Goal: Transaction & Acquisition: Purchase product/service

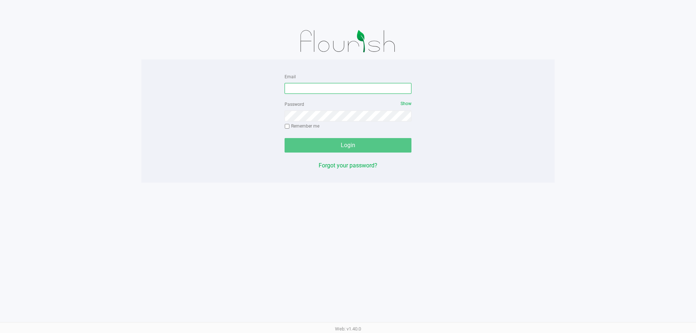
click at [324, 89] on input "Email" at bounding box center [348, 88] width 127 height 11
type input "daugustave@liveparallel.com"
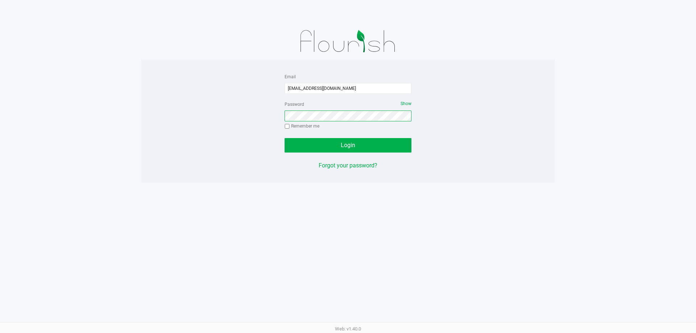
click at [285, 138] on button "Login" at bounding box center [348, 145] width 127 height 15
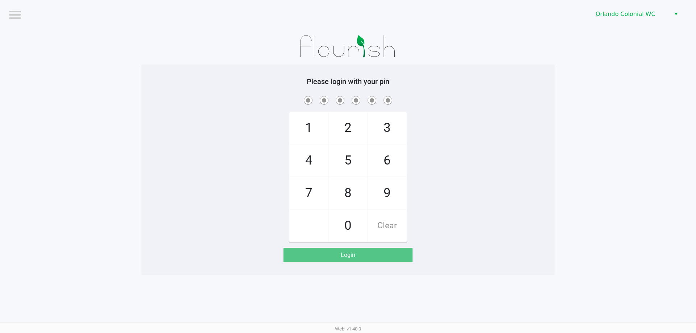
drag, startPoint x: 303, startPoint y: 197, endPoint x: 302, endPoint y: 154, distance: 42.4
click at [303, 192] on span "7" at bounding box center [309, 193] width 38 height 32
checkbox input "true"
click at [302, 154] on span "4" at bounding box center [309, 161] width 38 height 32
checkbox input "true"
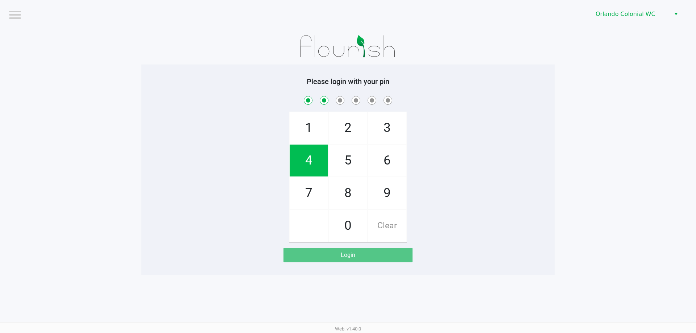
click at [302, 154] on span "4" at bounding box center [309, 161] width 38 height 32
checkbox input "true"
click at [384, 127] on span "3" at bounding box center [387, 128] width 38 height 32
checkbox input "true"
click at [384, 192] on span "9" at bounding box center [387, 193] width 38 height 32
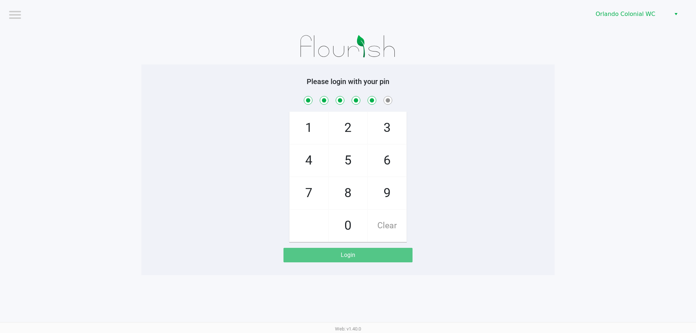
checkbox input "true"
click at [307, 123] on span "1" at bounding box center [309, 128] width 38 height 32
checkbox input "true"
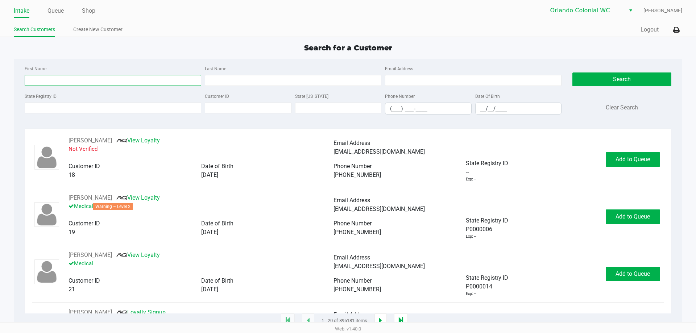
click at [86, 83] on input "First Name" at bounding box center [113, 80] width 177 height 11
click at [37, 104] on input "State Registry ID" at bounding box center [113, 108] width 177 height 11
click at [80, 75] on div "First Name" at bounding box center [113, 75] width 180 height 22
click at [46, 78] on input "First Name" at bounding box center [113, 80] width 177 height 11
type input "carlos"
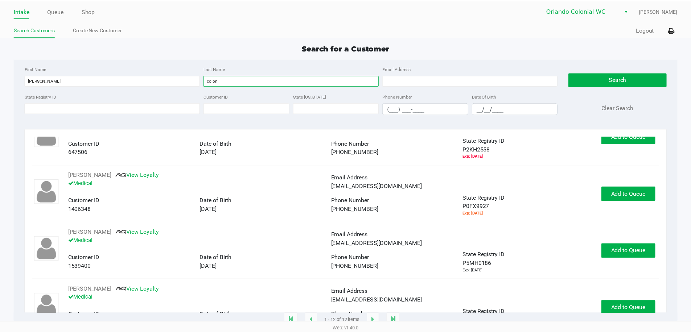
scroll to position [435, 0]
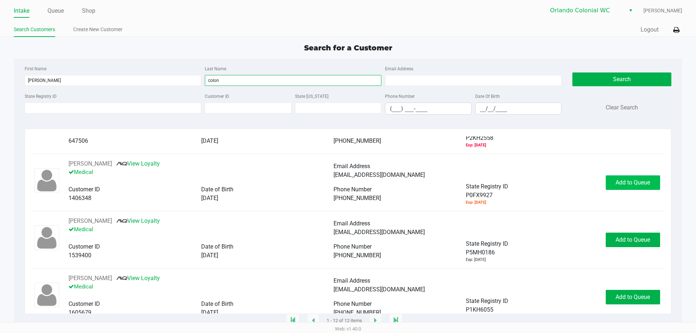
type input "colon"
click at [618, 183] on span "Add to Queue" at bounding box center [633, 182] width 34 height 7
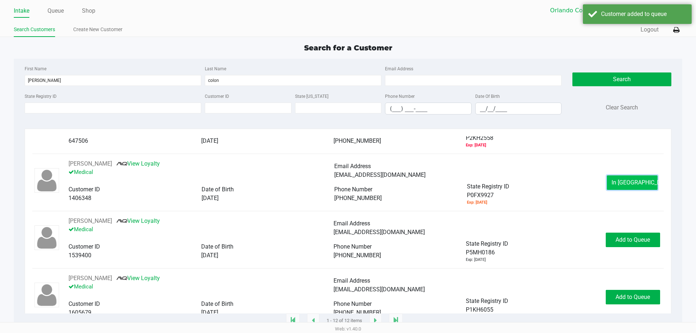
click at [618, 179] on button "In Queue" at bounding box center [632, 183] width 51 height 15
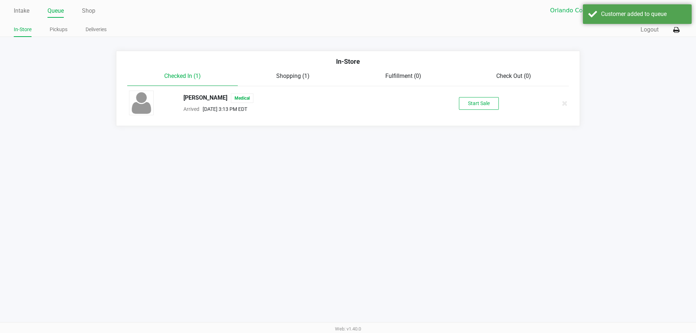
click at [492, 112] on div "CARLOS COLON JR Medical Arrived Aug 22, 2025 3:13 PM EDT Start Sale" at bounding box center [348, 103] width 449 height 25
click at [482, 104] on button "Start Sale" at bounding box center [479, 103] width 40 height 13
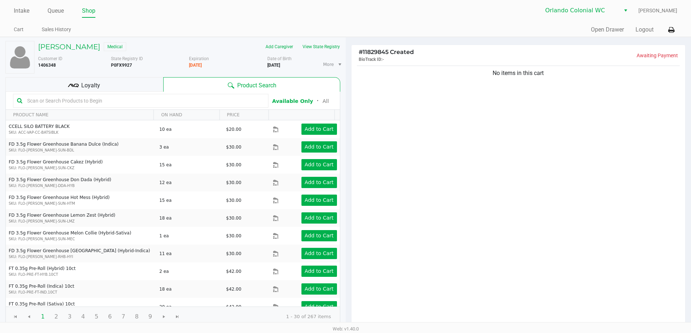
click at [94, 82] on span "Loyalty" at bounding box center [90, 85] width 19 height 9
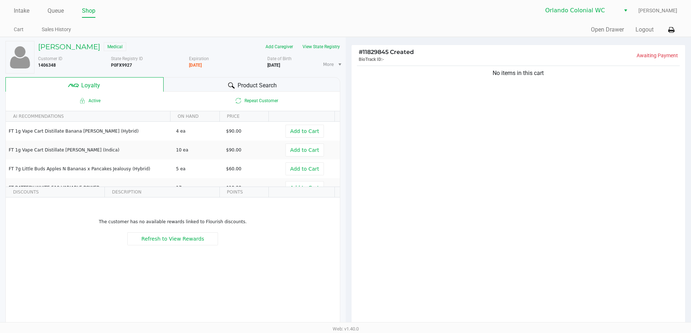
click at [193, 85] on div "Product Search" at bounding box center [252, 84] width 177 height 15
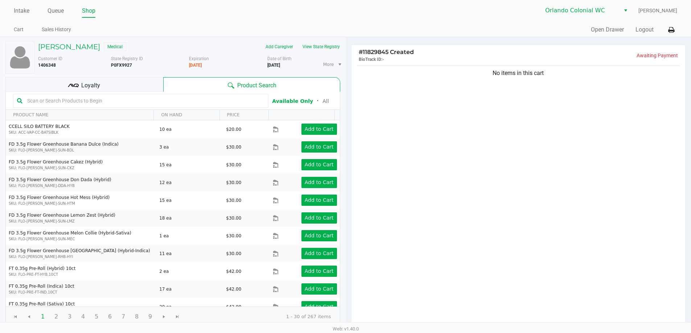
click at [93, 85] on span "Loyalty" at bounding box center [90, 85] width 19 height 9
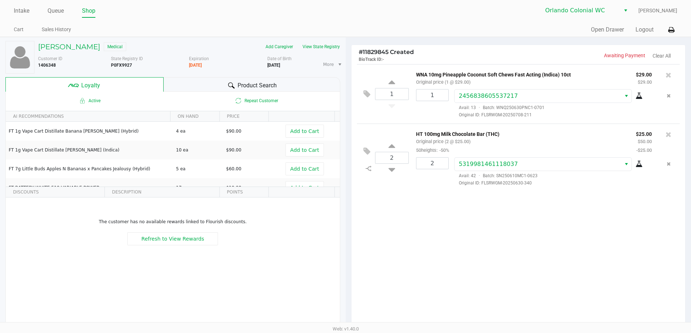
scroll to position [83, 0]
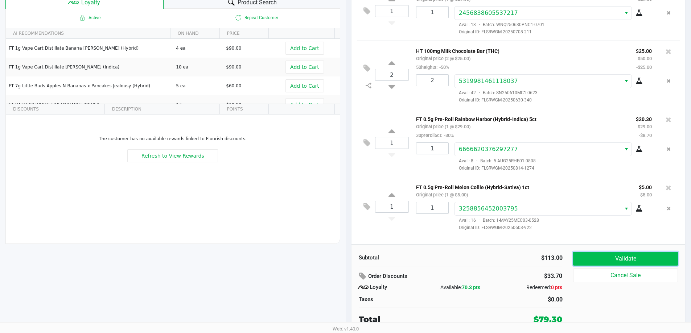
click at [599, 259] on button "Validate" at bounding box center [625, 259] width 104 height 14
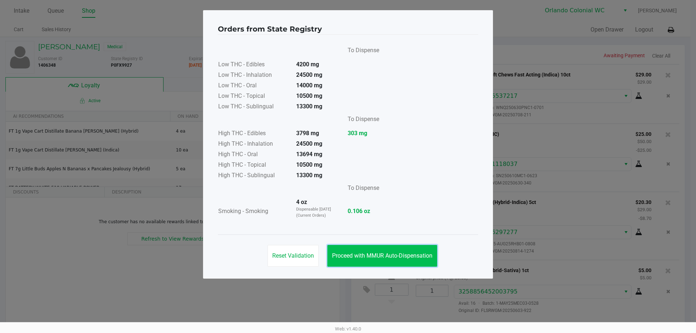
click at [399, 255] on span "Proceed with MMUR Auto-Dispensation" at bounding box center [382, 255] width 100 height 7
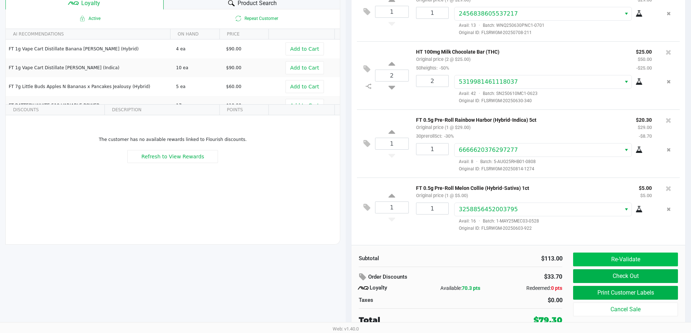
scroll to position [83, 0]
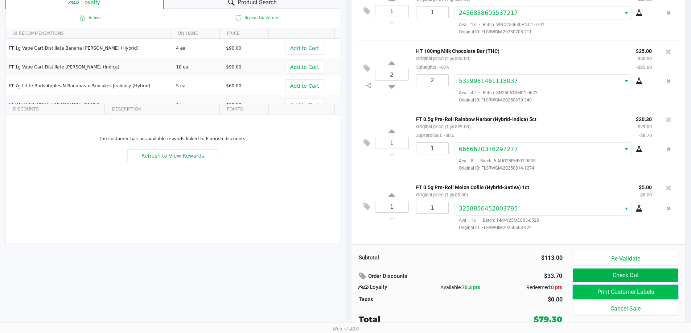
click at [613, 289] on button "Print Customer Labels" at bounding box center [625, 292] width 104 height 14
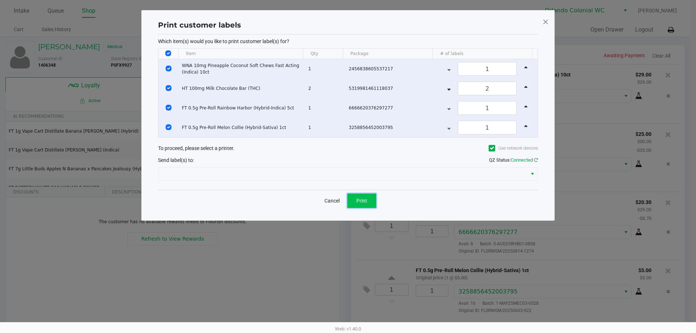
click at [370, 202] on button "Print" at bounding box center [361, 201] width 29 height 15
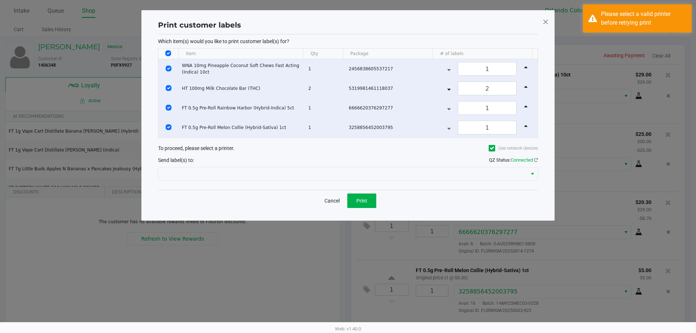
click at [424, 183] on div "Which item(s) would you like to print customer label(s) for? Item Qty Package #…" at bounding box center [348, 112] width 380 height 156
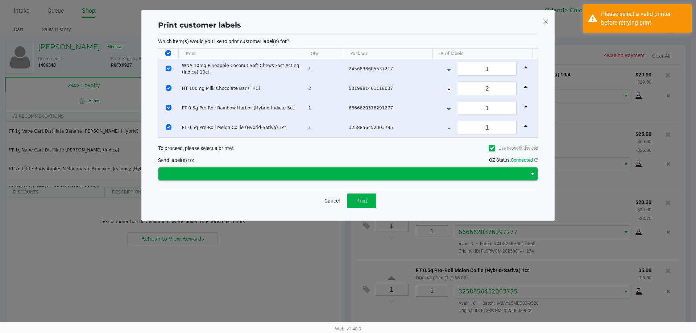
click at [423, 179] on span at bounding box center [342, 174] width 369 height 13
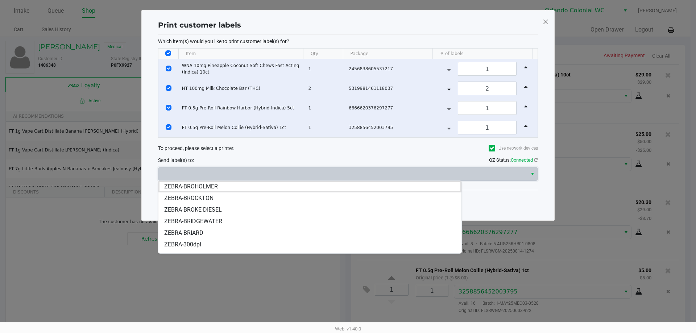
click at [225, 219] on li "ZEBRA-BRIDGEWATER" at bounding box center [309, 222] width 303 height 12
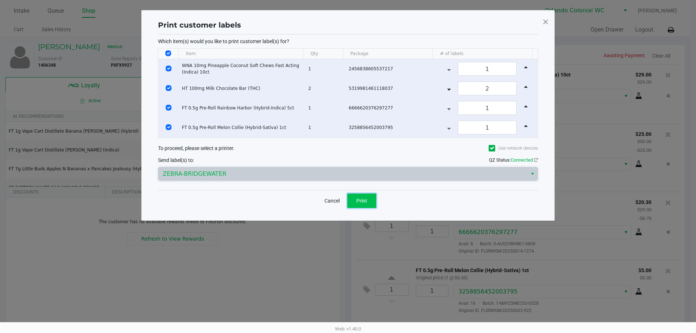
click at [370, 195] on button "Print" at bounding box center [361, 201] width 29 height 15
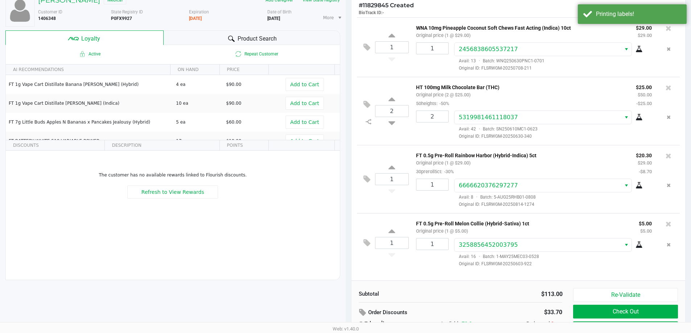
scroll to position [83, 0]
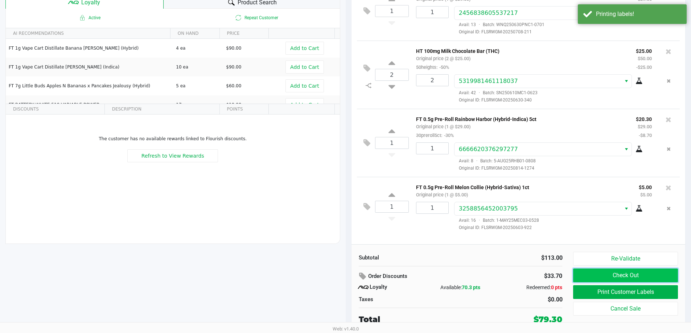
click at [616, 276] on button "Check Out" at bounding box center [625, 276] width 104 height 14
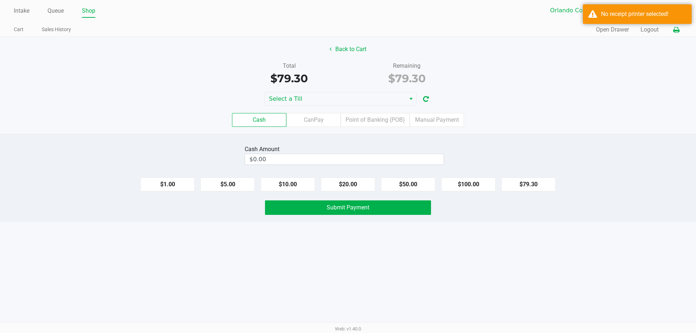
click at [675, 31] on icon at bounding box center [677, 30] width 6 height 5
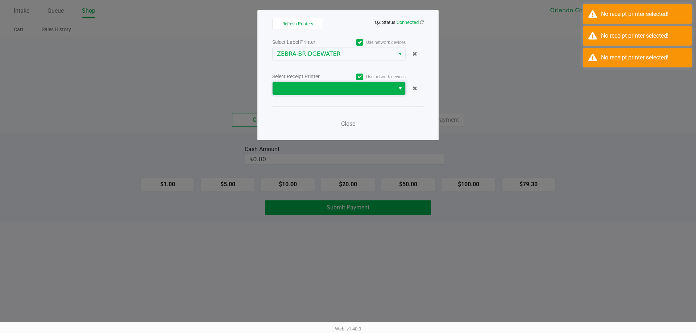
click at [297, 91] on span at bounding box center [334, 88] width 114 height 9
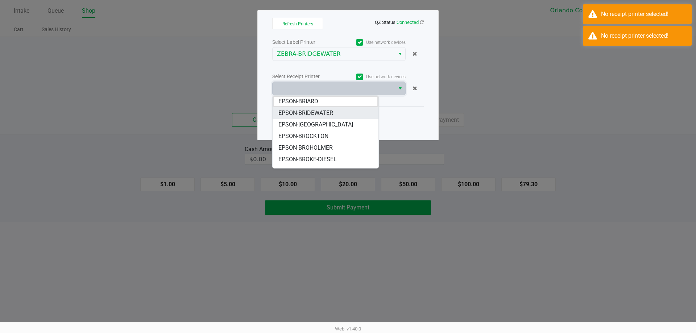
click at [324, 113] on span "EPSON-BRIDEWATER" at bounding box center [306, 113] width 55 height 9
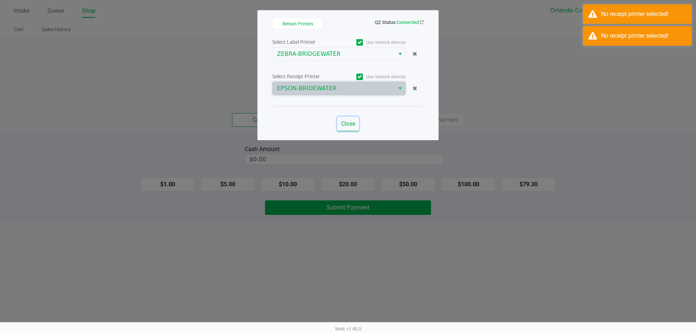
click at [349, 125] on span "Close" at bounding box center [348, 123] width 14 height 7
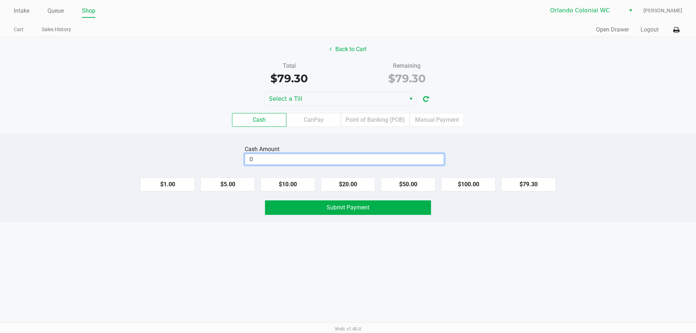
click at [264, 158] on input "0" at bounding box center [344, 159] width 199 height 11
type input "$90.00"
drag, startPoint x: 177, startPoint y: 110, endPoint x: 238, endPoint y: 127, distance: 63.3
click at [178, 110] on div "Cash CanPay Point of Banking (POB) Manual Payment" at bounding box center [348, 120] width 707 height 28
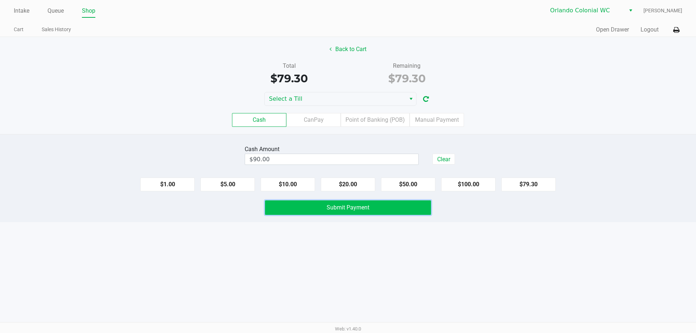
click at [384, 214] on button "Submit Payment" at bounding box center [348, 208] width 166 height 15
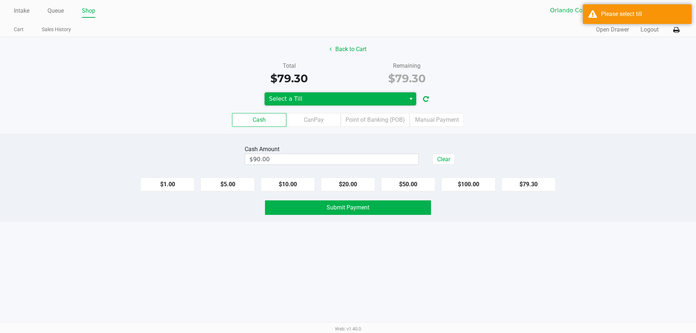
click at [284, 104] on span "Select a Till" at bounding box center [335, 98] width 141 height 13
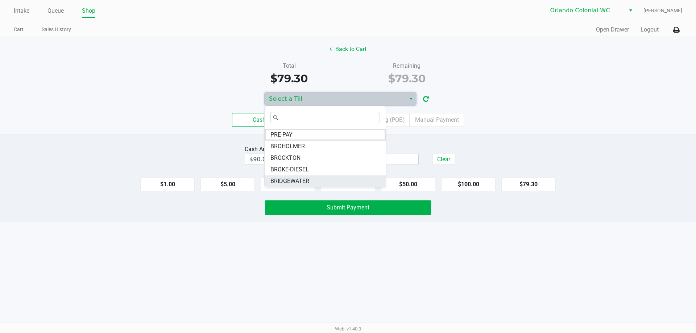
click at [285, 176] on li "BRIDGEWATER" at bounding box center [325, 182] width 121 height 12
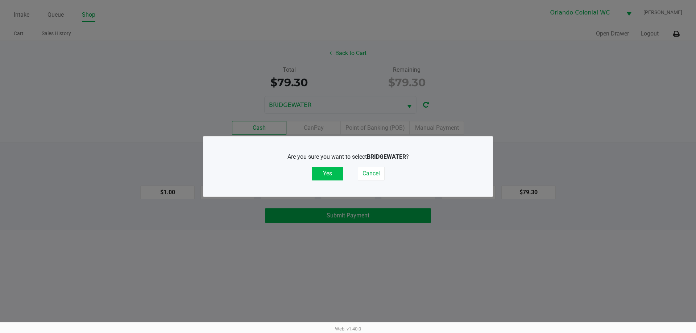
click at [321, 170] on button "Yes" at bounding box center [328, 174] width 32 height 14
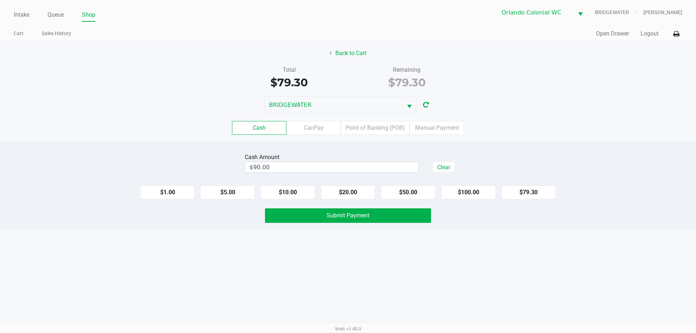
click at [316, 225] on div "Cash Amount $90.00 Clear $1.00 $5.00 $10.00 $20.00 $50.00 $100.00 $79.30 Submit…" at bounding box center [348, 186] width 696 height 88
click at [314, 218] on button "Submit Payment" at bounding box center [348, 216] width 166 height 15
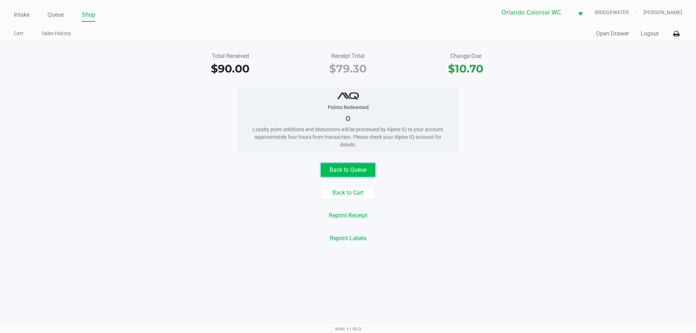
click at [342, 166] on button "Back to Queue" at bounding box center [348, 170] width 54 height 14
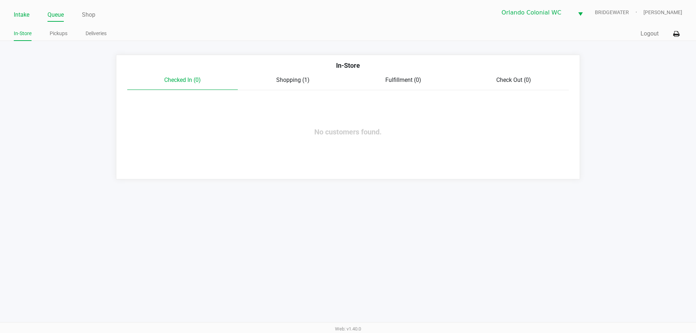
click at [22, 14] on link "Intake" at bounding box center [22, 15] width 16 height 10
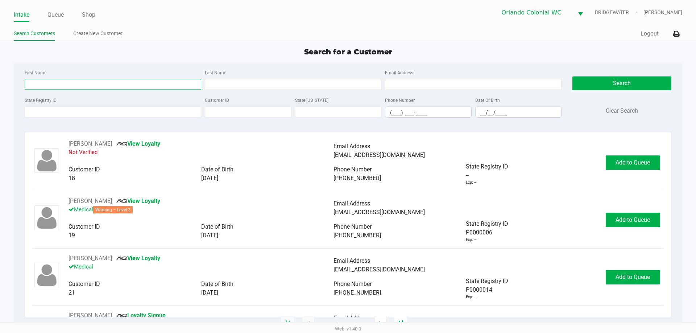
click at [67, 89] on input "First Name" at bounding box center [113, 84] width 177 height 11
click at [96, 108] on input "State Registry ID" at bounding box center [113, 112] width 177 height 11
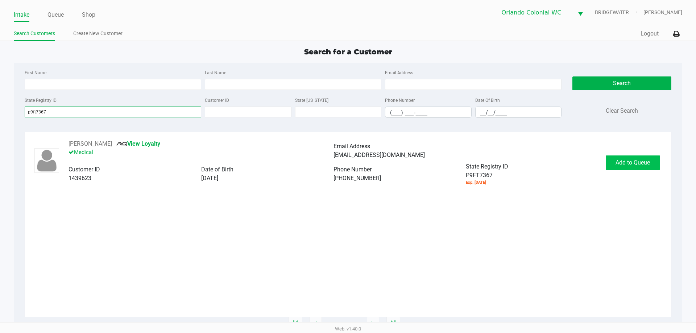
type input "p9ft7367"
click at [625, 162] on span "Add to Queue" at bounding box center [633, 162] width 34 height 7
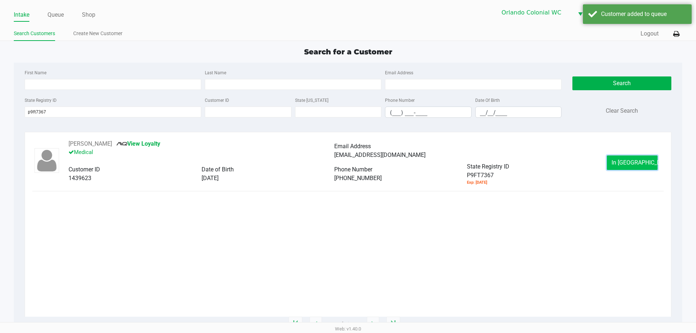
click at [652, 165] on button "In Queue" at bounding box center [632, 163] width 51 height 15
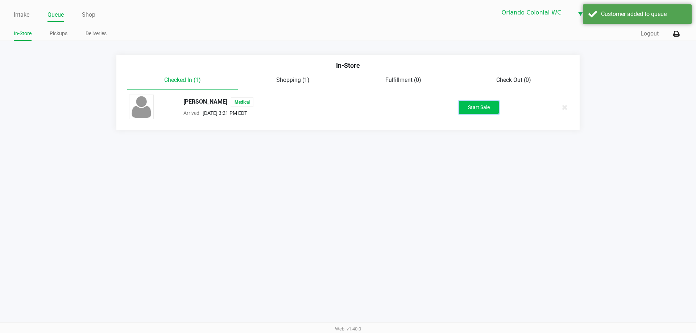
click at [474, 109] on button "Start Sale" at bounding box center [479, 107] width 40 height 13
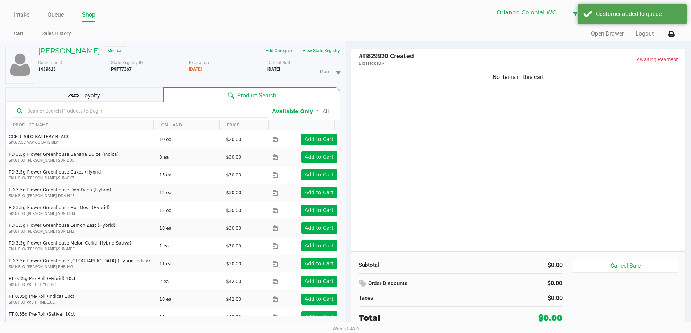
click at [322, 58] on div "Customer ID 1439623 State Registry ID P9FT7367 Expiration 09/21/2025 More Date …" at bounding box center [189, 70] width 313 height 27
click at [317, 49] on button "View State Registry" at bounding box center [319, 51] width 42 height 12
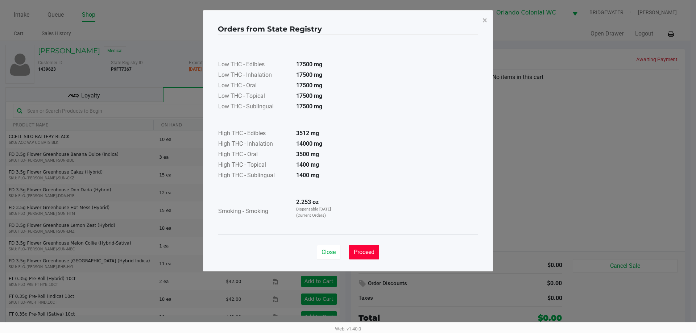
click at [361, 249] on span "Proceed" at bounding box center [364, 252] width 21 height 7
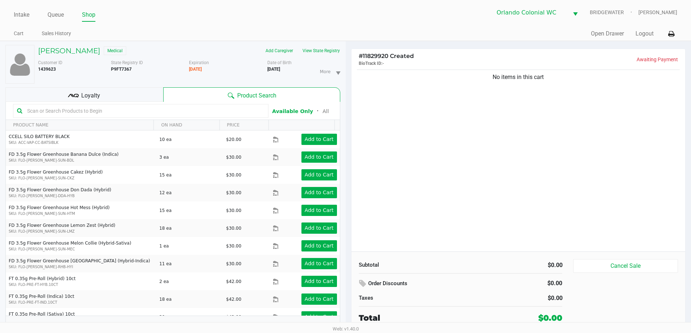
click at [130, 93] on div "Loyalty" at bounding box center [84, 94] width 158 height 15
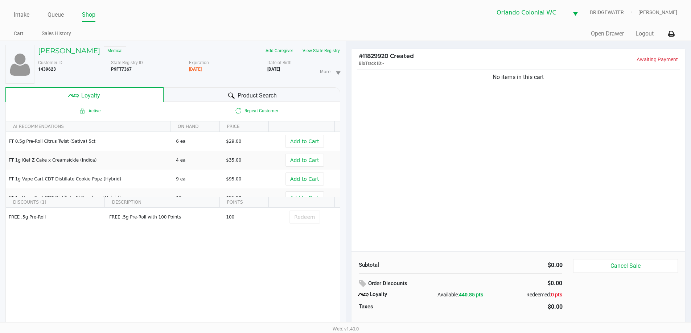
click at [231, 90] on div "Product Search" at bounding box center [252, 94] width 177 height 15
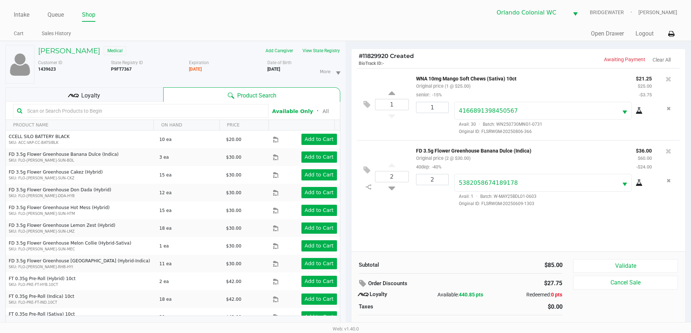
scroll to position [8, 0]
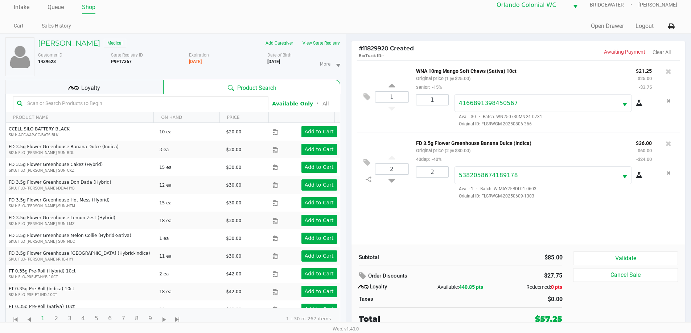
click at [600, 256] on button "Validate" at bounding box center [625, 259] width 104 height 14
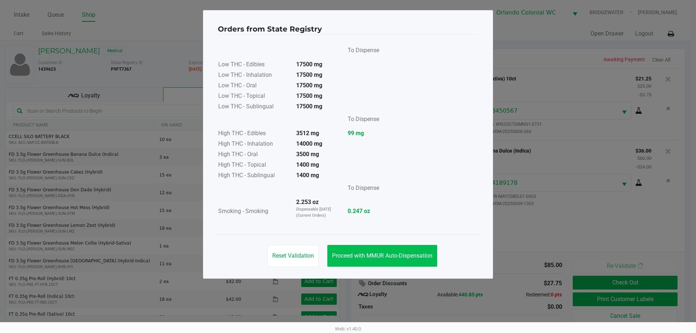
click at [399, 256] on span "Proceed with MMUR Auto-Dispensation" at bounding box center [382, 255] width 100 height 7
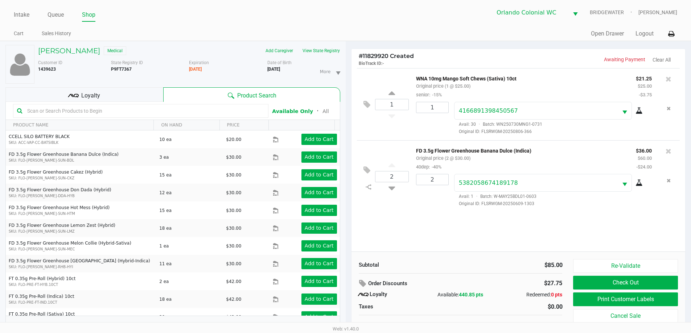
click at [585, 296] on button "Print Customer Labels" at bounding box center [625, 300] width 104 height 14
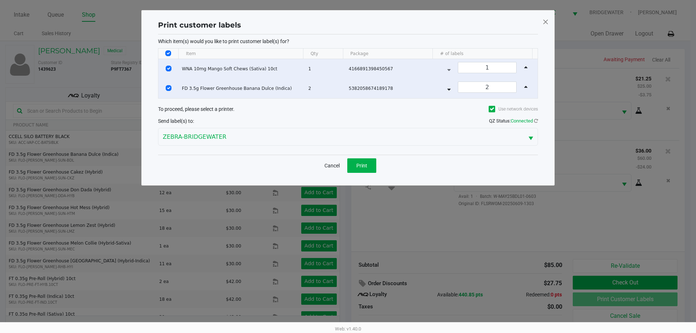
click at [354, 165] on button "Print" at bounding box center [361, 165] width 29 height 15
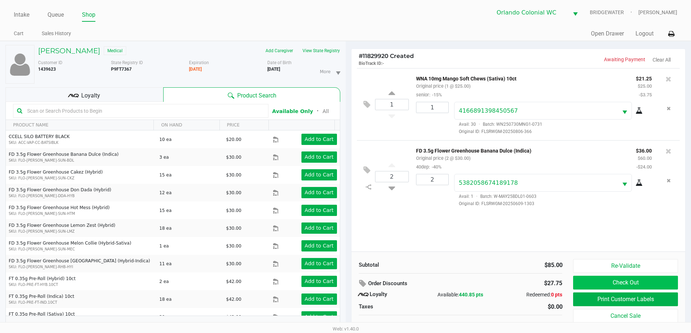
click at [645, 286] on button "Check Out" at bounding box center [625, 283] width 104 height 14
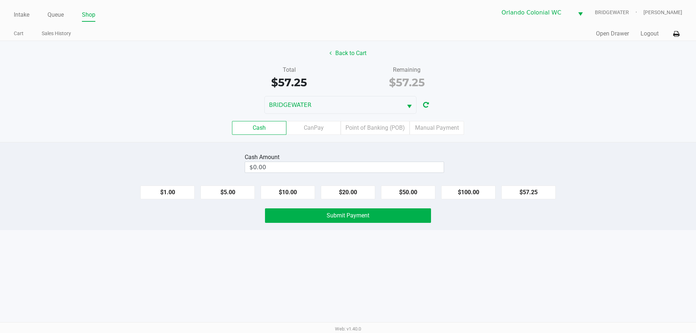
click at [359, 192] on button "$20.00" at bounding box center [348, 193] width 54 height 14
click at [356, 193] on button "$20.00" at bounding box center [348, 193] width 54 height 14
click at [356, 194] on button "$20.00" at bounding box center [348, 193] width 54 height 14
type input "$60.00"
click at [332, 214] on span "Submit Payment" at bounding box center [348, 215] width 43 height 7
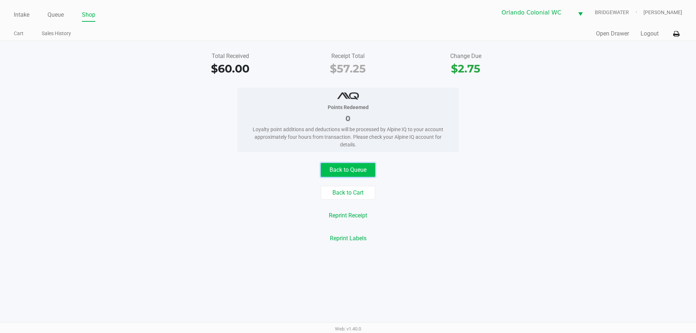
click at [345, 167] on button "Back to Queue" at bounding box center [348, 170] width 54 height 14
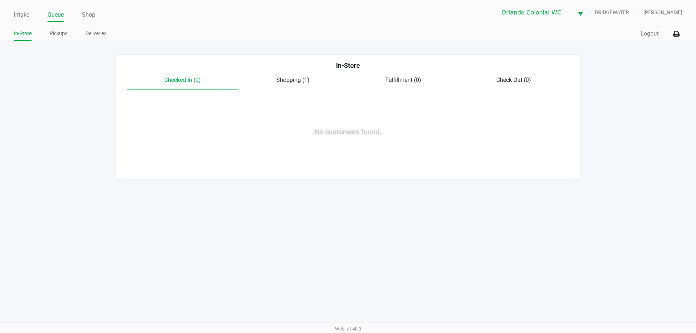
click at [8, 20] on div "Intake Queue Shop Orlando Colonial WC BRIDGEWATER Desiree Augustave In-Store Pi…" at bounding box center [348, 20] width 696 height 41
click at [24, 16] on link "Intake" at bounding box center [22, 15] width 16 height 10
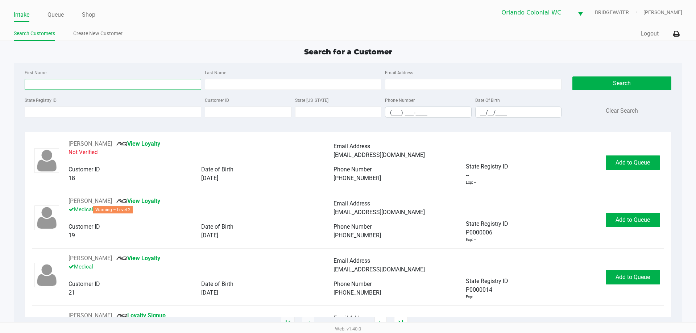
click at [119, 87] on input "First Name" at bounding box center [113, 84] width 177 height 11
click at [106, 117] on input "State Registry ID" at bounding box center [113, 112] width 177 height 11
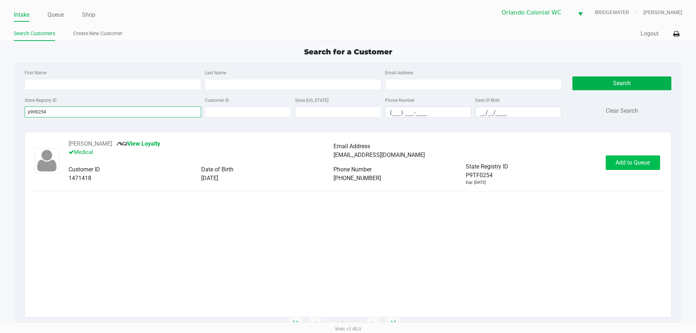
type input "p9tf0254"
click at [618, 159] on span "Add to Queue" at bounding box center [633, 162] width 34 height 7
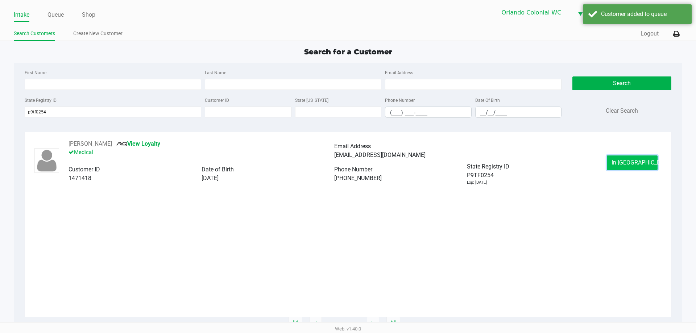
click at [622, 156] on button "In Queue" at bounding box center [632, 163] width 51 height 15
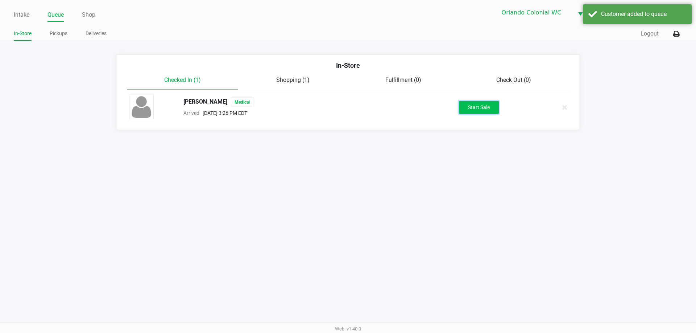
click at [489, 107] on button "Start Sale" at bounding box center [479, 107] width 40 height 13
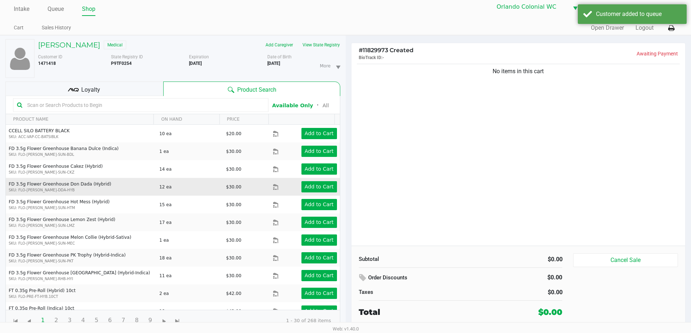
scroll to position [8, 0]
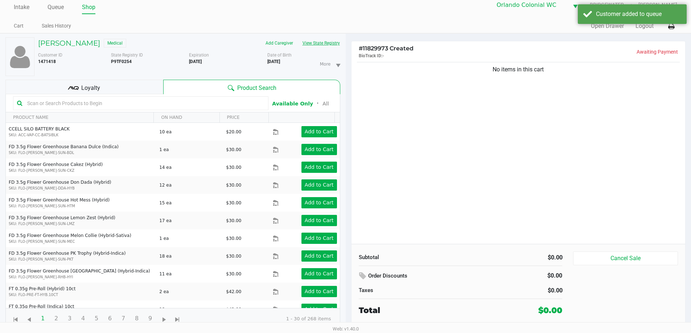
click at [318, 43] on button "View State Registry" at bounding box center [319, 43] width 42 height 12
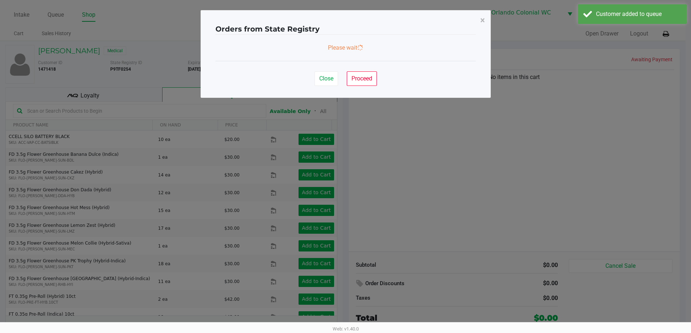
scroll to position [0, 0]
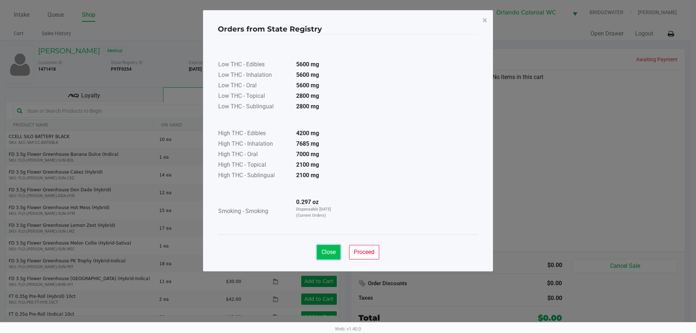
click at [335, 254] on span "Close" at bounding box center [329, 252] width 14 height 7
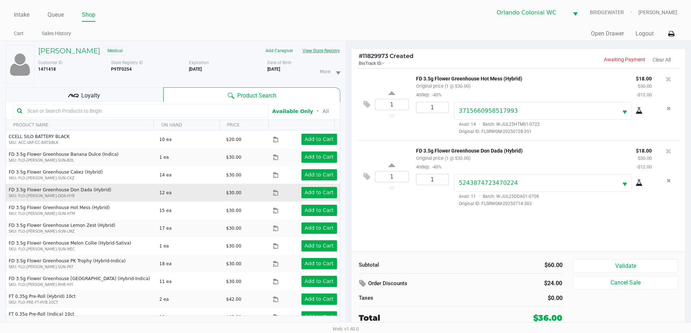
scroll to position [8, 0]
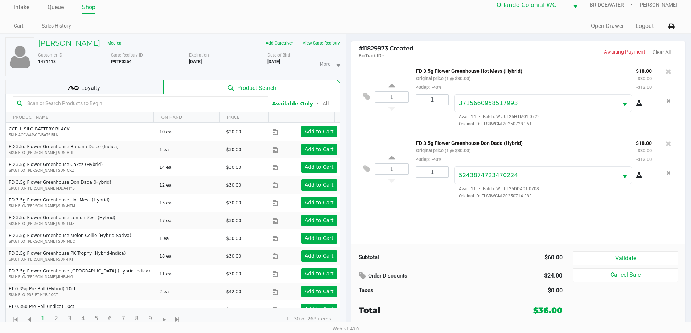
click at [71, 86] on icon at bounding box center [73, 88] width 11 height 11
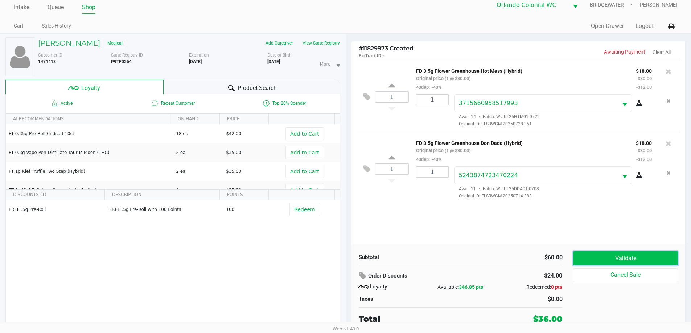
click at [630, 261] on button "Validate" at bounding box center [625, 259] width 104 height 14
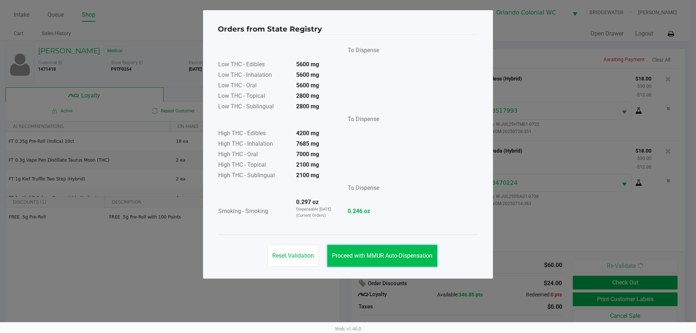
click at [406, 251] on button "Proceed with MMUR Auto-Dispensation" at bounding box center [383, 256] width 110 height 22
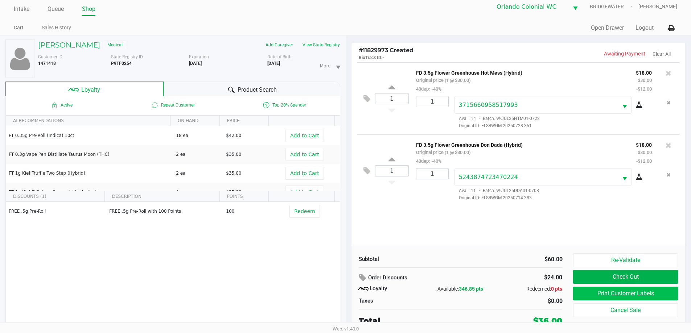
scroll to position [8, 0]
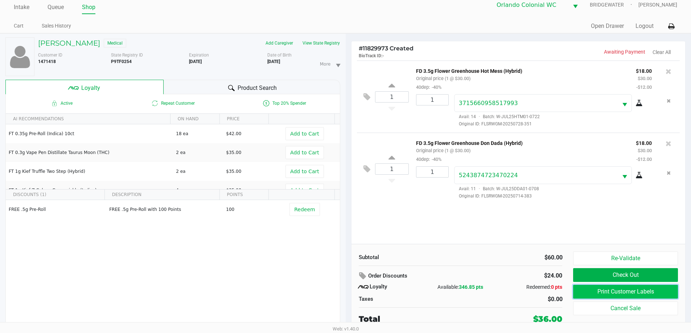
click at [624, 293] on button "Print Customer Labels" at bounding box center [625, 292] width 104 height 14
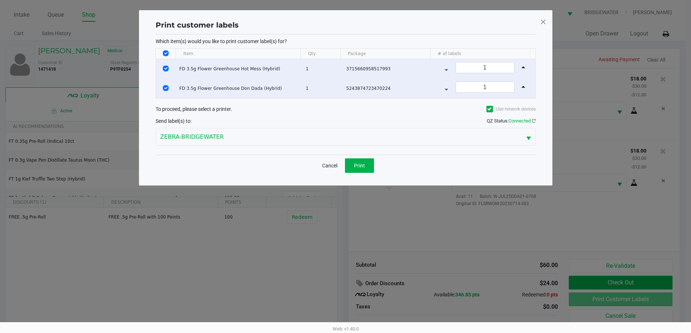
scroll to position [0, 0]
click at [351, 162] on button "Print" at bounding box center [361, 165] width 29 height 15
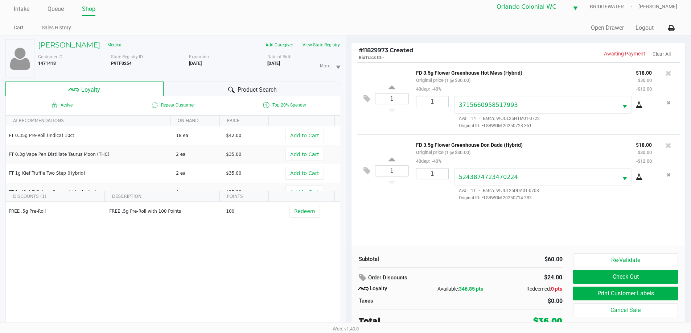
scroll to position [8, 0]
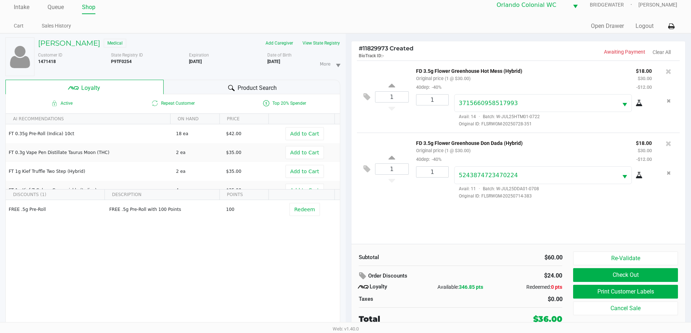
click at [128, 59] on b "P9TF0254" at bounding box center [121, 61] width 21 height 5
copy b "P9TF0254"
click at [631, 279] on button "Check Out" at bounding box center [625, 275] width 104 height 14
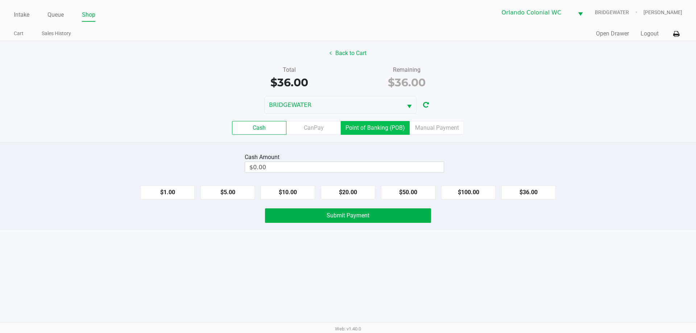
click at [376, 131] on label "Point of Banking (POB)" at bounding box center [375, 128] width 69 height 14
click at [0, 0] on 7 "Point of Banking (POB)" at bounding box center [0, 0] width 0 height 0
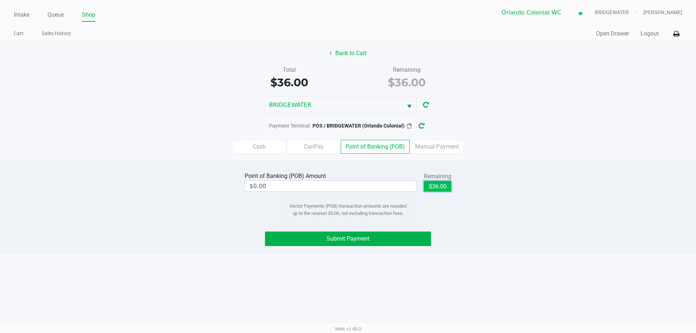
click at [438, 186] on button "$36.00" at bounding box center [438, 186] width 28 height 11
type input "$36.00"
click at [408, 237] on button "Submit Payment" at bounding box center [348, 239] width 166 height 15
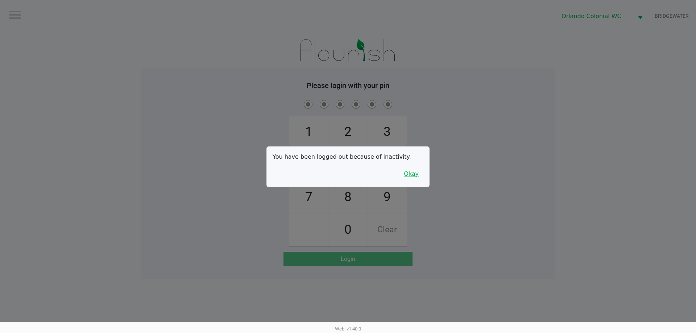
click at [419, 172] on button "Okay" at bounding box center [411, 174] width 24 height 14
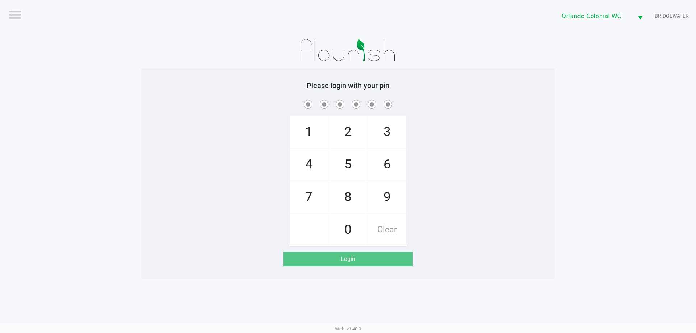
click at [312, 191] on span "7" at bounding box center [309, 197] width 38 height 32
checkbox input "true"
click at [313, 162] on span "4" at bounding box center [309, 165] width 38 height 32
checkbox input "true"
click at [317, 159] on span "4" at bounding box center [309, 165] width 38 height 32
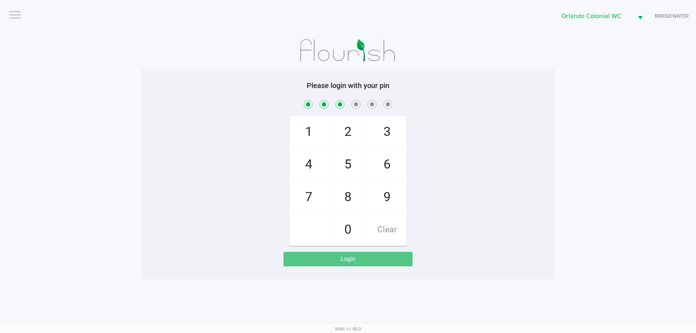
checkbox input "true"
click at [381, 128] on span "3" at bounding box center [387, 132] width 38 height 32
checkbox input "true"
click at [387, 190] on span "9" at bounding box center [387, 197] width 38 height 32
checkbox input "true"
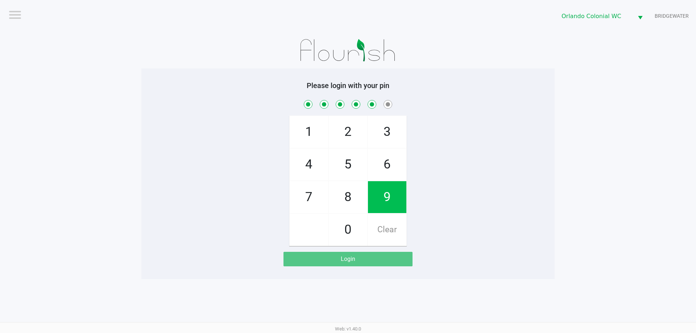
click at [317, 129] on span "1" at bounding box center [309, 132] width 38 height 32
checkbox input "true"
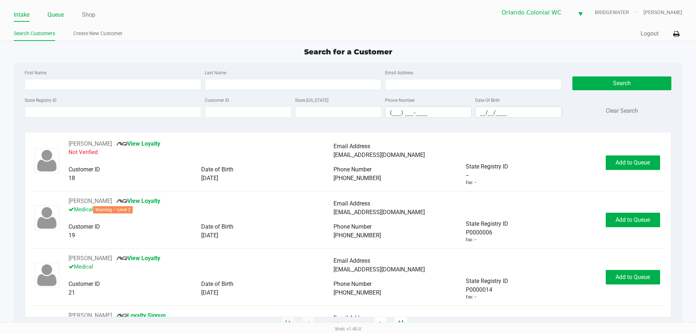
click at [58, 12] on link "Queue" at bounding box center [56, 15] width 16 height 10
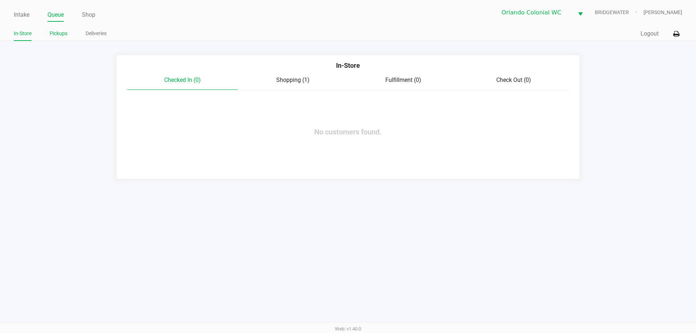
click at [52, 37] on link "Pickups" at bounding box center [59, 33] width 18 height 9
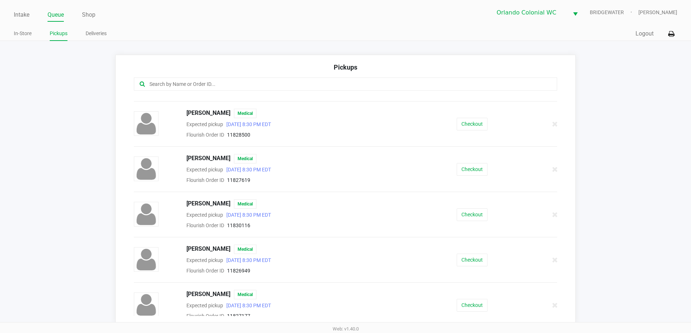
scroll to position [326, 0]
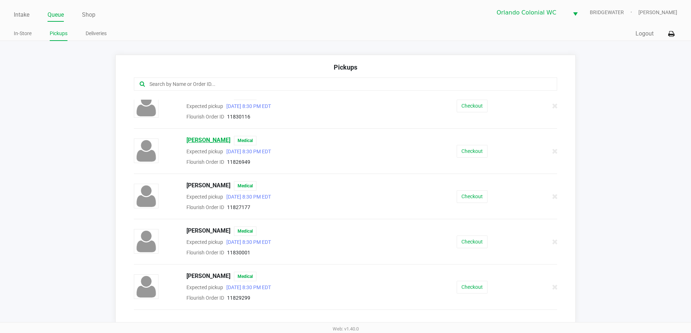
click at [230, 142] on span "JONATHAN MAXWELL" at bounding box center [208, 140] width 44 height 9
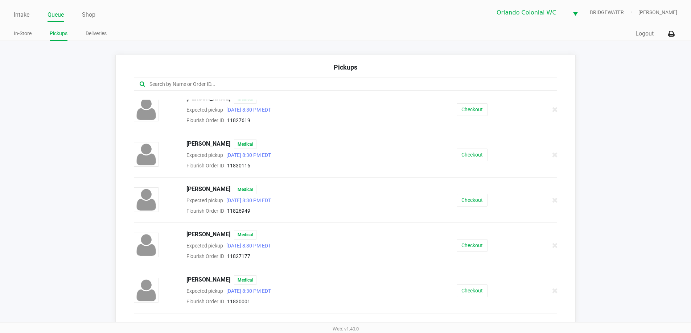
scroll to position [290, 0]
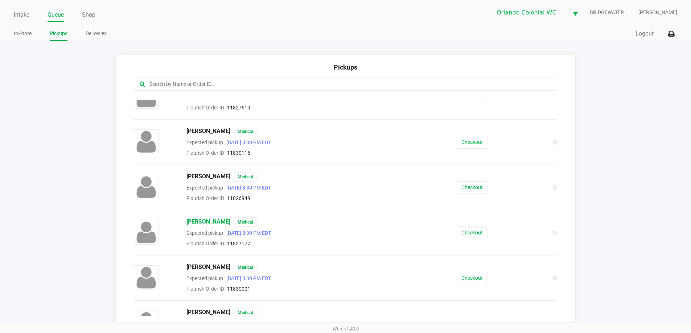
click at [218, 226] on span "JONATHAN MAXWELL" at bounding box center [208, 222] width 44 height 9
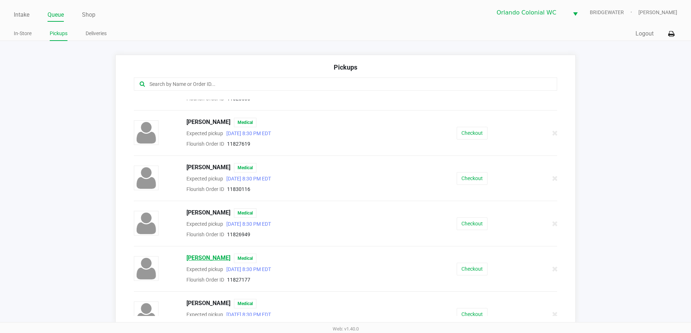
click at [211, 258] on span "JONATHAN MAXWELL" at bounding box center [208, 258] width 44 height 9
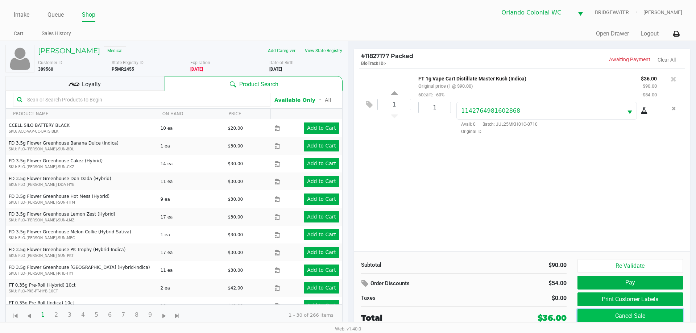
click at [631, 313] on button "Cancel Sale" at bounding box center [631, 316] width 106 height 14
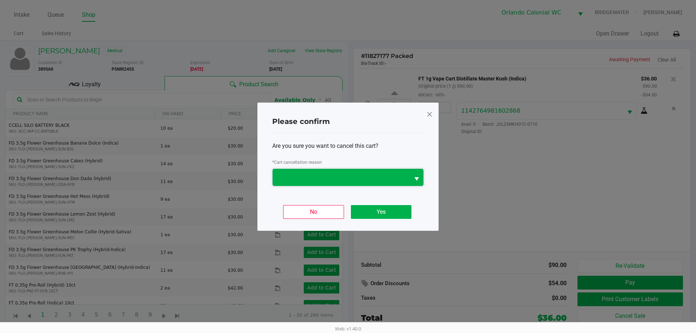
click at [337, 174] on span at bounding box center [341, 177] width 128 height 9
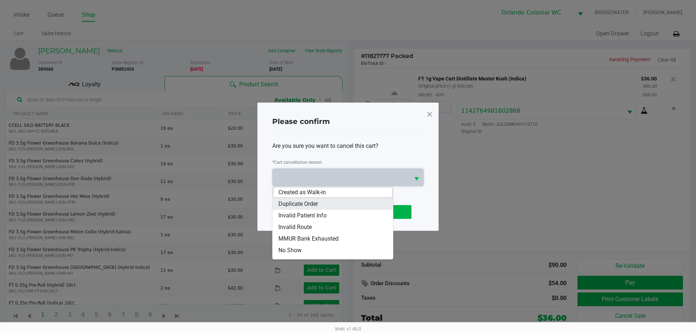
click at [326, 203] on li "Duplicate Order" at bounding box center [333, 204] width 120 height 12
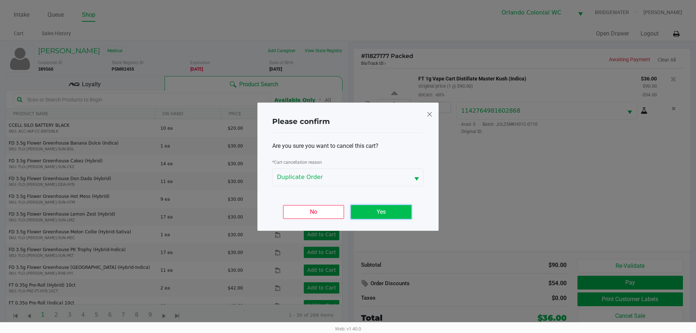
click at [372, 213] on button "Yes" at bounding box center [381, 212] width 61 height 14
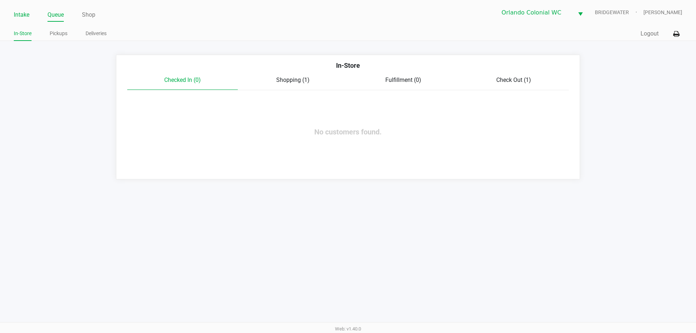
click at [22, 15] on link "Intake" at bounding box center [22, 15] width 16 height 10
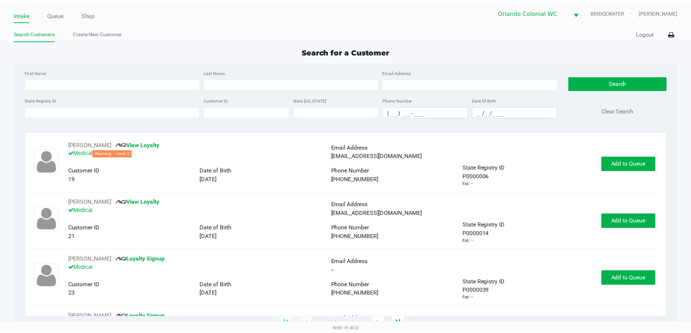
scroll to position [109, 0]
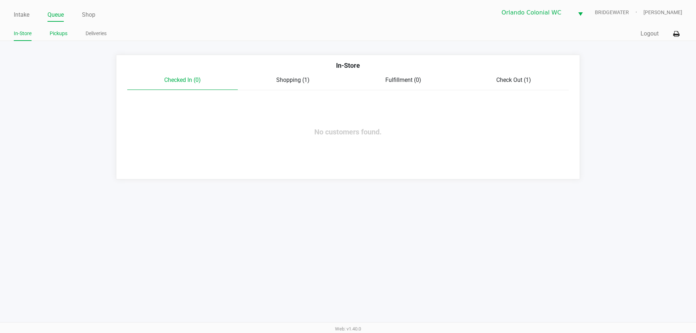
click at [55, 30] on link "Pickups" at bounding box center [59, 33] width 18 height 9
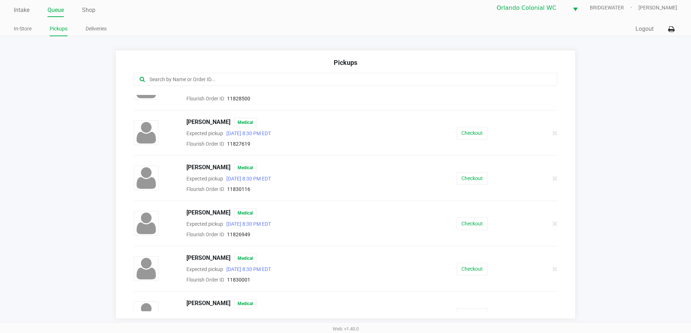
scroll to position [254, 0]
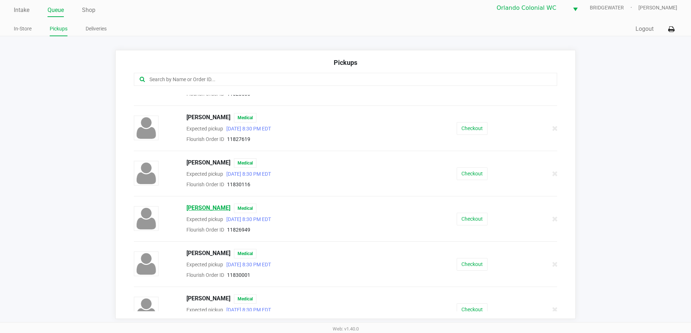
click at [201, 210] on span "JONATHAN MAXWELL" at bounding box center [208, 208] width 44 height 9
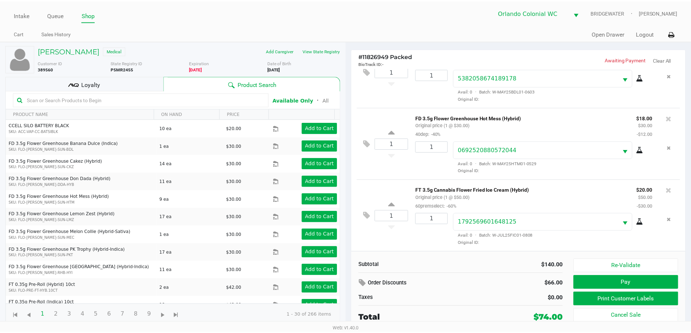
scroll to position [107, 0]
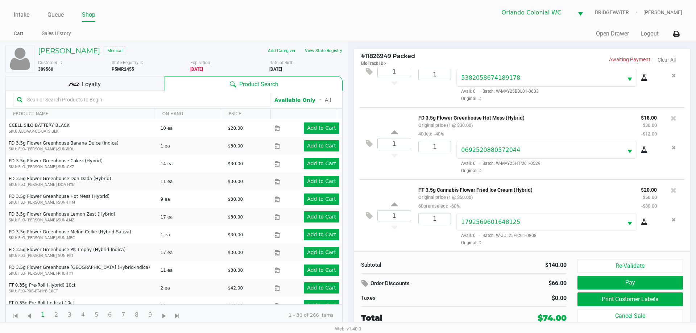
click at [71, 84] on icon at bounding box center [74, 84] width 11 height 11
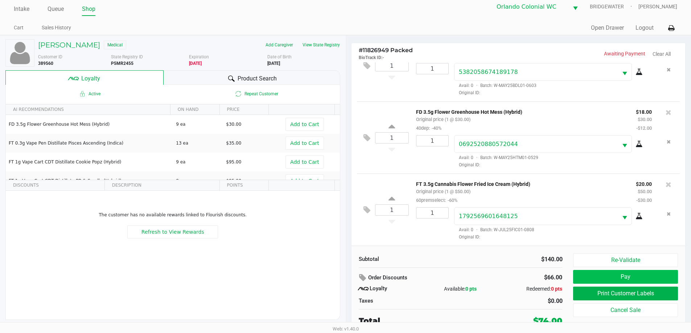
scroll to position [7, 0]
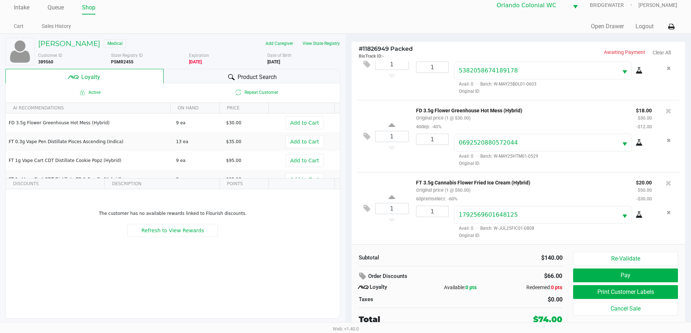
click at [442, 277] on div "Order Discounts" at bounding box center [425, 276] width 132 height 13
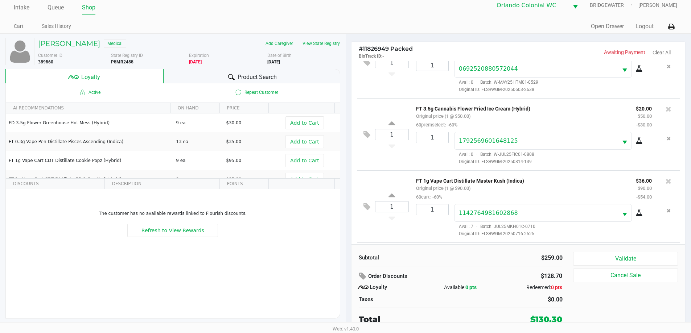
scroll to position [252, 0]
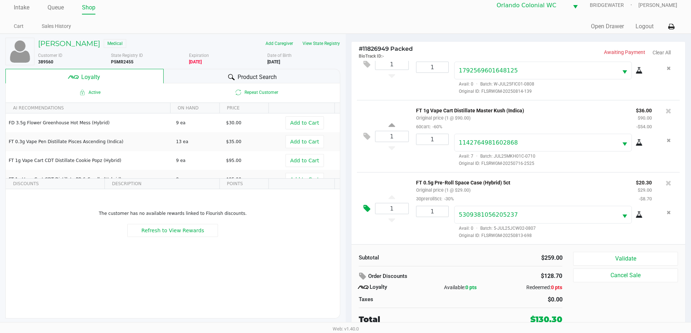
click at [366, 211] on icon at bounding box center [366, 209] width 7 height 8
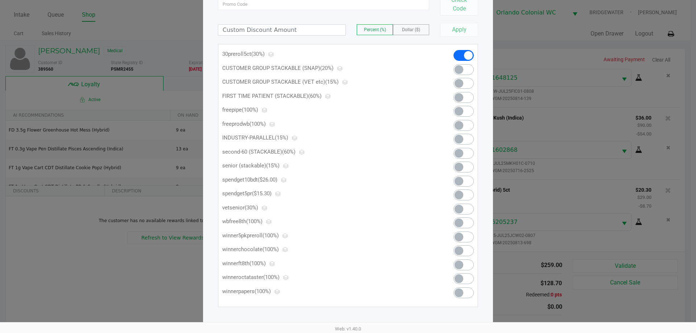
scroll to position [71, 0]
click at [467, 195] on span at bounding box center [464, 194] width 20 height 11
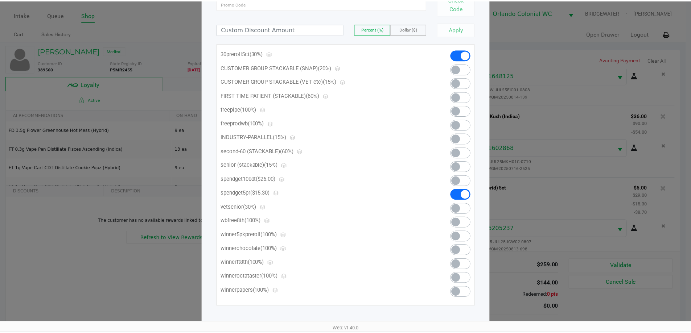
scroll to position [0, 0]
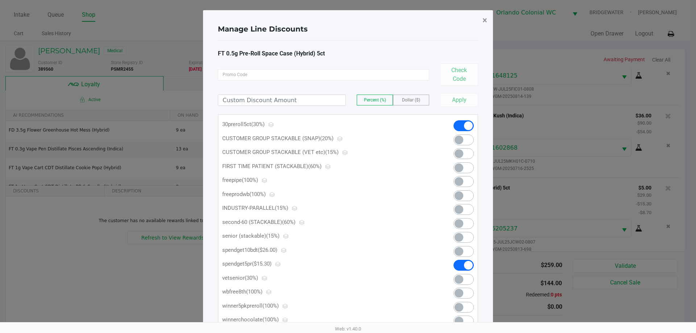
click at [482, 21] on button "×" at bounding box center [485, 20] width 16 height 20
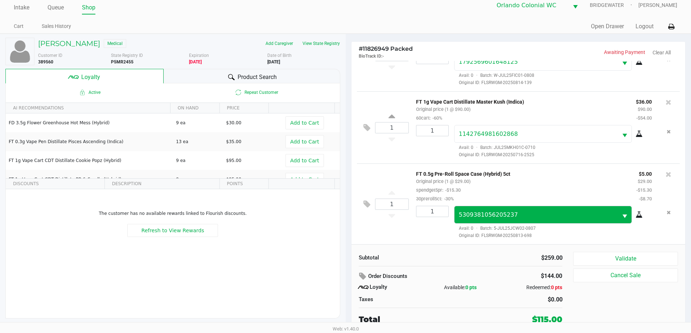
scroll to position [260, 0]
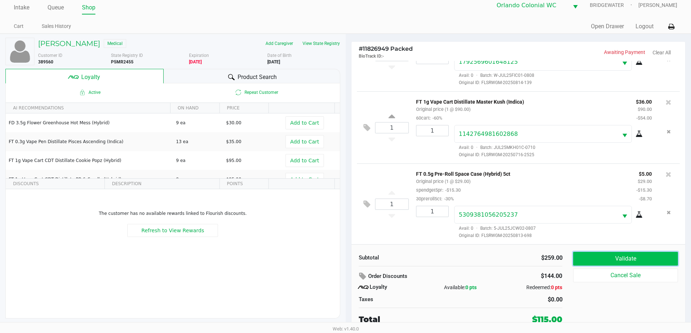
click at [612, 257] on button "Validate" at bounding box center [625, 259] width 104 height 14
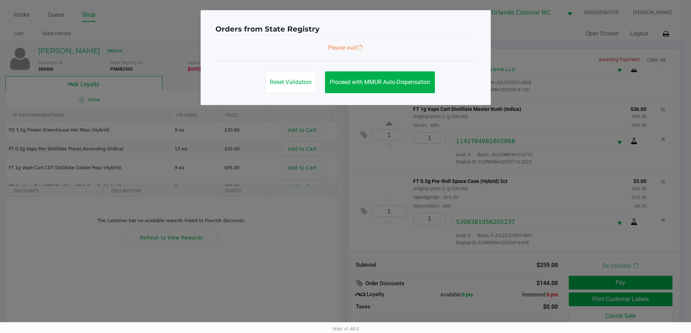
scroll to position [0, 0]
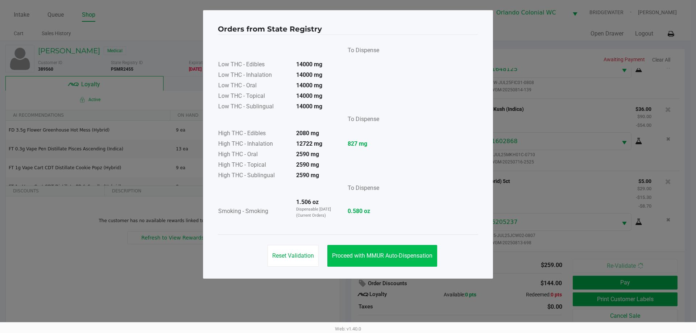
click at [401, 249] on button "Proceed with MMUR Auto-Dispensation" at bounding box center [383, 256] width 110 height 22
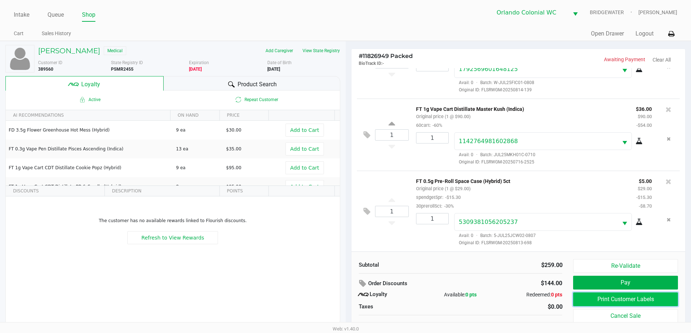
click at [603, 301] on button "Print Customer Labels" at bounding box center [625, 300] width 104 height 14
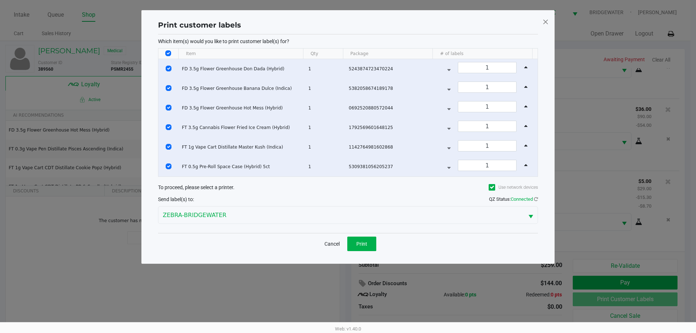
click at [362, 243] on span "Print" at bounding box center [362, 244] width 11 height 6
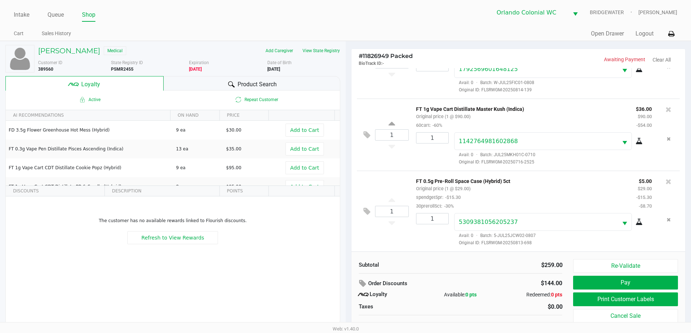
click at [624, 285] on button "Pay" at bounding box center [625, 283] width 104 height 14
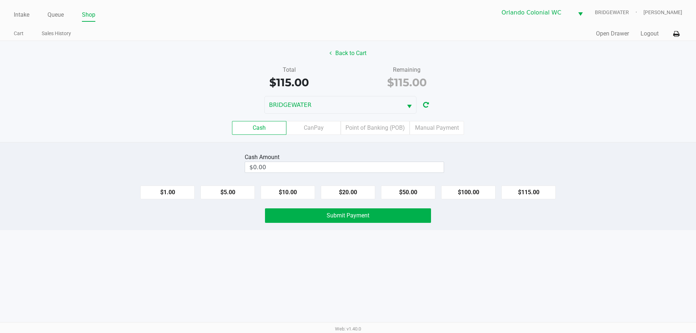
click at [520, 195] on button "$115.00" at bounding box center [529, 193] width 54 height 14
type input "$115.00"
click at [397, 214] on button "Submit Payment" at bounding box center [348, 216] width 166 height 15
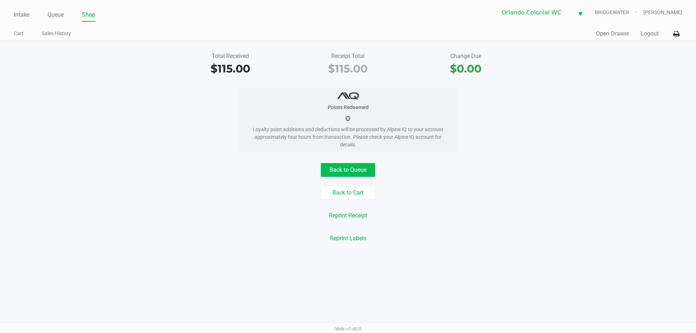
click at [351, 170] on button "Back to Queue" at bounding box center [348, 170] width 54 height 14
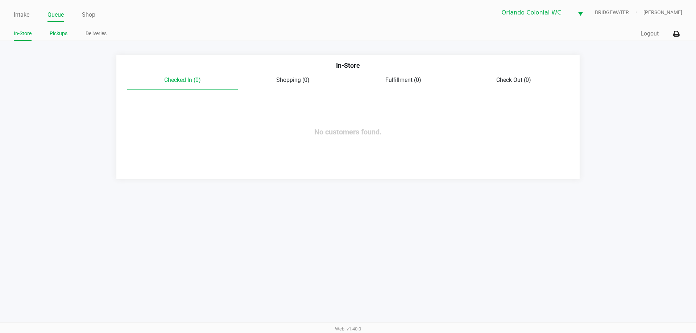
click at [61, 32] on link "Pickups" at bounding box center [59, 33] width 18 height 9
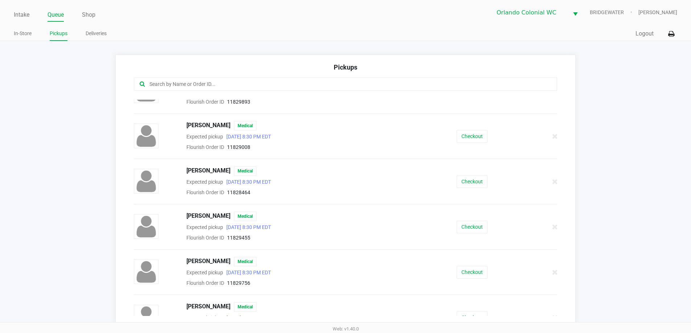
scroll to position [476, 0]
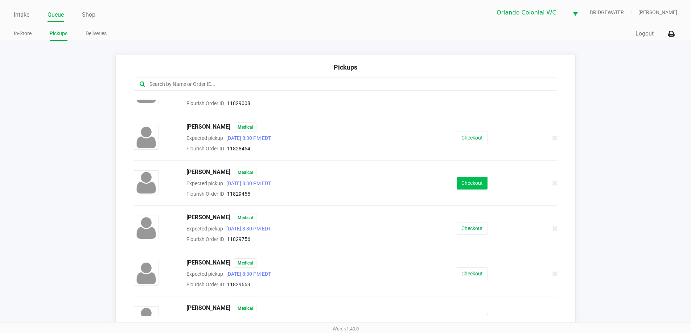
click at [466, 184] on button "Checkout" at bounding box center [472, 183] width 31 height 13
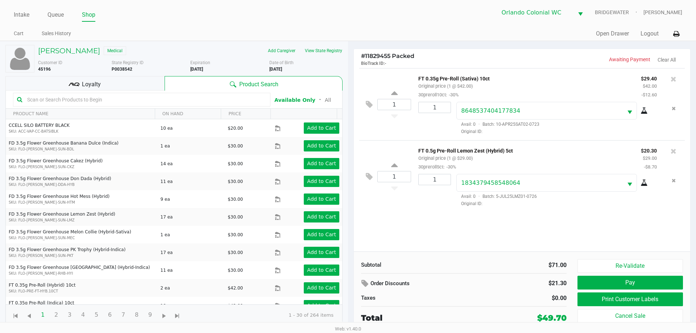
click at [601, 298] on button "Print Customer Labels" at bounding box center [631, 300] width 106 height 14
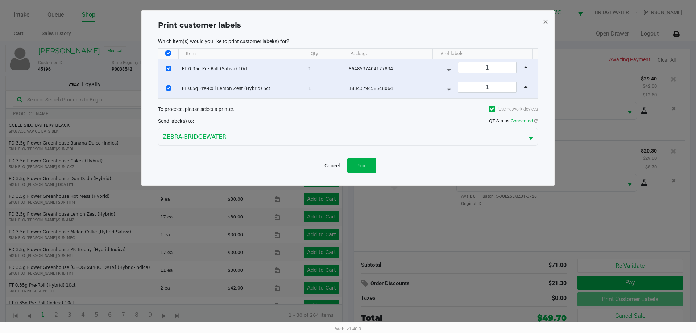
click at [362, 167] on span "Print" at bounding box center [362, 166] width 11 height 6
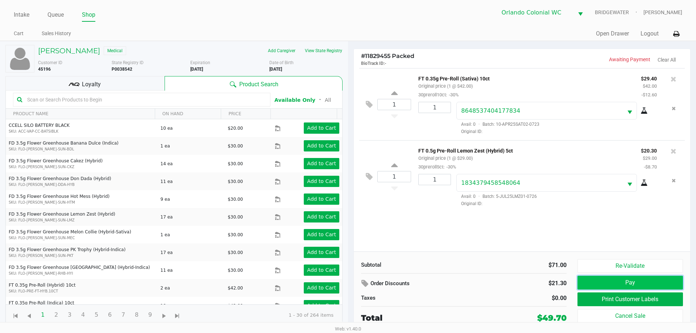
click at [634, 282] on button "Pay" at bounding box center [631, 283] width 106 height 14
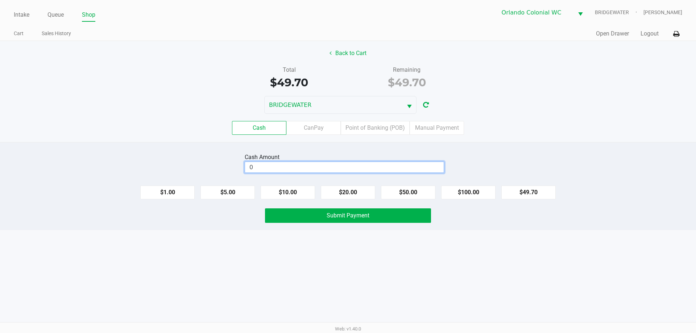
click at [312, 170] on input "0" at bounding box center [344, 167] width 199 height 11
type input "$60.00"
click at [162, 157] on div "Cash Amount $60.00 Clear" at bounding box center [348, 163] width 707 height 23
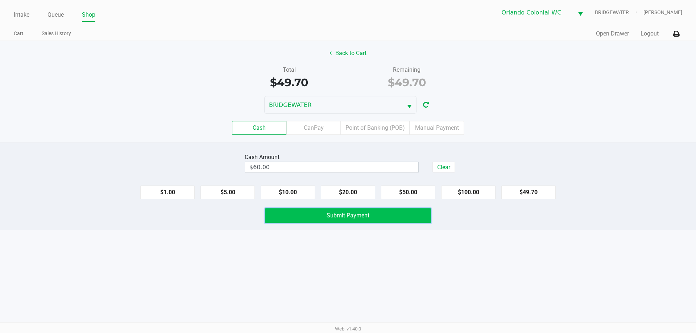
click at [381, 219] on button "Submit Payment" at bounding box center [348, 216] width 166 height 15
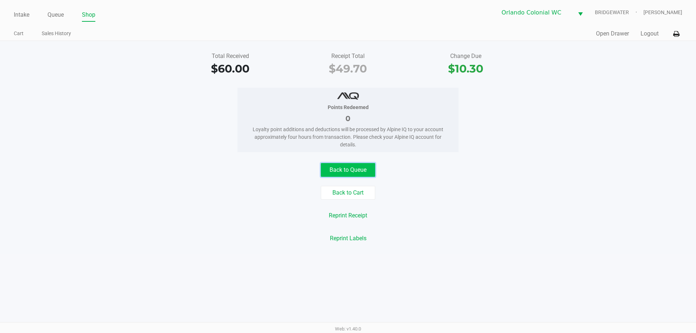
click at [357, 174] on button "Back to Queue" at bounding box center [348, 170] width 54 height 14
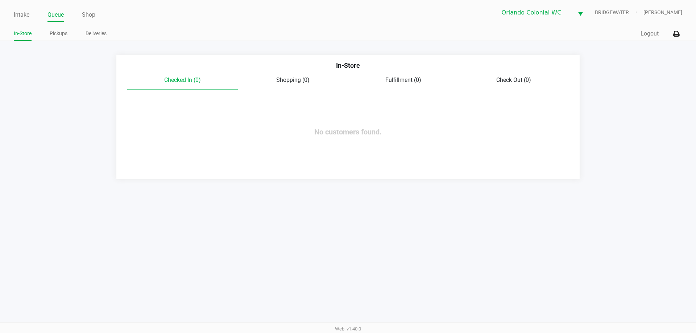
click at [61, 34] on link "Pickups" at bounding box center [59, 33] width 18 height 9
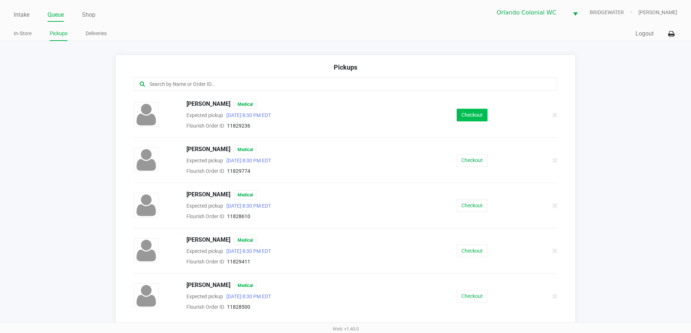
click at [483, 114] on div "Checkout" at bounding box center [472, 115] width 108 height 13
click at [483, 114] on button "Checkout" at bounding box center [472, 115] width 31 height 13
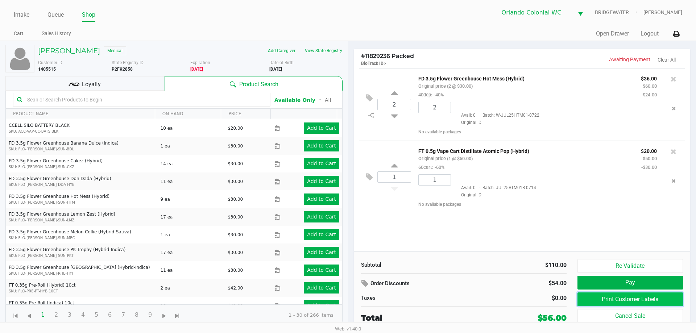
click at [617, 300] on button "Print Customer Labels" at bounding box center [631, 300] width 106 height 14
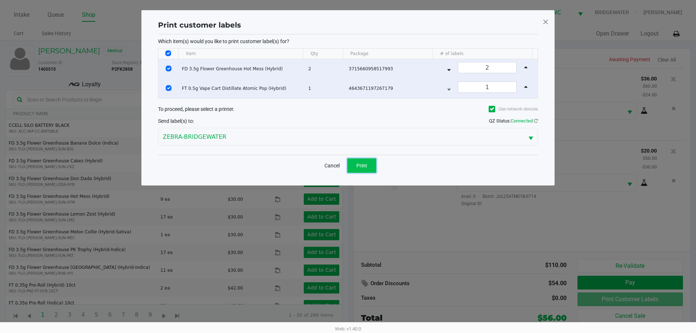
click at [374, 168] on button "Print" at bounding box center [361, 165] width 29 height 15
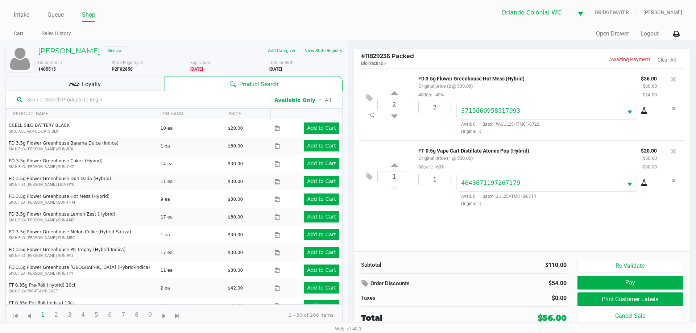
click at [630, 282] on button "Pay" at bounding box center [631, 283] width 106 height 14
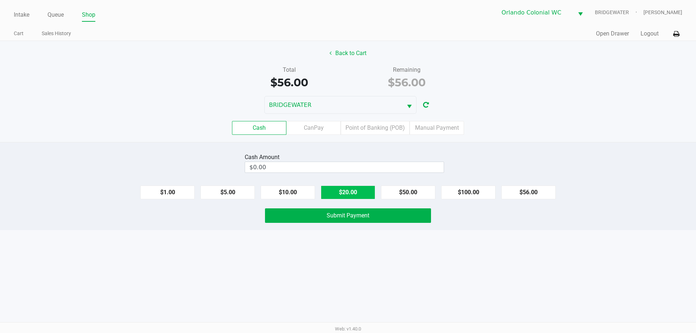
click at [355, 194] on button "$20.00" at bounding box center [348, 193] width 54 height 14
type input "$60.00"
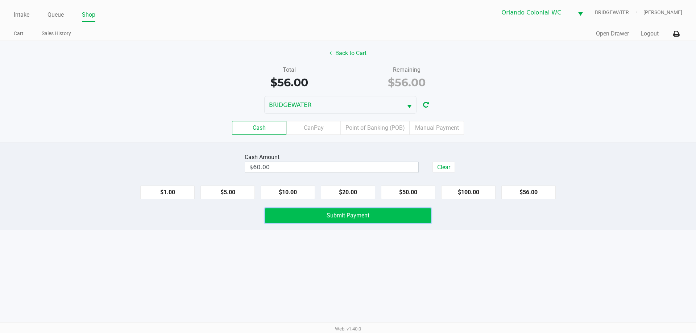
click at [353, 219] on button "Submit Payment" at bounding box center [348, 216] width 166 height 15
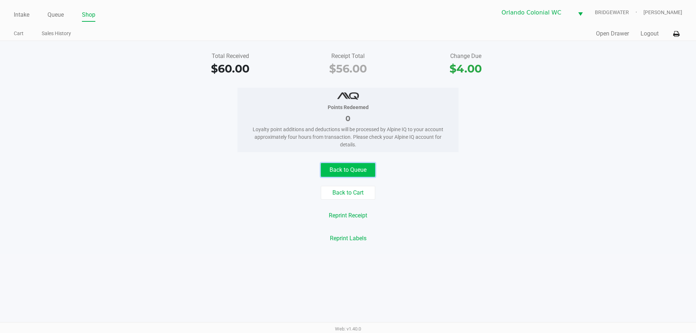
click at [343, 167] on button "Back to Queue" at bounding box center [348, 170] width 54 height 14
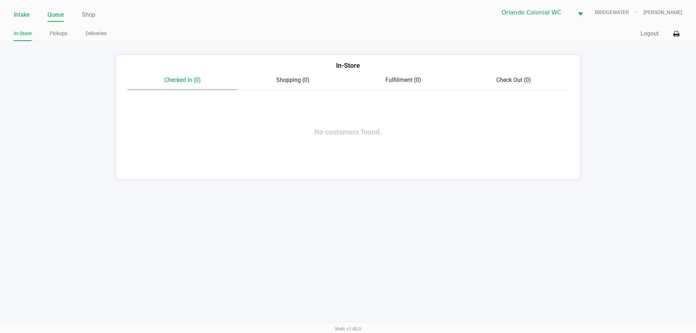
click at [21, 12] on link "Intake" at bounding box center [22, 15] width 16 height 10
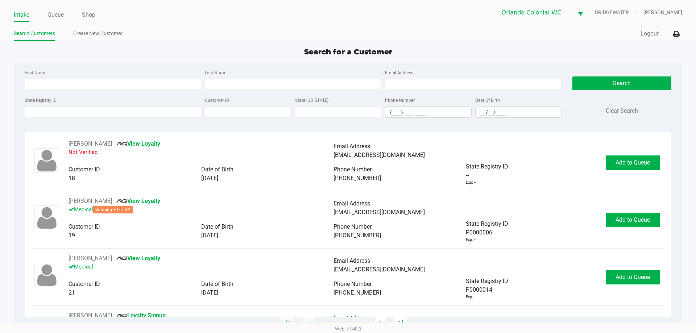
click at [115, 85] on input "First Name" at bounding box center [113, 84] width 177 height 11
type input "hudson"
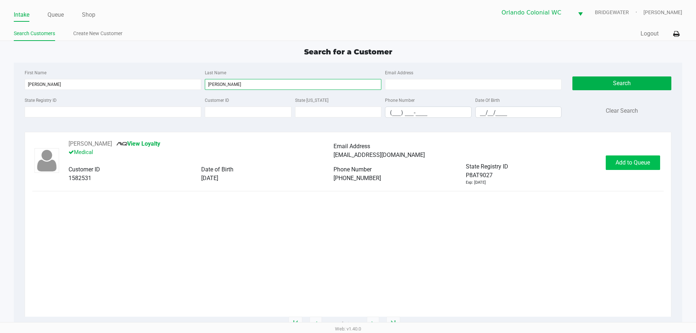
type input "rupert"
click at [631, 163] on span "Add to Queue" at bounding box center [633, 162] width 34 height 7
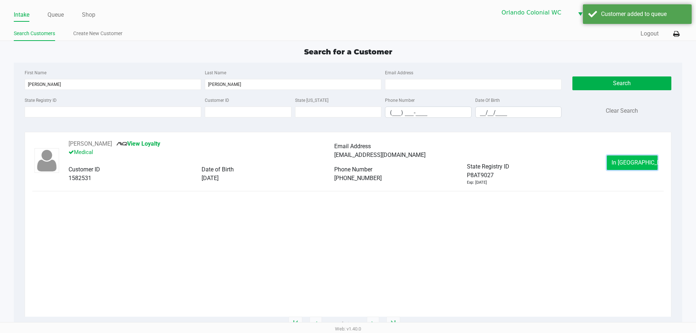
click at [648, 165] on button "In Queue" at bounding box center [632, 163] width 51 height 15
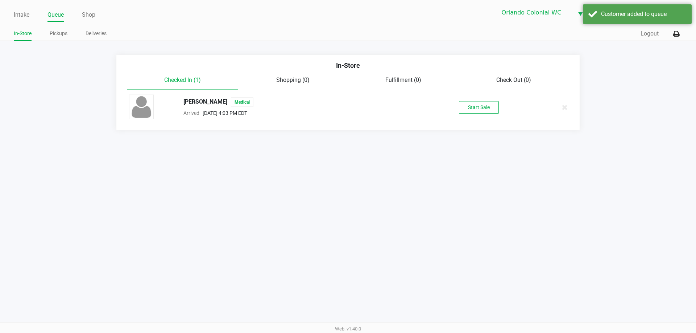
click at [458, 105] on div "Start Sale" at bounding box center [479, 107] width 112 height 13
click at [471, 112] on button "Start Sale" at bounding box center [479, 107] width 40 height 13
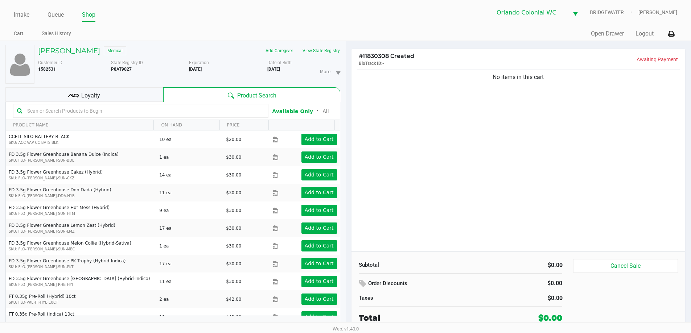
click at [95, 94] on span "Loyalty" at bounding box center [90, 95] width 19 height 9
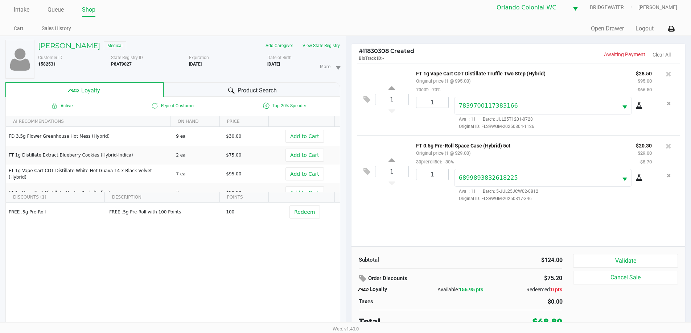
scroll to position [8, 0]
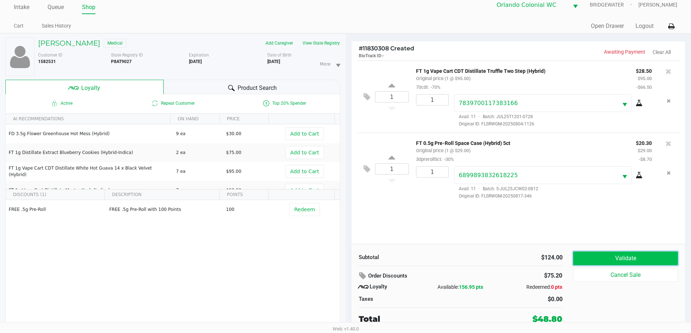
click at [608, 258] on button "Validate" at bounding box center [625, 259] width 104 height 14
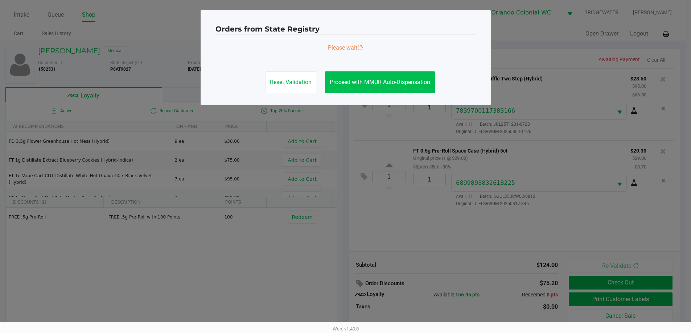
scroll to position [0, 0]
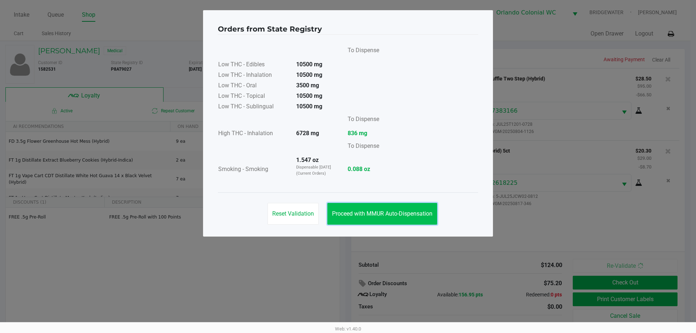
click at [409, 222] on button "Proceed with MMUR Auto-Dispensation" at bounding box center [383, 214] width 110 height 22
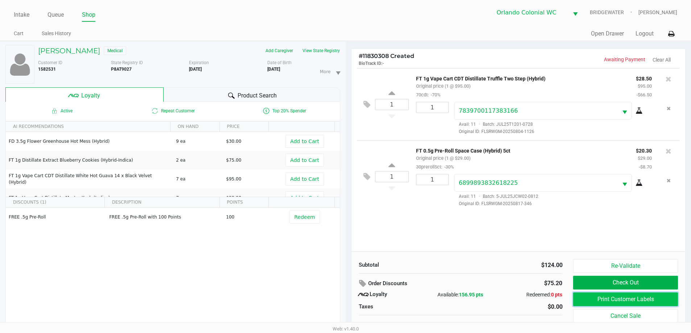
click at [633, 298] on button "Print Customer Labels" at bounding box center [625, 300] width 104 height 14
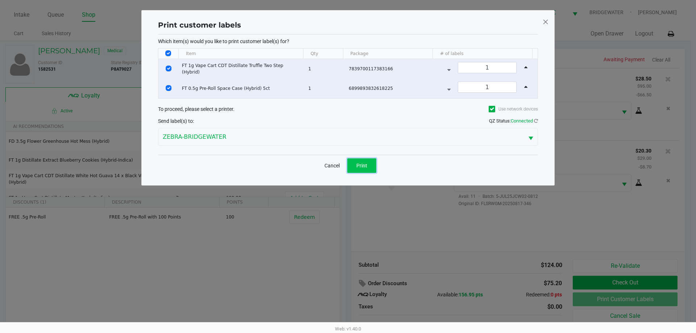
click at [371, 166] on button "Print" at bounding box center [361, 165] width 29 height 15
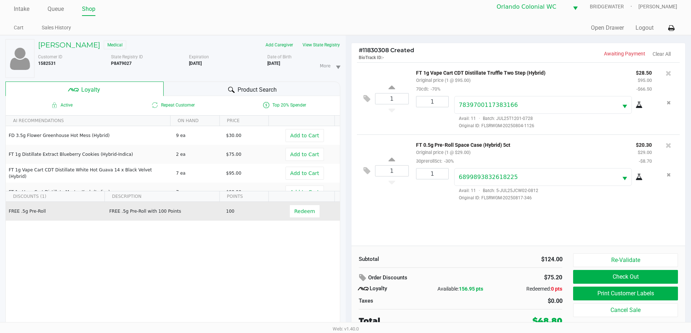
scroll to position [8, 0]
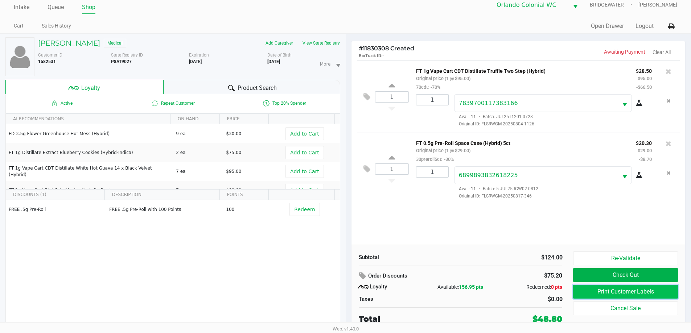
click at [658, 296] on button "Print Customer Labels" at bounding box center [625, 292] width 104 height 14
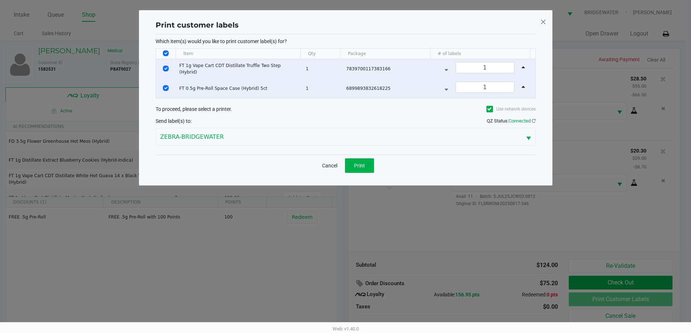
scroll to position [0, 0]
click at [357, 164] on span "Print" at bounding box center [362, 166] width 11 height 6
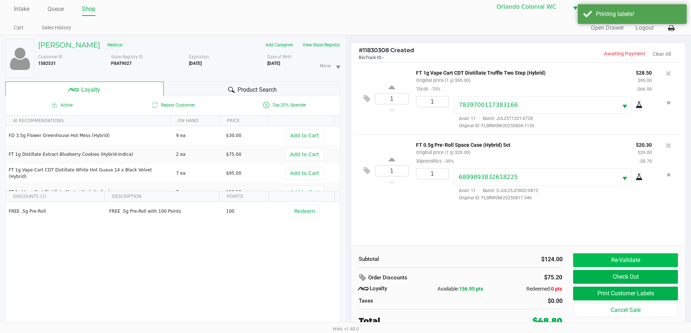
scroll to position [8, 0]
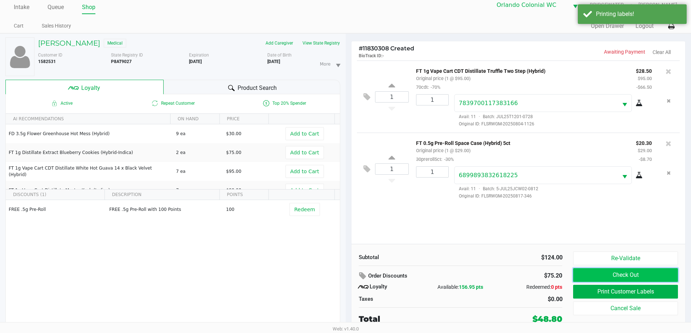
click at [616, 275] on button "Check Out" at bounding box center [625, 275] width 104 height 14
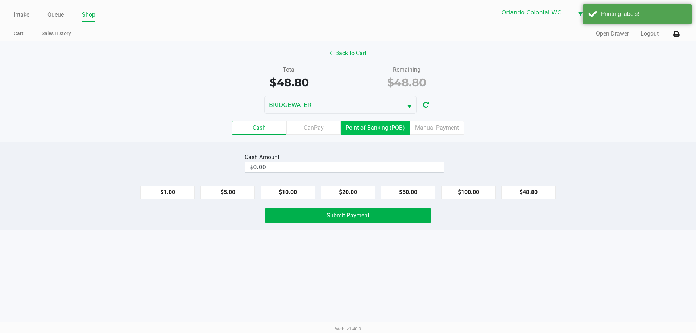
click at [390, 132] on label "Point of Banking (POB)" at bounding box center [375, 128] width 69 height 14
click at [0, 0] on 7 "Point of Banking (POB)" at bounding box center [0, 0] width 0 height 0
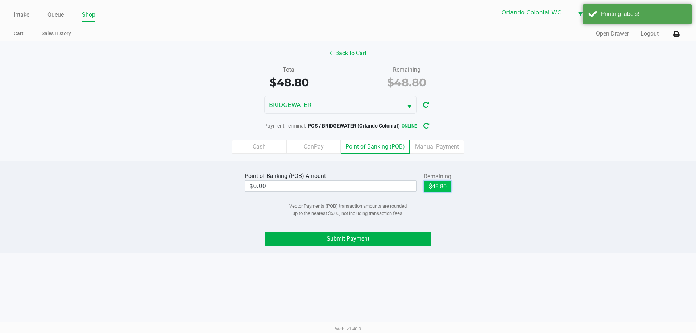
click at [435, 187] on button "$48.80" at bounding box center [438, 186] width 28 height 11
type input "$48.80"
click at [405, 239] on button "Submit Payment" at bounding box center [348, 239] width 166 height 15
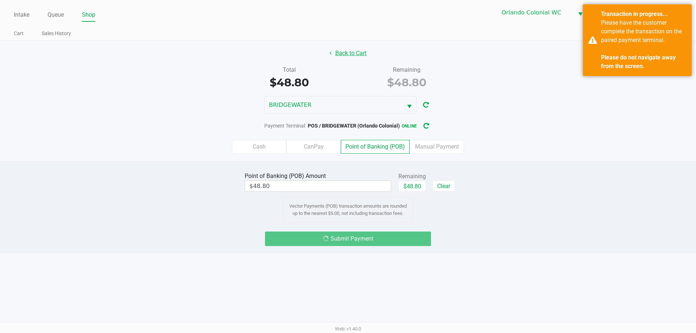
click at [344, 52] on button "Back to Cart" at bounding box center [348, 53] width 46 height 14
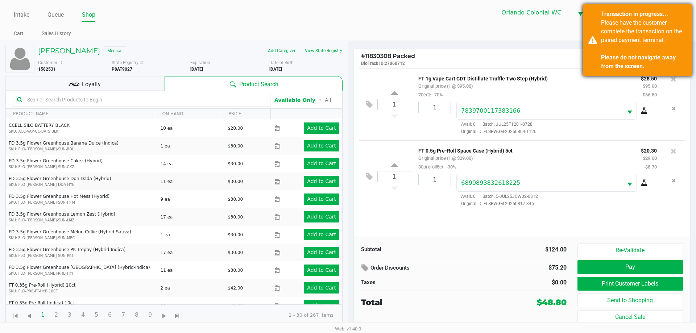
click at [621, 47] on div "Please have the customer complete the transaction on the paired payment termina…" at bounding box center [643, 44] width 85 height 52
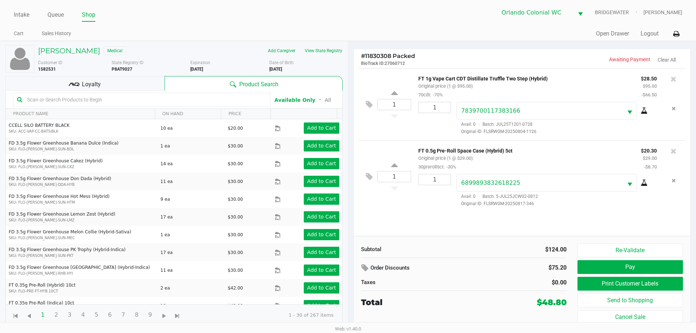
click at [125, 89] on div "Loyalty" at bounding box center [84, 83] width 159 height 15
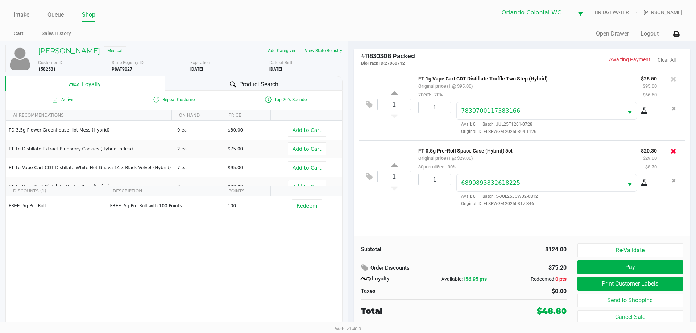
click at [675, 153] on icon at bounding box center [674, 151] width 6 height 7
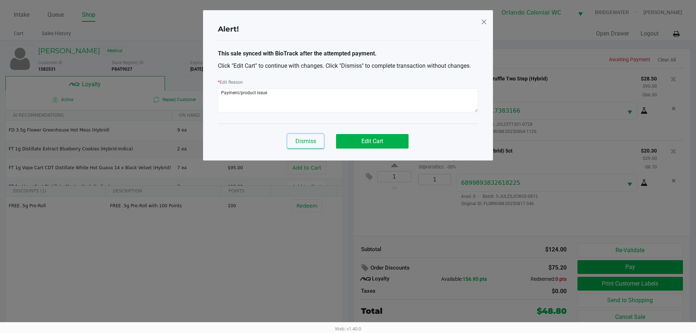
click at [298, 145] on button "Dismiss" at bounding box center [306, 141] width 36 height 15
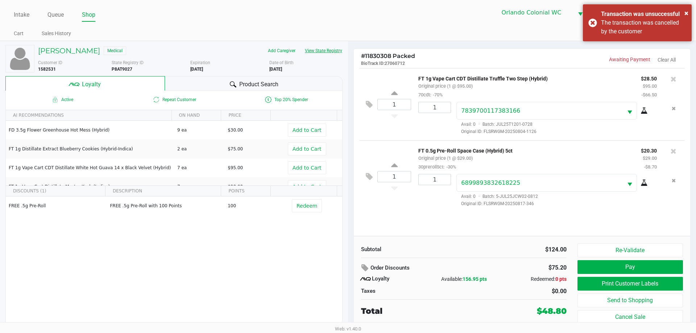
click at [326, 48] on button "View State Registry" at bounding box center [321, 51] width 42 height 12
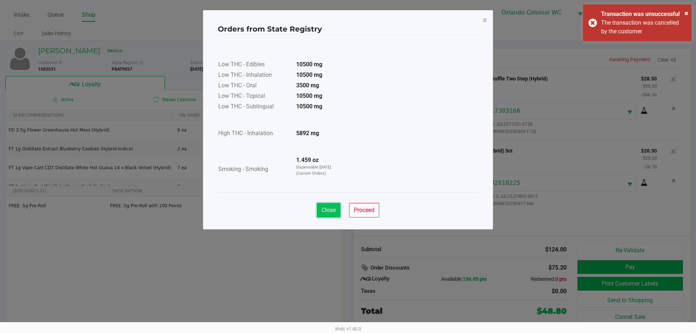
click at [336, 213] on button "Close" at bounding box center [329, 210] width 24 height 15
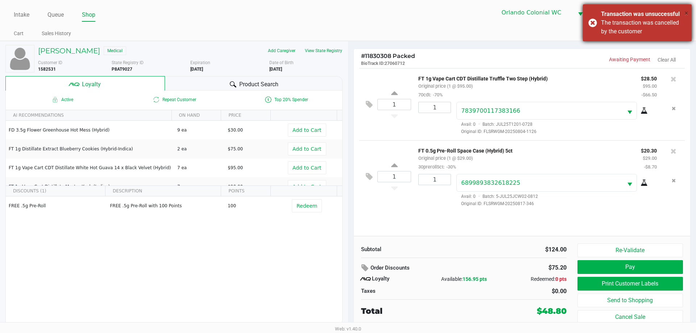
click at [687, 12] on span "×" at bounding box center [687, 13] width 4 height 9
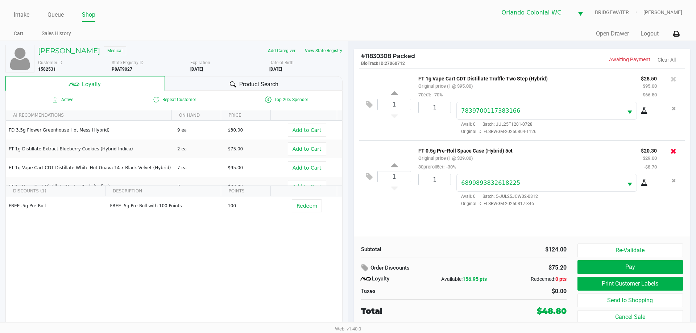
click at [675, 152] on icon at bounding box center [674, 151] width 6 height 7
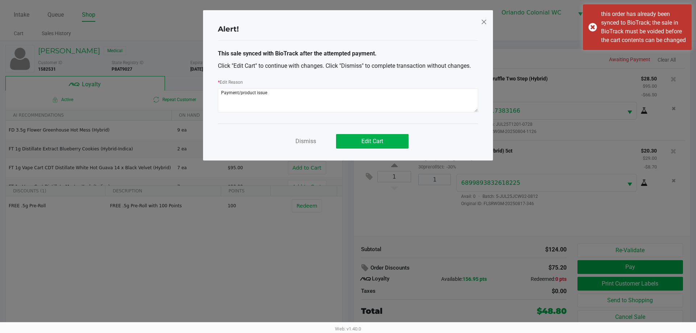
click at [482, 21] on icon "Dismiss" at bounding box center [484, 22] width 7 height 12
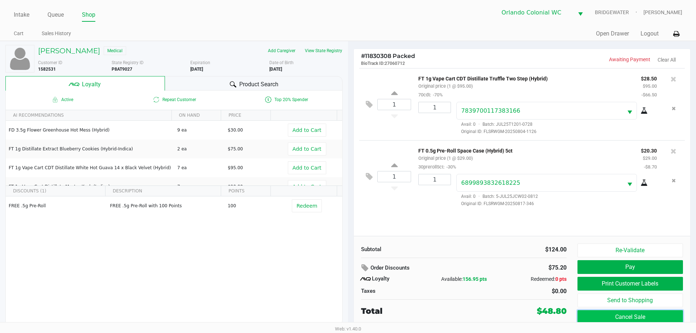
click at [633, 317] on button "Cancel Sale" at bounding box center [631, 317] width 106 height 14
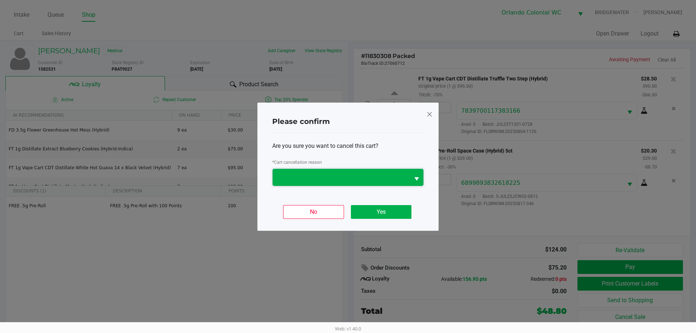
click at [366, 180] on span at bounding box center [341, 177] width 128 height 9
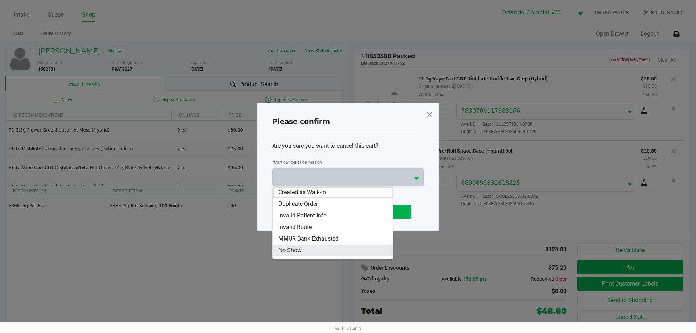
click at [308, 251] on li "No Show" at bounding box center [333, 251] width 120 height 12
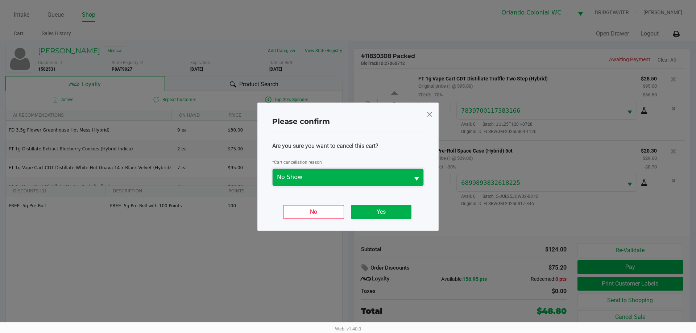
click at [324, 183] on span "No Show" at bounding box center [341, 177] width 137 height 17
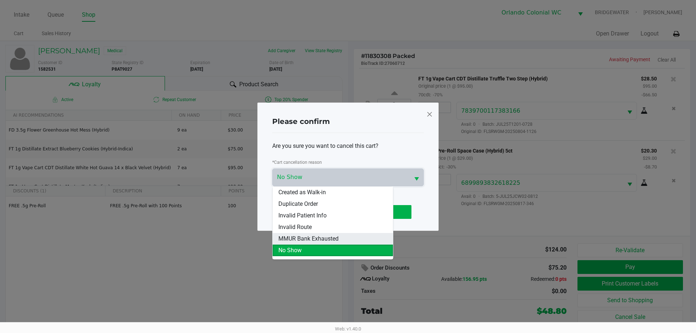
click at [304, 239] on span "MMUR Bank Exhausted" at bounding box center [309, 239] width 60 height 9
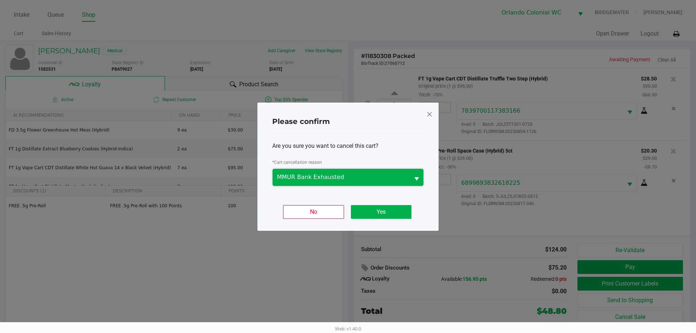
click at [373, 173] on span "MMUR Bank Exhausted" at bounding box center [341, 177] width 128 height 9
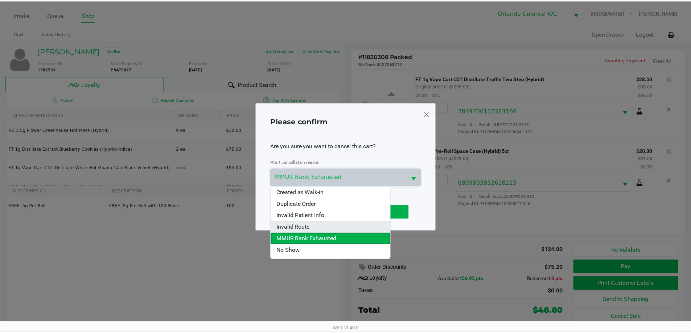
scroll to position [32, 0]
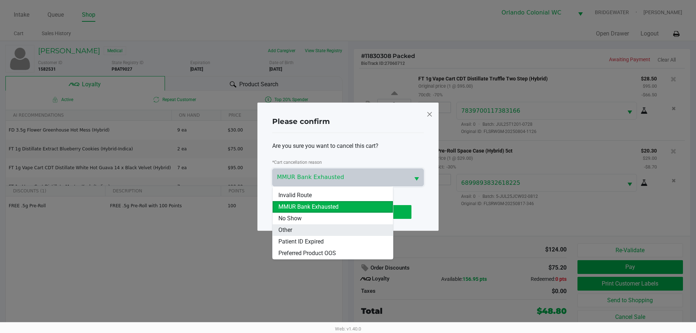
click at [296, 230] on li "Other" at bounding box center [333, 231] width 120 height 12
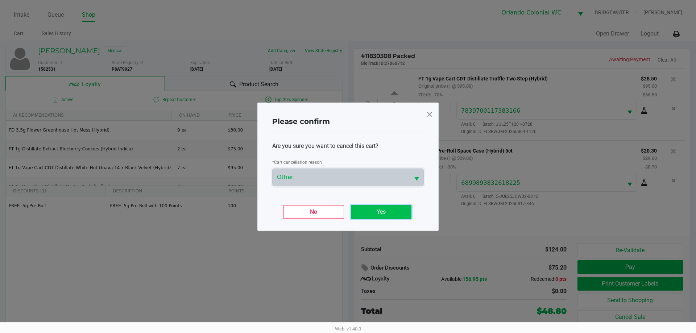
click at [392, 213] on button "Yes" at bounding box center [381, 212] width 61 height 14
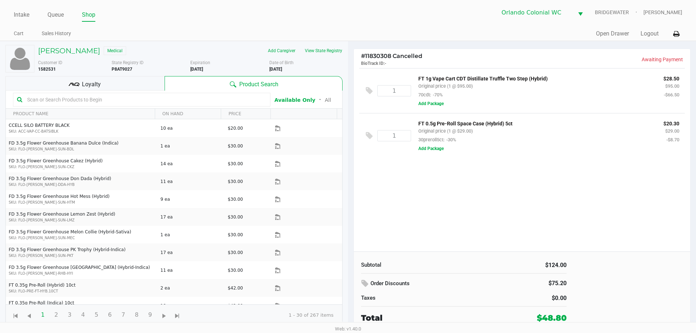
click at [84, 52] on h5 "HUDSON RUPERT" at bounding box center [69, 50] width 62 height 9
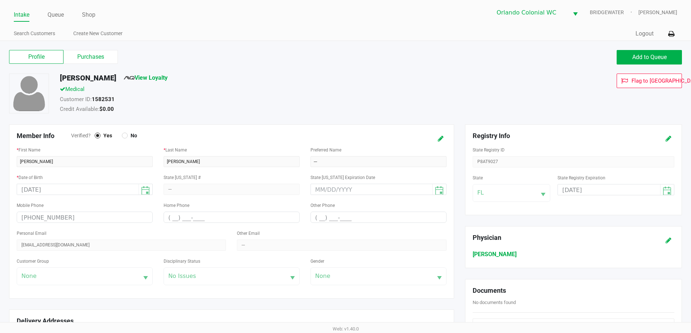
click at [664, 53] on button "Add to Queue" at bounding box center [649, 57] width 65 height 15
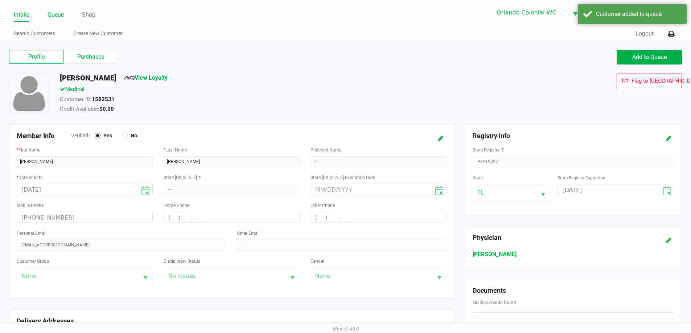
click at [55, 16] on link "Queue" at bounding box center [56, 15] width 16 height 10
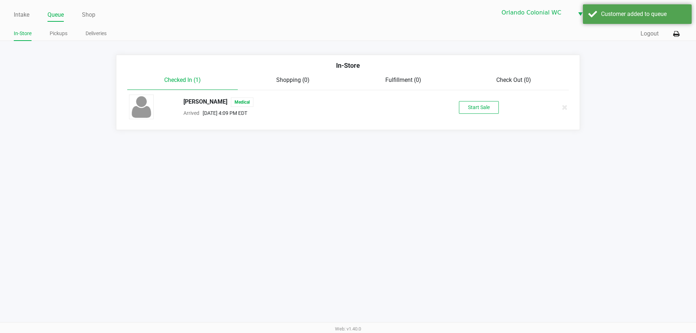
click at [475, 102] on button "Start Sale" at bounding box center [479, 107] width 40 height 13
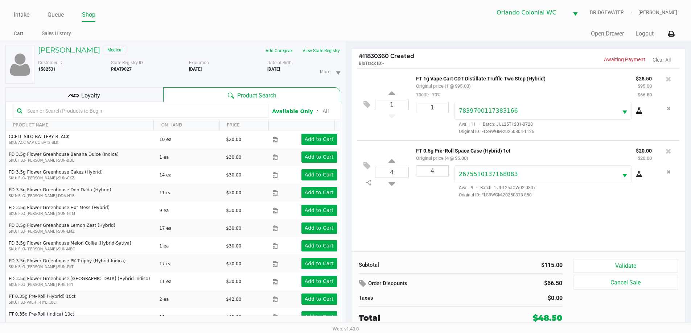
click at [131, 102] on kendo-grid-toolbar "Available Only ᛫ All" at bounding box center [173, 111] width 334 height 18
click at [129, 95] on div "Loyalty" at bounding box center [84, 94] width 158 height 15
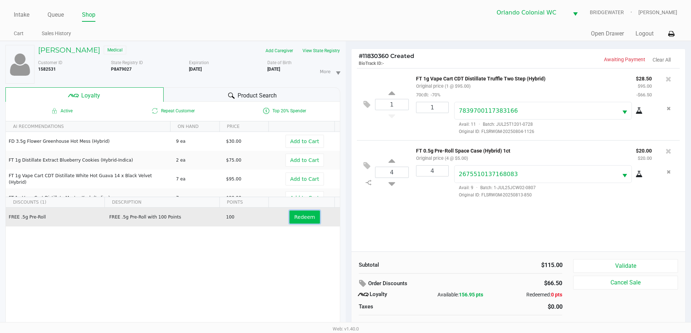
click at [299, 221] on button "Redeem" at bounding box center [304, 217] width 30 height 13
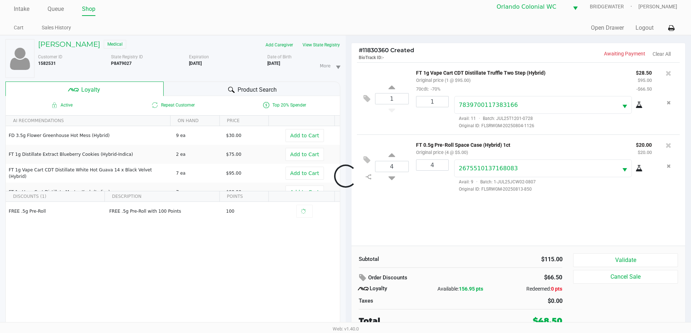
scroll to position [8, 0]
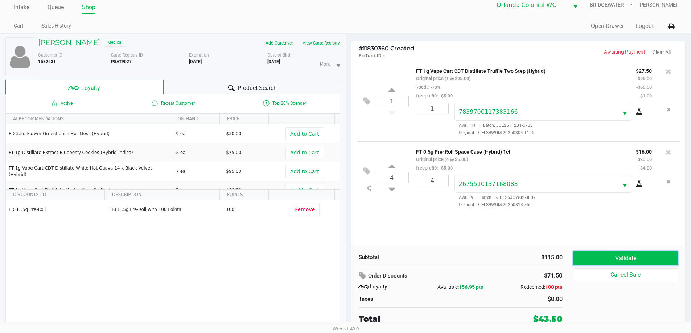
click at [657, 256] on button "Validate" at bounding box center [625, 259] width 104 height 14
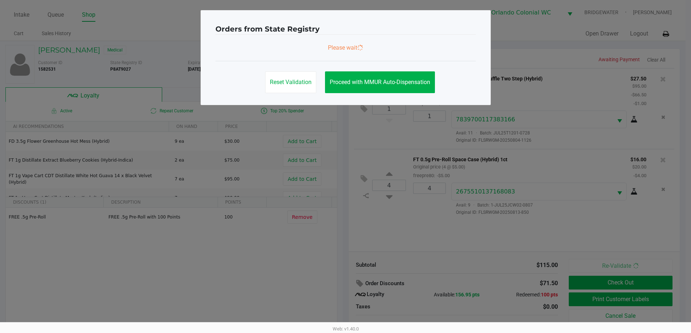
scroll to position [0, 0]
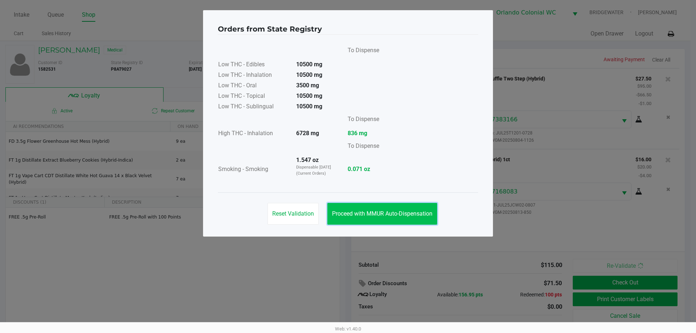
click at [355, 206] on button "Proceed with MMUR Auto-Dispensation" at bounding box center [383, 214] width 110 height 22
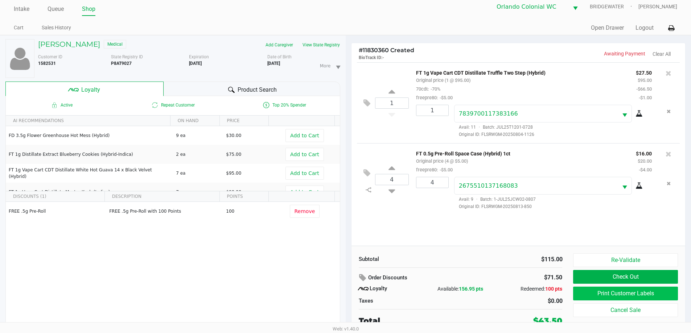
scroll to position [8, 0]
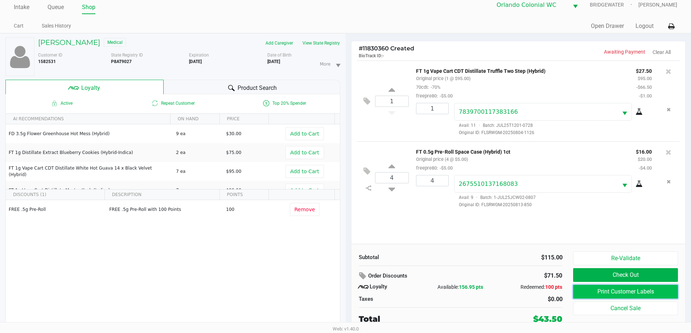
click at [645, 289] on button "Print Customer Labels" at bounding box center [625, 292] width 104 height 14
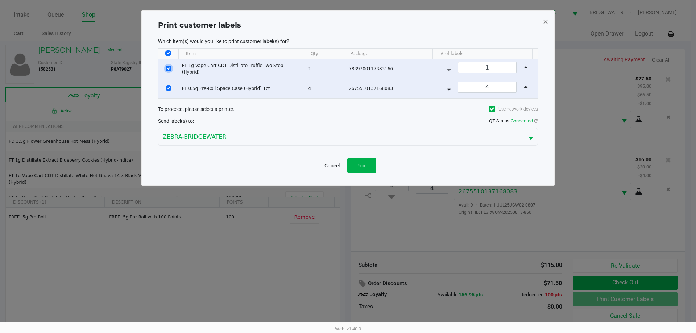
click at [168, 69] on input "Select Row" at bounding box center [169, 69] width 6 height 6
checkbox input "false"
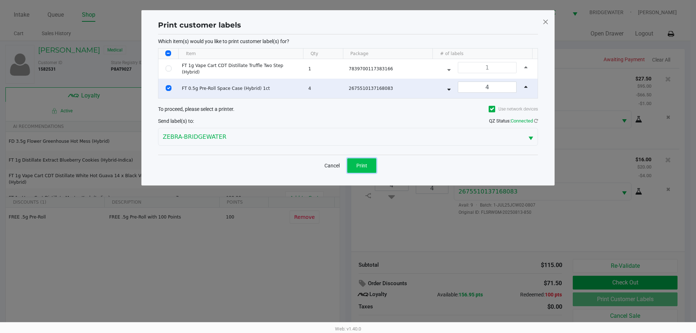
click at [367, 166] on span "Print" at bounding box center [362, 166] width 11 height 6
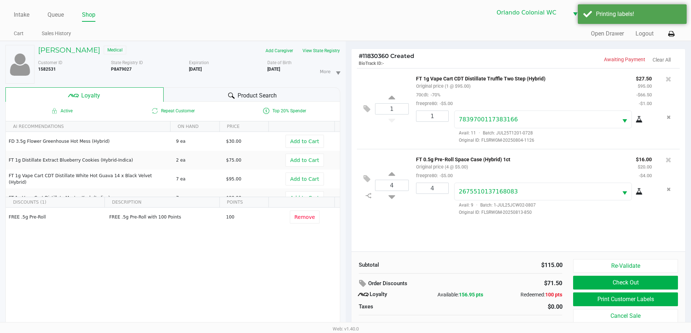
click at [608, 283] on button "Check Out" at bounding box center [625, 283] width 104 height 14
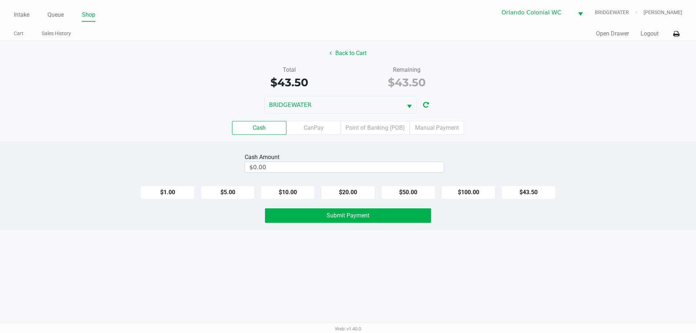
click at [389, 130] on label "Point of Banking (POB)" at bounding box center [375, 128] width 69 height 14
click at [0, 0] on 7 "Point of Banking (POB)" at bounding box center [0, 0] width 0 height 0
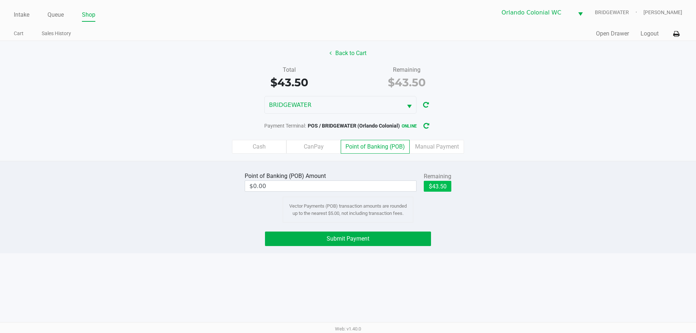
click at [440, 185] on button "$43.50" at bounding box center [438, 186] width 28 height 11
type input "$43.50"
click at [395, 244] on button "Submit Payment" at bounding box center [348, 239] width 166 height 15
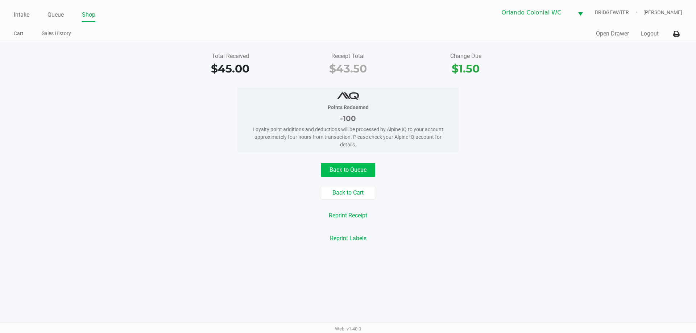
click at [341, 169] on button "Back to Queue" at bounding box center [348, 170] width 54 height 14
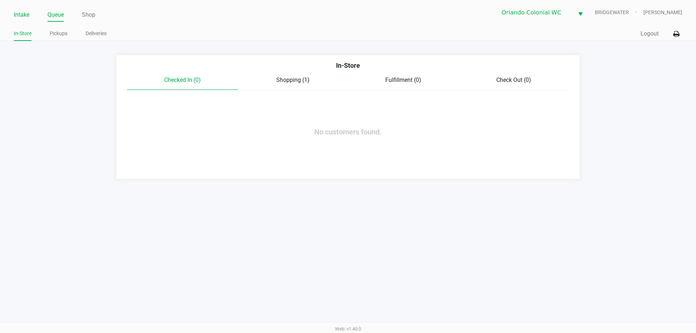
click at [15, 16] on link "Intake" at bounding box center [22, 15] width 16 height 10
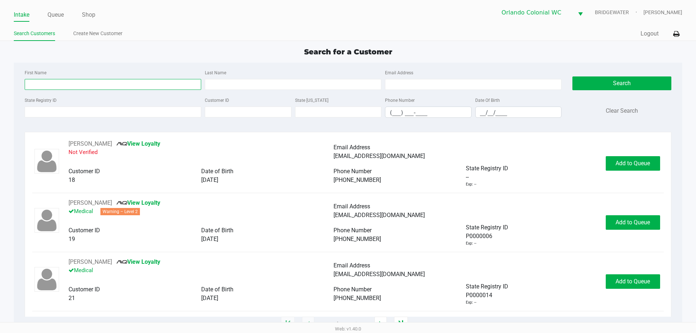
click at [180, 82] on input "First Name" at bounding box center [113, 84] width 177 height 11
click at [136, 86] on input "First Name" at bounding box center [113, 84] width 177 height 11
click at [479, 113] on input "__/__/____" at bounding box center [519, 112] width 86 height 11
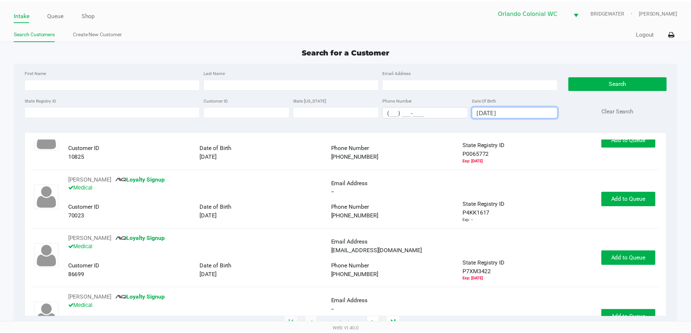
scroll to position [36, 0]
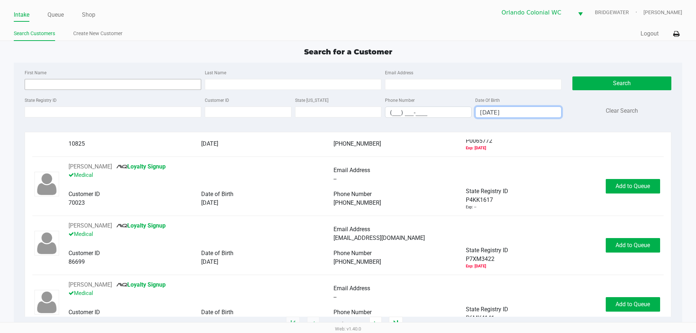
type input "06/28/1996"
click at [64, 84] on input "First Name" at bounding box center [113, 84] width 177 height 11
click at [240, 86] on input "Last Name" at bounding box center [293, 84] width 177 height 11
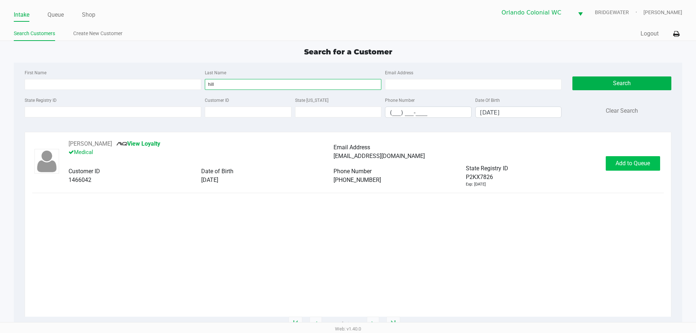
type input "hill"
click at [639, 162] on span "Add to Queue" at bounding box center [633, 163] width 34 height 7
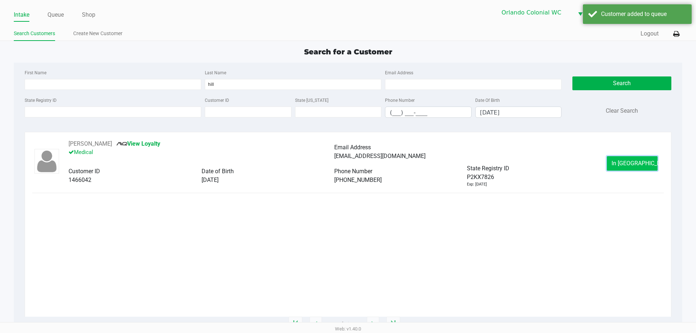
click at [636, 164] on span "In Queue" at bounding box center [642, 163] width 61 height 7
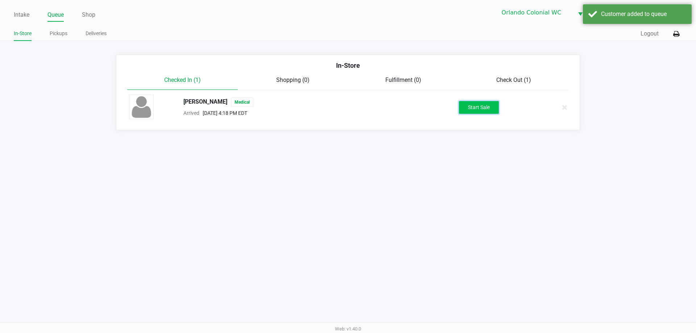
click at [477, 110] on button "Start Sale" at bounding box center [479, 107] width 40 height 13
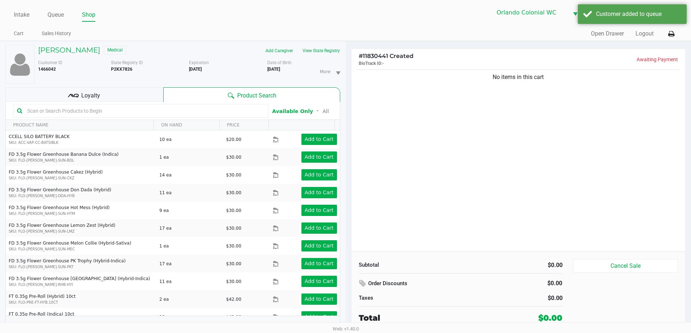
click at [77, 96] on icon at bounding box center [73, 95] width 11 height 11
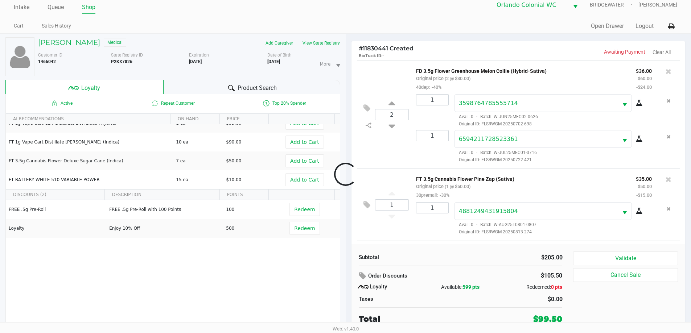
scroll to position [70, 0]
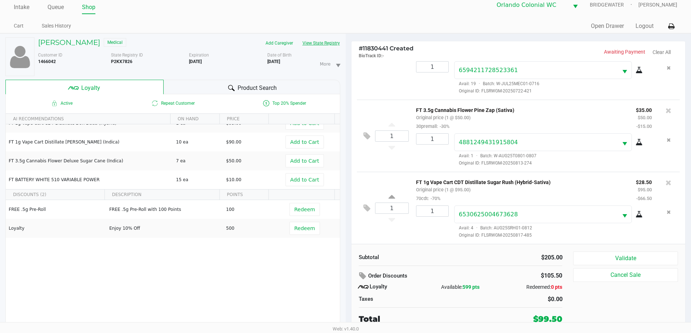
click at [323, 46] on button "View State Registry" at bounding box center [319, 43] width 42 height 12
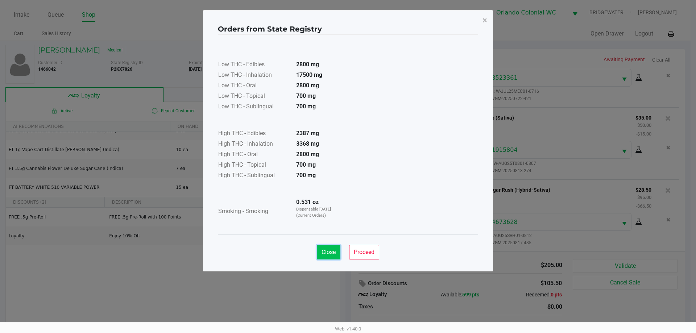
click at [327, 255] on span "Close" at bounding box center [329, 252] width 14 height 7
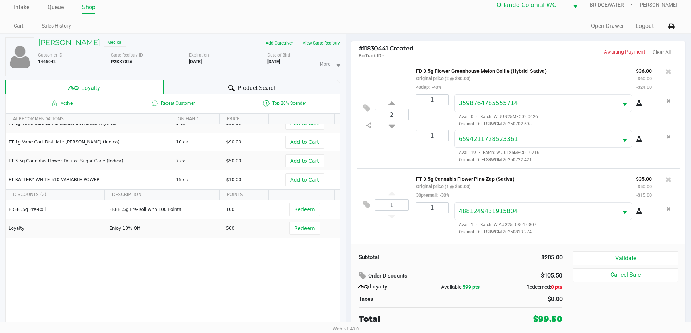
scroll to position [70, 0]
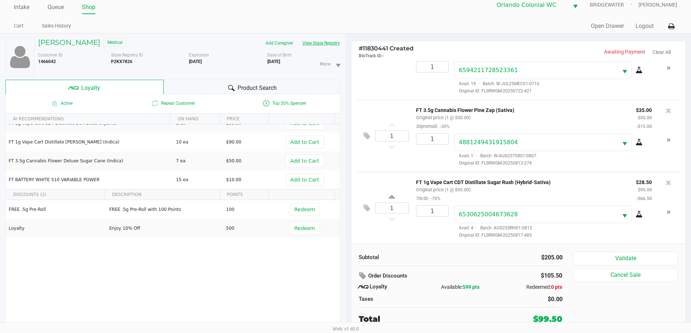
click at [298, 37] on button "View State Registry" at bounding box center [319, 43] width 42 height 12
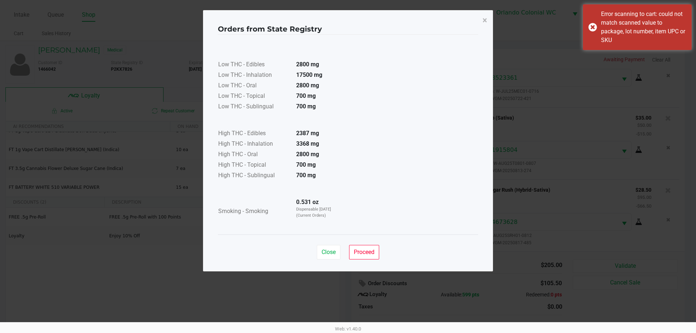
click at [320, 247] on button "Close" at bounding box center [329, 252] width 24 height 15
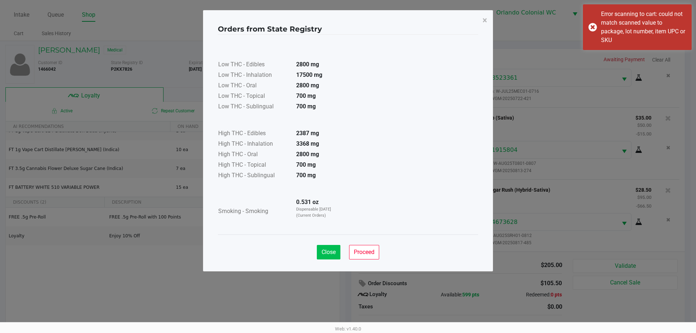
click at [335, 255] on span "Close" at bounding box center [329, 252] width 14 height 7
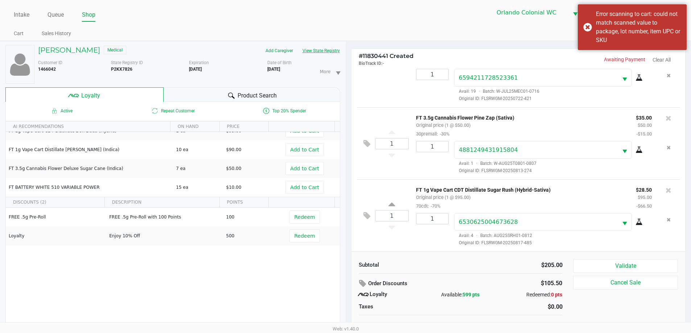
scroll to position [8, 0]
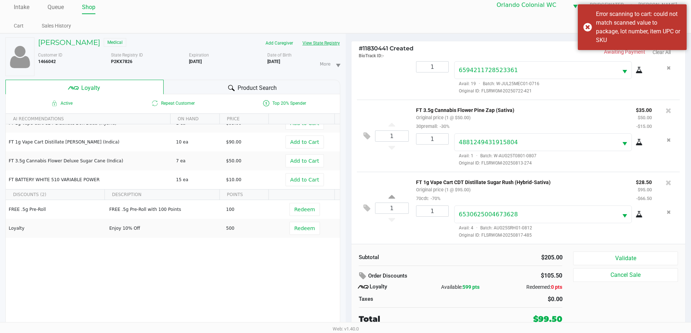
click at [298, 37] on button "View State Registry" at bounding box center [319, 43] width 42 height 12
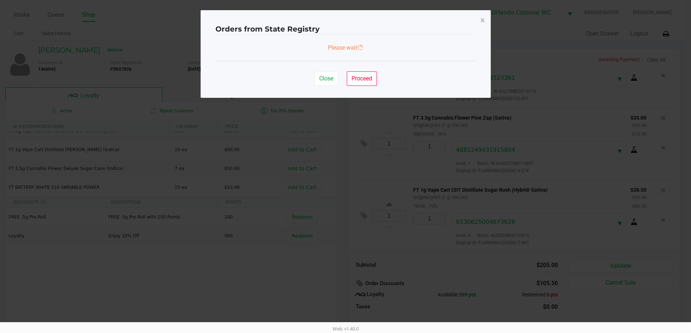
scroll to position [0, 0]
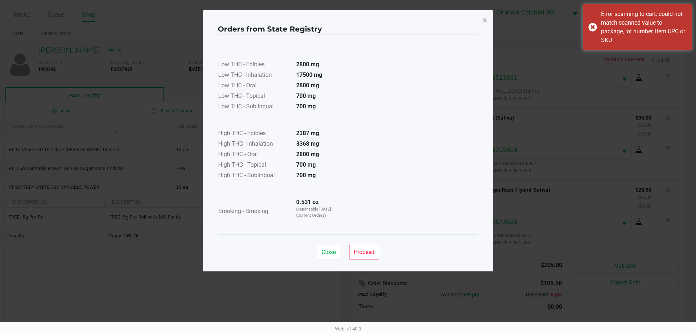
click at [326, 248] on button "Close" at bounding box center [329, 252] width 24 height 15
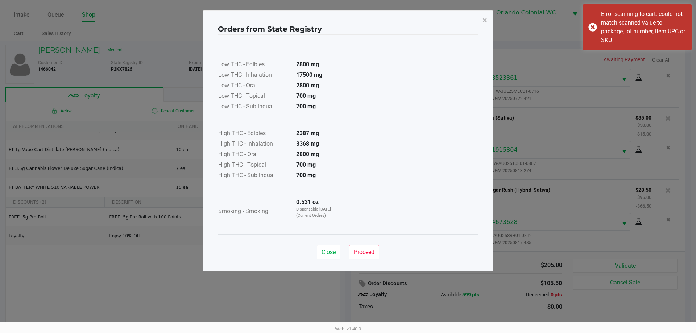
click at [332, 255] on span "Close" at bounding box center [329, 252] width 14 height 7
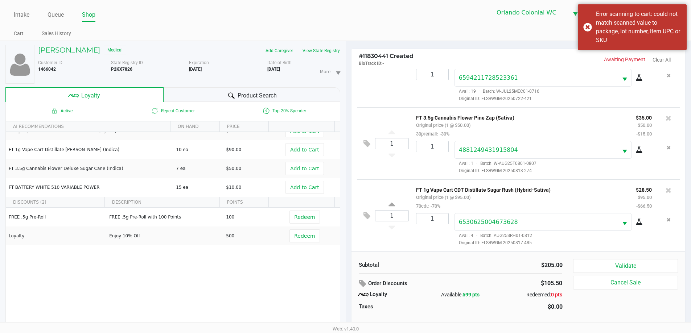
click at [296, 285] on div "FREE .5g Pre-Roll FREE .5g Pre-Roll with 100 Points 100 Redeem Loyalty Enjoy 10…" at bounding box center [173, 262] width 334 height 109
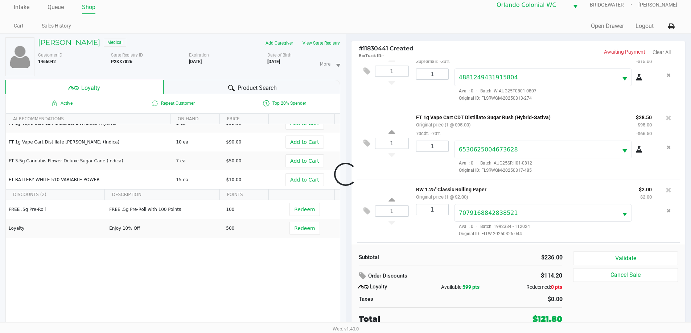
scroll to position [206, 0]
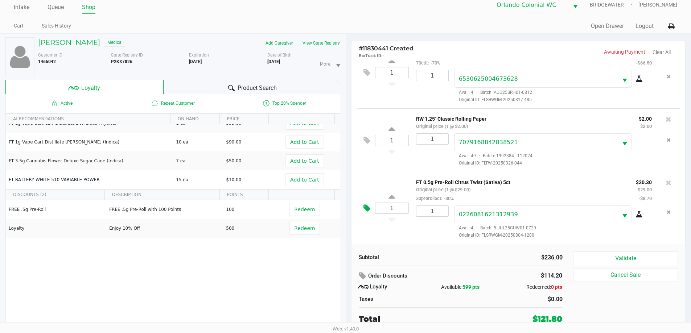
click at [368, 205] on icon at bounding box center [366, 208] width 7 height 8
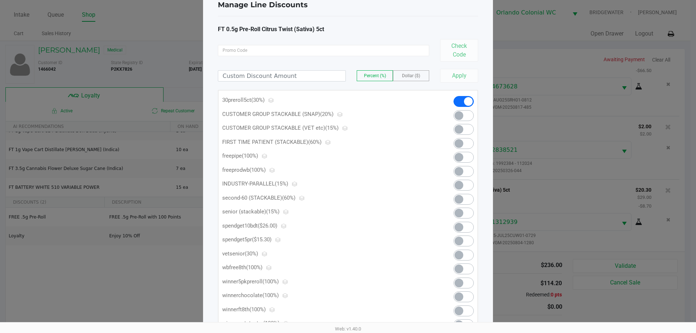
scroll to position [36, 0]
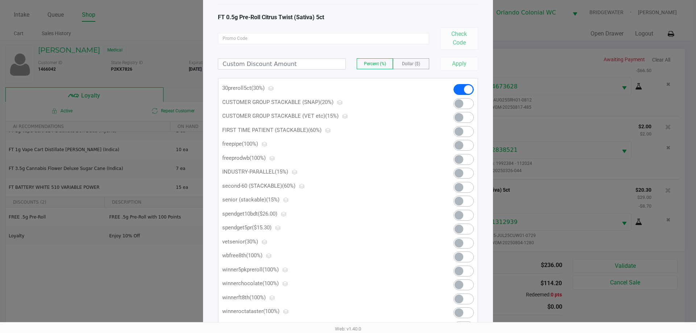
click at [462, 228] on span at bounding box center [459, 229] width 9 height 9
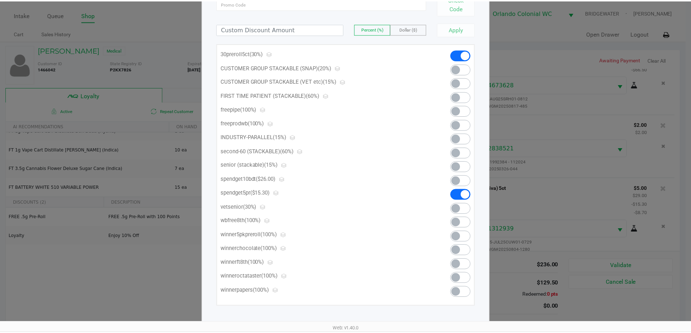
scroll to position [0, 0]
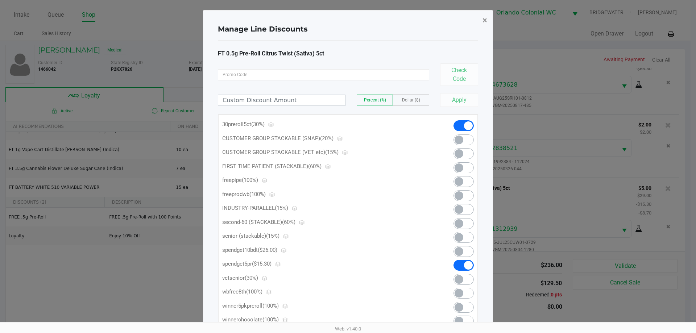
click at [486, 21] on span "×" at bounding box center [485, 20] width 5 height 10
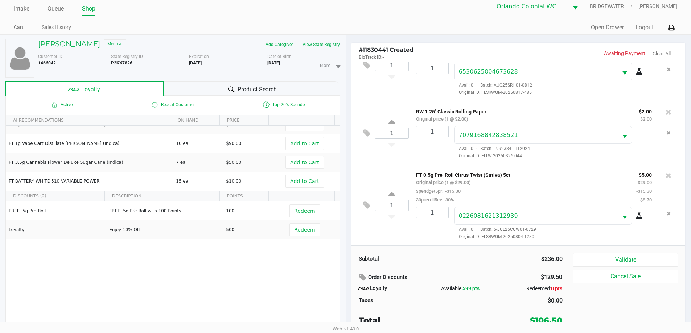
scroll to position [8, 0]
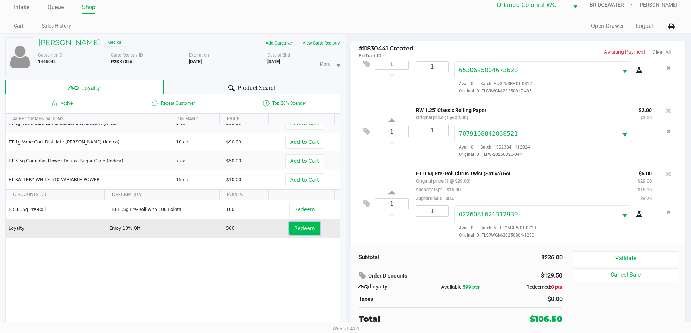
click at [307, 230] on span "Redeem" at bounding box center [304, 229] width 21 height 6
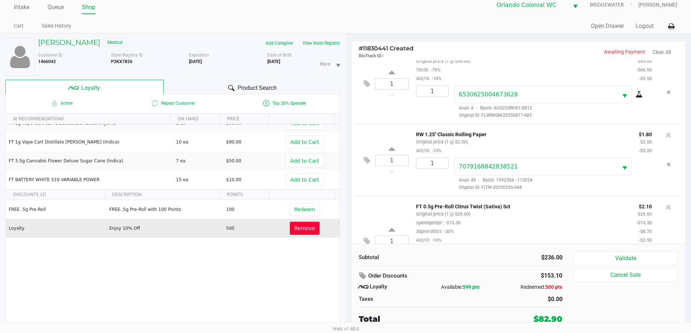
scroll to position [259, 0]
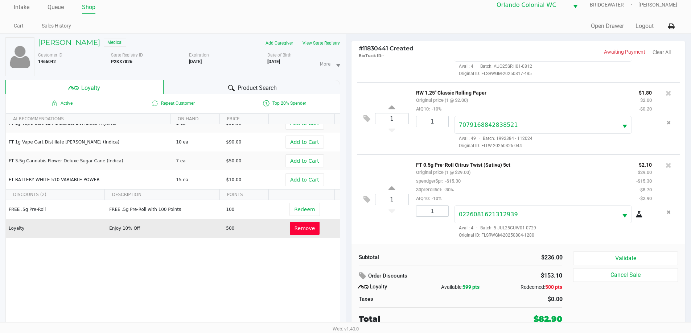
click at [305, 228] on span "Remove" at bounding box center [305, 229] width 21 height 6
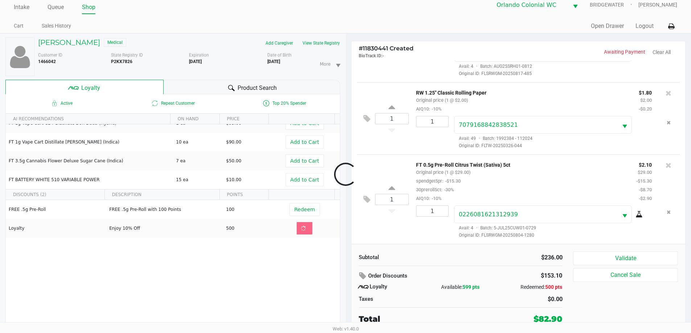
scroll to position [215, 0]
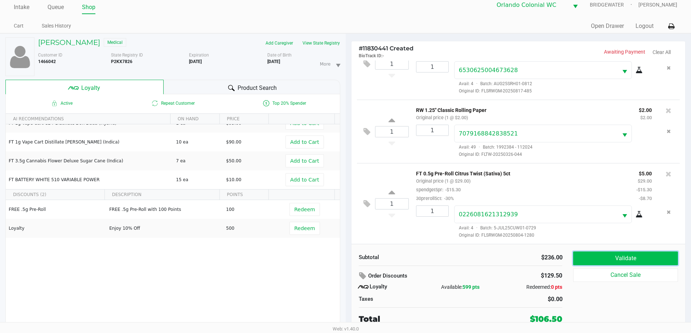
click at [607, 264] on button "Validate" at bounding box center [625, 259] width 104 height 14
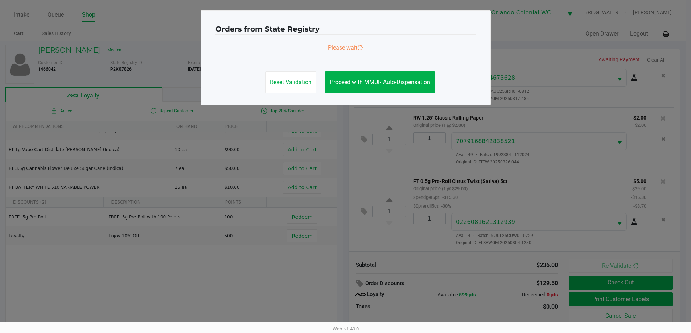
scroll to position [0, 0]
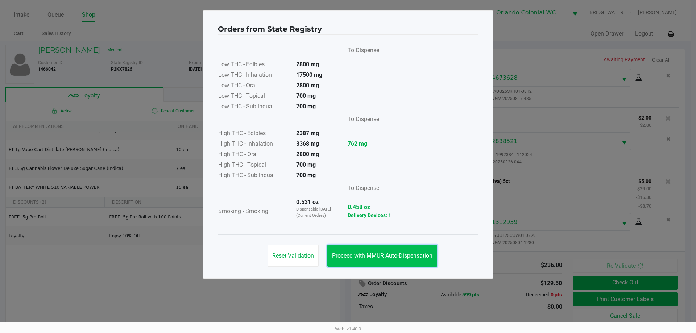
click at [375, 251] on button "Proceed with MMUR Auto-Dispensation" at bounding box center [383, 256] width 110 height 22
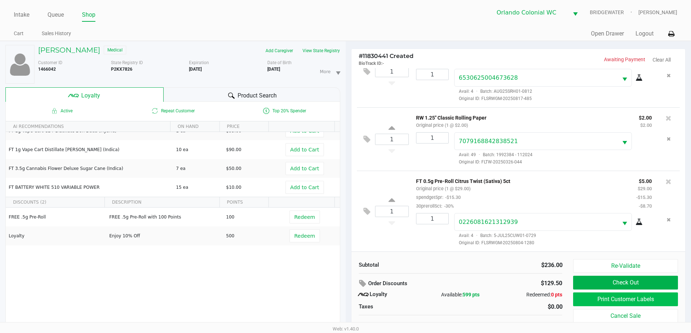
scroll to position [8, 0]
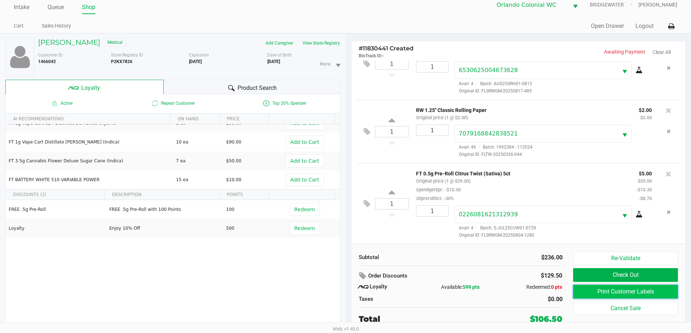
click at [614, 295] on button "Print Customer Labels" at bounding box center [625, 292] width 104 height 14
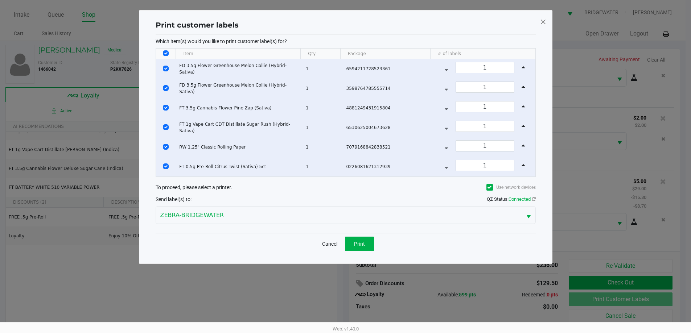
scroll to position [0, 0]
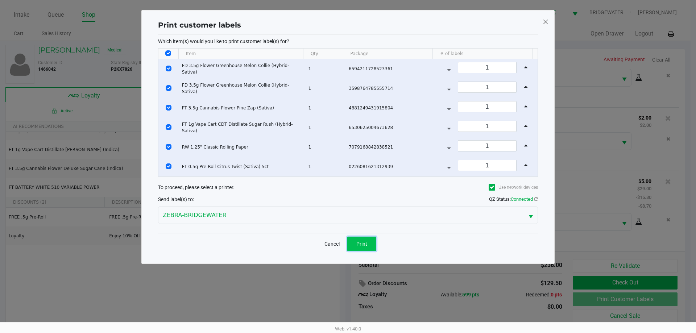
click at [376, 243] on button "Print" at bounding box center [361, 244] width 29 height 15
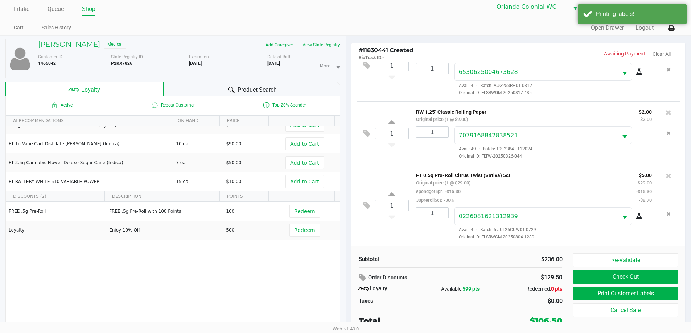
scroll to position [8, 0]
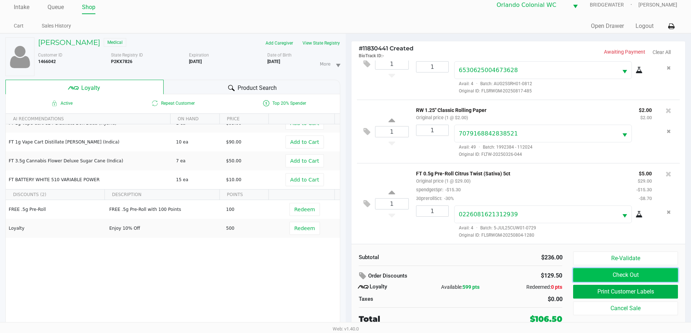
click at [631, 279] on button "Check Out" at bounding box center [625, 275] width 104 height 14
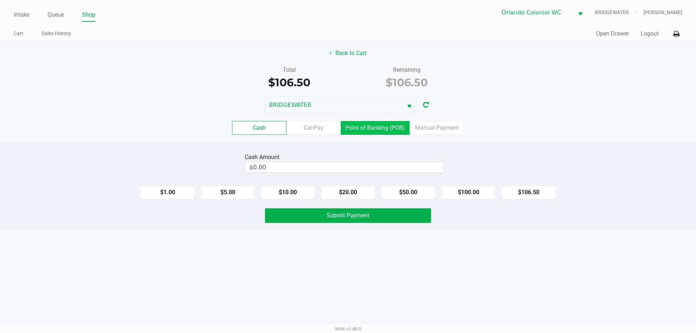
click at [359, 129] on label "Point of Banking (POB)" at bounding box center [375, 128] width 69 height 14
click at [0, 0] on 7 "Point of Banking (POB)" at bounding box center [0, 0] width 0 height 0
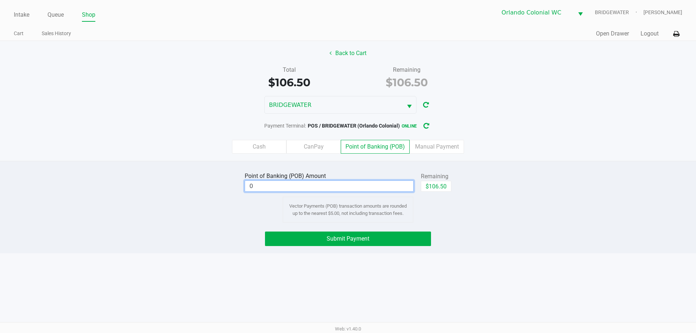
click at [390, 184] on input "0" at bounding box center [329, 186] width 168 height 11
click at [481, 219] on div "Point of Banking (POB) Amount $86.50 Remaining $106.50 Clear Vector Payments (P…" at bounding box center [348, 196] width 707 height 52
click at [353, 240] on span "Submit Payment" at bounding box center [348, 238] width 43 height 7
click at [265, 149] on label "Cash" at bounding box center [259, 147] width 54 height 14
click at [0, 0] on 0 "Cash" at bounding box center [0, 0] width 0 height 0
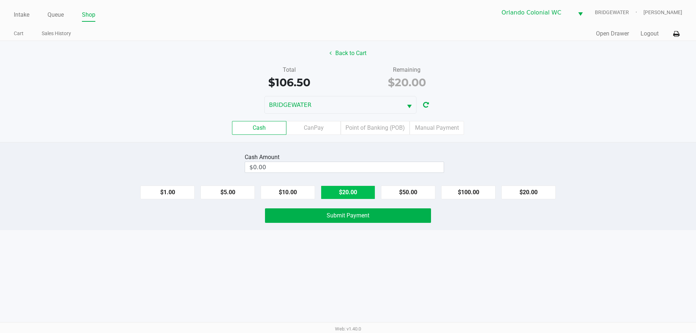
click at [358, 194] on button "$20.00" at bounding box center [348, 193] width 54 height 14
type input "$20.00"
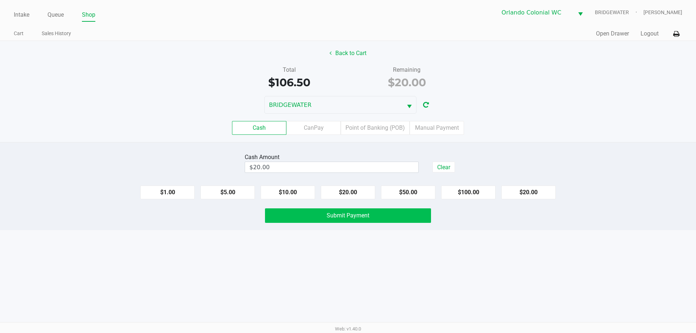
click at [332, 213] on span "Submit Payment" at bounding box center [348, 215] width 43 height 7
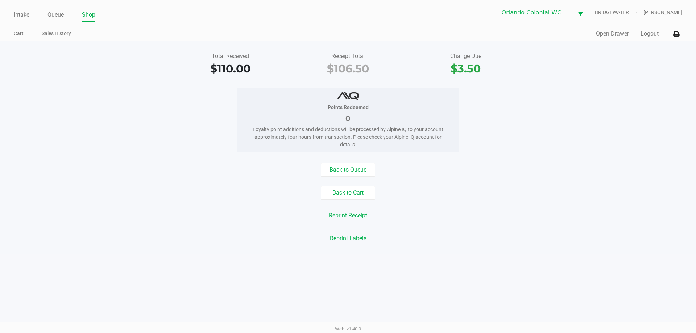
click at [349, 169] on button "Back to Queue" at bounding box center [348, 170] width 54 height 14
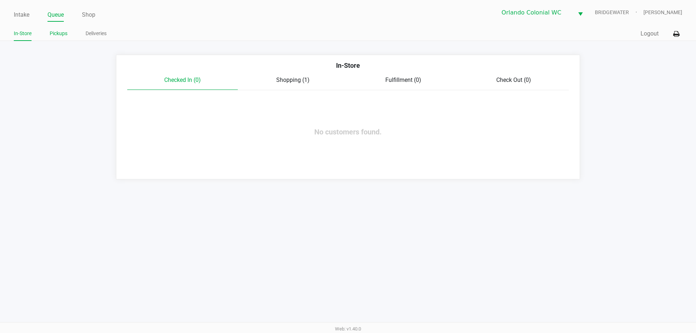
click at [57, 36] on link "Pickups" at bounding box center [59, 33] width 18 height 9
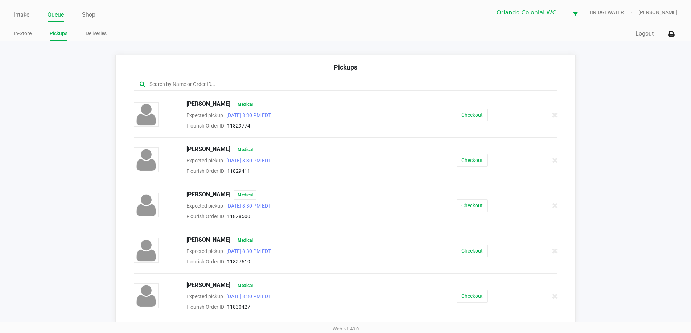
click at [465, 205] on button "Checkout" at bounding box center [472, 205] width 31 height 13
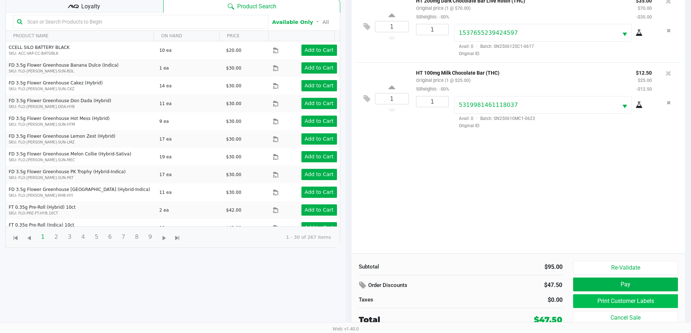
scroll to position [78, 0]
click at [594, 303] on button "Print Customer Labels" at bounding box center [625, 301] width 104 height 14
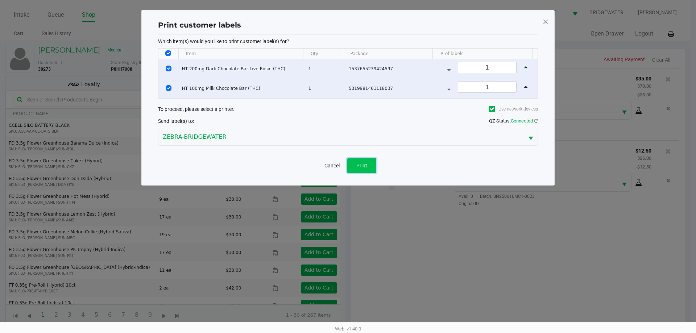
click at [359, 168] on span "Print" at bounding box center [362, 166] width 11 height 6
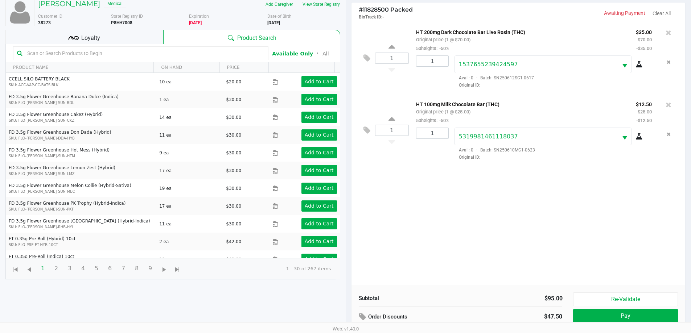
scroll to position [78, 0]
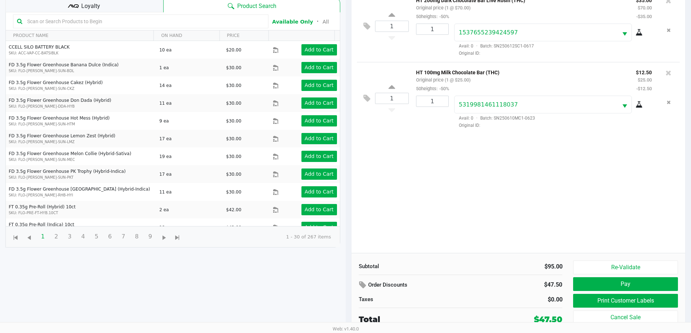
click at [91, 6] on span "Loyalty" at bounding box center [90, 6] width 19 height 9
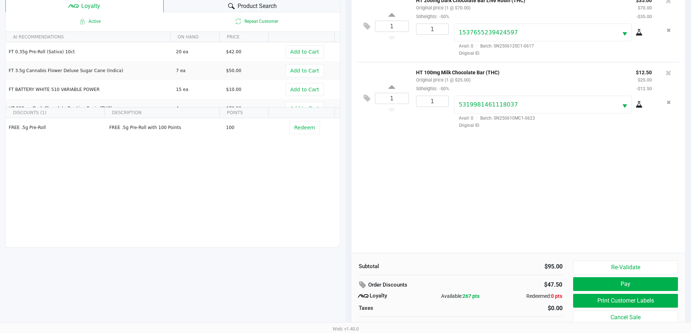
click at [626, 288] on button "Pay" at bounding box center [625, 284] width 104 height 14
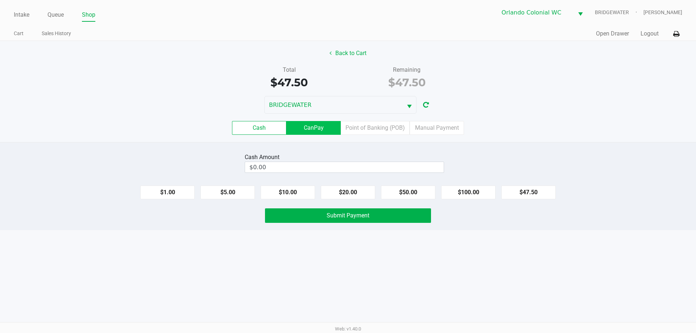
click at [333, 124] on label "CanPay" at bounding box center [314, 128] width 54 height 14
click at [0, 0] on 2 "CanPay" at bounding box center [0, 0] width 0 height 0
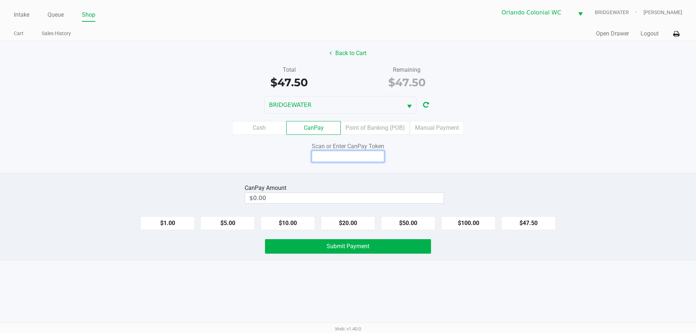
click at [325, 153] on input at bounding box center [348, 156] width 73 height 11
type input "x6982513x"
click at [512, 222] on button "$47.50" at bounding box center [529, 224] width 54 height 14
type input "$47.50"
click at [389, 246] on button "Submit Payment" at bounding box center [348, 246] width 166 height 15
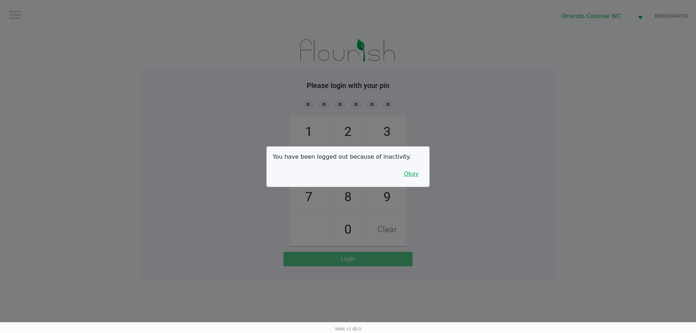
click at [414, 174] on button "Okay" at bounding box center [411, 174] width 24 height 14
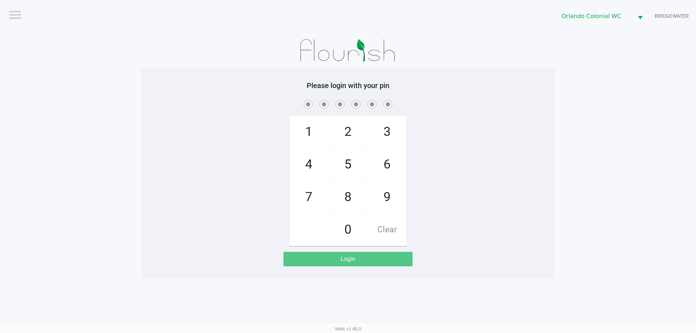
click at [312, 185] on span "7" at bounding box center [309, 197] width 38 height 32
checkbox input "true"
click at [313, 172] on span "4" at bounding box center [309, 165] width 38 height 32
checkbox input "true"
click at [313, 172] on span "4" at bounding box center [309, 165] width 38 height 32
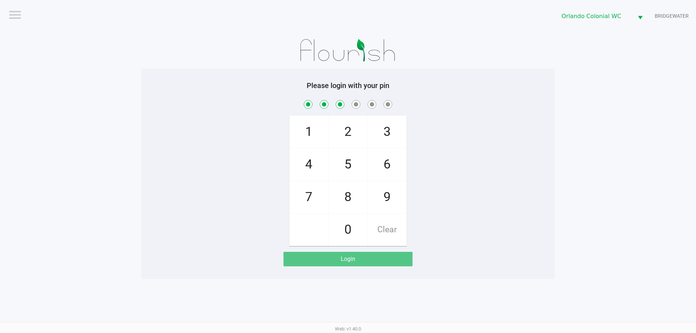
checkbox input "true"
click at [399, 128] on span "3" at bounding box center [387, 132] width 38 height 32
checkbox input "true"
click at [393, 199] on span "9" at bounding box center [387, 197] width 38 height 32
checkbox input "true"
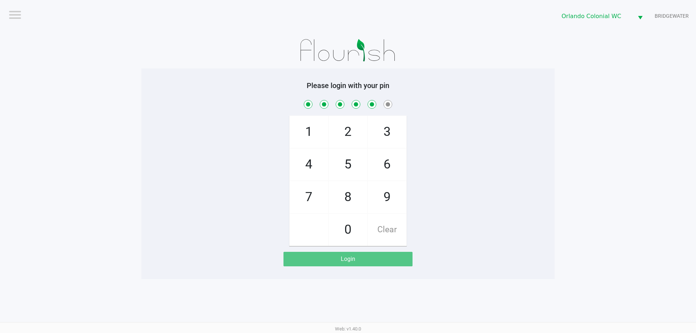
click at [308, 125] on span "1" at bounding box center [309, 132] width 38 height 32
checkbox input "true"
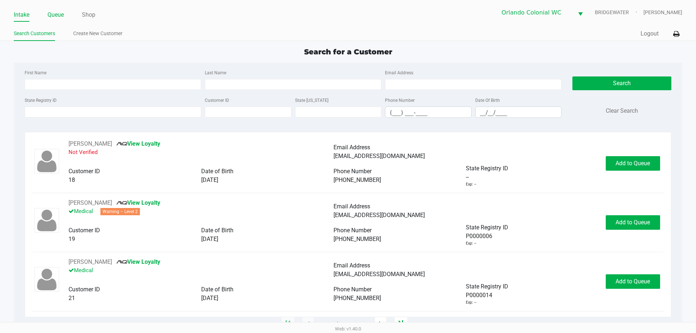
click at [54, 14] on link "Queue" at bounding box center [56, 15] width 16 height 10
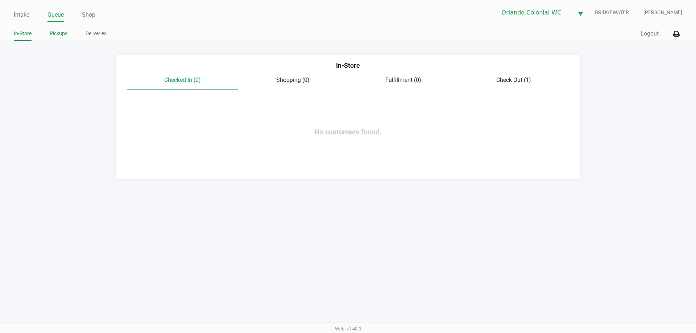
click at [60, 36] on link "Pickups" at bounding box center [59, 33] width 18 height 9
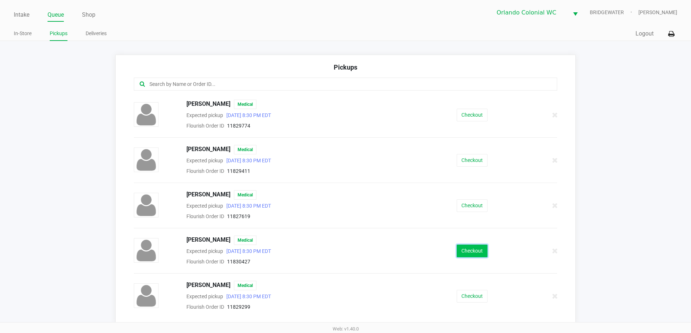
click at [461, 255] on button "Checkout" at bounding box center [472, 251] width 31 height 13
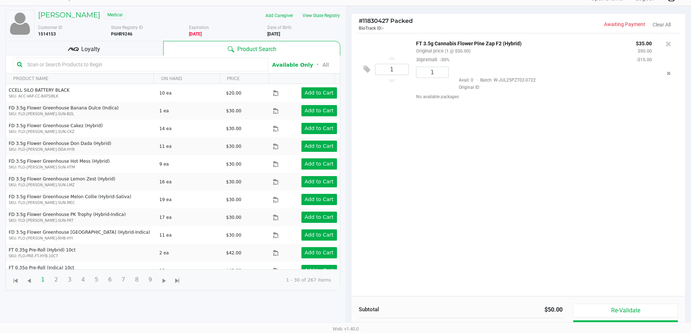
scroll to position [78, 0]
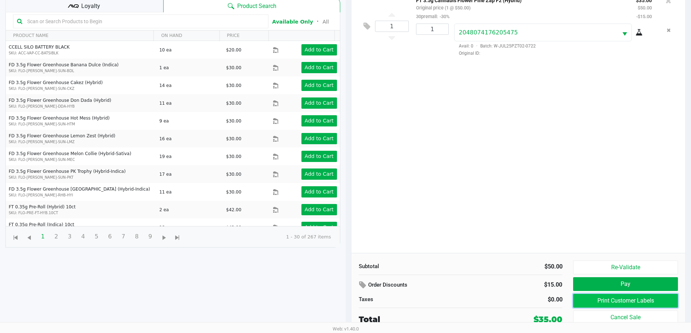
click at [621, 299] on button "Print Customer Labels" at bounding box center [625, 301] width 104 height 14
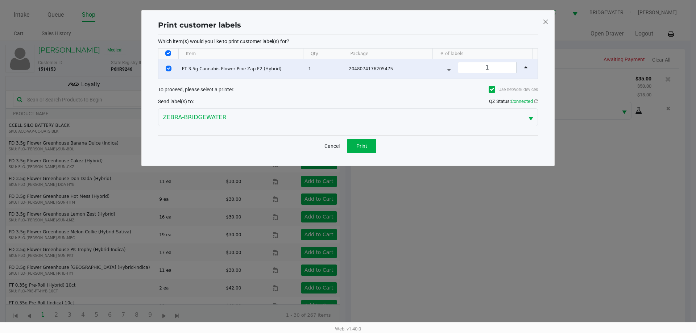
click at [377, 143] on div "Cancel Print" at bounding box center [348, 145] width 380 height 21
click at [364, 149] on span "Print" at bounding box center [362, 146] width 11 height 6
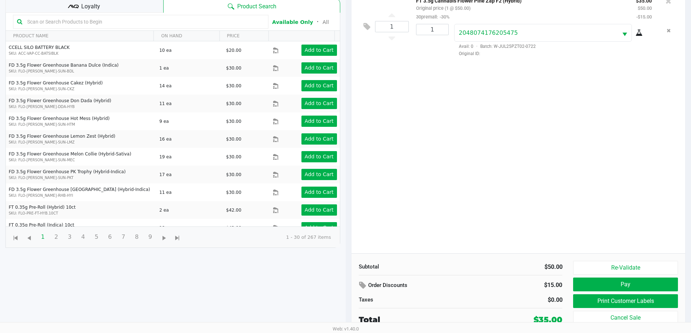
scroll to position [78, 0]
click at [646, 303] on button "Print Customer Labels" at bounding box center [625, 301] width 104 height 14
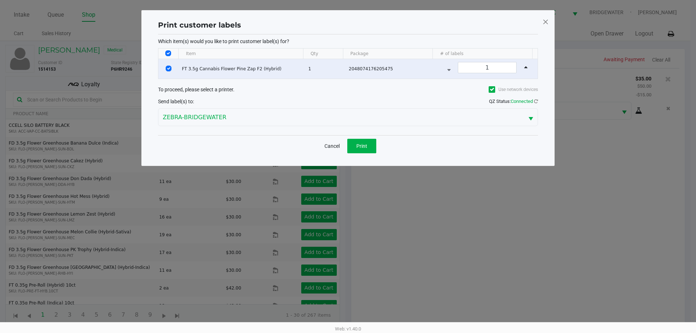
click at [319, 144] on div "Cancel Print" at bounding box center [348, 145] width 380 height 21
click at [337, 146] on button "Cancel" at bounding box center [332, 146] width 25 height 15
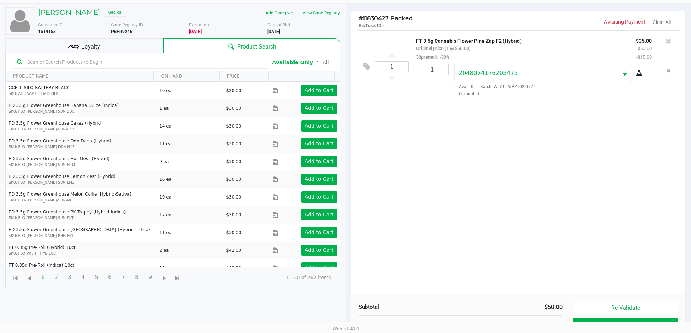
scroll to position [78, 0]
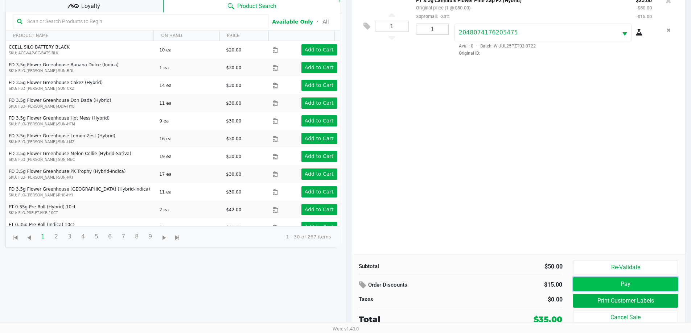
click at [600, 282] on button "Pay" at bounding box center [625, 284] width 104 height 14
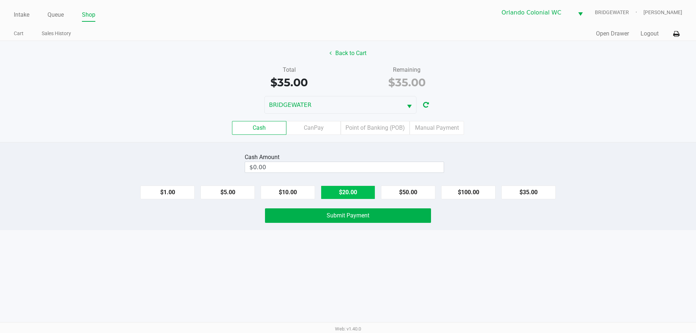
click at [337, 193] on button "$20.00" at bounding box center [348, 193] width 54 height 14
type input "$40.00"
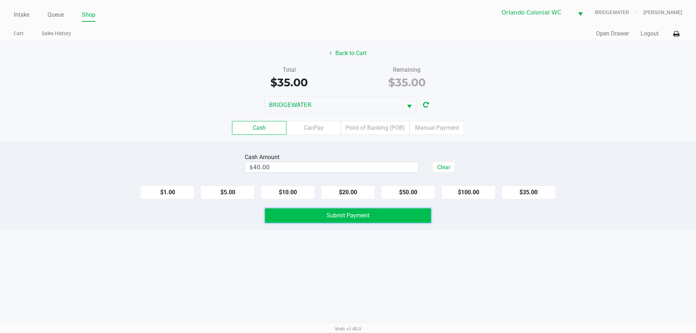
click at [332, 219] on span "Submit Payment" at bounding box center [348, 215] width 43 height 7
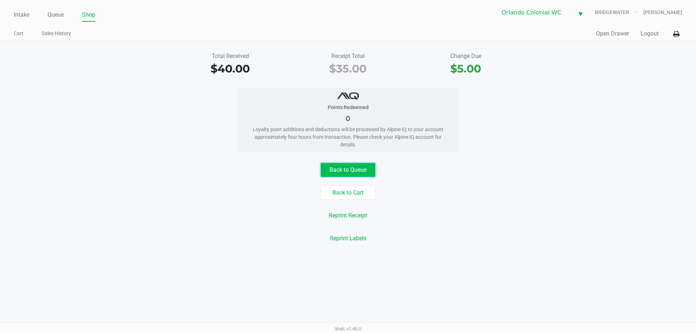
click at [358, 175] on button "Back to Queue" at bounding box center [348, 170] width 54 height 14
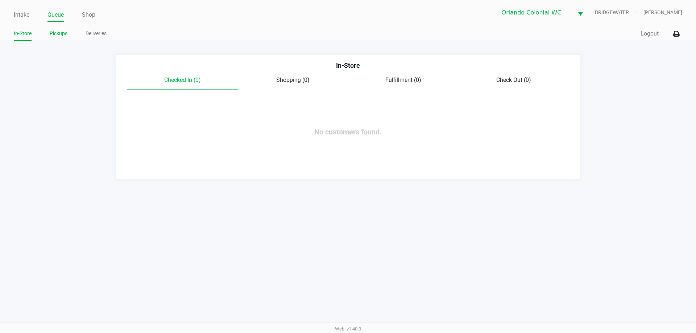
click at [52, 32] on link "Pickups" at bounding box center [59, 33] width 18 height 9
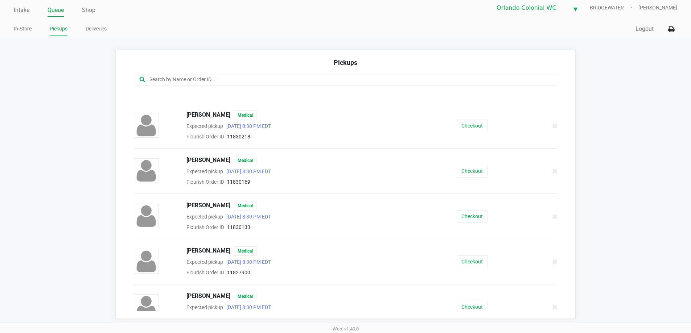
scroll to position [721, 0]
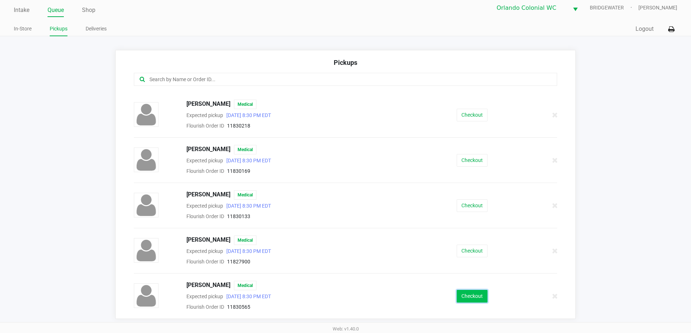
click at [478, 295] on button "Checkout" at bounding box center [472, 296] width 31 height 13
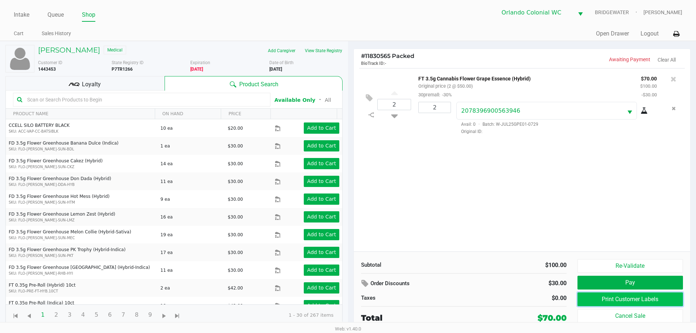
click at [617, 298] on button "Print Customer Labels" at bounding box center [631, 300] width 106 height 14
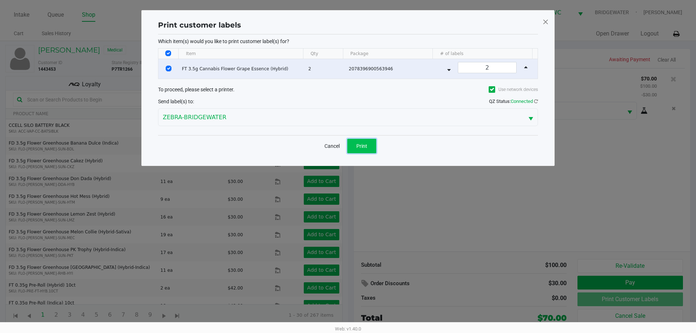
click at [358, 144] on span "Print" at bounding box center [362, 146] width 11 height 6
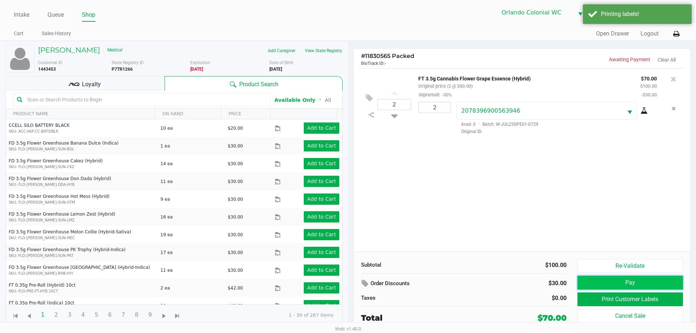
click at [638, 286] on button "Pay" at bounding box center [631, 283] width 106 height 14
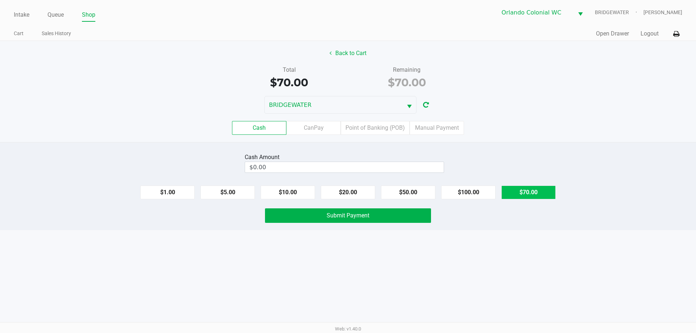
click at [506, 195] on button "$70.00" at bounding box center [529, 193] width 54 height 14
type input "$70.00"
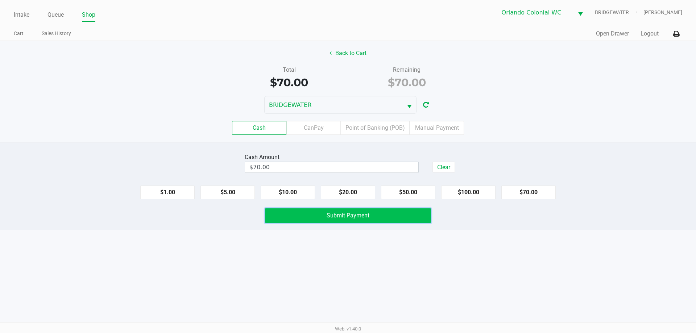
click at [413, 215] on button "Submit Payment" at bounding box center [348, 216] width 166 height 15
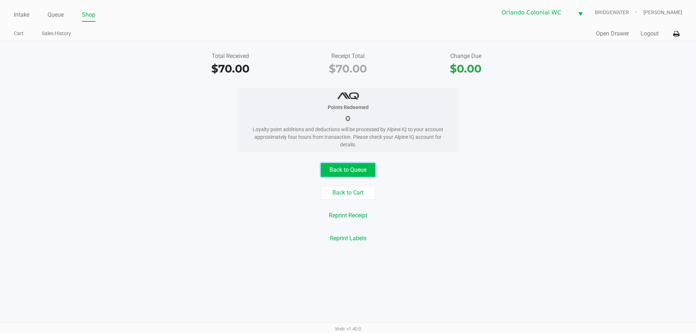
click at [333, 166] on button "Back to Queue" at bounding box center [348, 170] width 54 height 14
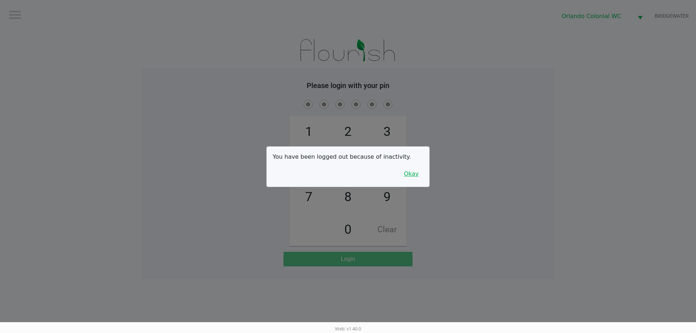
click at [419, 169] on button "Okay" at bounding box center [411, 174] width 24 height 14
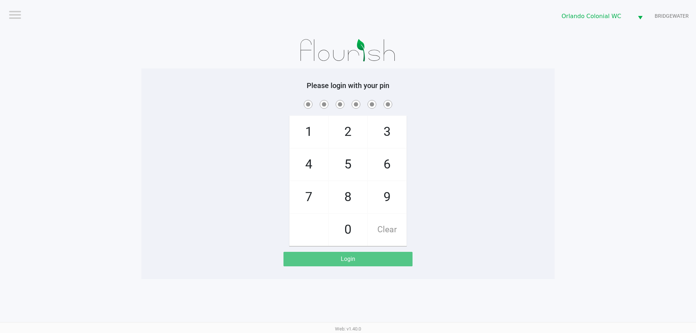
click at [303, 199] on span "7" at bounding box center [309, 197] width 38 height 32
checkbox input "true"
click at [310, 167] on span "4" at bounding box center [309, 165] width 38 height 32
checkbox input "true"
click at [310, 167] on span "4" at bounding box center [309, 165] width 38 height 32
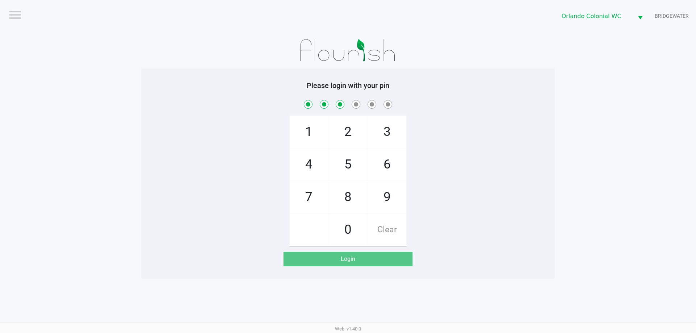
checkbox input "true"
click at [384, 132] on span "3" at bounding box center [387, 132] width 38 height 32
checkbox input "true"
click at [387, 199] on span "9" at bounding box center [387, 197] width 38 height 32
checkbox input "true"
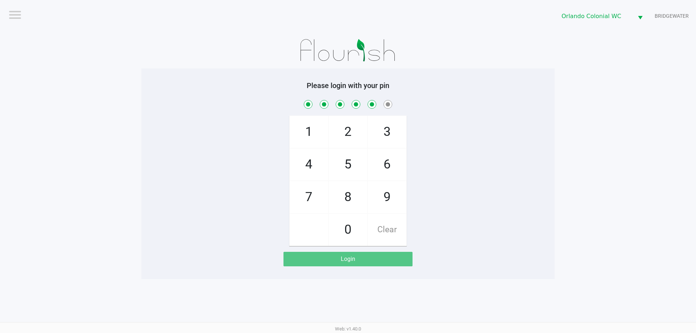
click at [313, 130] on span "1" at bounding box center [309, 132] width 38 height 32
checkbox input "true"
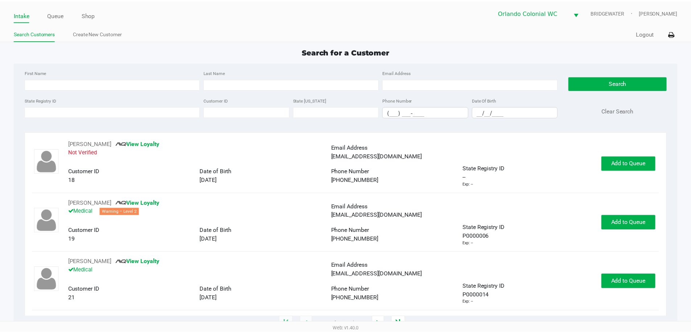
scroll to position [36, 0]
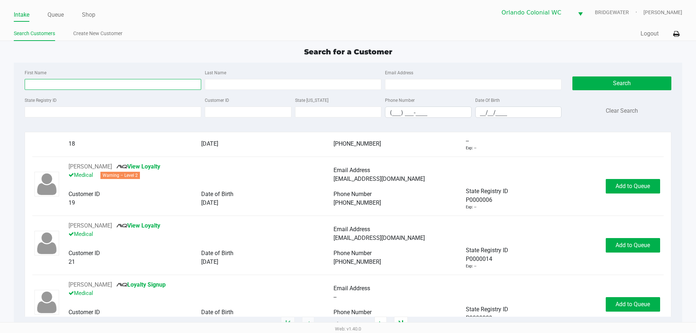
click at [45, 87] on input "First Name" at bounding box center [113, 84] width 177 height 11
click at [125, 91] on div "First Name Last Name Email Address" at bounding box center [293, 82] width 541 height 28
click at [109, 86] on input "First Name" at bounding box center [113, 84] width 177 height 11
click at [71, 115] on input "State Registry ID" at bounding box center [113, 112] width 177 height 11
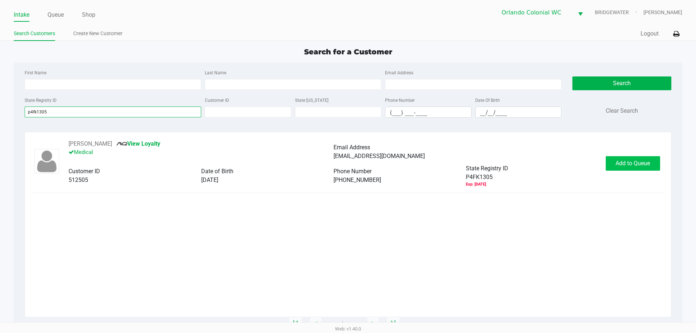
type input "p4fk1305"
click at [635, 157] on button "Add to Queue" at bounding box center [633, 163] width 54 height 15
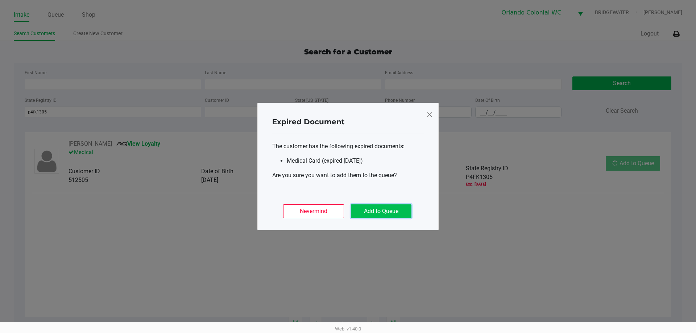
click at [399, 209] on button "Add to Queue" at bounding box center [381, 212] width 61 height 14
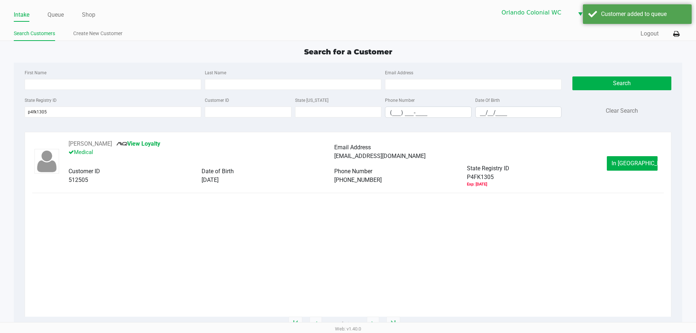
click at [638, 150] on div "CHARLENE RIVERA BENNETT View Loyalty Medical Email Address charriverabennett@ya…" at bounding box center [347, 164] width 631 height 48
click at [622, 168] on button "In Queue" at bounding box center [632, 163] width 51 height 15
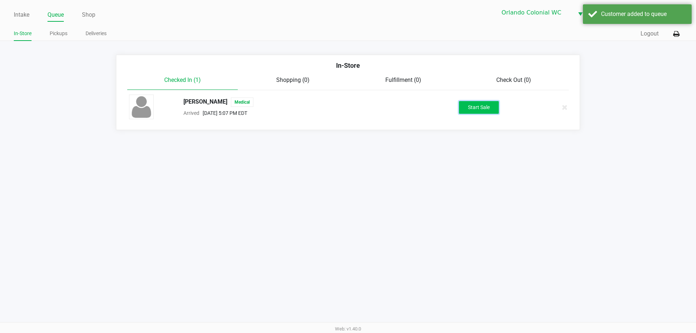
click at [497, 110] on button "Start Sale" at bounding box center [479, 107] width 40 height 13
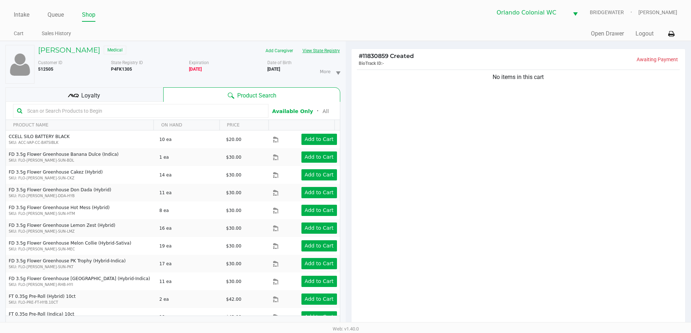
click at [328, 48] on button "View State Registry" at bounding box center [319, 51] width 42 height 12
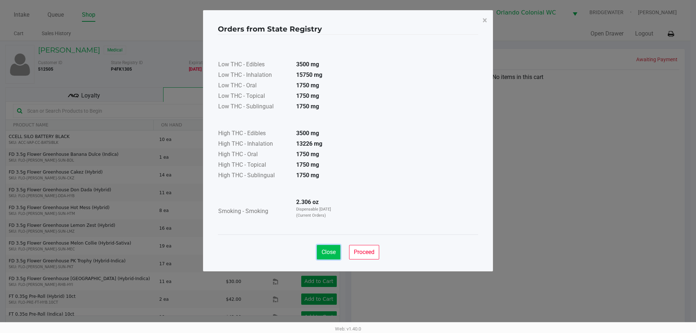
click at [328, 256] on button "Close" at bounding box center [329, 252] width 24 height 15
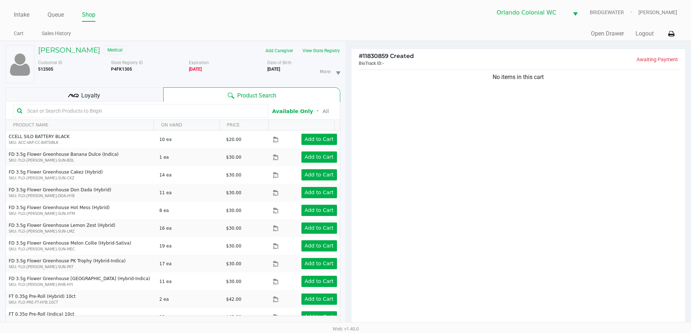
click at [92, 89] on div "Loyalty" at bounding box center [84, 94] width 158 height 15
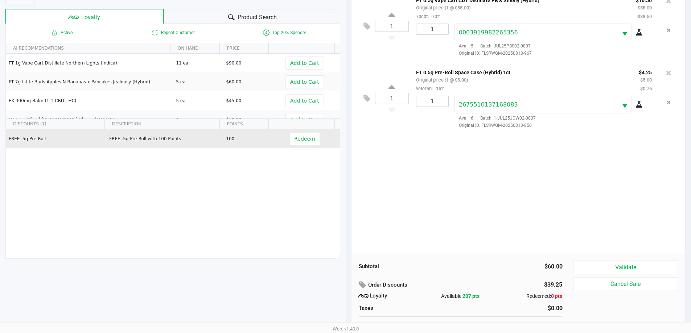
scroll to position [87, 0]
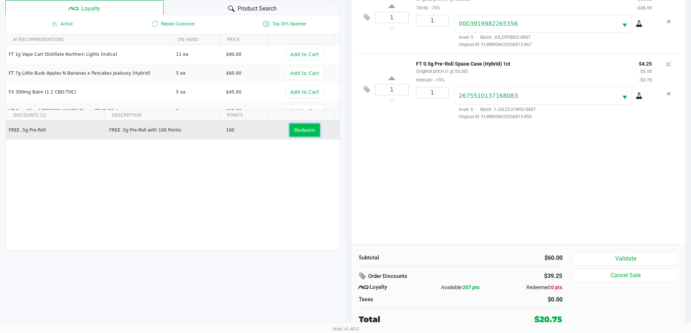
click at [295, 128] on span "Redeem" at bounding box center [304, 130] width 21 height 6
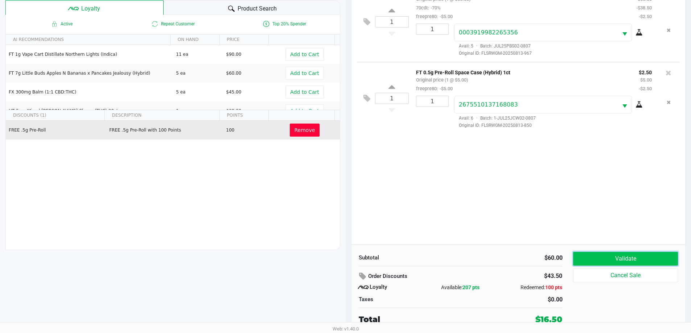
click at [601, 259] on button "Validate" at bounding box center [625, 259] width 104 height 14
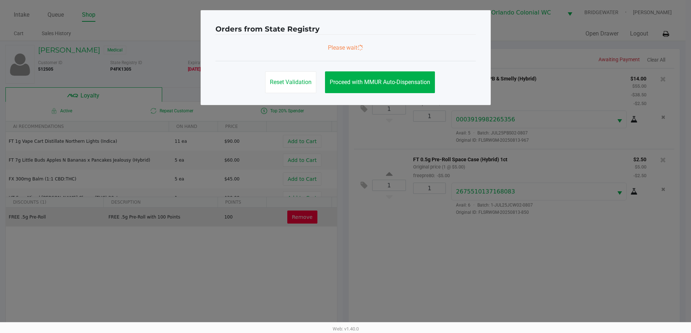
scroll to position [0, 0]
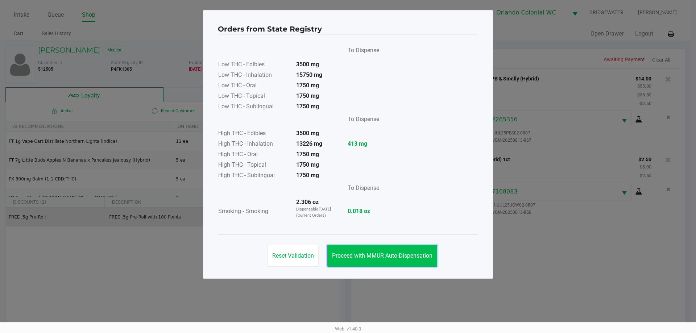
click at [417, 250] on button "Proceed with MMUR Auto-Dispensation" at bounding box center [383, 256] width 110 height 22
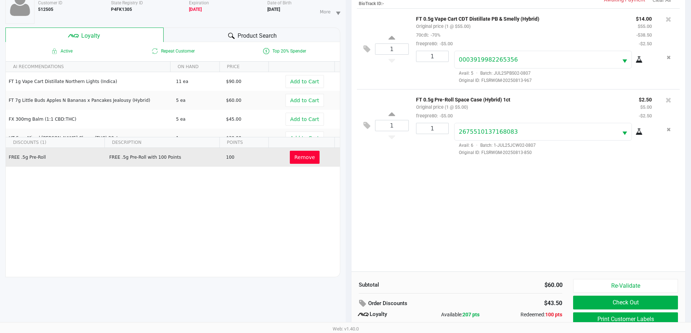
scroll to position [87, 0]
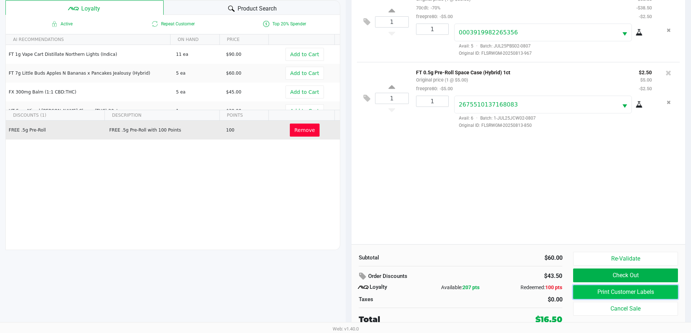
click at [596, 296] on button "Print Customer Labels" at bounding box center [625, 292] width 104 height 14
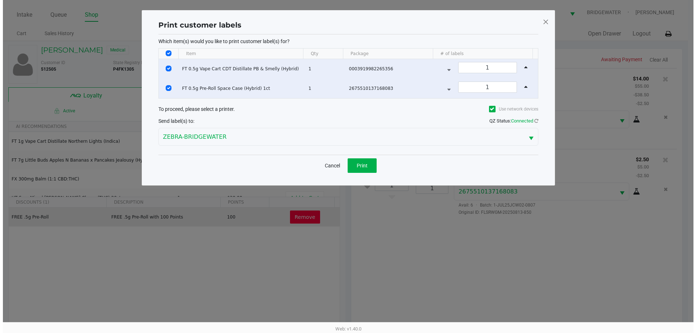
scroll to position [0, 0]
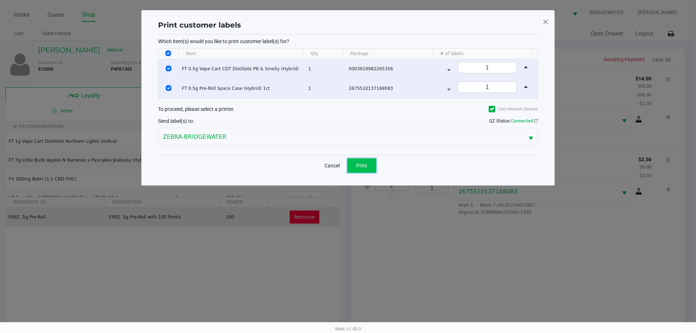
click at [373, 170] on button "Print" at bounding box center [361, 165] width 29 height 15
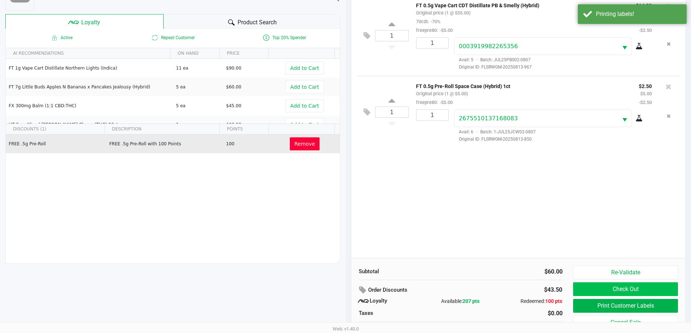
scroll to position [87, 0]
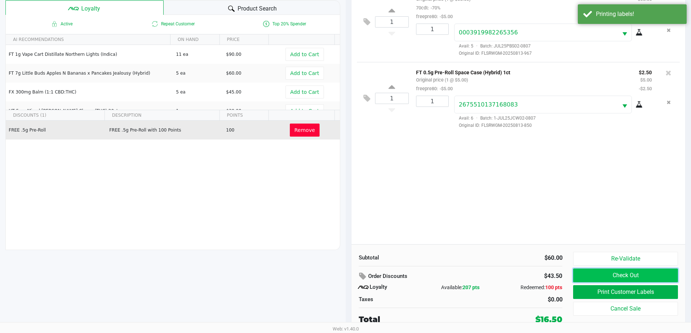
click at [600, 275] on button "Check Out" at bounding box center [625, 276] width 104 height 14
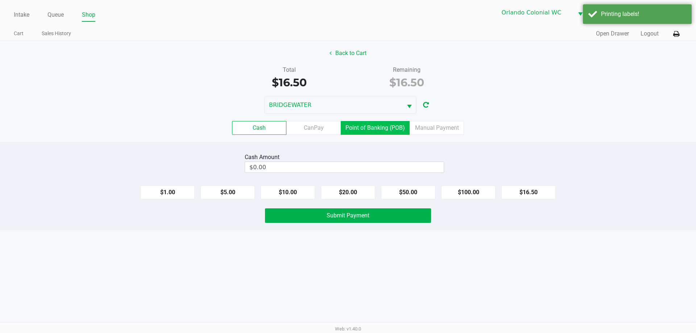
click at [374, 124] on label "Point of Banking (POB)" at bounding box center [375, 128] width 69 height 14
click at [0, 0] on 7 "Point of Banking (POB)" at bounding box center [0, 0] width 0 height 0
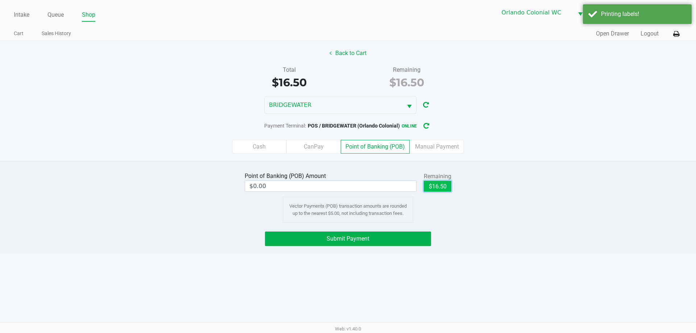
click at [441, 188] on button "$16.50" at bounding box center [438, 186] width 28 height 11
type input "$16.50"
click at [408, 239] on button "Submit Payment" at bounding box center [348, 239] width 166 height 15
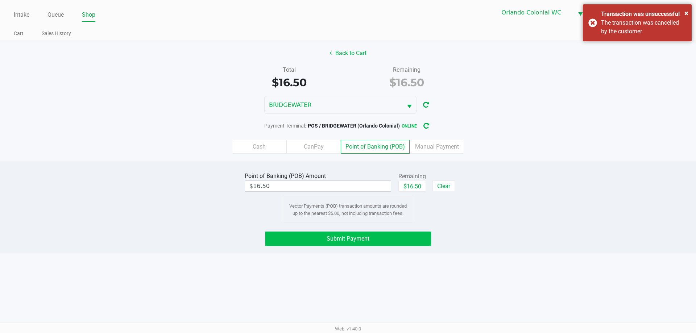
click at [391, 232] on button "Submit Payment" at bounding box center [348, 239] width 166 height 15
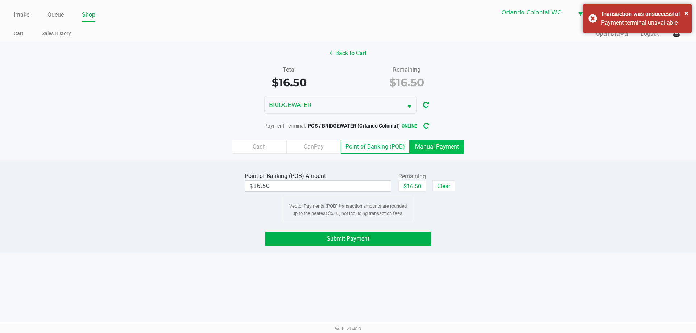
click at [429, 149] on label "Manual Payment" at bounding box center [437, 147] width 54 height 14
click at [0, 0] on 8 "Manual Payment" at bounding box center [0, 0] width 0 height 0
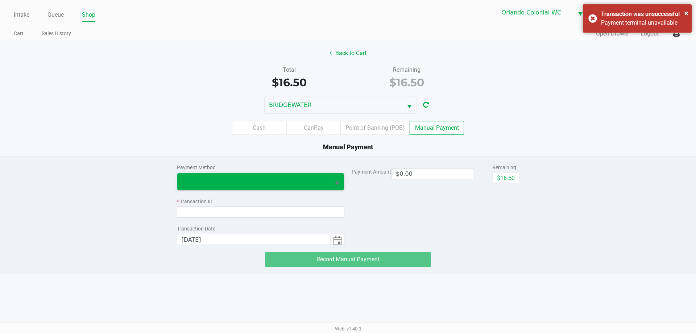
click at [227, 186] on span at bounding box center [254, 181] width 145 height 9
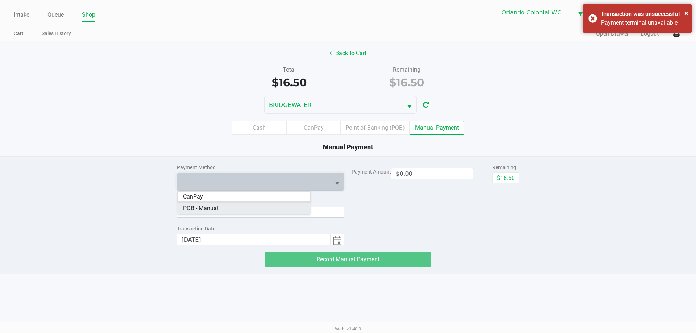
click at [235, 210] on Manual "POB - Manual" at bounding box center [243, 209] width 133 height 12
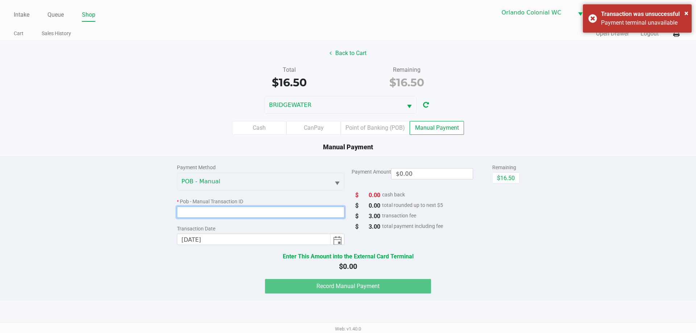
click at [232, 209] on input at bounding box center [261, 212] width 168 height 11
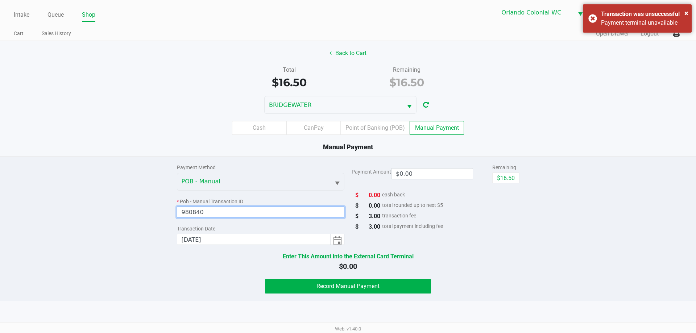
type input "980840"
click at [105, 248] on div "Payment Method POB - Manual * Pob - Manual Transaction ID 980840 Transaction Da…" at bounding box center [348, 225] width 707 height 137
click at [499, 176] on button "$16.50" at bounding box center [506, 178] width 27 height 11
type input "$16.50"
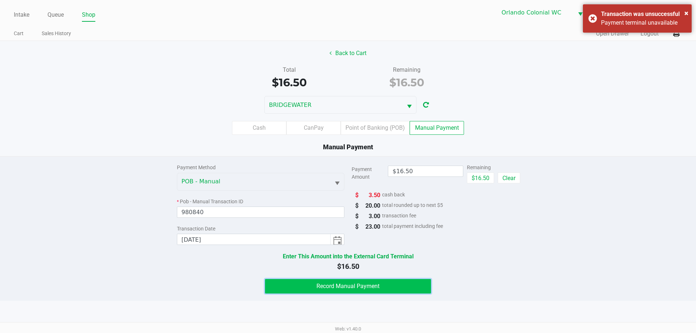
click at [363, 287] on span "Record Manual Payment" at bounding box center [348, 286] width 63 height 7
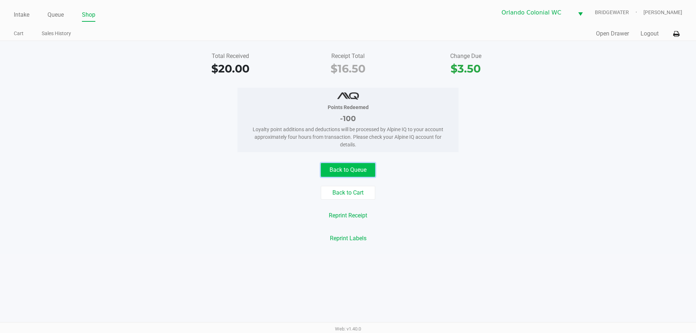
click at [342, 167] on button "Back to Queue" at bounding box center [348, 170] width 54 height 14
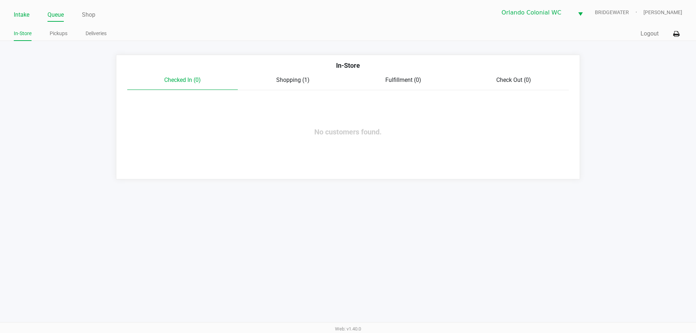
click at [29, 16] on link "Intake" at bounding box center [22, 15] width 16 height 10
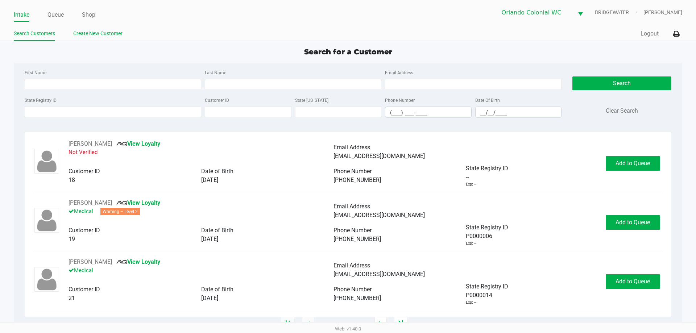
click at [104, 35] on link "Create New Customer" at bounding box center [97, 33] width 49 height 9
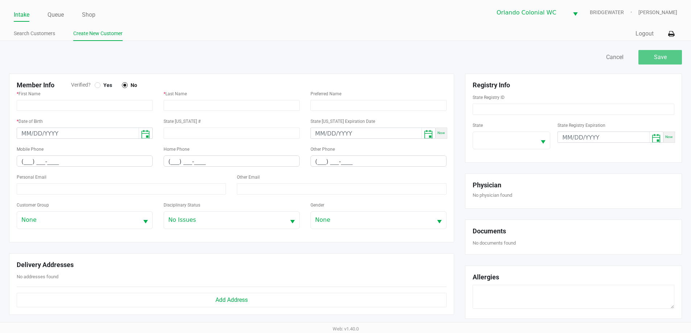
click at [108, 96] on div "* First Name" at bounding box center [85, 100] width 136 height 22
click at [108, 99] on div "* First Name" at bounding box center [85, 100] width 136 height 22
click at [111, 107] on input "text" at bounding box center [85, 105] width 136 height 11
paste input "AARON"
type input "AARON"
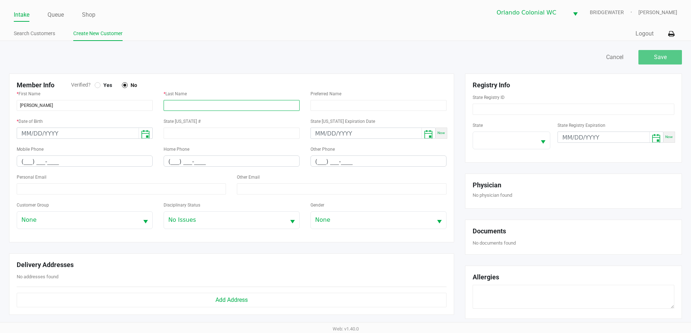
click at [208, 108] on input "text" at bounding box center [232, 105] width 136 height 11
paste input "SANFORD-WETHERELL"
type input "SANFORD-WETHERELL"
type input "month/day/year"
click at [61, 137] on input "month/day/year" at bounding box center [78, 133] width 122 height 11
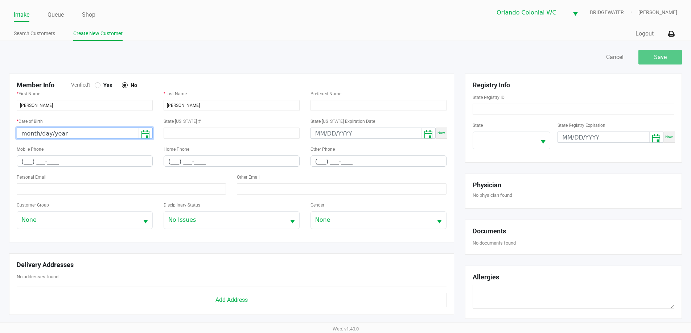
click at [23, 131] on input "month/day/year" at bounding box center [78, 133] width 122 height 11
click at [19, 139] on kendo-datepicker at bounding box center [85, 133] width 136 height 11
click at [20, 135] on input "month/day/year" at bounding box center [78, 133] width 122 height 11
paste input
type input "month/day/year"
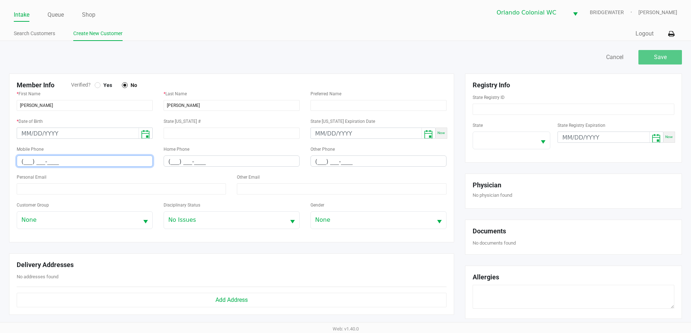
click at [20, 160] on input "(___) ___-____" at bounding box center [84, 161] width 135 height 11
paste input "407) 489-8620"
type input "(407) 489-8620"
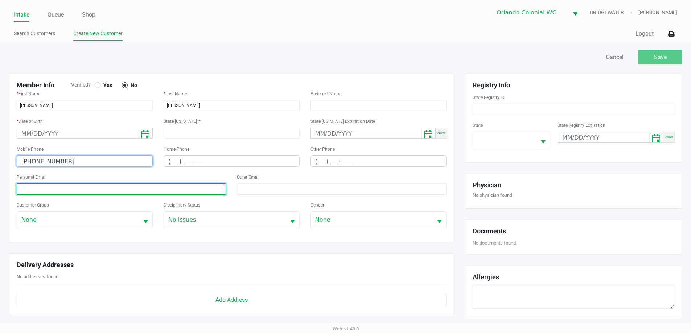
click at [139, 186] on input at bounding box center [121, 189] width 209 height 11
paste input "aaron.l.sanford@gmail.com"
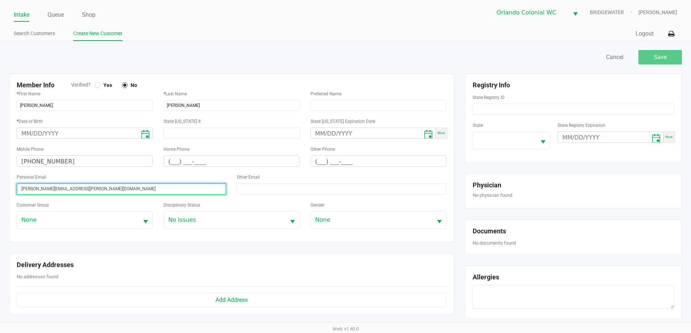
type input "aaron.l.sanford@gmail.com"
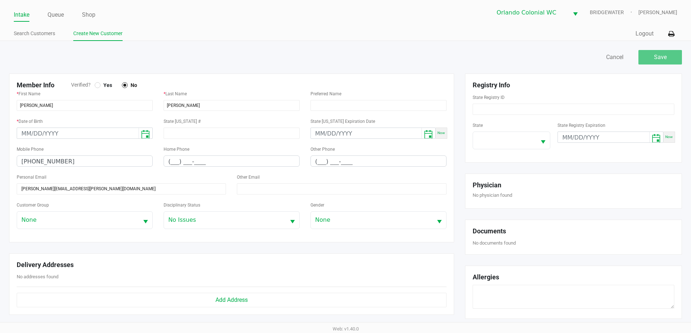
click at [524, 116] on form "Registry Info State Registry ID State State Registry Expiration Now" at bounding box center [574, 118] width 202 height 74
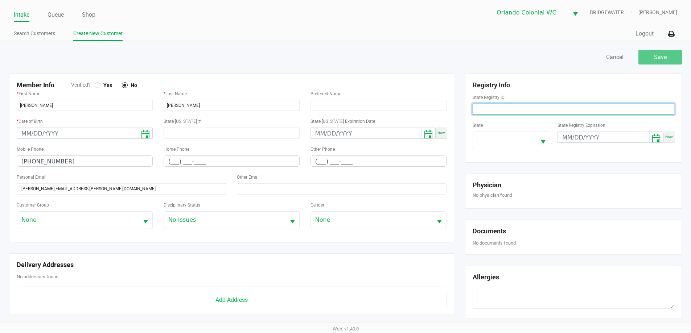
click at [520, 104] on input at bounding box center [574, 109] width 202 height 11
drag, startPoint x: 532, startPoint y: 110, endPoint x: 523, endPoint y: 110, distance: 9.4
paste input "P8TF7393"
type input "P8TF7393"
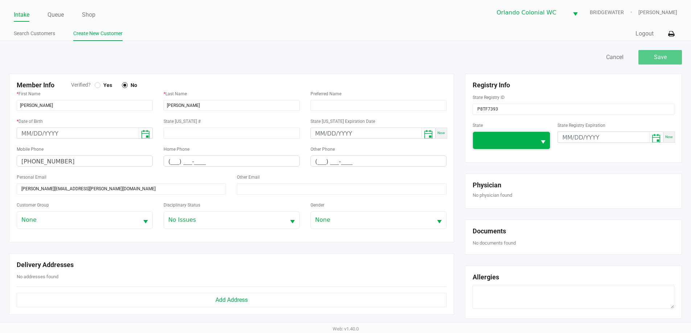
click at [506, 132] on span at bounding box center [504, 140] width 63 height 17
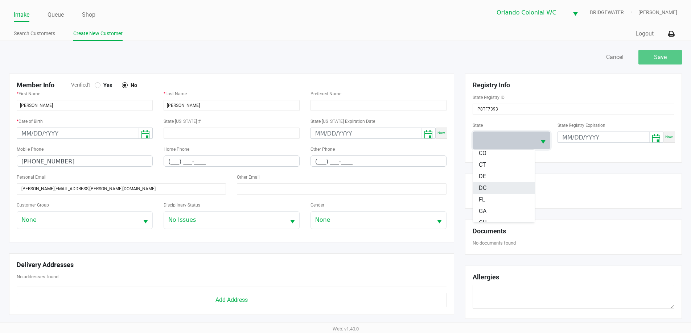
scroll to position [73, 0]
click at [487, 193] on li "FL" at bounding box center [504, 199] width 62 height 12
click at [565, 136] on input "month/day/year" at bounding box center [603, 137] width 91 height 11
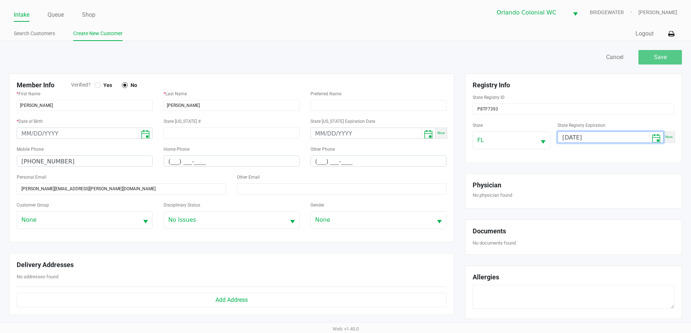
type input "01/09/2026"
click at [20, 136] on input "month/day/year" at bounding box center [78, 133] width 122 height 11
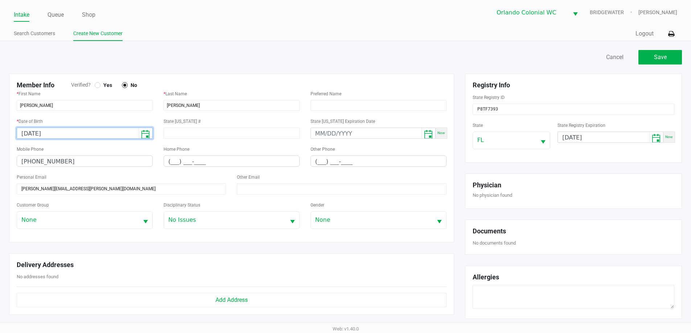
type input "04/02/1982"
click at [105, 82] on span "Yes" at bounding box center [106, 85] width 12 height 7
click at [667, 54] on button "Save" at bounding box center [660, 57] width 44 height 15
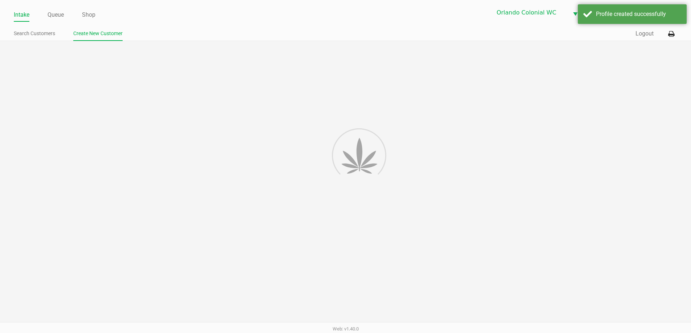
type input "---"
type input "( __) ___-____"
type input "---"
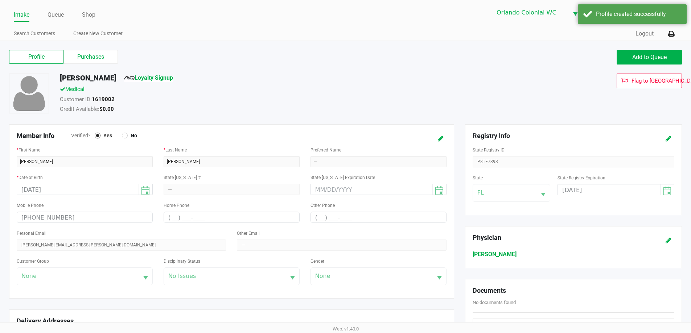
click at [173, 78] on link "Loyalty Signup" at bounding box center [148, 77] width 49 height 7
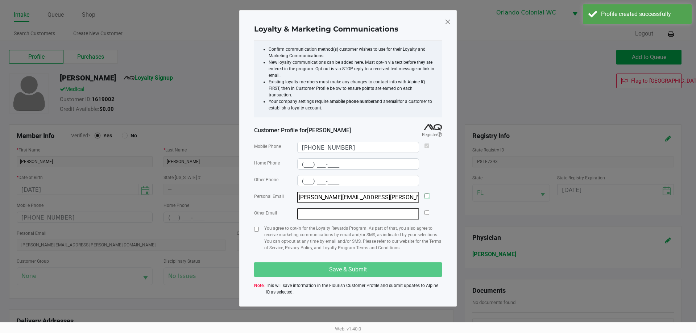
click at [427, 194] on input "checkbox" at bounding box center [427, 196] width 5 height 5
checkbox input "true"
click at [256, 227] on input "checkbox" at bounding box center [256, 229] width 5 height 5
checkbox input "true"
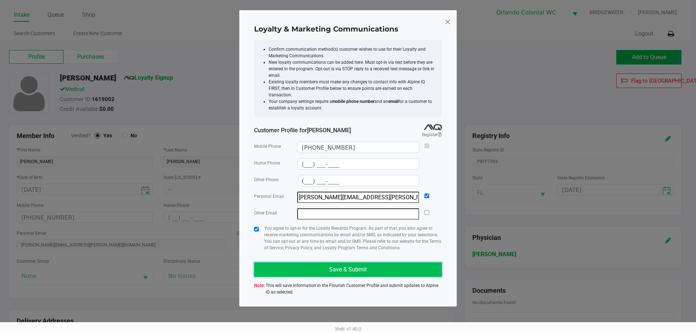
click at [324, 265] on button "Save & Submit" at bounding box center [348, 270] width 188 height 15
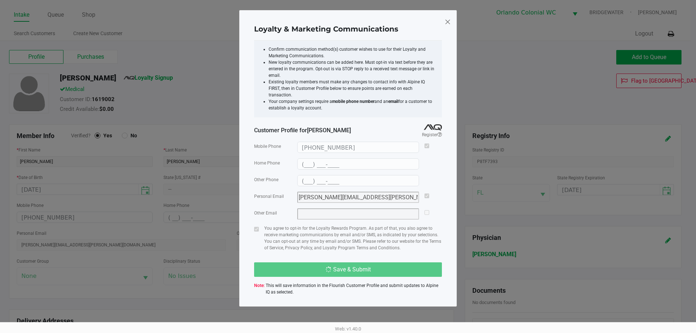
type input "(___) ___-____"
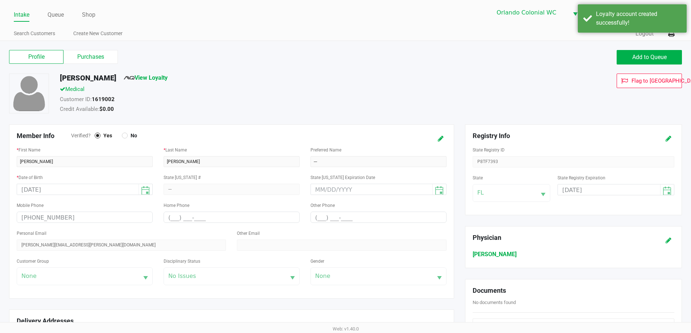
click at [18, 13] on link "Intake" at bounding box center [22, 15] width 16 height 10
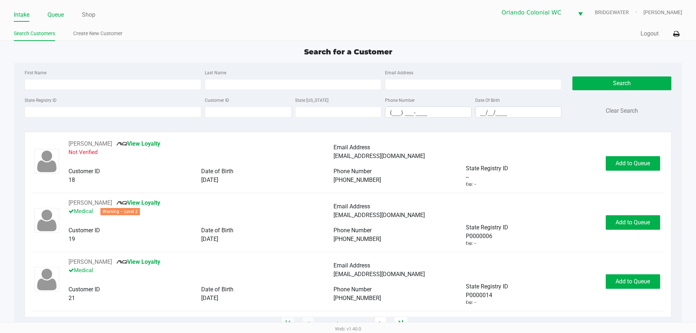
click at [52, 17] on link "Queue" at bounding box center [56, 15] width 16 height 10
click at [58, 12] on link "Queue" at bounding box center [56, 15] width 16 height 10
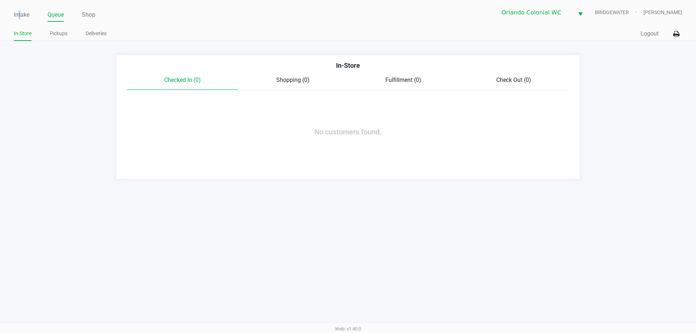
drag, startPoint x: 20, startPoint y: 15, endPoint x: 38, endPoint y: 24, distance: 20.6
click at [20, 15] on link "Intake" at bounding box center [22, 15] width 16 height 10
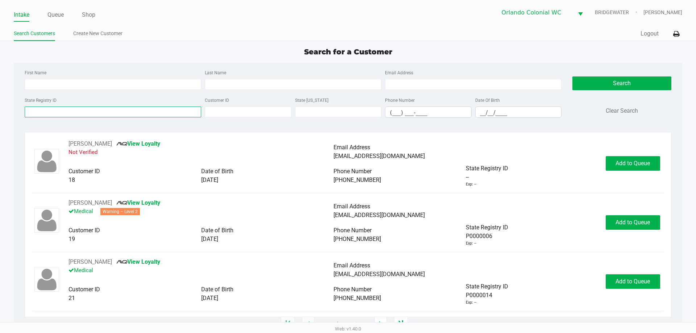
click at [58, 108] on input "State Registry ID" at bounding box center [113, 112] width 177 height 11
paste input "P8TF7393"
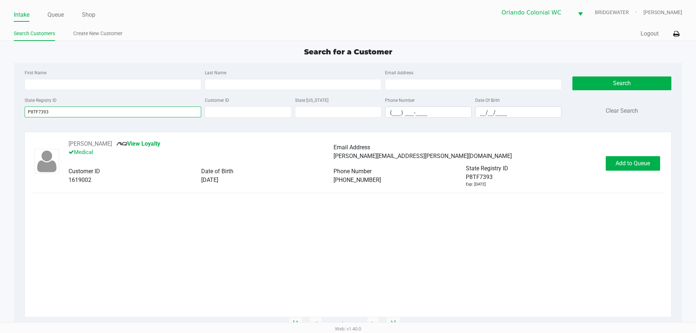
type input "P8TF7393"
click at [605, 166] on div "AARON SANFORD-WETHERELL View Loyalty Medical Email Address aaron.l.sanford@gmai…" at bounding box center [333, 164] width 544 height 48
click at [613, 160] on button "Add to Queue" at bounding box center [633, 163] width 54 height 15
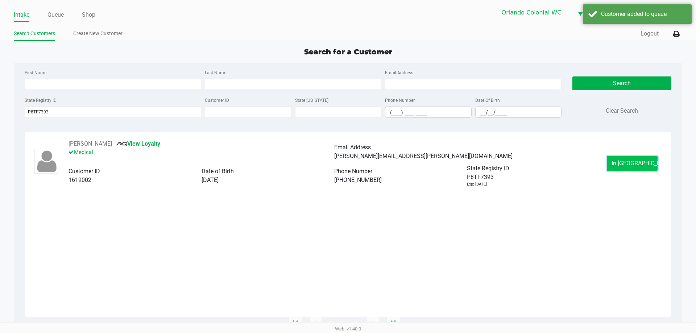
click at [628, 161] on span "In Queue" at bounding box center [642, 163] width 61 height 7
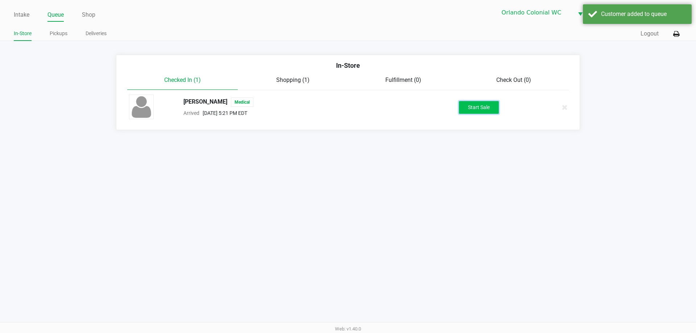
click at [465, 109] on button "Start Sale" at bounding box center [479, 107] width 40 height 13
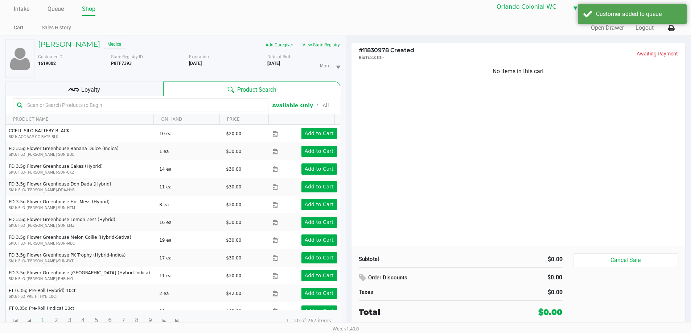
scroll to position [8, 0]
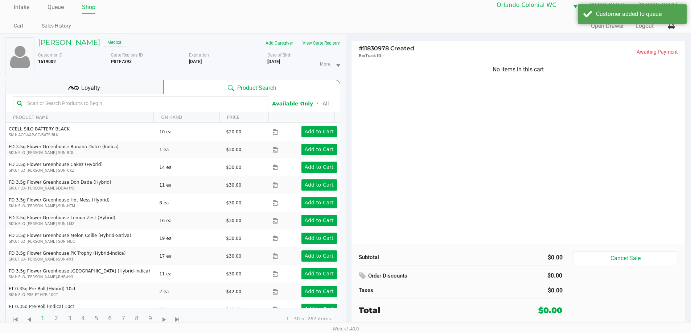
click at [112, 84] on div "Loyalty" at bounding box center [84, 87] width 158 height 15
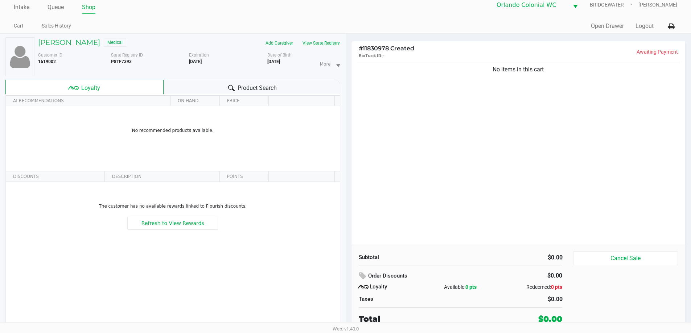
click at [328, 45] on button "View State Registry" at bounding box center [319, 43] width 42 height 12
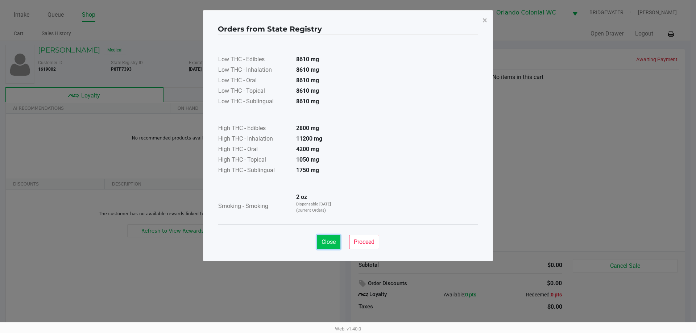
click at [330, 241] on span "Close" at bounding box center [329, 242] width 14 height 7
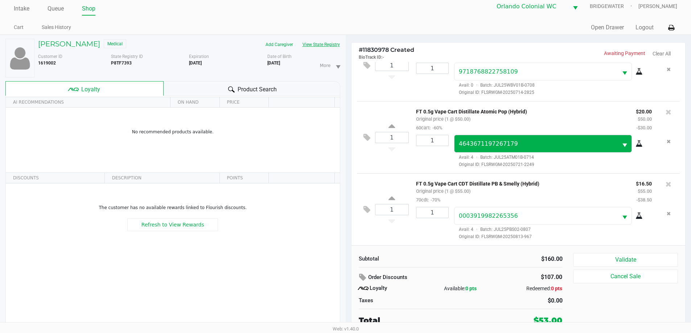
scroll to position [8, 0]
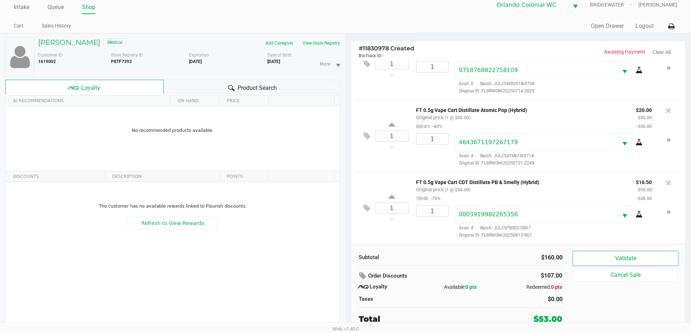
click at [605, 251] on div "Subtotal $160.00 Order Discounts $107.00 Loyalty Available: 0 pts Redeemed: 0 p…" at bounding box center [518, 288] width 334 height 88
drag, startPoint x: 601, startPoint y: 259, endPoint x: 597, endPoint y: 253, distance: 7.5
click at [600, 258] on button "Validate" at bounding box center [625, 259] width 104 height 14
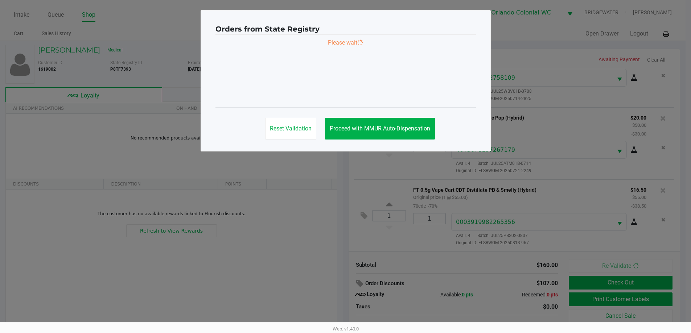
scroll to position [0, 0]
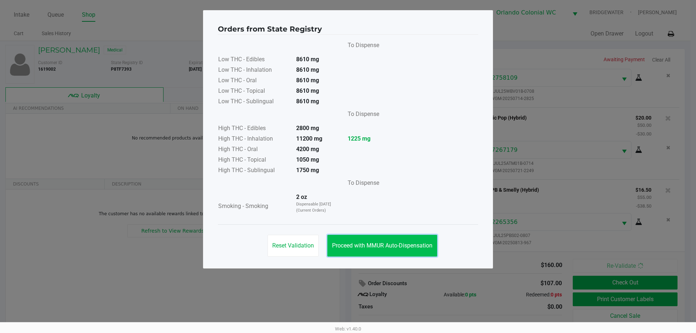
click at [382, 242] on button "Proceed with MMUR Auto-Dispensation" at bounding box center [383, 246] width 110 height 22
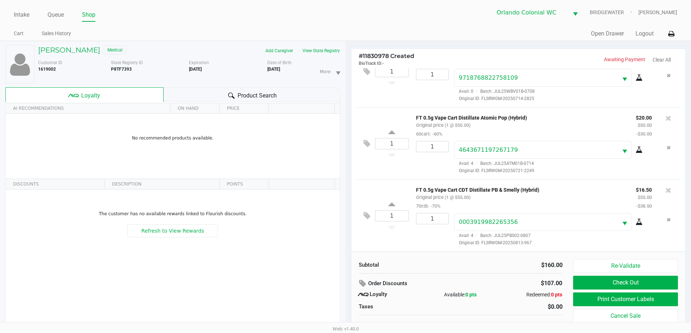
click at [655, 290] on div "Re-Validate Check Out Print Customer Labels Cancel Sale" at bounding box center [628, 296] width 110 height 74
click at [645, 300] on button "Print Customer Labels" at bounding box center [625, 300] width 104 height 14
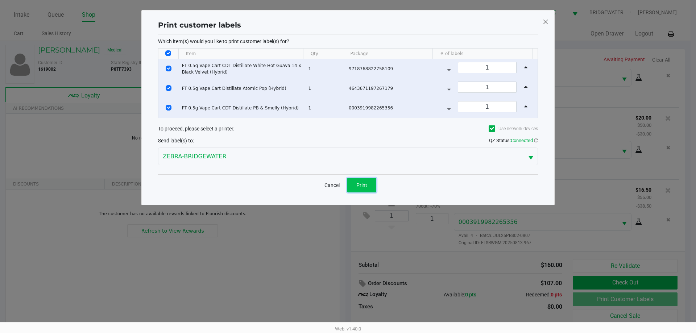
click at [360, 180] on button "Print" at bounding box center [361, 185] width 29 height 15
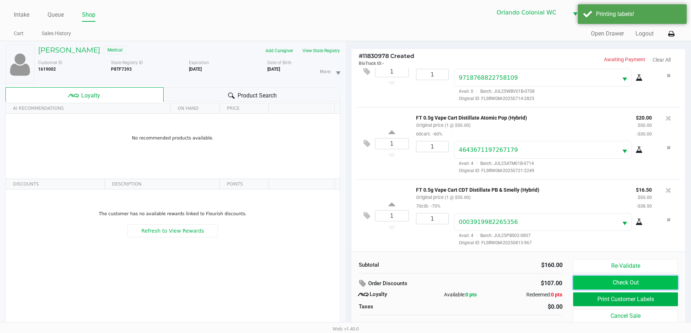
click at [616, 283] on button "Check Out" at bounding box center [625, 283] width 104 height 14
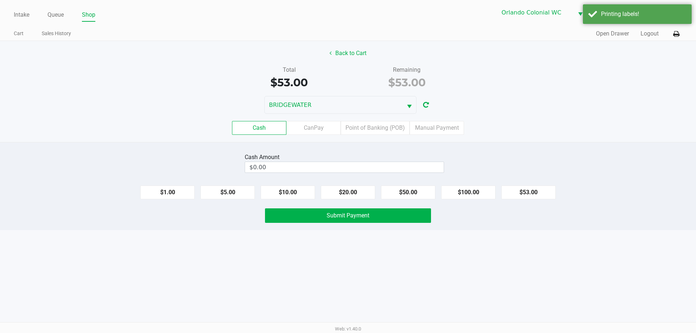
click at [367, 131] on label "Point of Banking (POB)" at bounding box center [375, 128] width 69 height 14
click at [0, 0] on 7 "Point of Banking (POB)" at bounding box center [0, 0] width 0 height 0
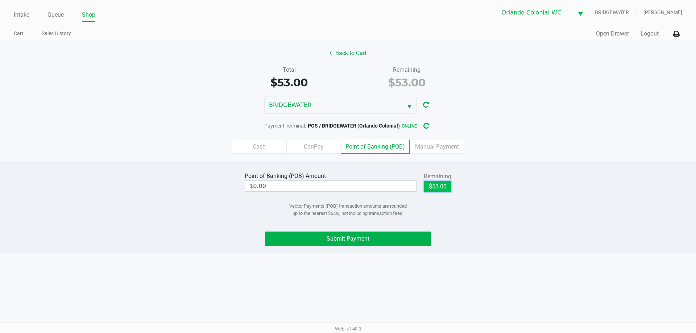
click at [446, 183] on button "$53.00" at bounding box center [438, 186] width 28 height 11
type input "$53.00"
click at [411, 240] on button "Submit Payment" at bounding box center [348, 239] width 166 height 15
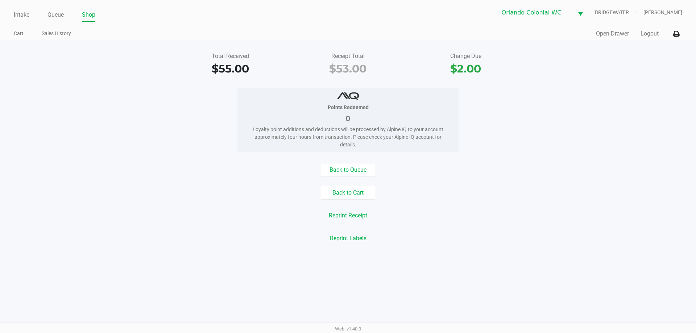
click at [340, 175] on button "Back to Queue" at bounding box center [348, 170] width 54 height 14
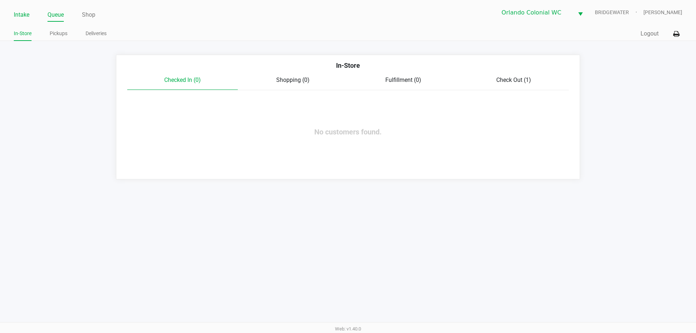
click at [18, 12] on link "Intake" at bounding box center [22, 15] width 16 height 10
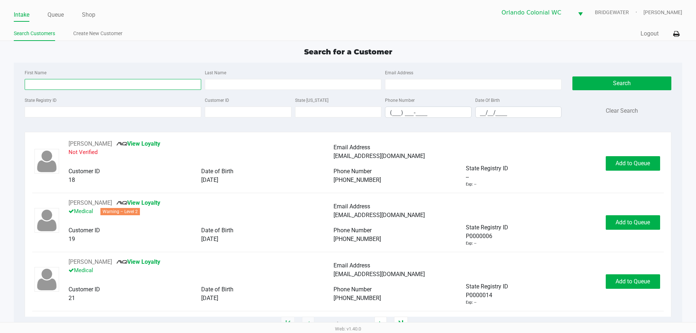
click at [145, 82] on input "First Name" at bounding box center [113, 84] width 177 height 11
type input "allison"
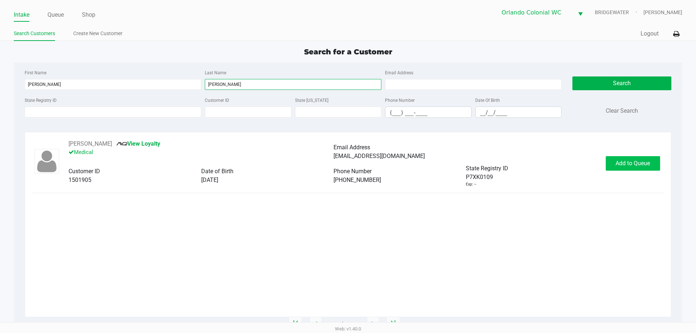
type input "kittredge"
click at [623, 165] on span "Add to Queue" at bounding box center [633, 163] width 34 height 7
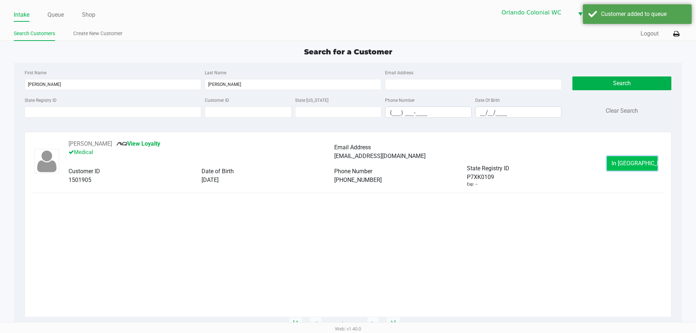
click at [648, 163] on button "In Queue" at bounding box center [632, 163] width 51 height 15
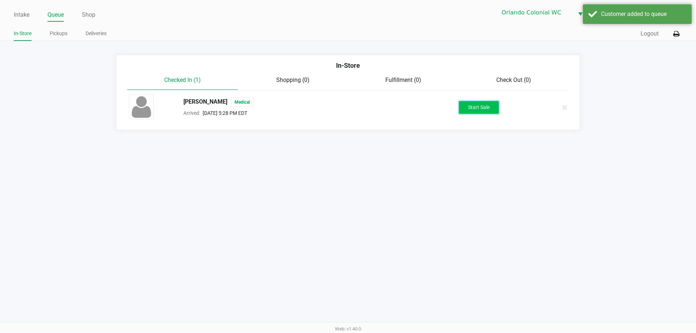
click at [487, 106] on button "Start Sale" at bounding box center [479, 107] width 40 height 13
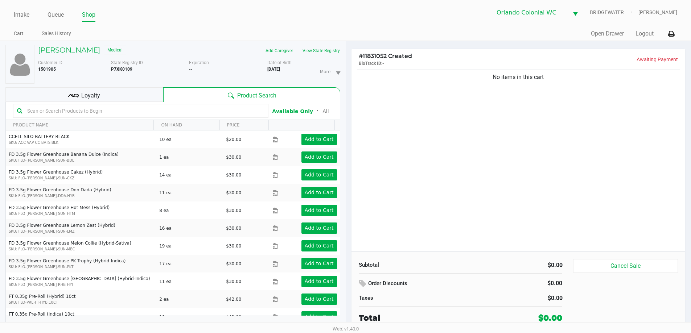
click at [133, 96] on div "Loyalty" at bounding box center [84, 94] width 158 height 15
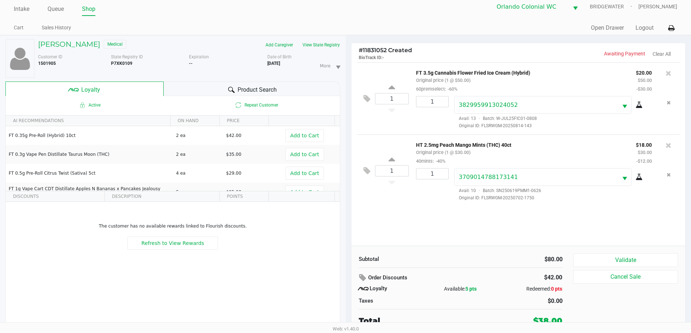
scroll to position [8, 0]
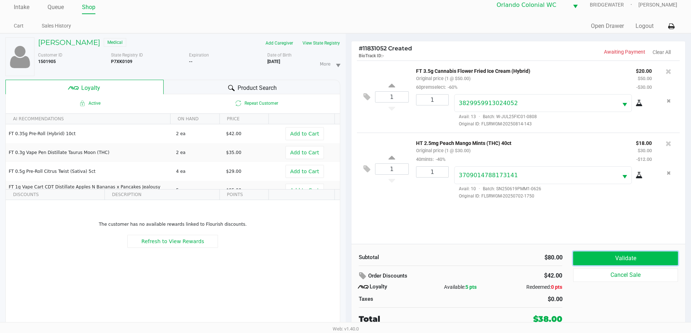
click at [602, 260] on button "Validate" at bounding box center [625, 259] width 104 height 14
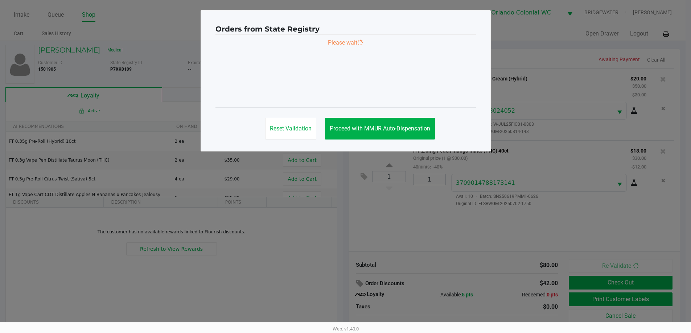
scroll to position [0, 0]
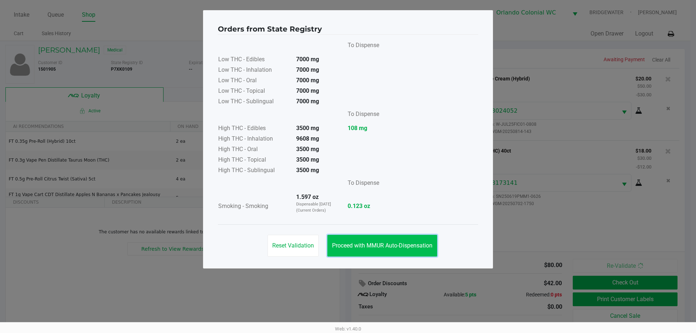
click at [416, 240] on button "Proceed with MMUR Auto-Dispensation" at bounding box center [383, 246] width 110 height 22
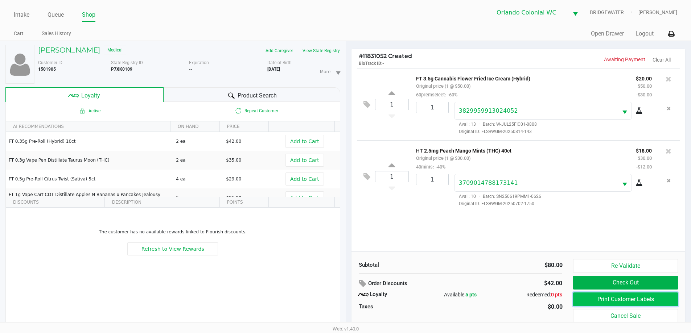
click at [642, 299] on button "Print Customer Labels" at bounding box center [625, 300] width 104 height 14
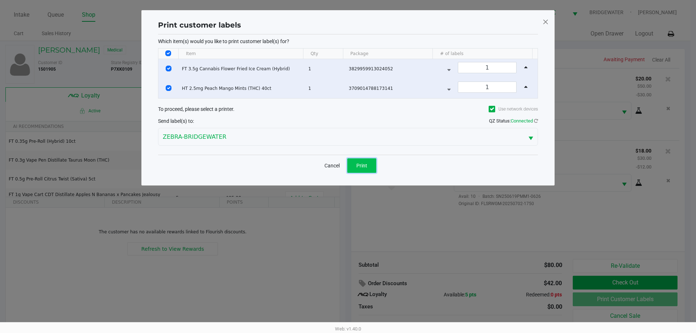
click at [359, 171] on button "Print" at bounding box center [361, 165] width 29 height 15
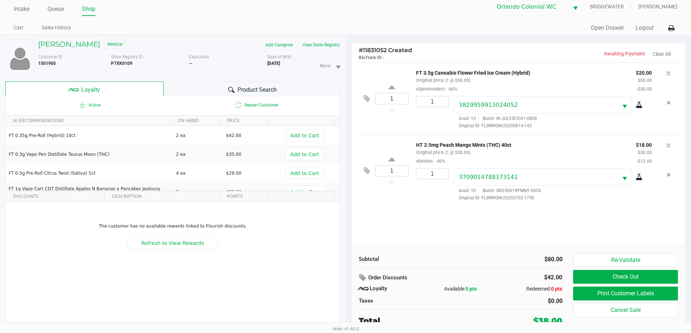
scroll to position [8, 0]
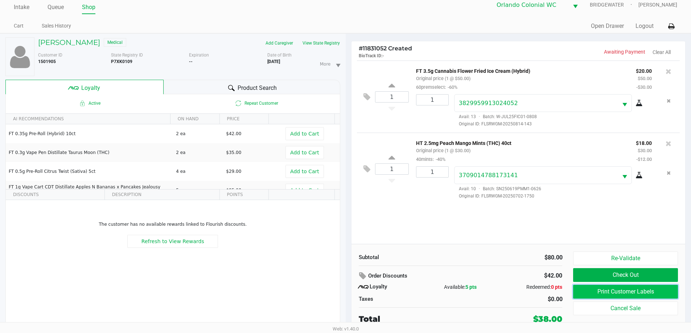
click at [603, 291] on button "Print Customer Labels" at bounding box center [625, 292] width 104 height 14
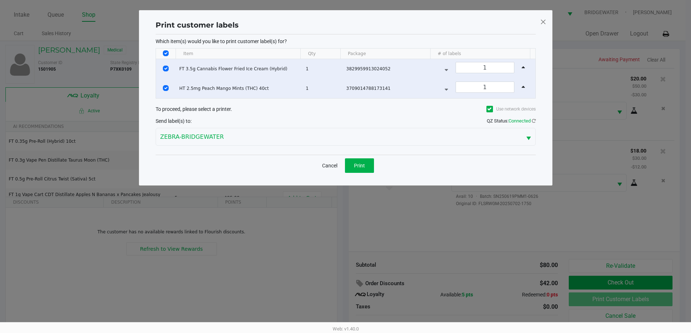
scroll to position [0, 0]
click at [546, 18] on span at bounding box center [546, 22] width 7 height 12
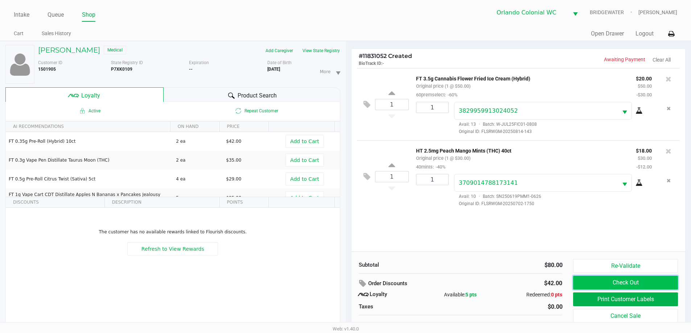
click at [621, 284] on button "Check Out" at bounding box center [625, 283] width 104 height 14
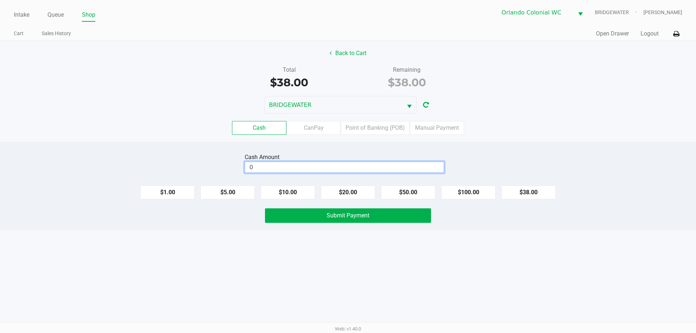
click at [360, 165] on input "0" at bounding box center [344, 167] width 199 height 11
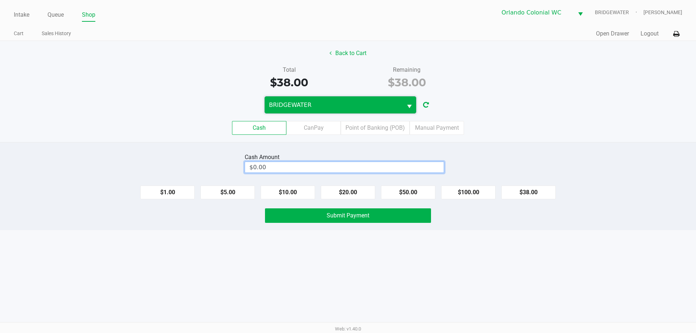
click at [341, 100] on span "BRIDGEWATER" at bounding box center [334, 104] width 138 height 17
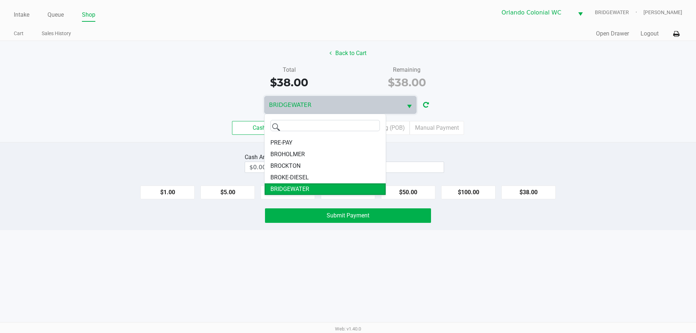
click at [501, 155] on div "Cash Amount $0.00" at bounding box center [348, 163] width 707 height 23
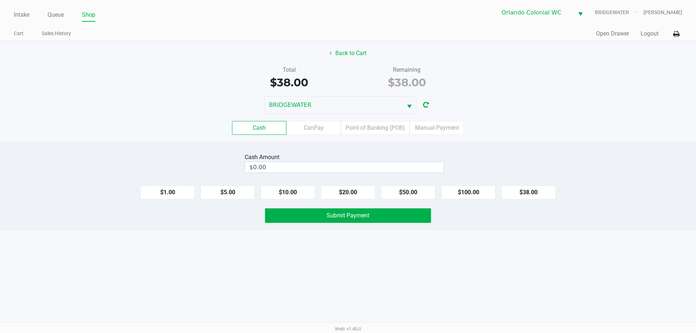
click at [261, 126] on label "Cash" at bounding box center [259, 128] width 54 height 14
click at [0, 0] on 0 "Cash" at bounding box center [0, 0] width 0 height 0
click at [303, 158] on div "Cash Amount" at bounding box center [344, 157] width 199 height 9
click at [343, 191] on button "$20.00" at bounding box center [348, 193] width 54 height 14
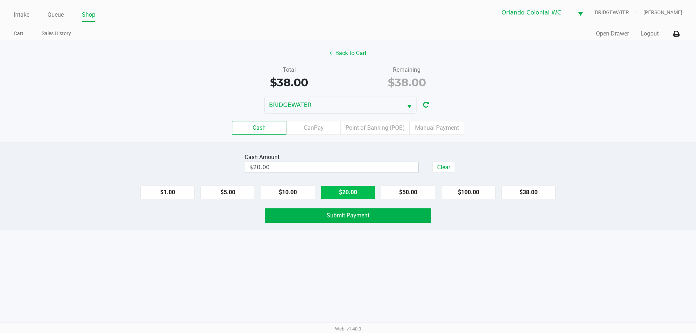
type input "$40.00"
click at [347, 218] on span "Submit Payment" at bounding box center [348, 215] width 43 height 7
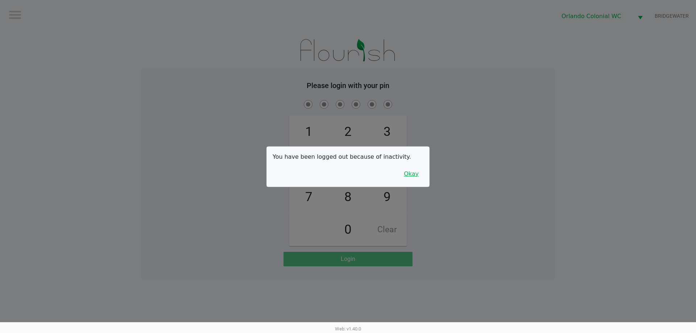
click at [410, 173] on button "Okay" at bounding box center [411, 174] width 24 height 14
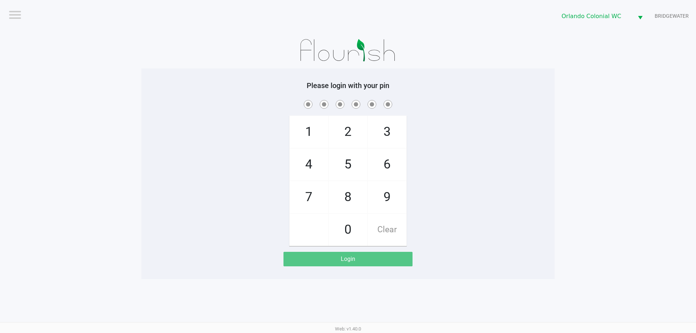
click at [307, 190] on span "7" at bounding box center [309, 197] width 38 height 32
checkbox input "true"
click at [306, 169] on span "4" at bounding box center [309, 165] width 38 height 32
checkbox input "true"
click at [307, 168] on span "4" at bounding box center [309, 165] width 38 height 32
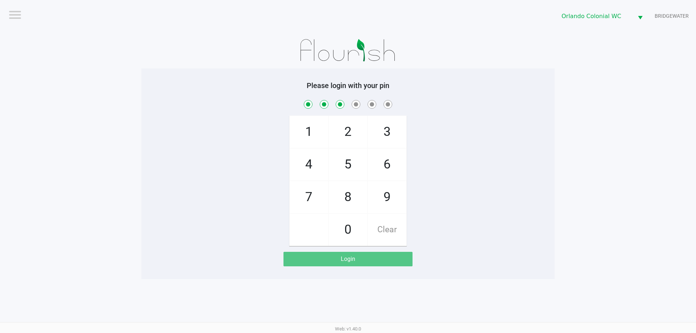
checkbox input "true"
click at [384, 133] on span "3" at bounding box center [387, 132] width 38 height 32
checkbox input "true"
click at [383, 203] on span "9" at bounding box center [387, 197] width 38 height 32
checkbox input "true"
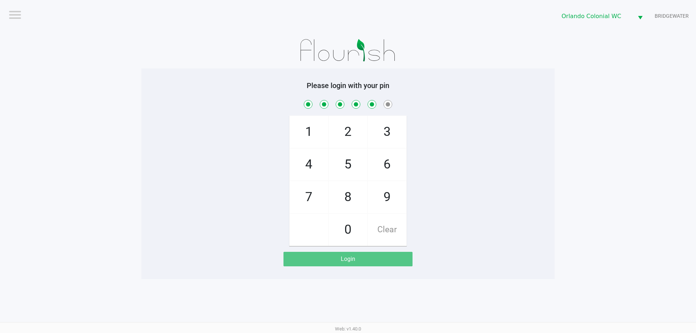
click at [316, 131] on span "1" at bounding box center [309, 132] width 38 height 32
checkbox input "true"
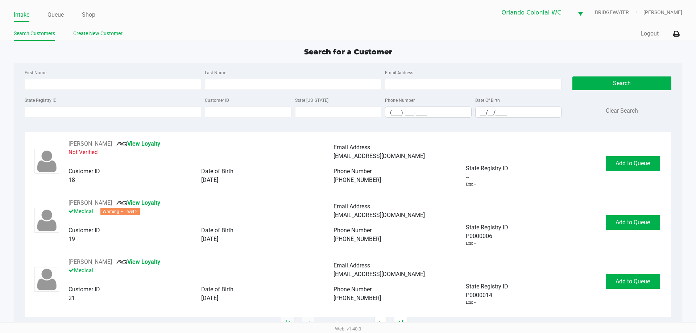
click at [81, 33] on link "Create New Customer" at bounding box center [97, 33] width 49 height 9
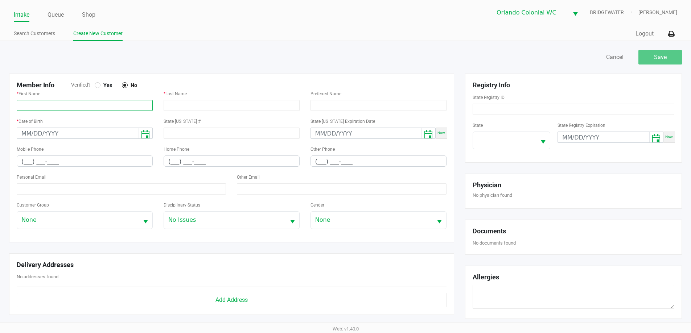
click at [56, 110] on input "text" at bounding box center [85, 105] width 136 height 11
paste input "TARA"
type input "TARA"
click at [192, 106] on input "text" at bounding box center [232, 105] width 136 height 11
paste input "GISMONDI"
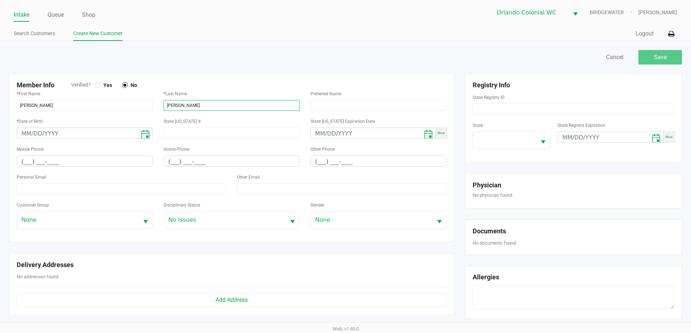
type input "GISMONDI"
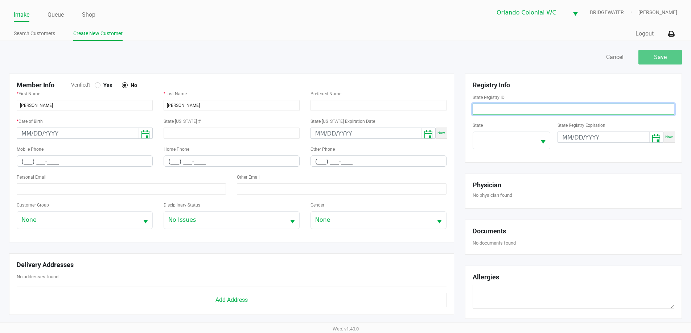
click at [530, 109] on input at bounding box center [574, 109] width 202 height 11
paste input "P6DX0260"
type input "P6DX0260"
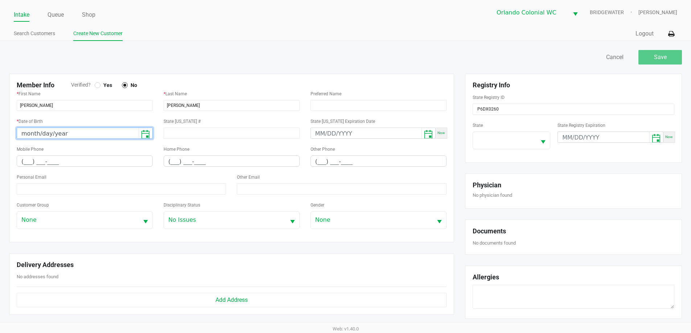
click at [33, 130] on input "month/day/year" at bounding box center [78, 133] width 122 height 11
type input "11/21/1983"
click at [514, 148] on span at bounding box center [504, 140] width 63 height 17
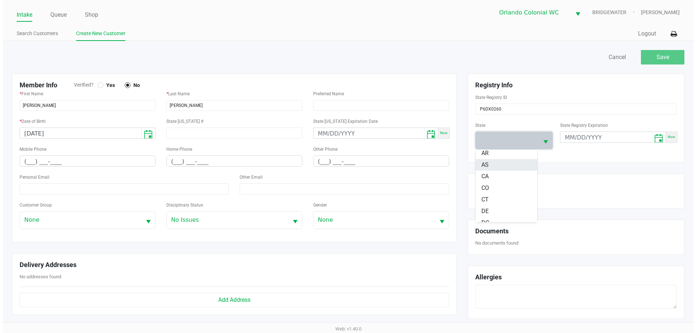
scroll to position [73, 0]
click at [489, 195] on li "FL" at bounding box center [504, 199] width 62 height 12
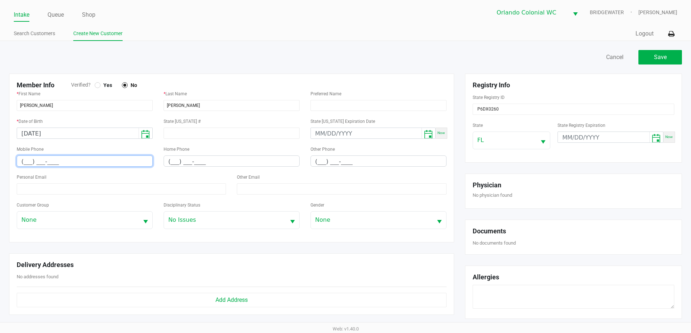
click at [21, 162] on input "(___) ___-____" at bounding box center [84, 161] width 135 height 11
paste input "321) 479-5866"
type input "(321) 479-5866"
click at [97, 83] on div at bounding box center [98, 85] width 6 height 6
click at [662, 56] on span "Save" at bounding box center [660, 57] width 13 height 7
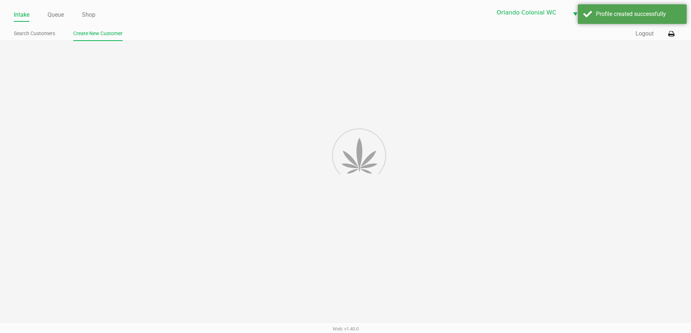
type input "---"
type input "( __) ___-____"
type input "---"
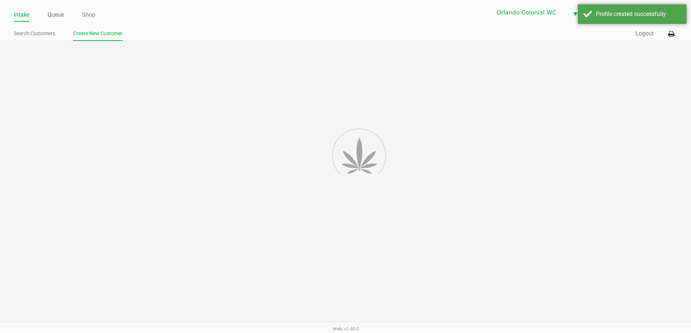
type input "---"
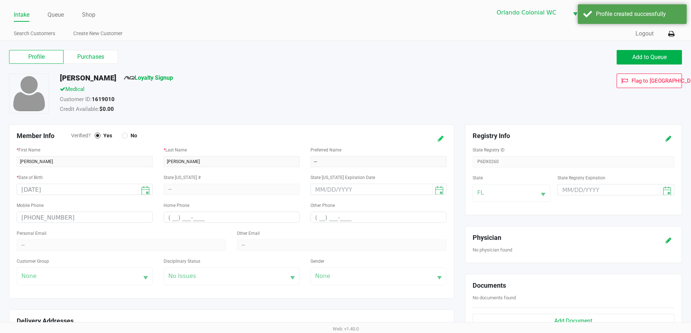
click at [446, 141] on button at bounding box center [441, 138] width 12 height 13
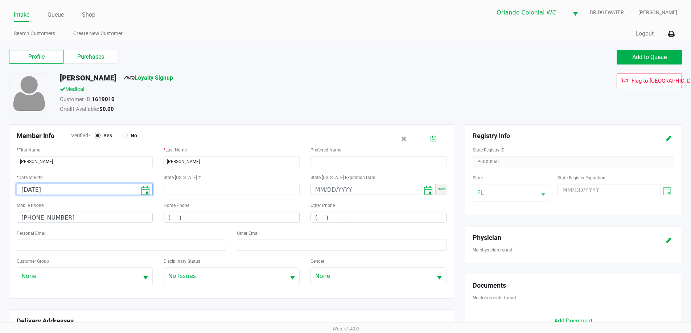
click at [32, 189] on input "11/21/1983" at bounding box center [78, 189] width 122 height 11
type input "12/12/1983"
click at [287, 129] on div "Member Info Verified? Yes No * First Name TARA * Last Name GISMONDI Preferred N…" at bounding box center [231, 211] width 445 height 174
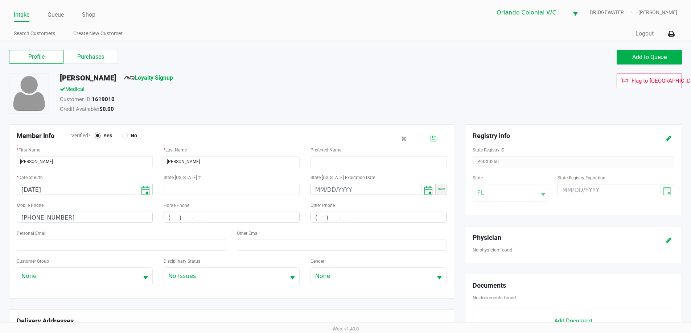
click at [430, 139] on button at bounding box center [434, 138] width 12 height 13
click at [143, 75] on link "Loyalty Signup" at bounding box center [148, 77] width 49 height 7
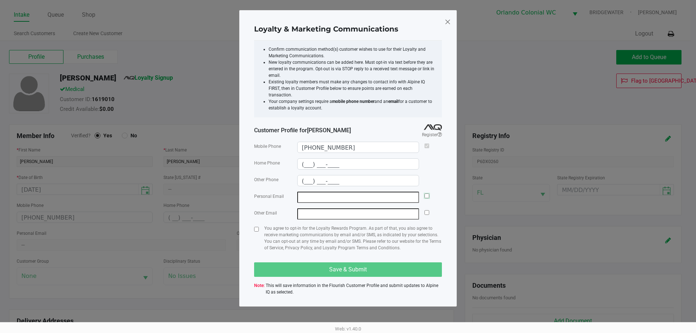
click at [428, 194] on input "checkbox" at bounding box center [427, 196] width 5 height 5
checkbox input "true"
click at [257, 226] on div at bounding box center [256, 241] width 5 height 32
click at [257, 227] on input "checkbox" at bounding box center [256, 229] width 5 height 5
checkbox input "true"
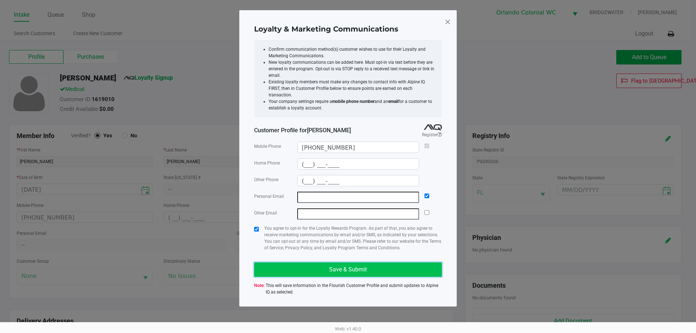
click at [307, 263] on button "Save & Submit" at bounding box center [348, 270] width 188 height 15
click at [356, 256] on div "Mobile Phone (321) 479-5866 Home Phone (___) ___-____ Other Phone (___) ___-___…" at bounding box center [348, 218] width 188 height 161
click at [358, 263] on button "Save & Submit" at bounding box center [348, 270] width 188 height 15
click at [446, 22] on span at bounding box center [448, 22] width 7 height 12
type input "(___) ___-____"
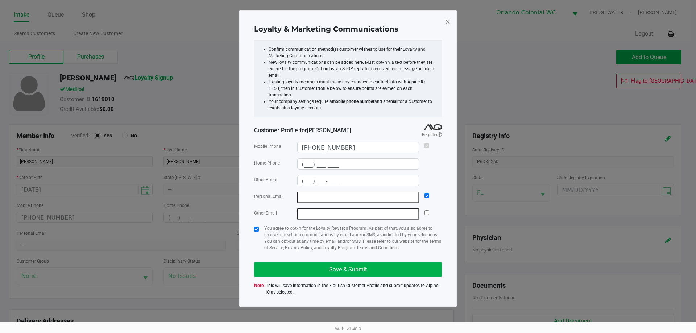
type input "(___) ___-____"
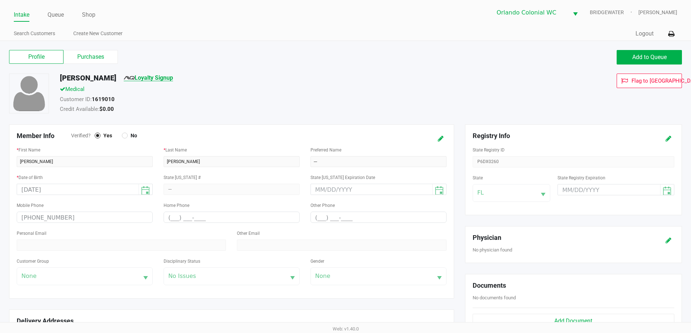
click at [160, 78] on link "Loyalty Signup" at bounding box center [148, 77] width 49 height 7
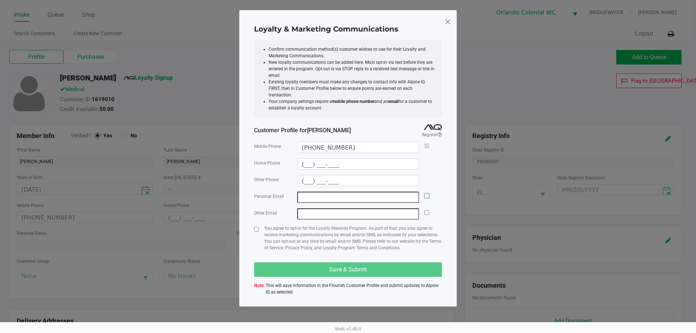
click at [428, 194] on input "checkbox" at bounding box center [427, 196] width 5 height 5
checkbox input "true"
click at [449, 24] on span at bounding box center [448, 22] width 7 height 12
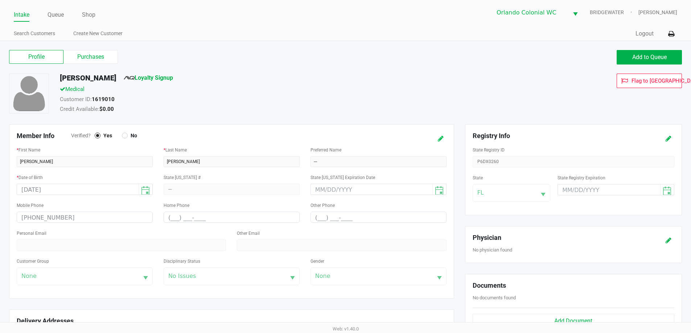
click at [440, 135] on button at bounding box center [441, 138] width 12 height 13
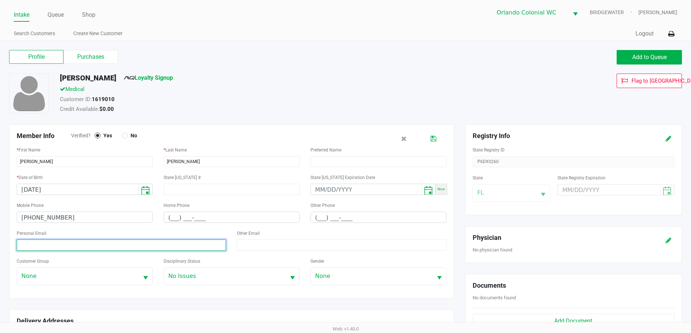
click at [74, 250] on input at bounding box center [121, 245] width 209 height 11
paste input "Taragismondi@gmail.com"
type input "Taragismondi@gmail.com"
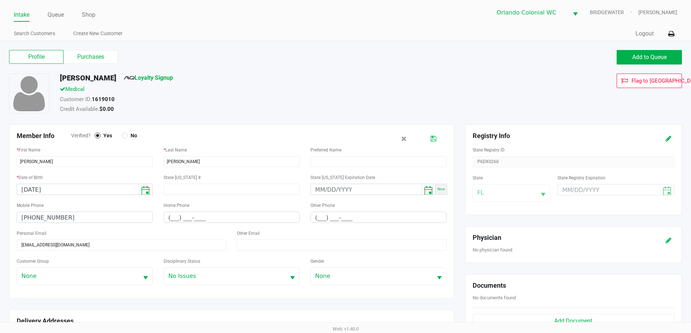
click at [433, 137] on icon at bounding box center [434, 138] width 6 height 5
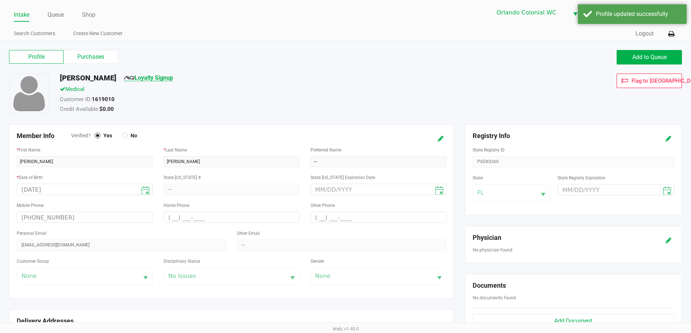
click at [154, 80] on link "Loyalty Signup" at bounding box center [148, 77] width 49 height 7
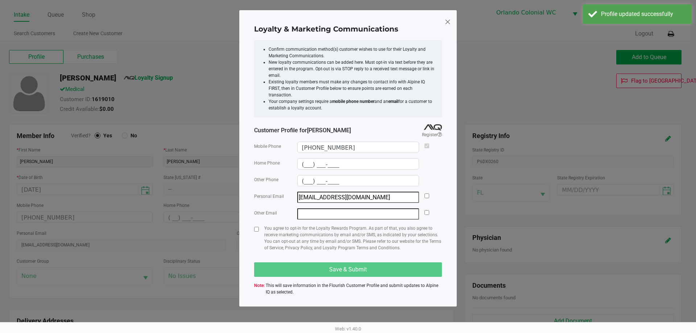
click at [427, 192] on div at bounding box center [427, 197] width 5 height 11
click at [427, 194] on input "checkbox" at bounding box center [427, 196] width 5 height 5
checkbox input "true"
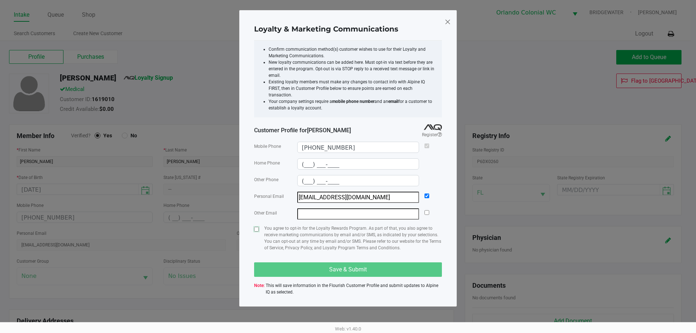
click at [255, 227] on input "checkbox" at bounding box center [256, 229] width 5 height 5
checkbox input "true"
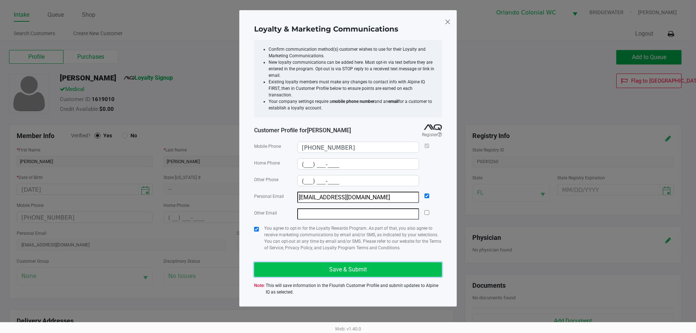
click at [302, 263] on button "Save & Submit" at bounding box center [348, 270] width 188 height 15
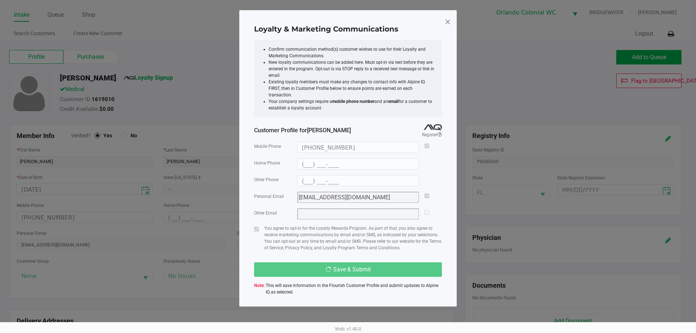
type input "(___) ___-____"
type input "taragismondi@gmail.com"
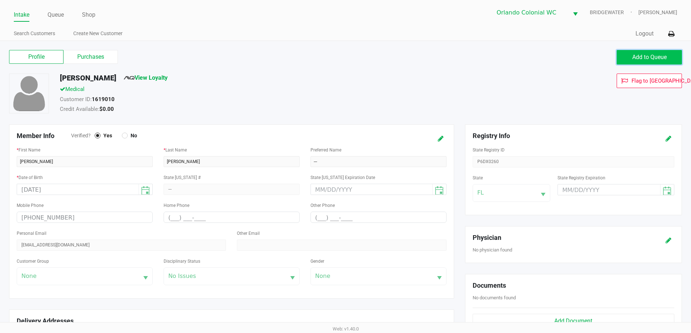
click at [659, 62] on button "Add to Queue" at bounding box center [649, 57] width 65 height 15
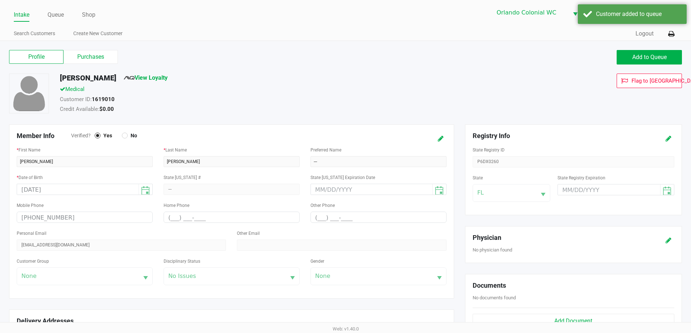
click at [46, 13] on ul "Intake Queue Shop" at bounding box center [179, 15] width 331 height 12
click at [50, 13] on link "Queue" at bounding box center [56, 15] width 16 height 10
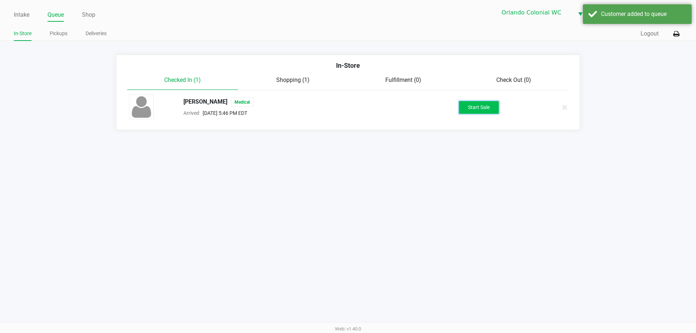
click at [473, 112] on button "Start Sale" at bounding box center [479, 107] width 40 height 13
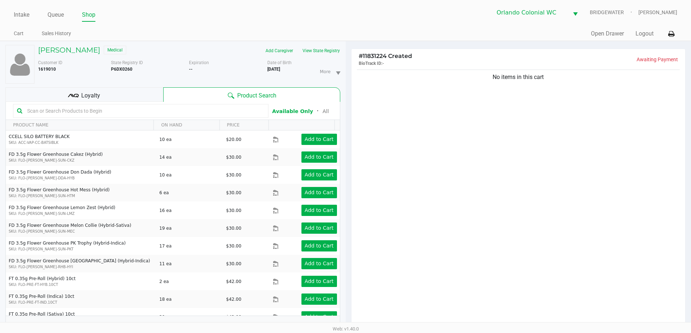
click at [120, 98] on div "Loyalty" at bounding box center [84, 94] width 158 height 15
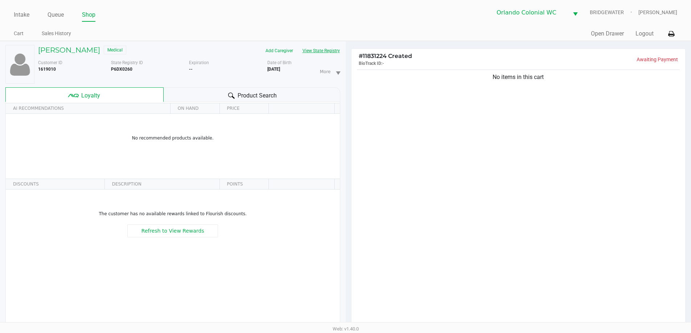
click at [322, 54] on button "View State Registry" at bounding box center [319, 51] width 42 height 12
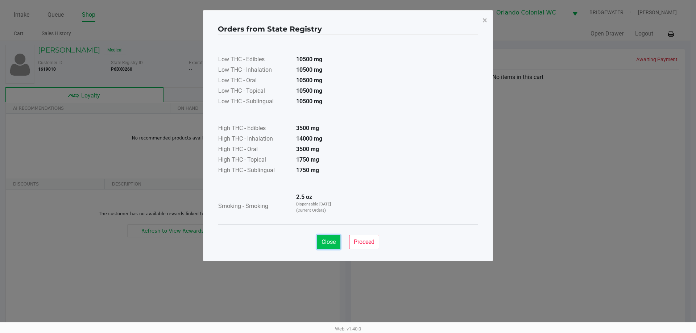
click at [329, 246] on button "Close" at bounding box center [329, 242] width 24 height 15
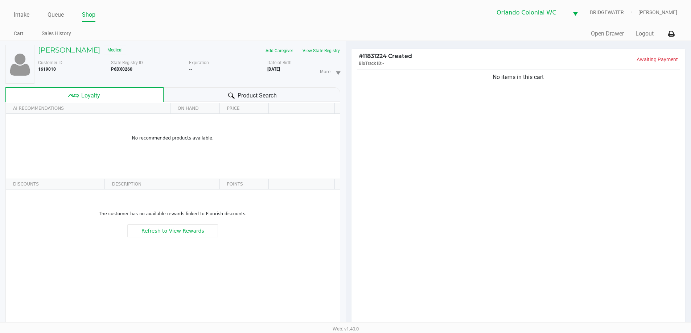
click at [234, 93] on div at bounding box center [231, 95] width 9 height 9
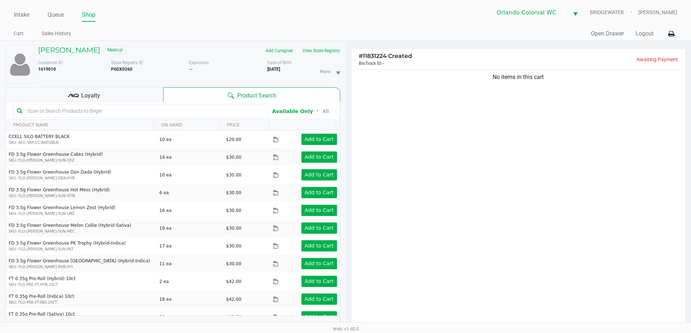
click at [103, 90] on div "Loyalty" at bounding box center [84, 94] width 158 height 15
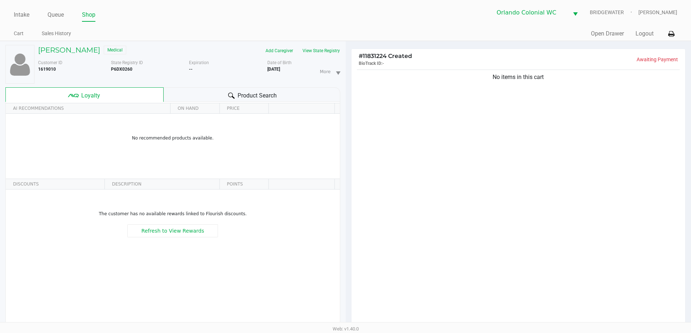
click at [213, 100] on div "Product Search" at bounding box center [252, 94] width 177 height 15
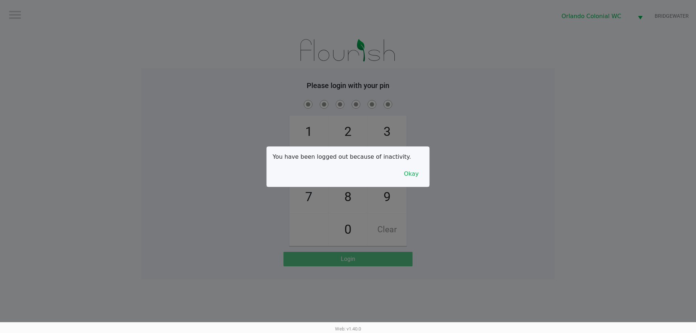
click at [405, 188] on div at bounding box center [348, 166] width 696 height 333
click at [404, 182] on div "You have been logged out because of inactivity. Okay" at bounding box center [348, 167] width 162 height 40
click at [404, 177] on button "Okay" at bounding box center [411, 174] width 24 height 14
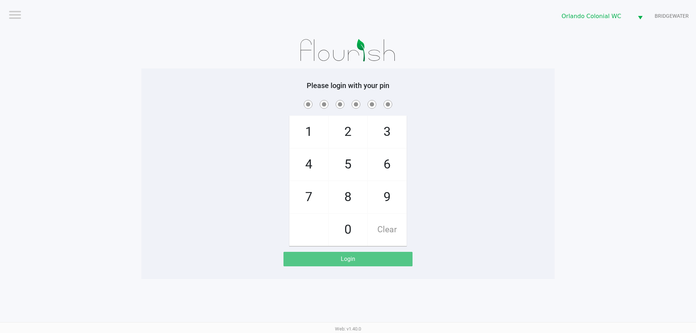
click at [311, 195] on span "7" at bounding box center [309, 197] width 38 height 32
checkbox input "true"
click at [309, 164] on span "4" at bounding box center [309, 165] width 38 height 32
checkbox input "true"
click at [310, 163] on span "4" at bounding box center [309, 165] width 38 height 32
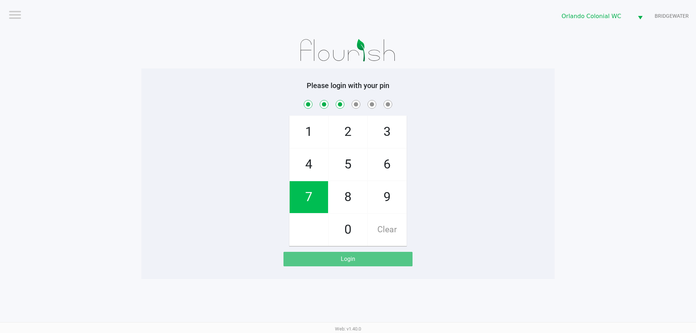
checkbox input "true"
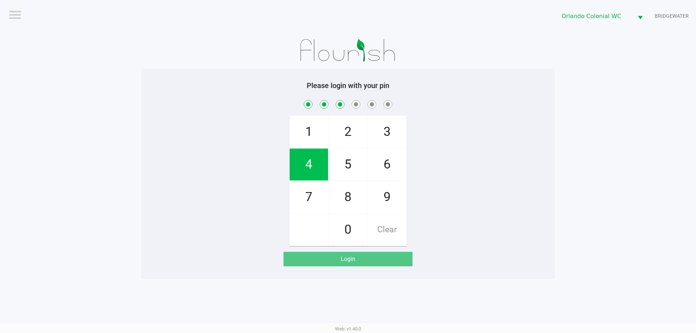
click at [376, 123] on span "3" at bounding box center [387, 132] width 38 height 32
checkbox input "true"
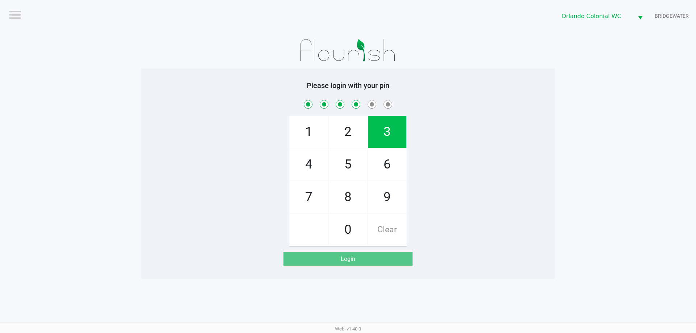
click at [387, 202] on span "9" at bounding box center [387, 197] width 38 height 32
checkbox input "true"
click at [302, 131] on span "1" at bounding box center [309, 132] width 38 height 32
checkbox input "true"
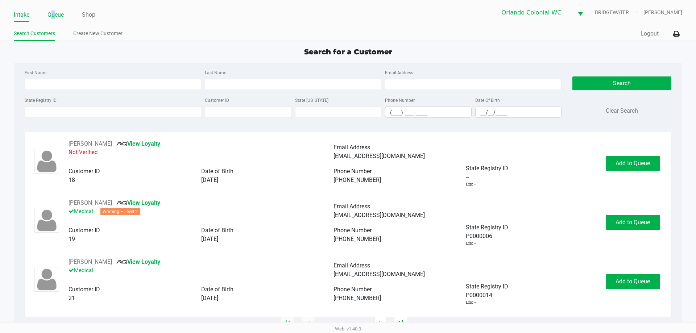
click at [53, 15] on link "Queue" at bounding box center [56, 15] width 16 height 10
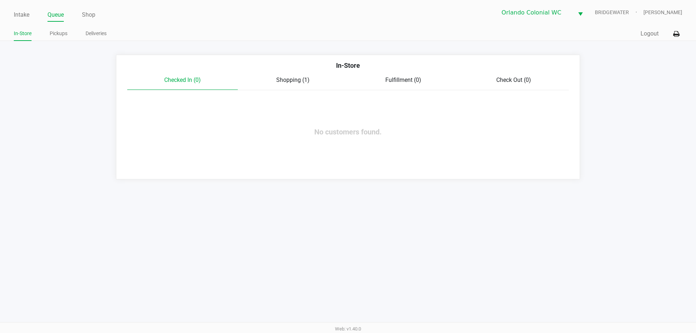
click at [289, 82] on span "Shopping (1)" at bounding box center [292, 80] width 33 height 7
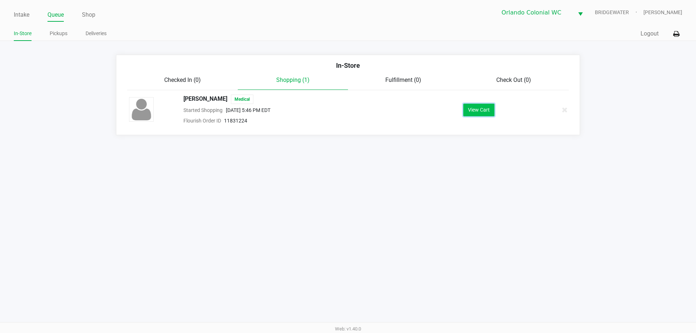
click at [473, 110] on button "View Cart" at bounding box center [479, 110] width 31 height 13
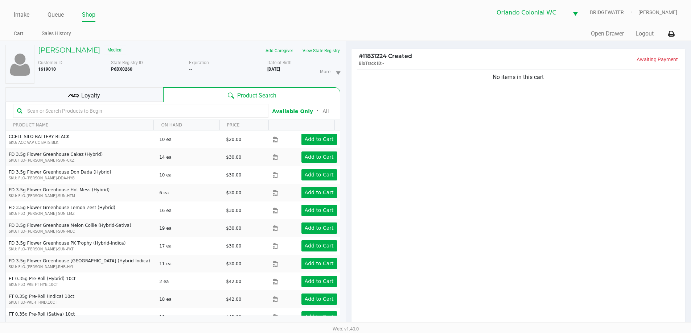
click at [118, 112] on input "text" at bounding box center [144, 111] width 240 height 11
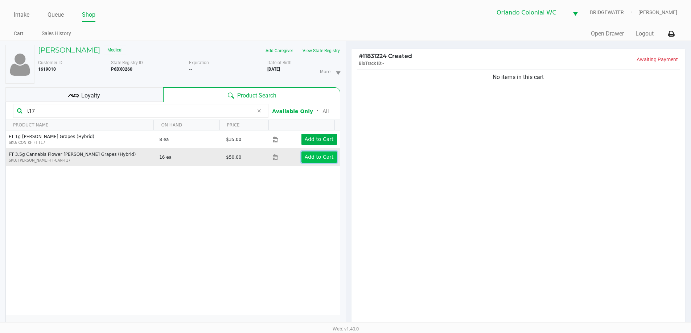
click at [318, 160] on app-button-loader "Add to Cart" at bounding box center [319, 157] width 29 height 6
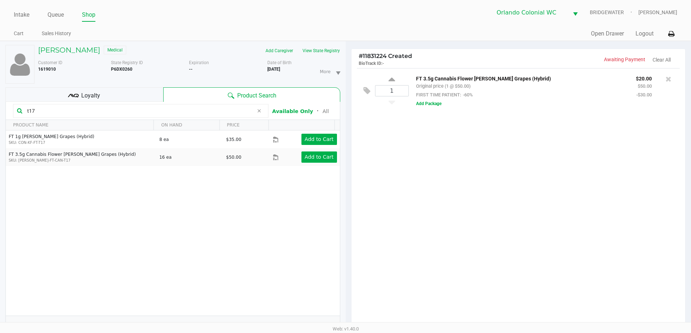
click at [214, 108] on input "t17" at bounding box center [138, 111] width 229 height 11
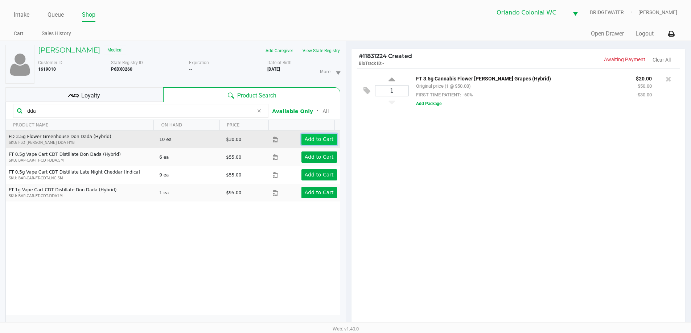
click at [321, 140] on app-button-loader "Add to Cart" at bounding box center [319, 139] width 29 height 6
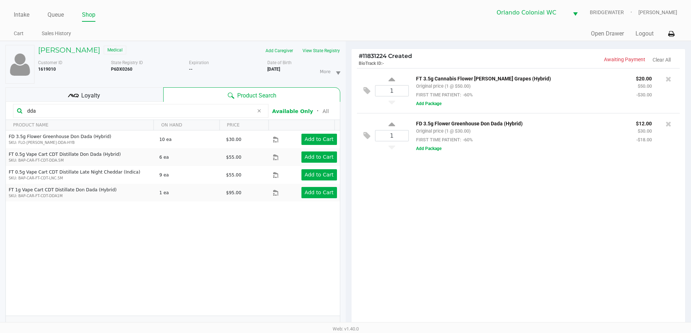
click at [64, 110] on input "dda" at bounding box center [138, 111] width 229 height 11
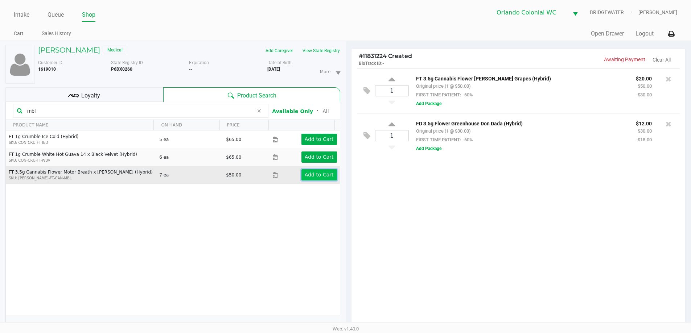
click at [309, 177] on app-button-loader "Add to Cart" at bounding box center [319, 175] width 29 height 6
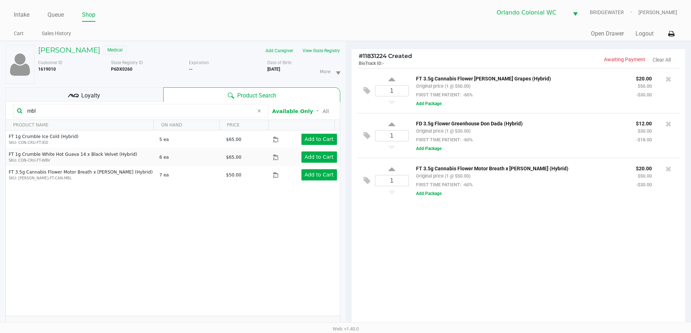
scroll to position [78, 0]
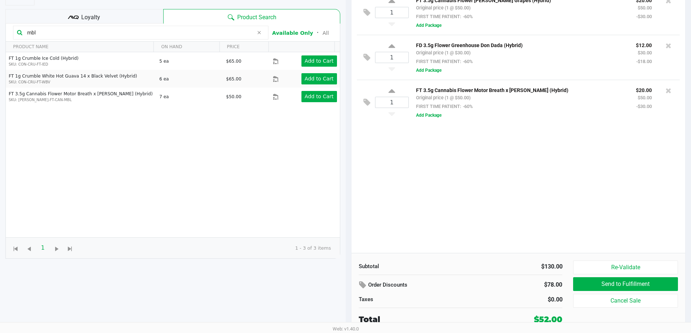
click at [66, 36] on input "mbl" at bounding box center [138, 32] width 229 height 11
click at [68, 34] on input "mbl" at bounding box center [138, 32] width 229 height 11
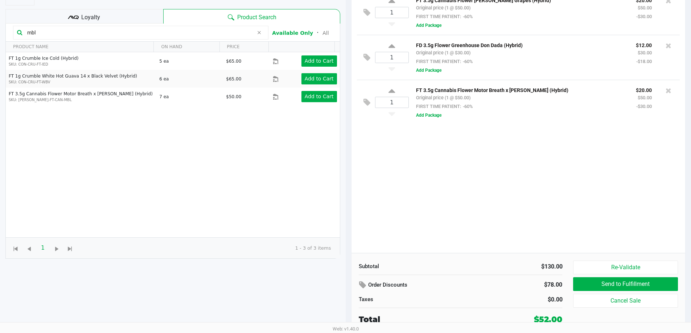
click at [68, 34] on input "mbl" at bounding box center [138, 32] width 229 height 11
click at [56, 33] on input "mbl" at bounding box center [138, 32] width 229 height 11
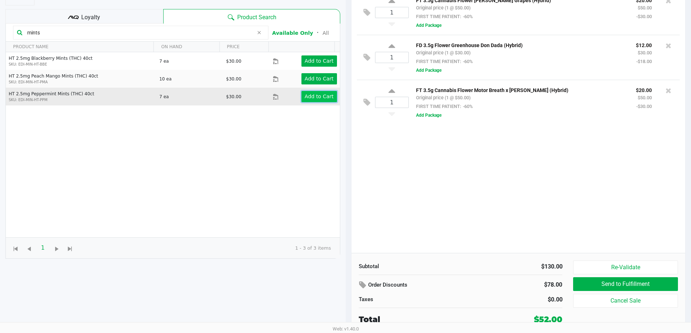
click at [317, 95] on app-button-loader "Add to Cart" at bounding box center [319, 97] width 29 height 6
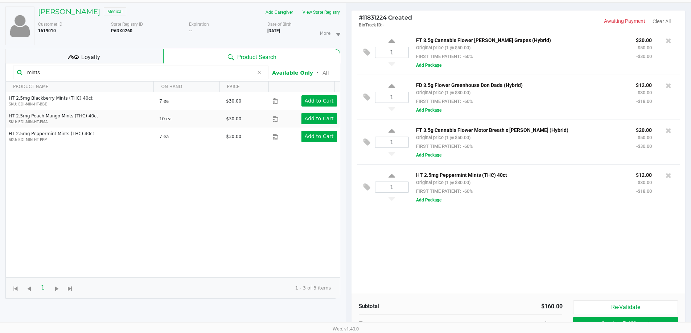
scroll to position [0, 0]
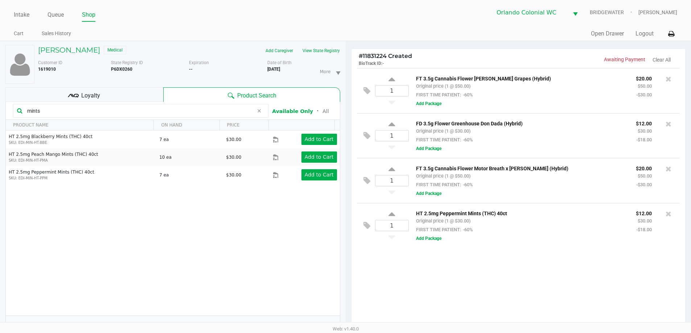
click at [111, 112] on input "mints" at bounding box center [138, 111] width 229 height 11
type input "ffp"
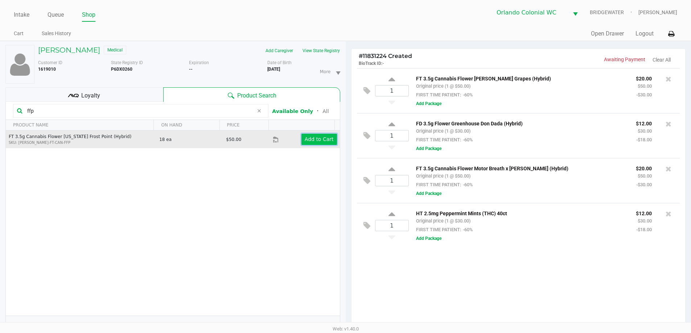
click at [306, 140] on app-button-loader "Add to Cart" at bounding box center [319, 139] width 29 height 6
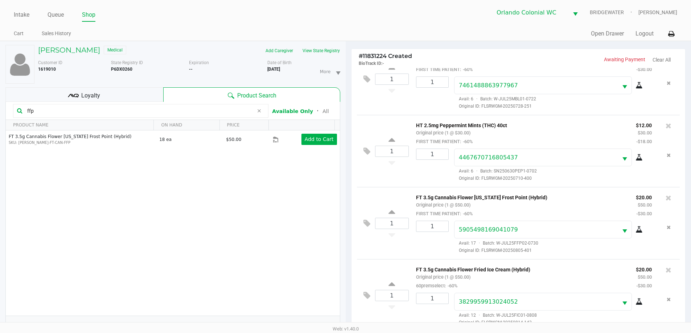
click at [103, 89] on div "Loyalty" at bounding box center [84, 94] width 158 height 15
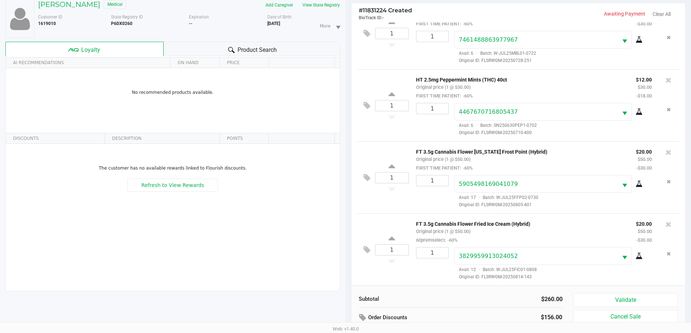
scroll to position [87, 0]
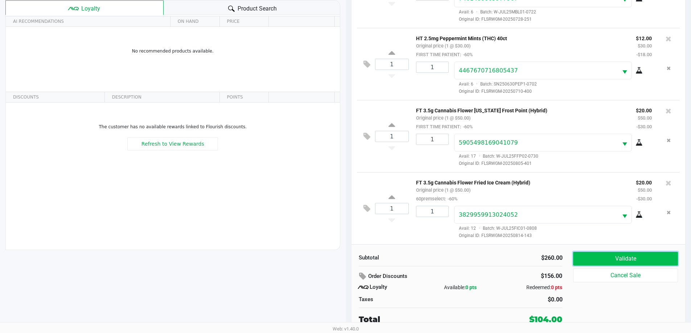
click at [611, 259] on button "Validate" at bounding box center [625, 259] width 104 height 14
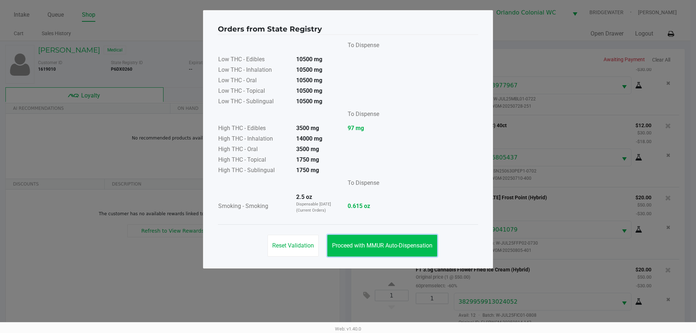
click at [401, 240] on button "Proceed with MMUR Auto-Dispensation" at bounding box center [383, 246] width 110 height 22
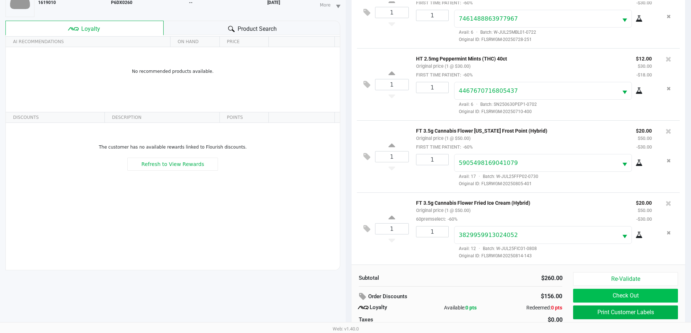
scroll to position [87, 0]
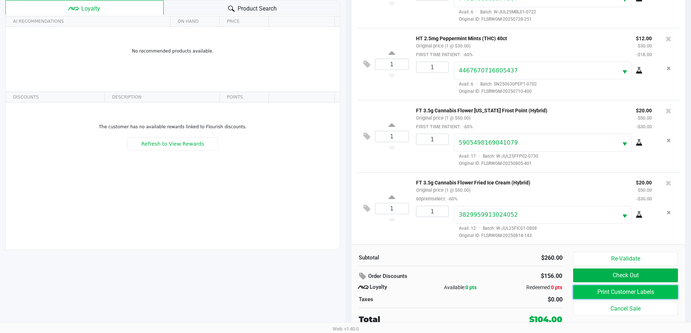
click at [622, 298] on button "Print Customer Labels" at bounding box center [625, 292] width 104 height 14
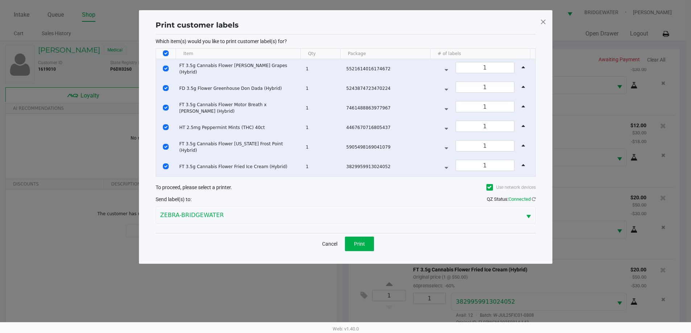
scroll to position [0, 0]
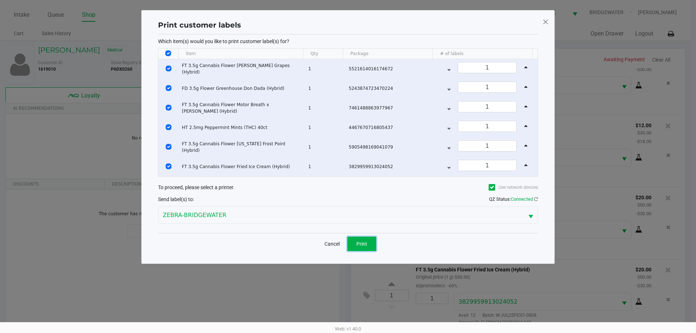
click at [363, 245] on span "Print" at bounding box center [362, 244] width 11 height 6
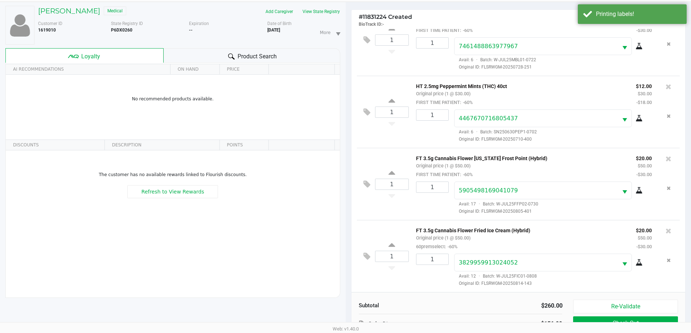
scroll to position [87, 0]
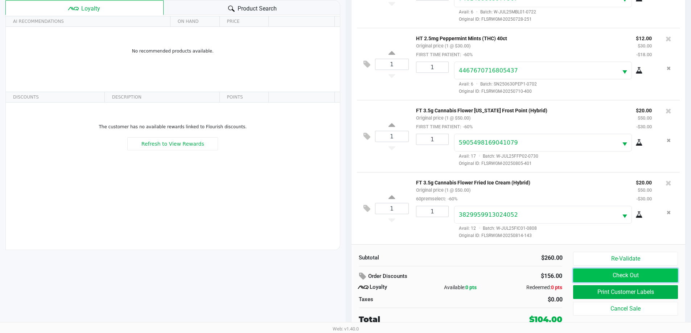
click at [629, 277] on button "Check Out" at bounding box center [625, 276] width 104 height 14
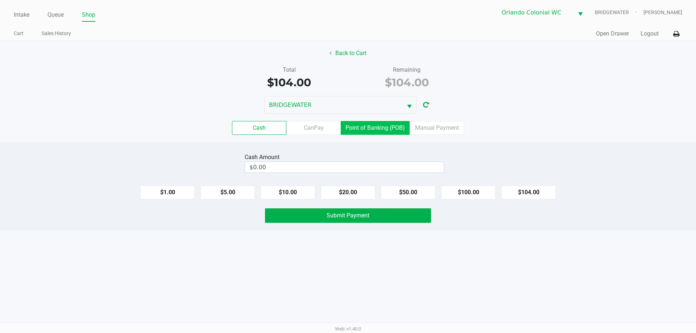
click at [397, 129] on label "Point of Banking (POB)" at bounding box center [375, 128] width 69 height 14
click at [0, 0] on 7 "Point of Banking (POB)" at bounding box center [0, 0] width 0 height 0
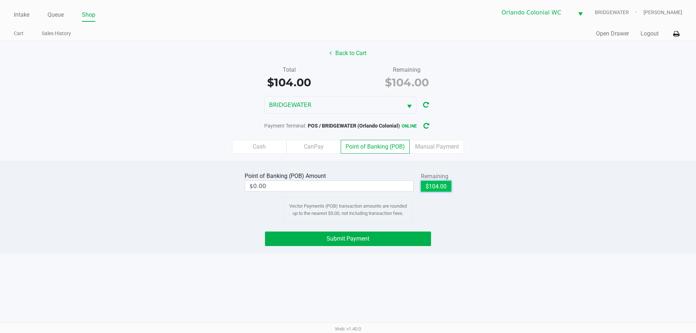
click at [443, 184] on button "$104.00" at bounding box center [436, 186] width 30 height 11
type input "$104.00"
click at [345, 51] on button "Back to Cart" at bounding box center [348, 53] width 46 height 14
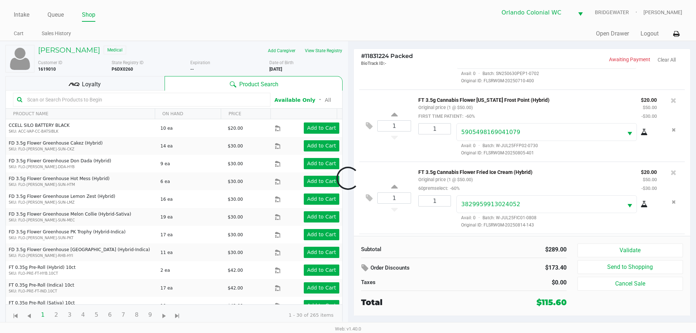
scroll to position [340, 0]
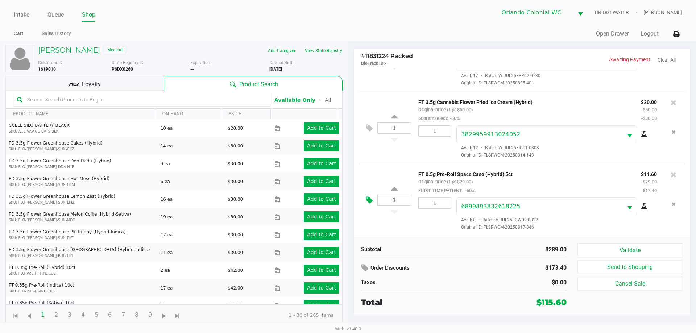
click at [373, 201] on icon at bounding box center [369, 200] width 7 height 8
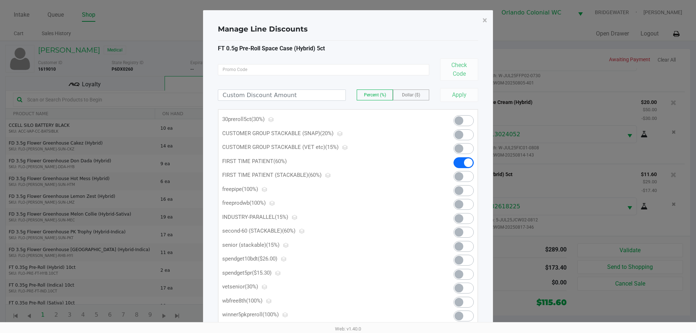
click at [461, 162] on span at bounding box center [464, 162] width 20 height 11
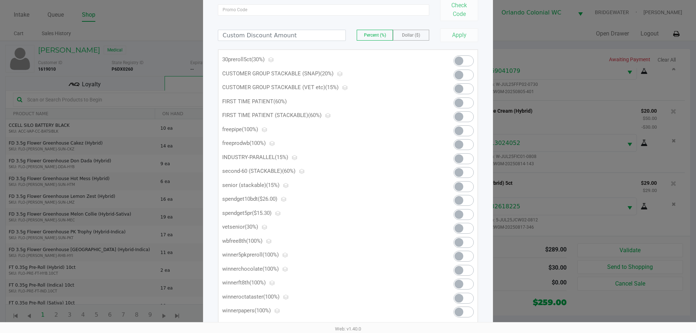
scroll to position [73, 0]
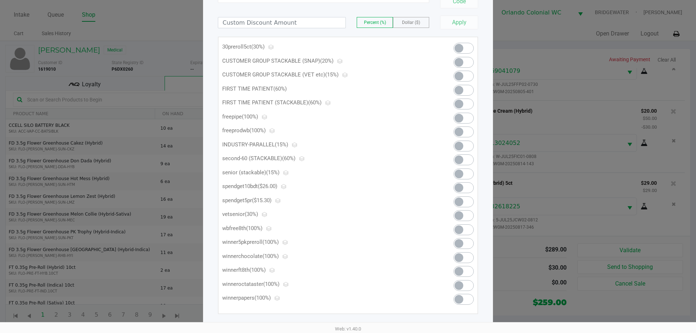
click at [466, 203] on span at bounding box center [464, 202] width 20 height 11
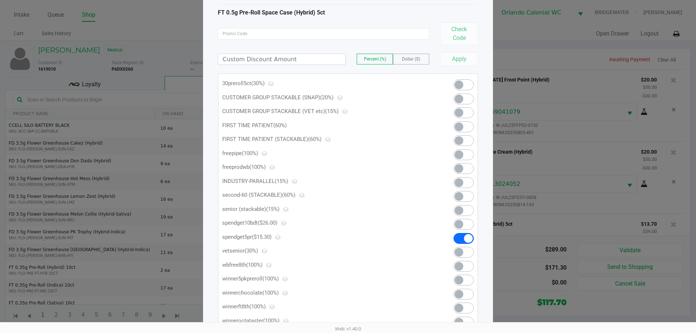
scroll to position [0, 0]
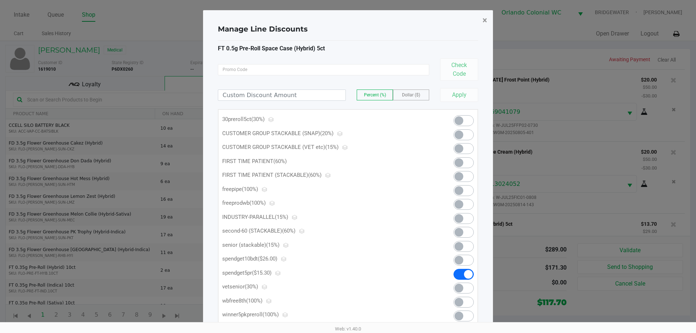
click at [486, 21] on span "×" at bounding box center [485, 20] width 5 height 10
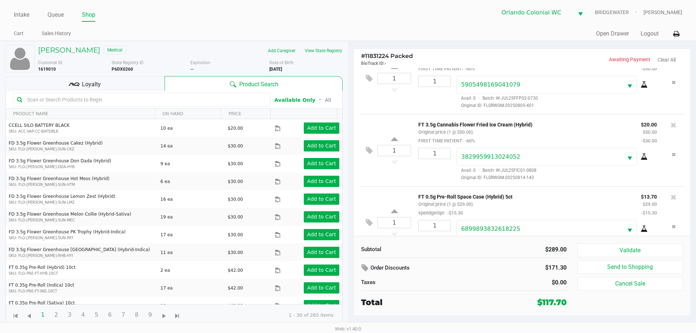
scroll to position [340, 0]
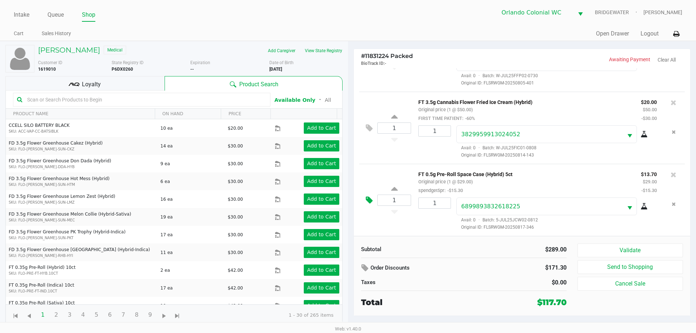
click at [374, 200] on button at bounding box center [371, 200] width 13 height 17
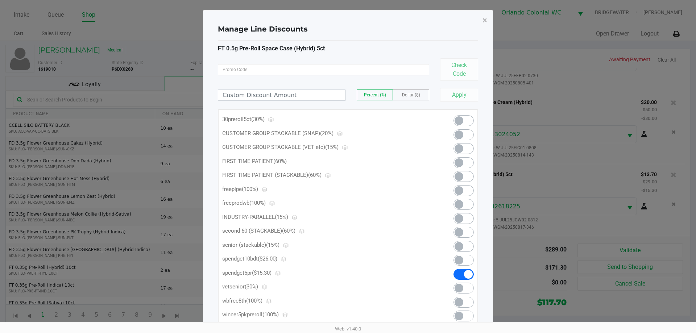
click at [458, 119] on span at bounding box center [459, 120] width 9 height 9
click at [485, 20] on span "×" at bounding box center [485, 20] width 5 height 10
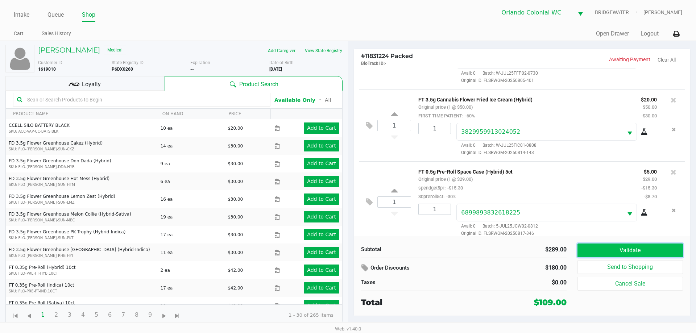
click at [659, 251] on button "Validate" at bounding box center [631, 251] width 106 height 14
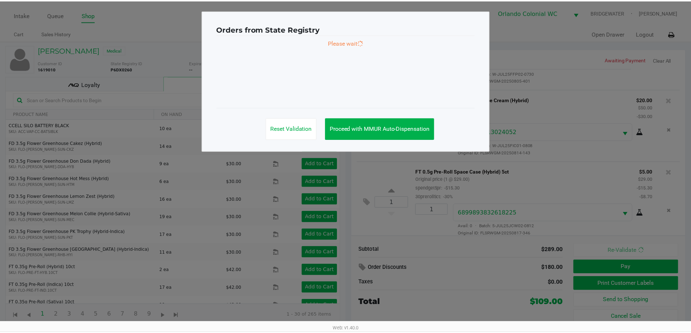
scroll to position [349, 0]
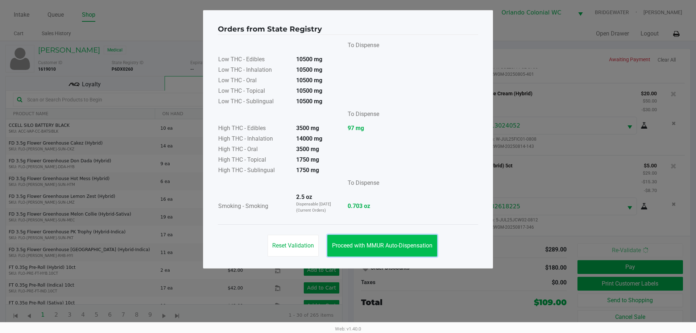
click at [389, 242] on button "Proceed with MMUR Auto-Dispensation" at bounding box center [383, 246] width 110 height 22
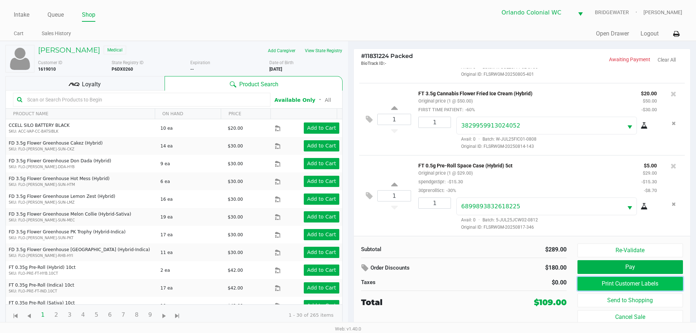
click at [639, 284] on button "Print Customer Labels" at bounding box center [631, 284] width 106 height 14
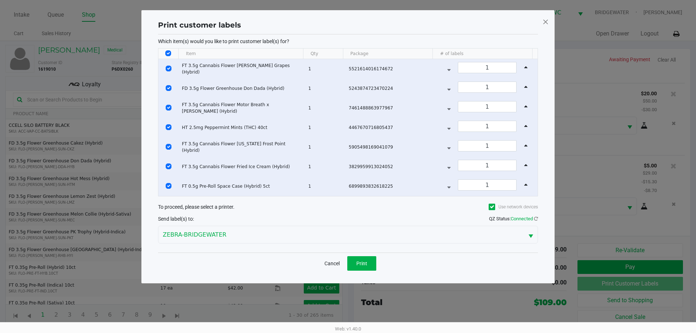
click at [175, 54] on th "Data table" at bounding box center [168, 54] width 20 height 11
click at [169, 53] on input "Select All Rows" at bounding box center [168, 53] width 6 height 6
checkbox input "false"
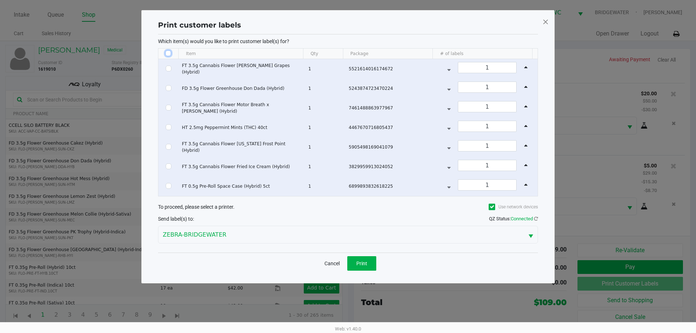
checkbox input "false"
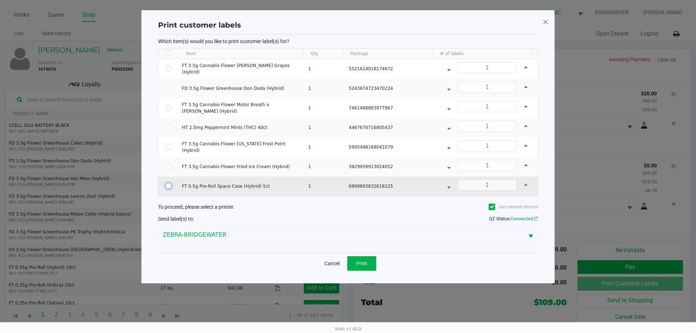
click at [168, 185] on input "Select Row" at bounding box center [169, 186] width 6 height 6
checkbox input "true"
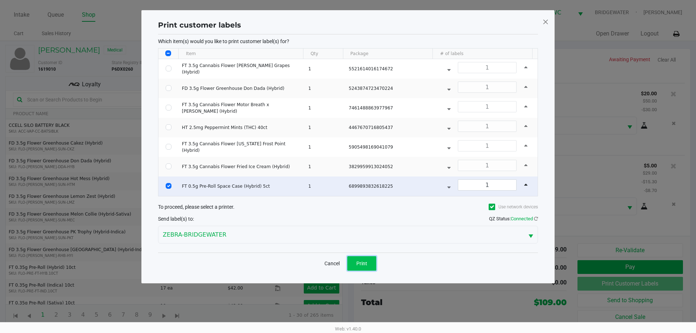
click at [357, 264] on button "Print" at bounding box center [361, 263] width 29 height 15
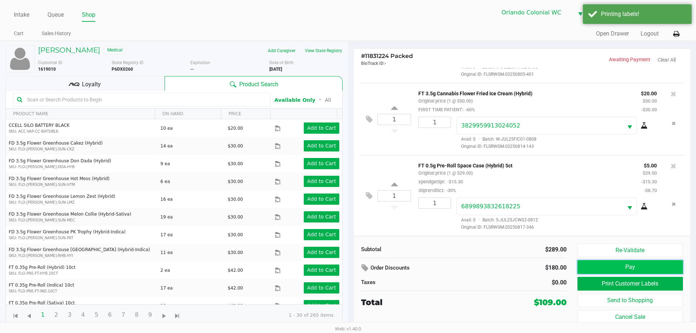
click at [611, 265] on button "Pay" at bounding box center [631, 267] width 106 height 14
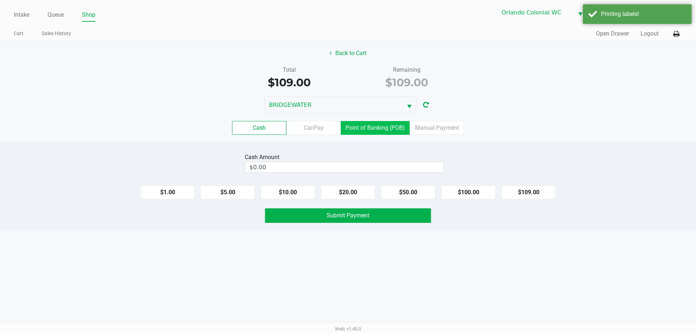
click at [382, 122] on label "Point of Banking (POB)" at bounding box center [375, 128] width 69 height 14
click at [0, 0] on 7 "Point of Banking (POB)" at bounding box center [0, 0] width 0 height 0
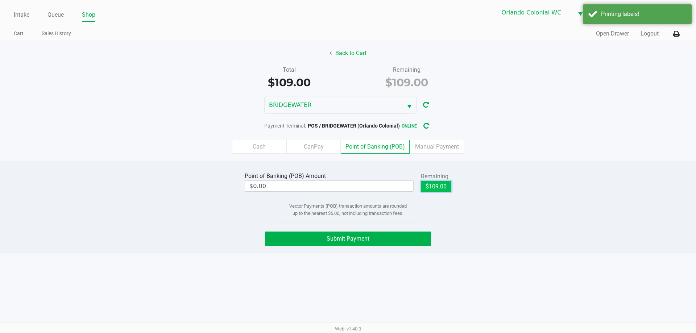
click at [441, 183] on button "$109.00" at bounding box center [436, 186] width 30 height 11
type input "$109.00"
click at [399, 235] on button "Submit Payment" at bounding box center [348, 239] width 166 height 15
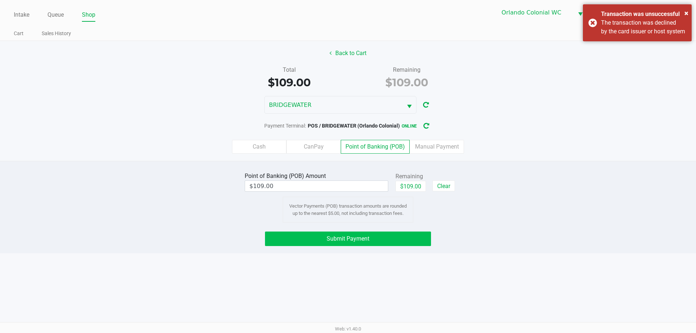
click at [351, 235] on span "Submit Payment" at bounding box center [348, 238] width 43 height 7
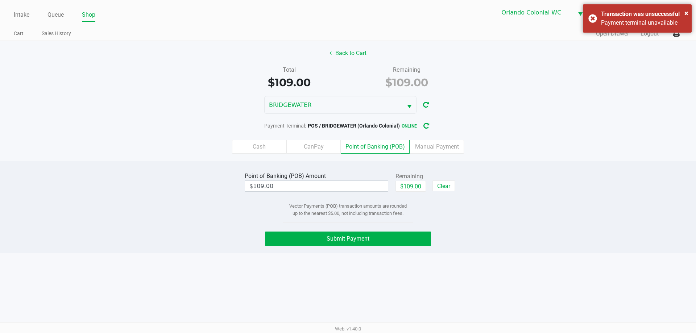
click at [370, 243] on button "Submit Payment" at bounding box center [348, 239] width 166 height 15
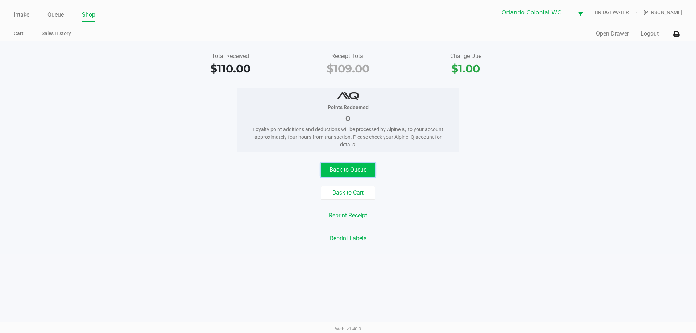
click at [349, 168] on button "Back to Queue" at bounding box center [348, 170] width 54 height 14
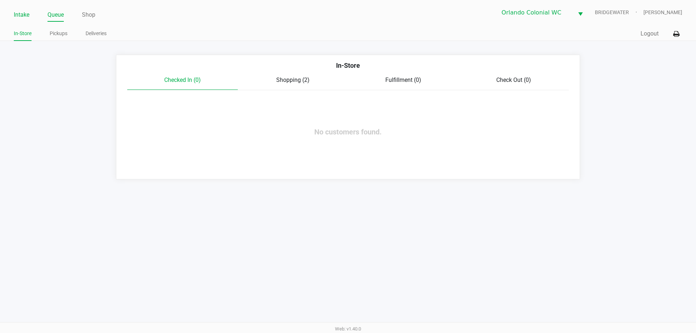
drag, startPoint x: 18, startPoint y: 13, endPoint x: 21, endPoint y: 7, distance: 6.7
click at [20, 12] on link "Intake" at bounding box center [22, 15] width 16 height 10
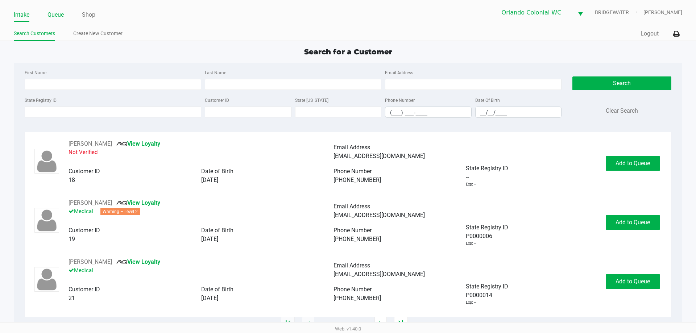
click at [55, 17] on link "Queue" at bounding box center [56, 15] width 16 height 10
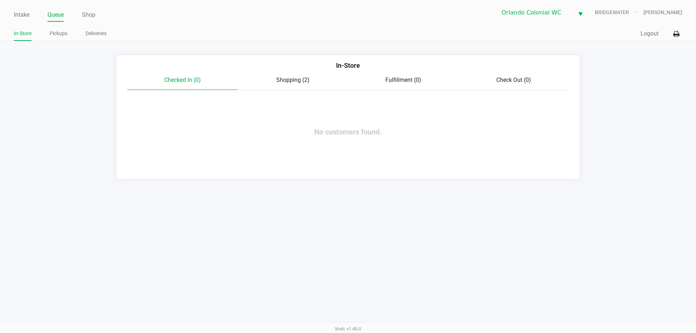
click at [63, 36] on link "Pickups" at bounding box center [59, 33] width 18 height 9
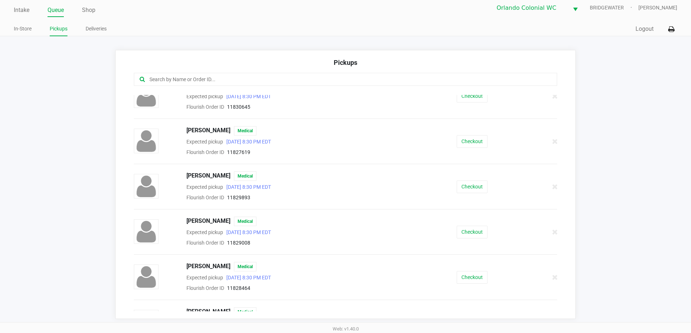
scroll to position [59, 0]
click at [475, 183] on button "Checkout" at bounding box center [472, 187] width 31 height 13
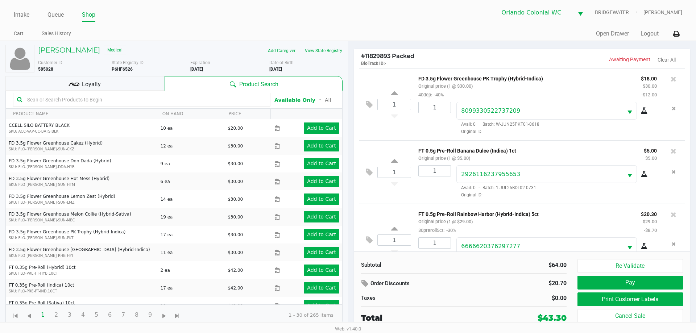
click at [113, 80] on div "Loyalty" at bounding box center [84, 83] width 159 height 15
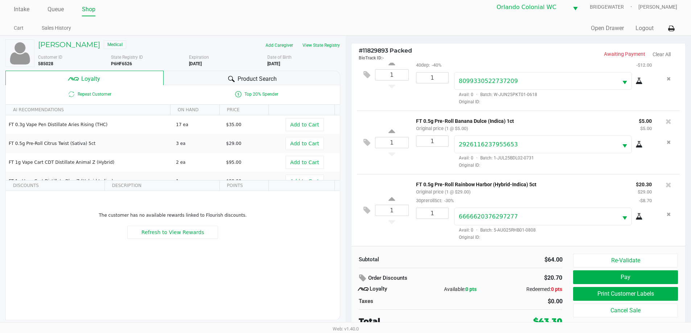
scroll to position [7, 0]
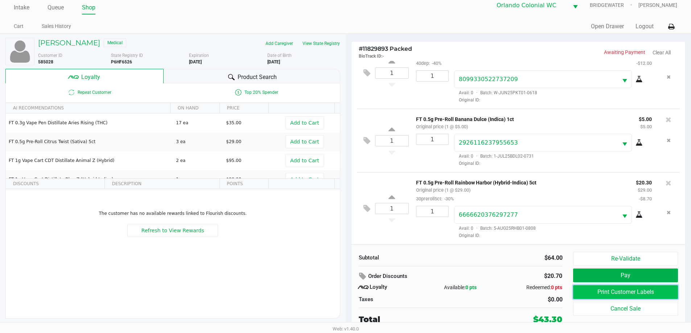
click at [627, 289] on button "Print Customer Labels" at bounding box center [625, 292] width 104 height 14
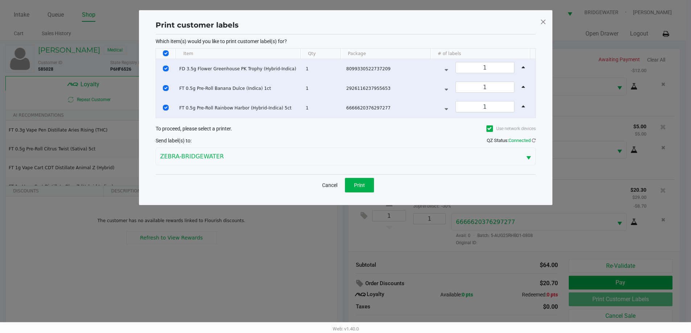
scroll to position [0, 0]
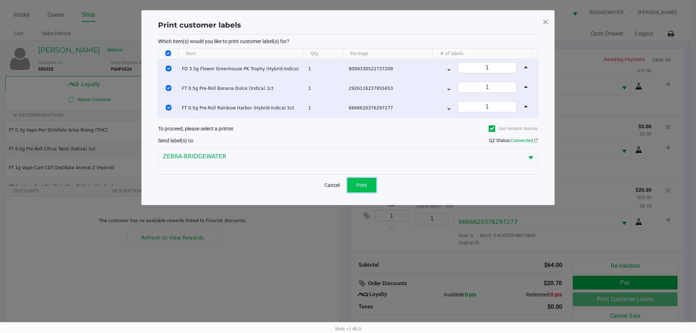
click at [358, 184] on button "Print" at bounding box center [361, 185] width 29 height 15
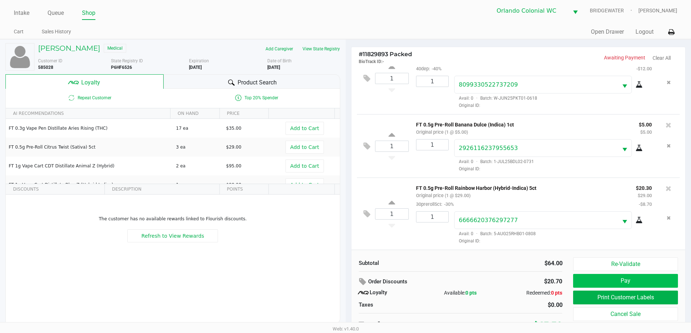
scroll to position [7, 0]
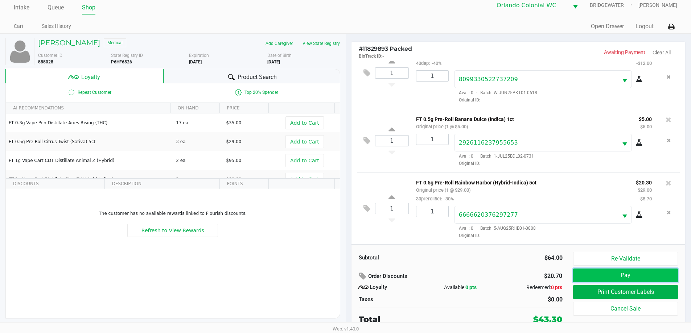
click at [632, 278] on button "Pay" at bounding box center [625, 276] width 104 height 14
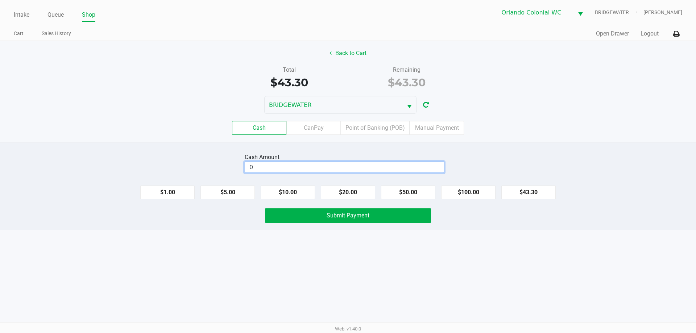
click at [322, 168] on input "0" at bounding box center [344, 167] width 199 height 11
type input "$100.30"
drag, startPoint x: 143, startPoint y: 130, endPoint x: 293, endPoint y: 152, distance: 152.4
click at [150, 130] on div "Cash CanPay Point of Banking (POB) Manual Payment" at bounding box center [348, 128] width 696 height 14
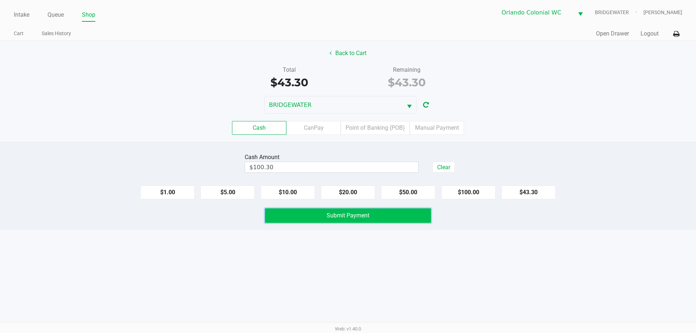
click at [373, 220] on button "Submit Payment" at bounding box center [348, 216] width 166 height 15
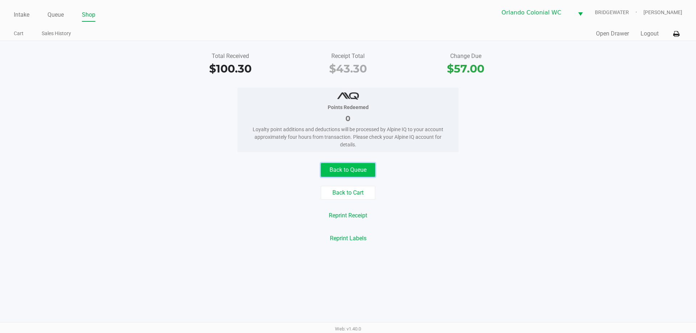
click at [333, 176] on button "Back to Queue" at bounding box center [348, 170] width 54 height 14
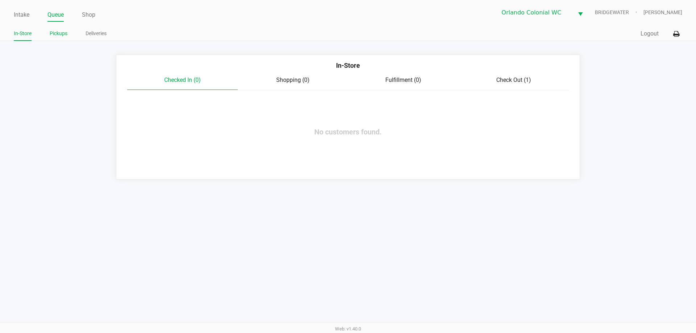
click at [62, 32] on link "Pickups" at bounding box center [59, 33] width 18 height 9
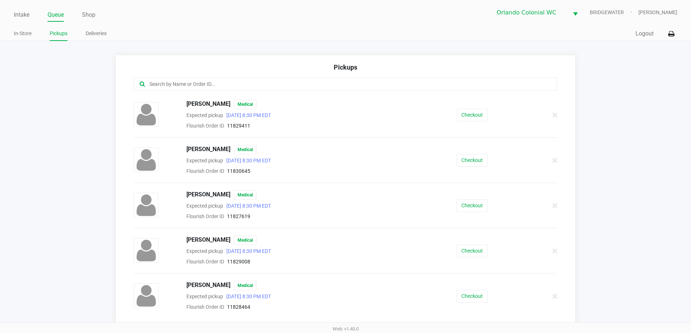
click at [237, 81] on input "text" at bounding box center [334, 84] width 371 height 8
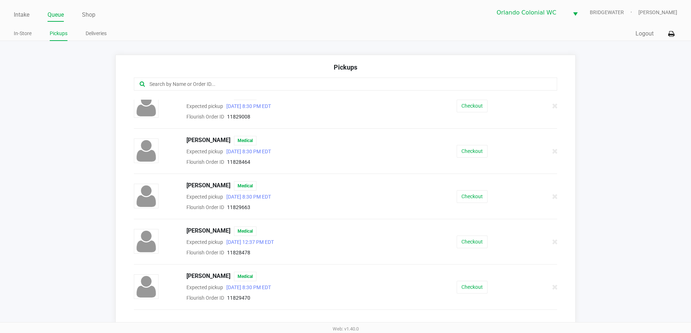
scroll to position [254, 0]
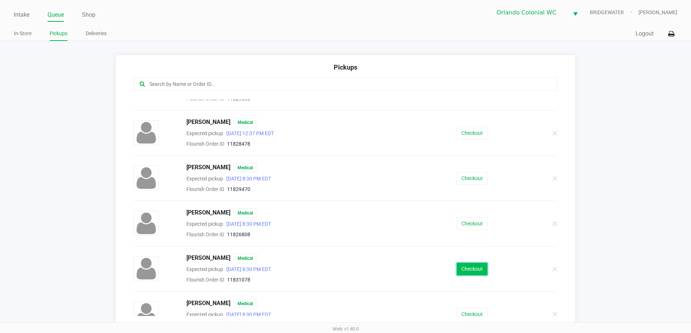
click at [457, 264] on button "Checkout" at bounding box center [472, 269] width 31 height 13
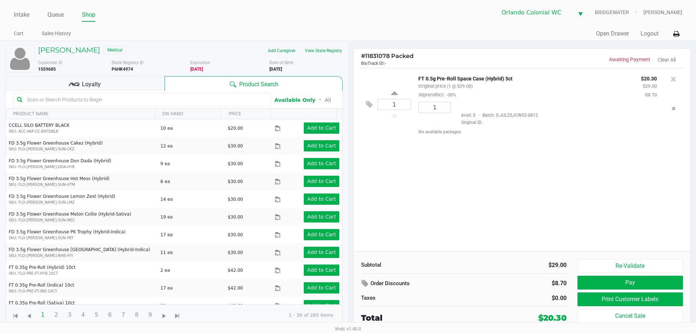
click at [99, 83] on span "Loyalty" at bounding box center [91, 84] width 19 height 9
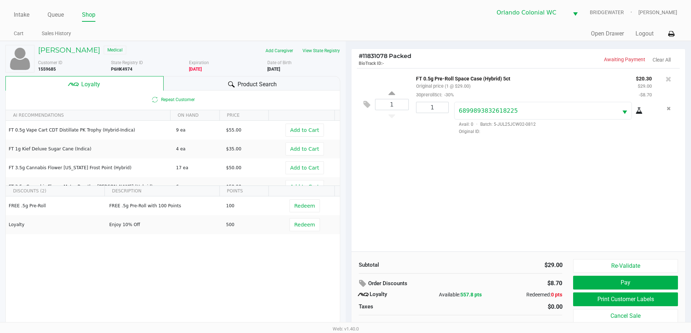
scroll to position [7, 0]
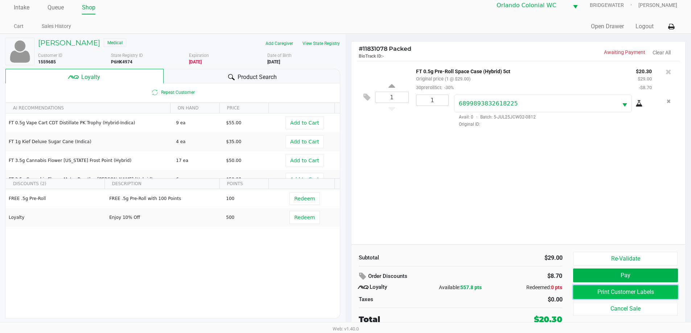
click at [650, 288] on button "Print Customer Labels" at bounding box center [625, 292] width 104 height 14
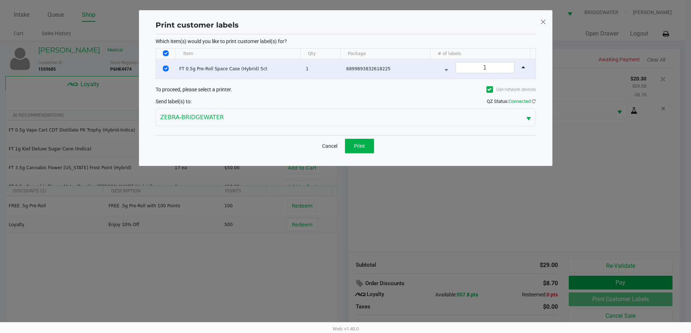
scroll to position [0, 0]
click at [365, 144] on span "Print" at bounding box center [362, 146] width 11 height 6
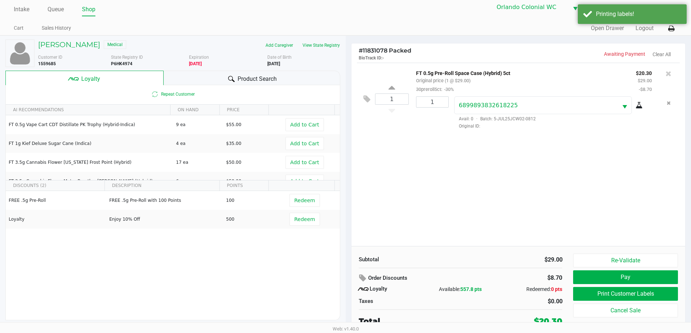
scroll to position [7, 0]
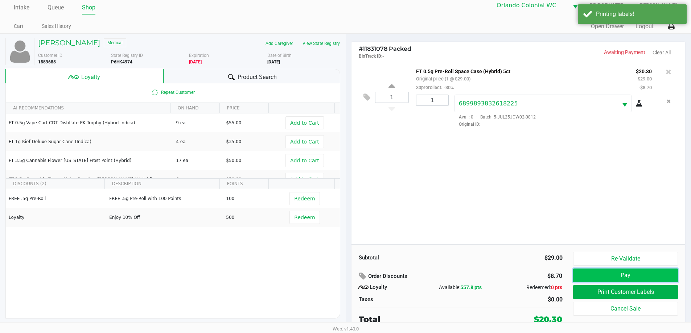
click at [606, 276] on button "Pay" at bounding box center [625, 276] width 104 height 14
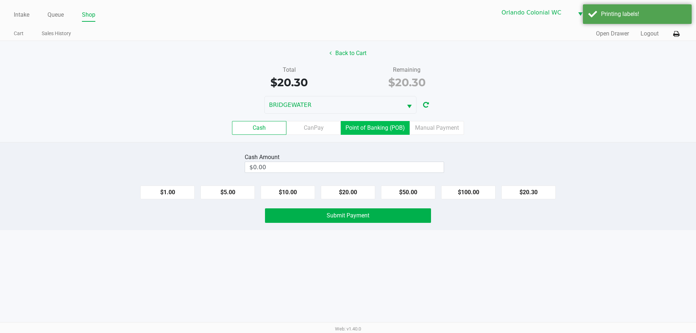
click at [362, 124] on label "Point of Banking (POB)" at bounding box center [375, 128] width 69 height 14
click at [0, 0] on 7 "Point of Banking (POB)" at bounding box center [0, 0] width 0 height 0
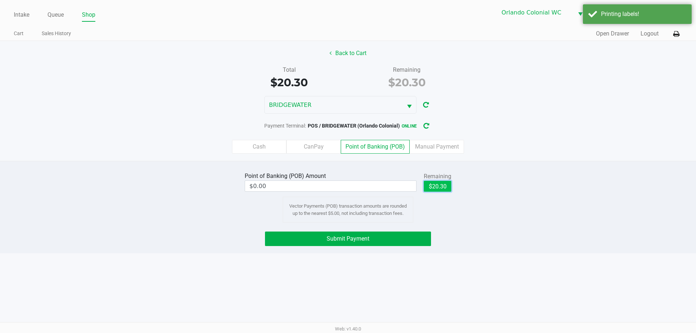
click at [431, 187] on button "$20.30" at bounding box center [438, 186] width 28 height 11
type input "$20.30"
click at [407, 243] on button "Submit Payment" at bounding box center [348, 239] width 166 height 15
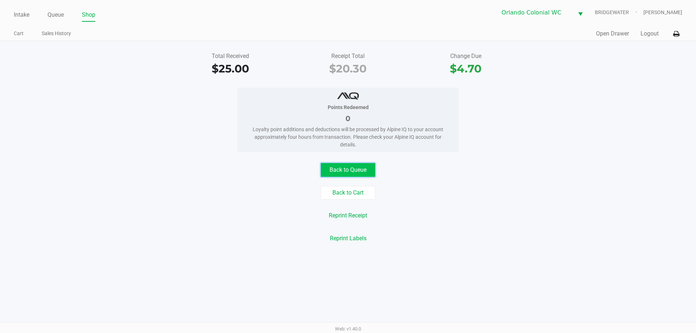
click at [366, 165] on button "Back to Queue" at bounding box center [348, 170] width 54 height 14
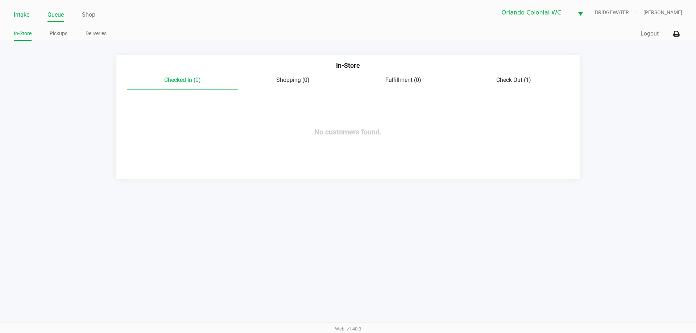
click at [19, 12] on link "Intake" at bounding box center [22, 15] width 16 height 10
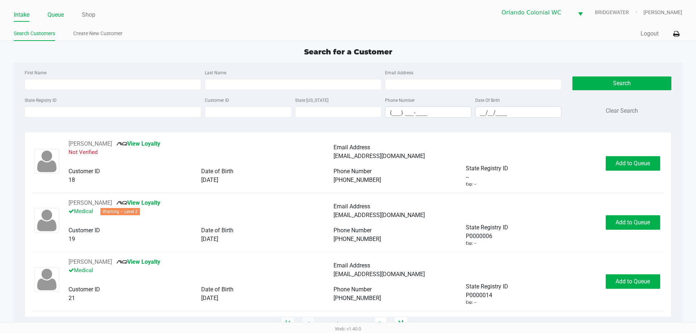
click at [61, 12] on link "Queue" at bounding box center [56, 15] width 16 height 10
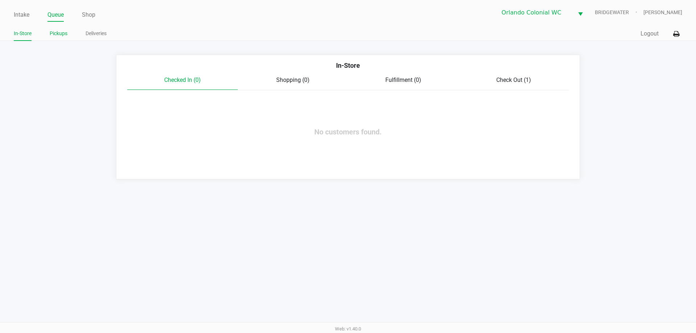
click at [58, 35] on link "Pickups" at bounding box center [59, 33] width 18 height 9
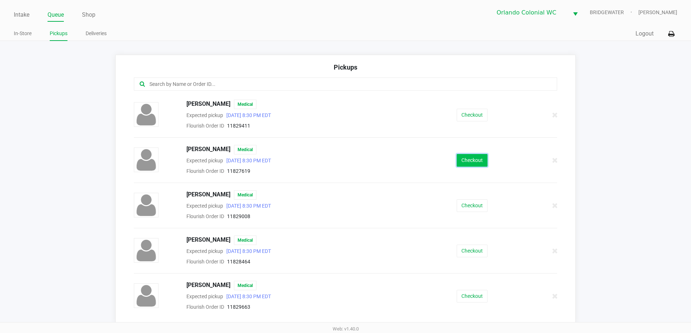
click at [475, 160] on button "Checkout" at bounding box center [472, 160] width 31 height 13
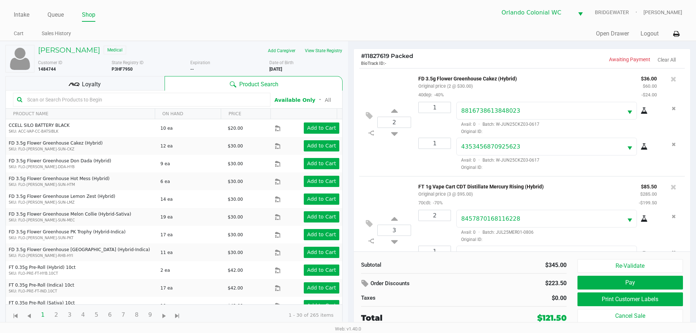
click at [138, 77] on div "Loyalty" at bounding box center [84, 83] width 159 height 15
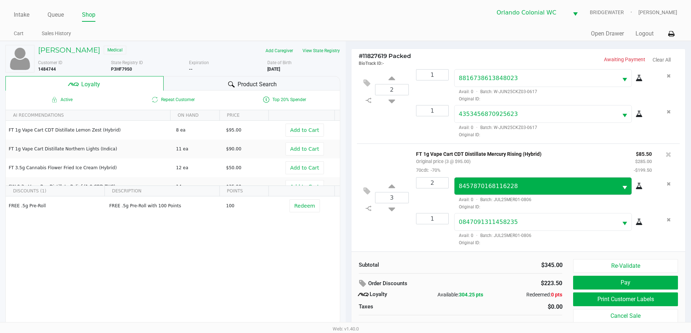
scroll to position [7, 0]
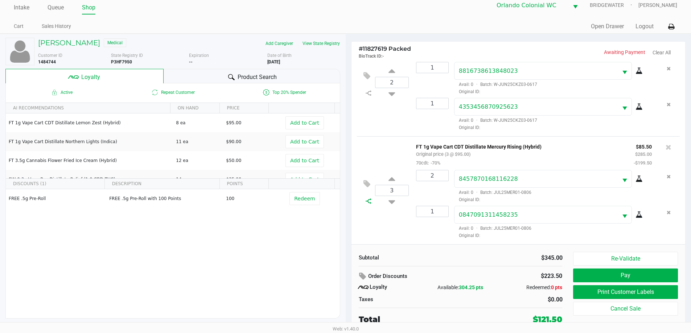
click at [366, 203] on icon at bounding box center [369, 201] width 6 height 6
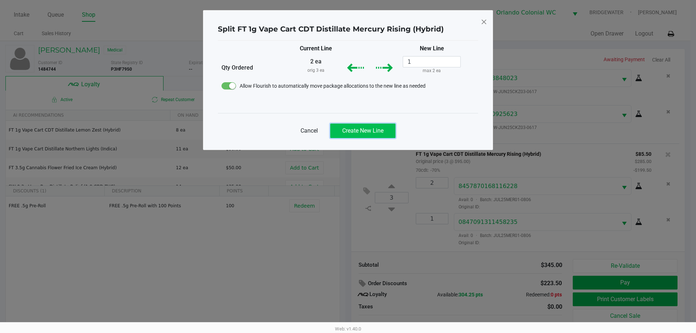
click at [375, 131] on span "Create New Line" at bounding box center [362, 130] width 41 height 7
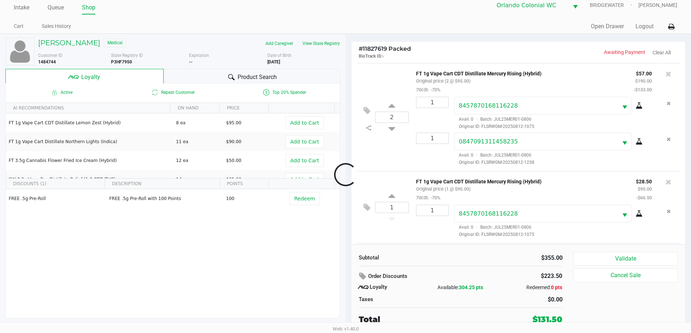
scroll to position [170, 0]
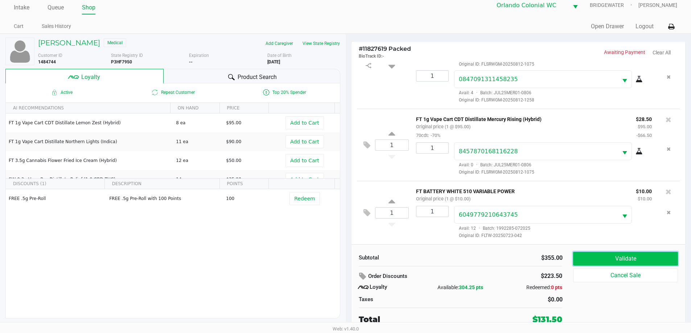
click at [597, 264] on button "Validate" at bounding box center [625, 259] width 104 height 14
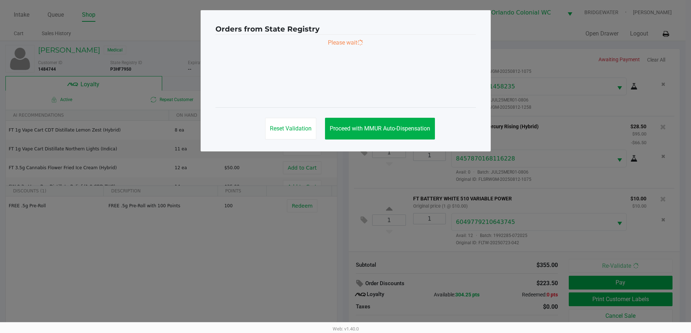
scroll to position [0, 0]
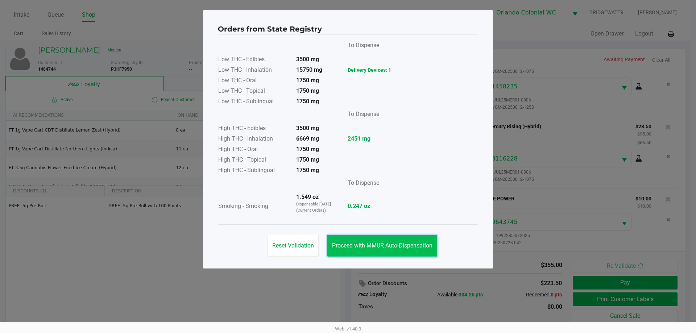
click at [396, 242] on button "Proceed with MMUR Auto-Dispensation" at bounding box center [383, 246] width 110 height 22
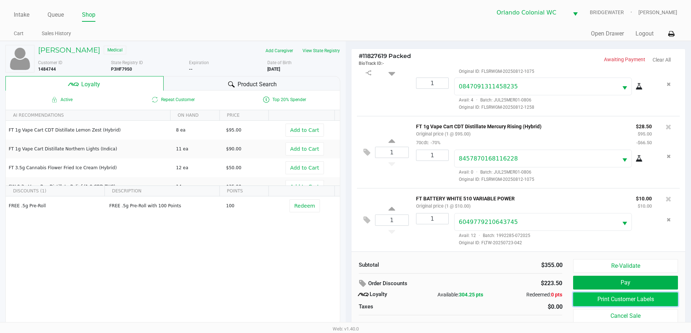
click at [618, 299] on button "Print Customer Labels" at bounding box center [625, 300] width 104 height 14
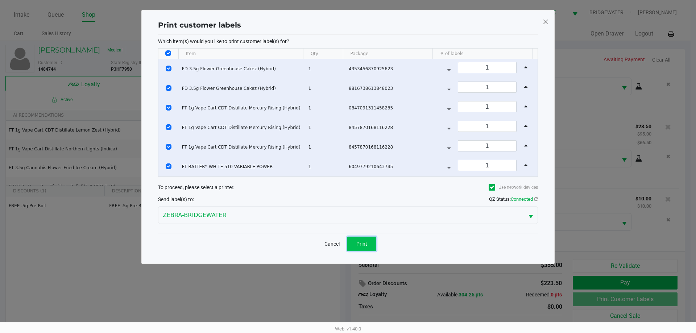
click at [352, 239] on button "Print" at bounding box center [361, 244] width 29 height 15
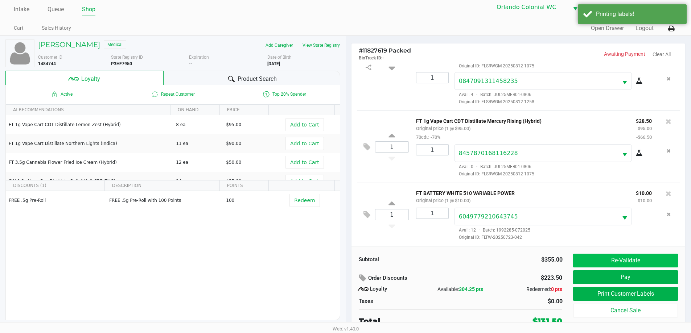
scroll to position [7, 0]
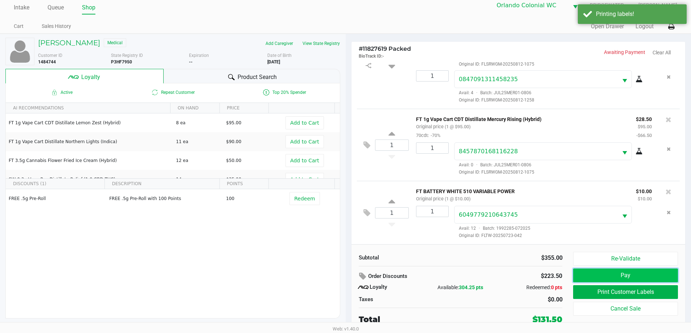
click at [614, 276] on button "Pay" at bounding box center [625, 276] width 104 height 14
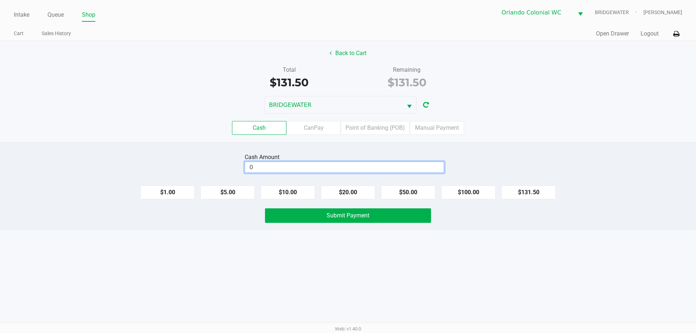
click at [346, 164] on input "0" at bounding box center [344, 167] width 199 height 11
type input "$132.00"
click at [194, 151] on div "Cash Amount $132.00 Clear $1.00 $5.00 $10.00 $20.00 $50.00 $100.00 $131.50 Subm…" at bounding box center [348, 186] width 696 height 88
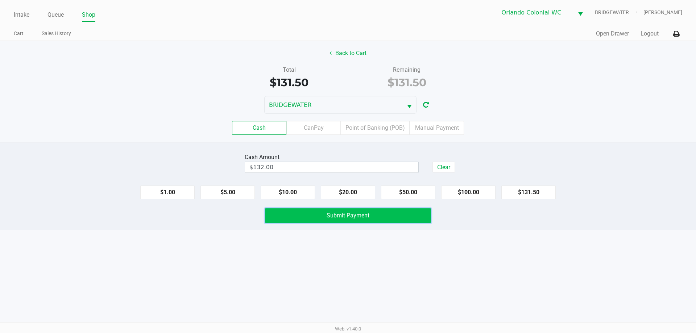
click at [320, 214] on button "Submit Payment" at bounding box center [348, 216] width 166 height 15
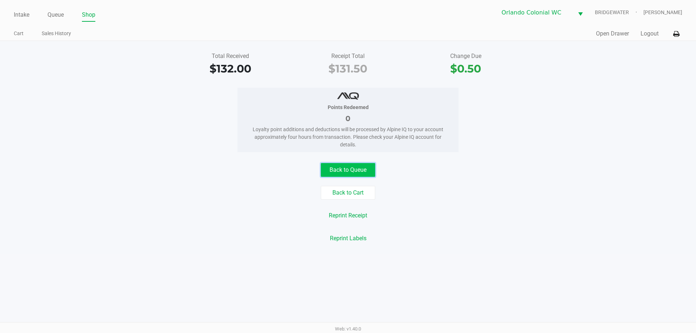
click at [328, 172] on button "Back to Queue" at bounding box center [348, 170] width 54 height 14
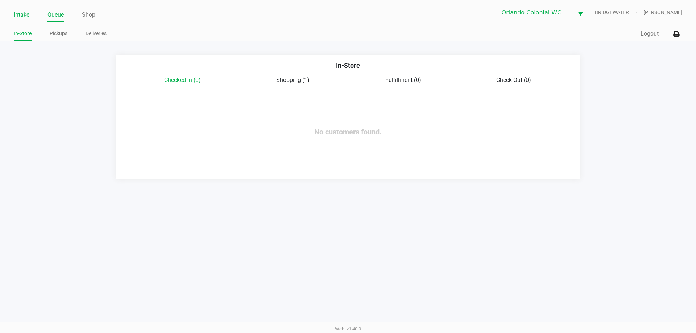
click at [23, 16] on link "Intake" at bounding box center [22, 15] width 16 height 10
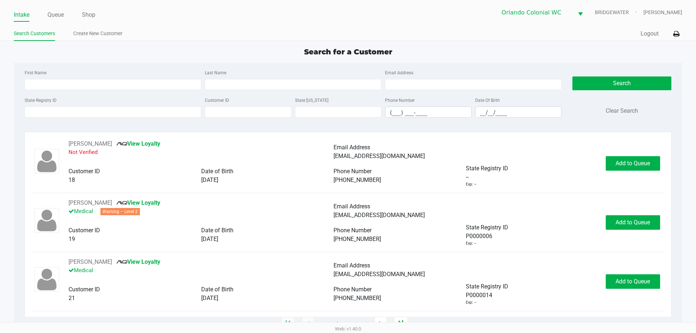
click at [114, 91] on div "First Name Last Name Email Address" at bounding box center [293, 82] width 541 height 28
click at [104, 87] on input "First Name" at bounding box center [113, 84] width 177 height 11
click at [98, 84] on input "First Name" at bounding box center [113, 84] width 177 height 11
type input "steven"
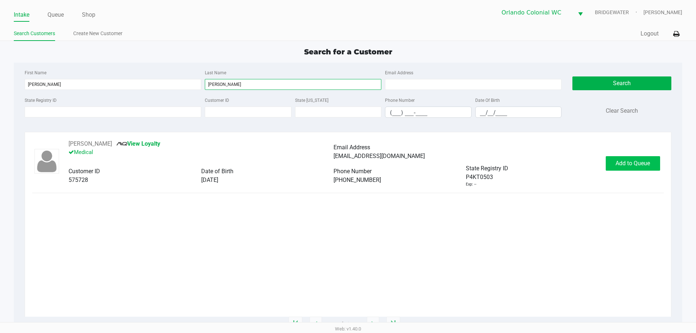
type input "garza"
click at [643, 158] on button "Add to Queue" at bounding box center [633, 163] width 54 height 15
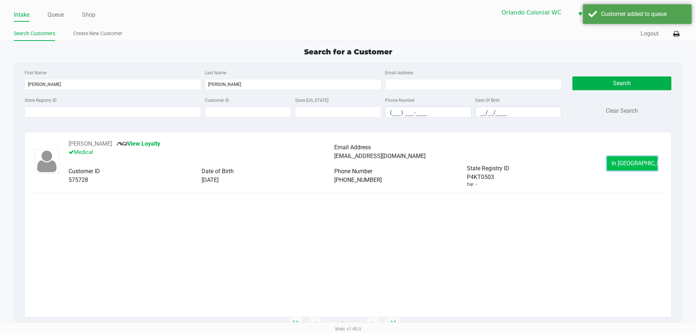
click at [645, 165] on button "In Queue" at bounding box center [632, 163] width 51 height 15
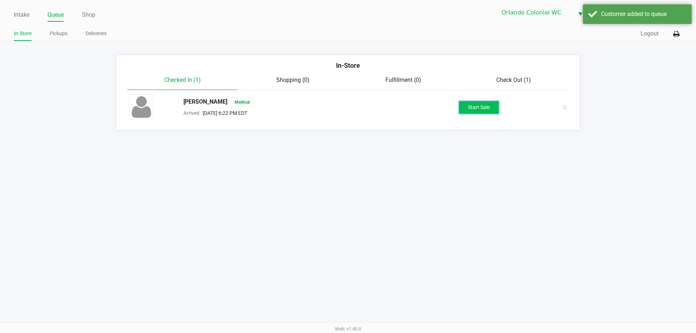
click at [474, 111] on button "Start Sale" at bounding box center [479, 107] width 40 height 13
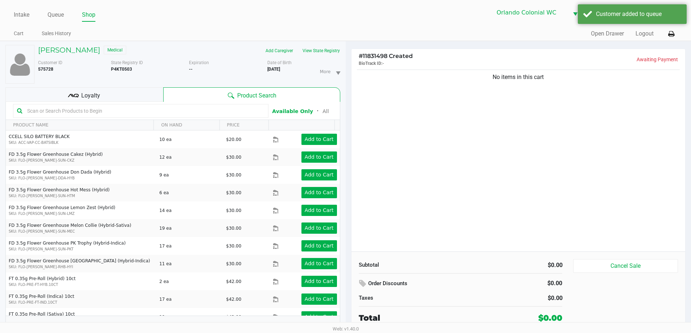
click at [102, 99] on div "Loyalty" at bounding box center [84, 94] width 158 height 15
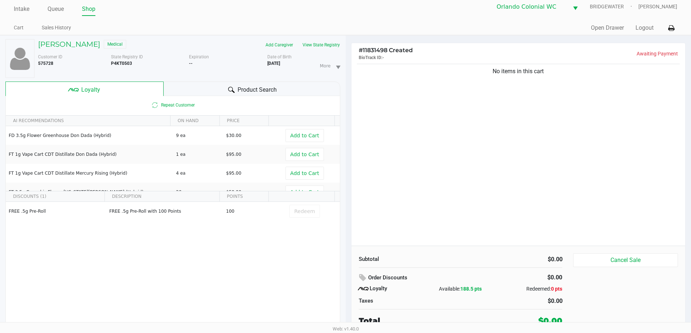
scroll to position [8, 0]
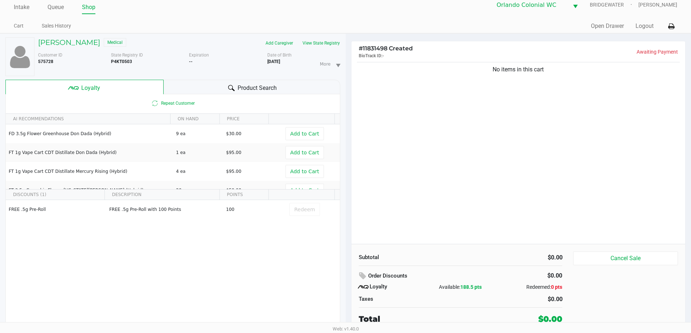
click at [256, 88] on span "Product Search" at bounding box center [257, 88] width 39 height 9
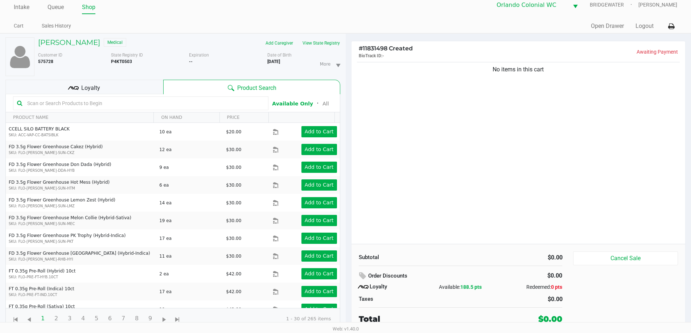
click at [124, 84] on div "Loyalty" at bounding box center [84, 87] width 158 height 15
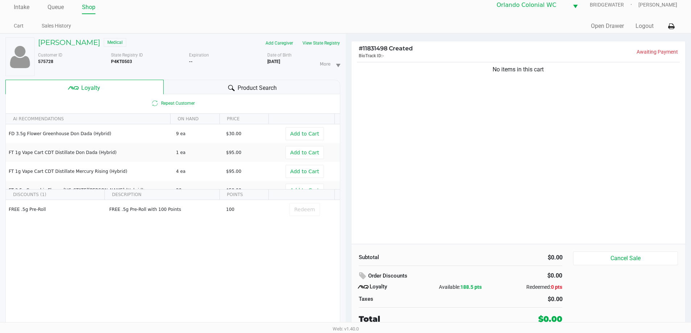
click at [310, 40] on button "View State Registry" at bounding box center [319, 43] width 42 height 12
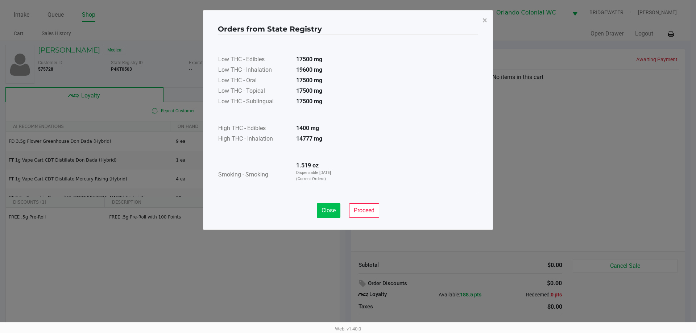
click at [330, 213] on span "Close" at bounding box center [329, 210] width 14 height 7
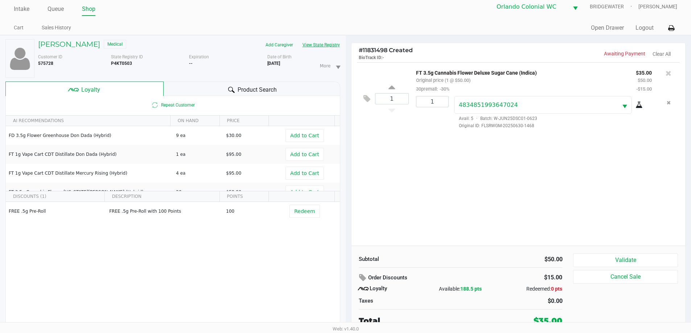
scroll to position [8, 0]
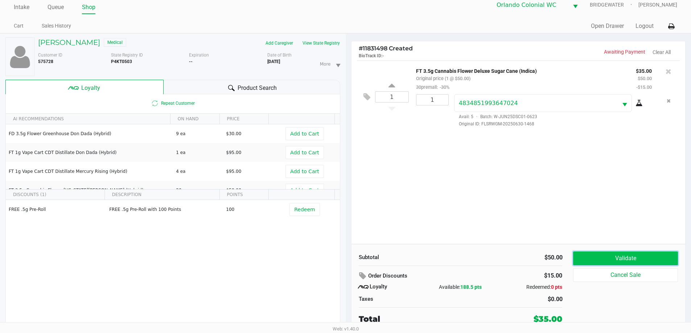
click at [619, 260] on button "Validate" at bounding box center [625, 259] width 104 height 14
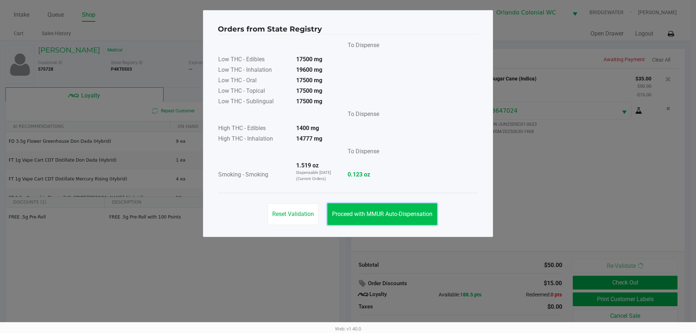
click at [413, 212] on span "Proceed with MMUR Auto-Dispensation" at bounding box center [382, 214] width 100 height 7
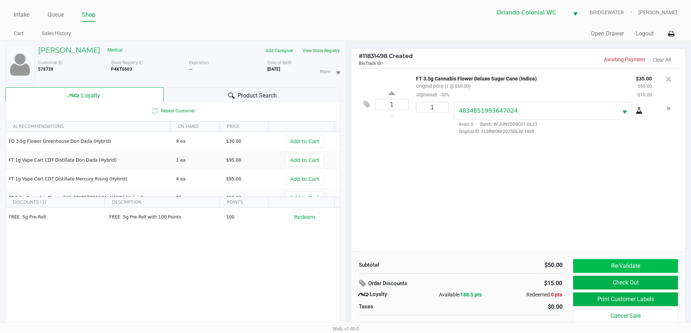
scroll to position [8, 0]
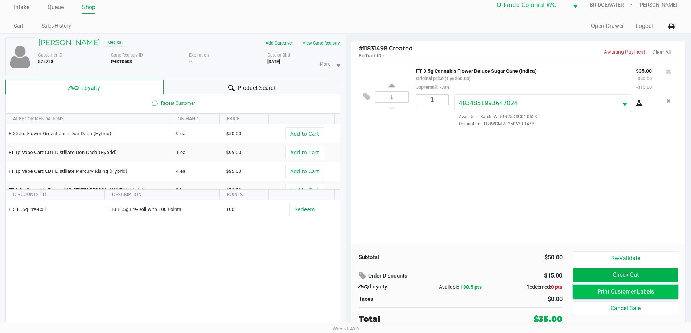
click at [626, 288] on button "Print Customer Labels" at bounding box center [625, 292] width 104 height 14
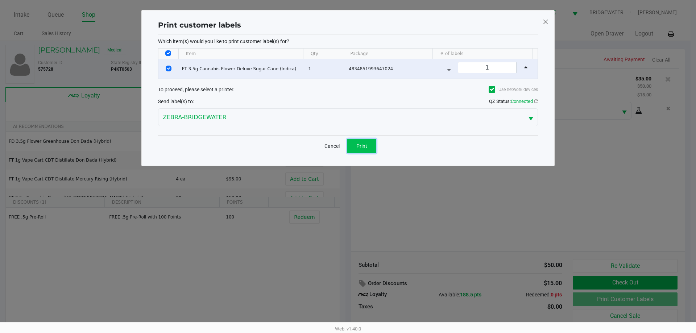
click at [359, 147] on span "Print" at bounding box center [362, 146] width 11 height 6
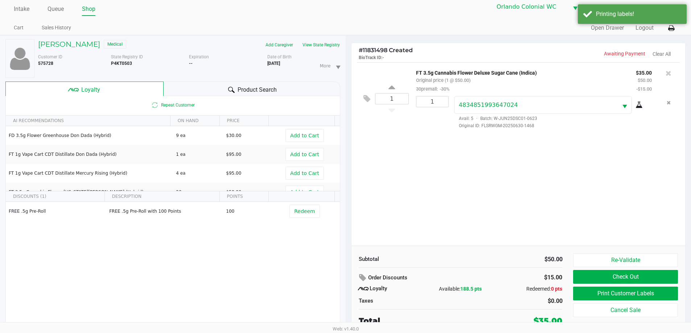
scroll to position [8, 0]
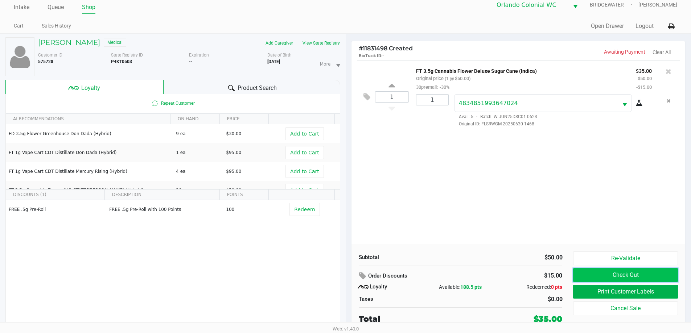
click at [610, 278] on button "Check Out" at bounding box center [625, 275] width 104 height 14
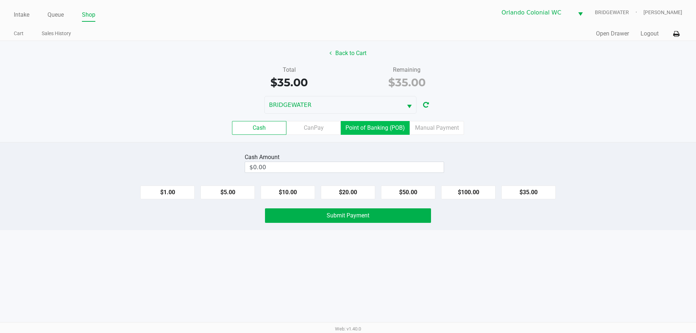
click at [366, 124] on label "Point of Banking (POB)" at bounding box center [375, 128] width 69 height 14
click at [0, 0] on 7 "Point of Banking (POB)" at bounding box center [0, 0] width 0 height 0
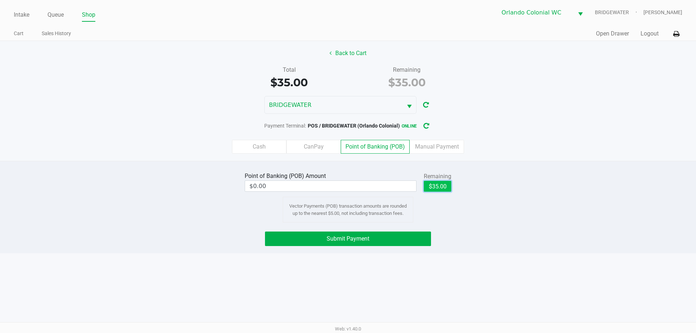
click at [437, 186] on button "$35.00" at bounding box center [438, 186] width 28 height 11
type input "$35.00"
drag, startPoint x: 417, startPoint y: 189, endPoint x: 418, endPoint y: 192, distance: 3.6
click at [418, 189] on button "$35.00" at bounding box center [413, 186] width 28 height 11
click at [416, 237] on button "Submit Payment" at bounding box center [348, 239] width 166 height 15
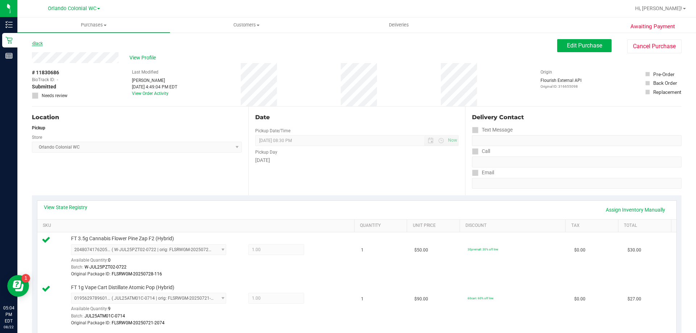
click at [41, 44] on link "Back" at bounding box center [37, 43] width 11 height 5
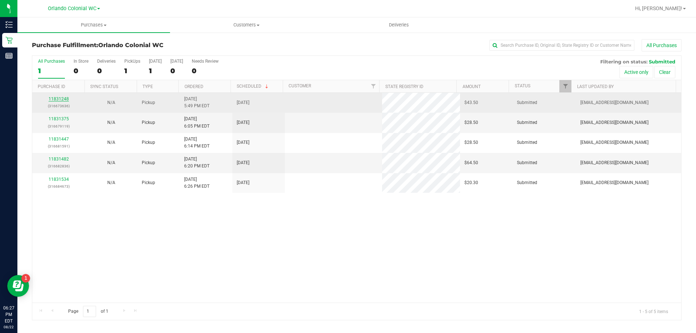
click at [56, 100] on link "11831248" at bounding box center [59, 98] width 20 height 5
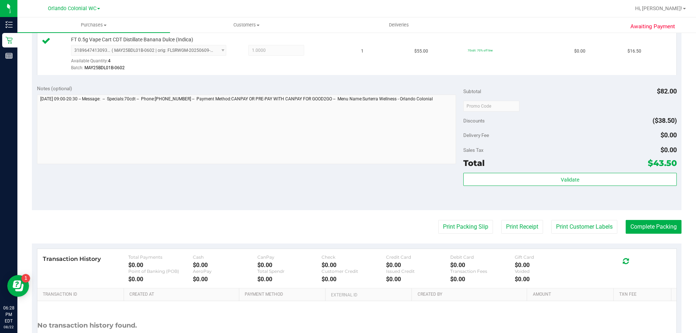
scroll to position [302, 0]
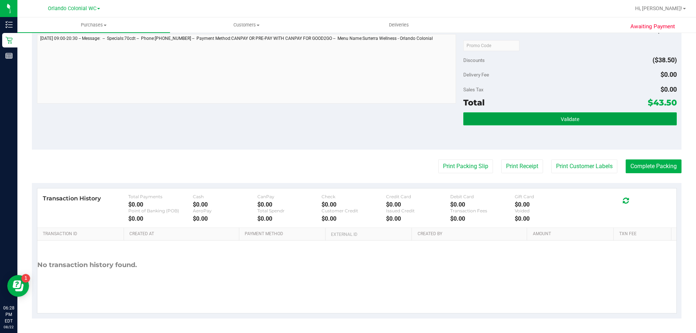
click at [539, 119] on button "Validate" at bounding box center [570, 118] width 213 height 13
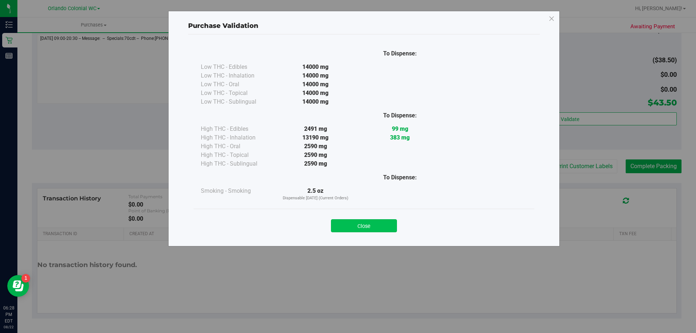
click at [353, 230] on button "Close" at bounding box center [364, 225] width 66 height 13
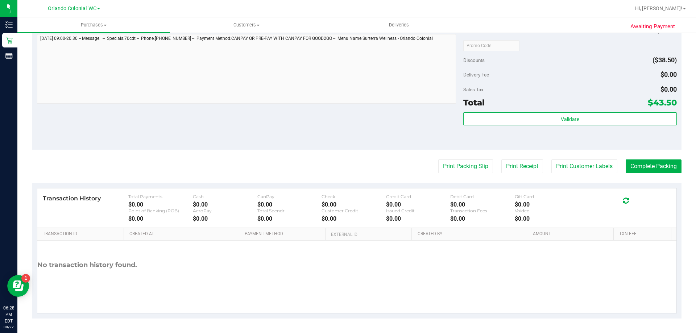
click at [457, 158] on purchase-details "Back Edit Purchase Cancel Purchase View Profile # 11831248 BioTrack ID: - Submi…" at bounding box center [357, 27] width 650 height 581
click at [449, 165] on button "Print Packing Slip" at bounding box center [465, 167] width 55 height 14
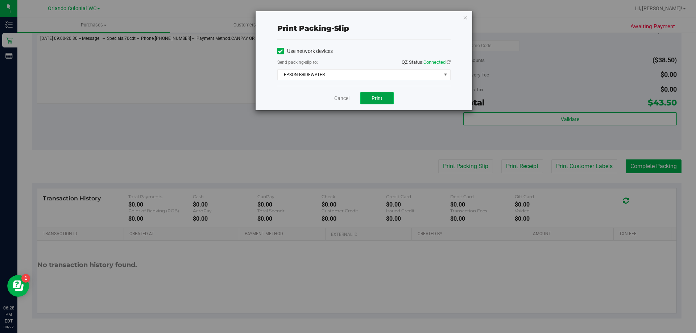
click at [372, 96] on span "Print" at bounding box center [377, 98] width 11 height 6
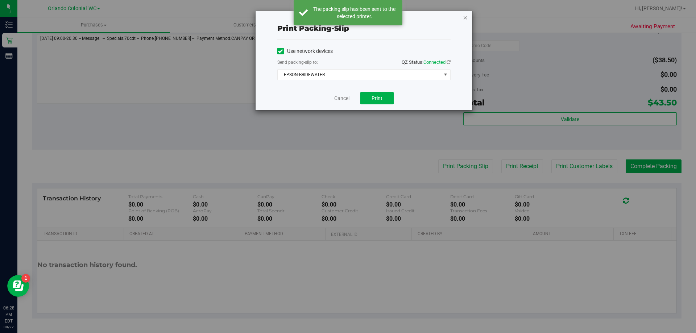
click at [465, 17] on icon "button" at bounding box center [465, 17] width 5 height 9
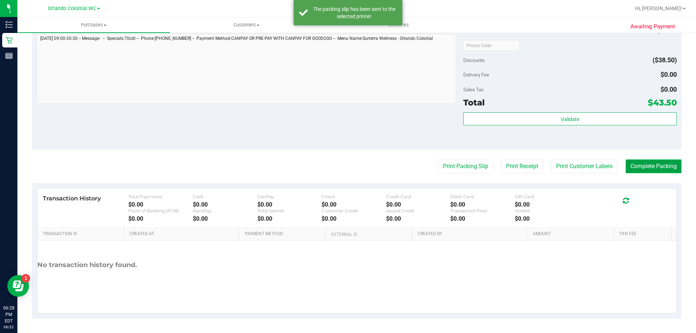
click at [660, 160] on button "Complete Packing" at bounding box center [654, 167] width 56 height 14
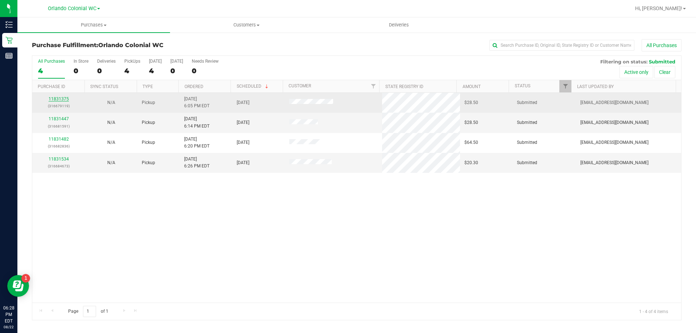
click at [62, 98] on link "11831375" at bounding box center [59, 98] width 20 height 5
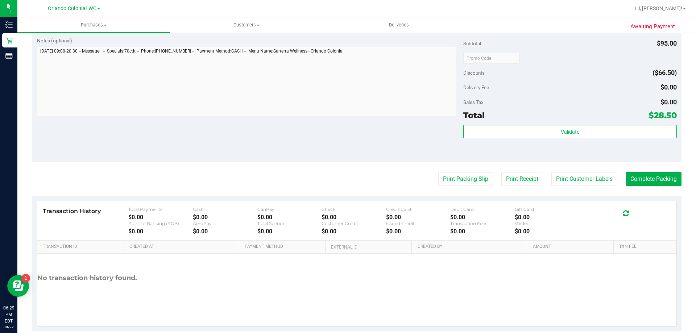
scroll to position [254, 0]
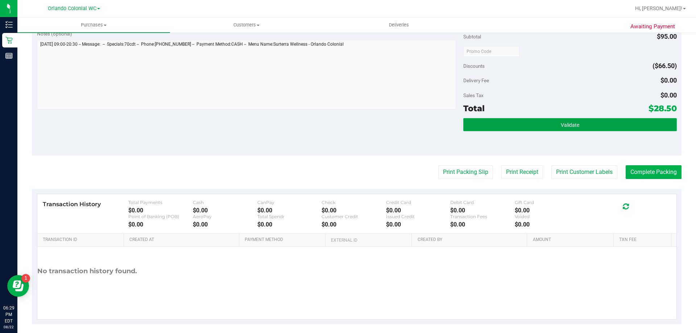
click at [529, 121] on button "Validate" at bounding box center [570, 124] width 213 height 13
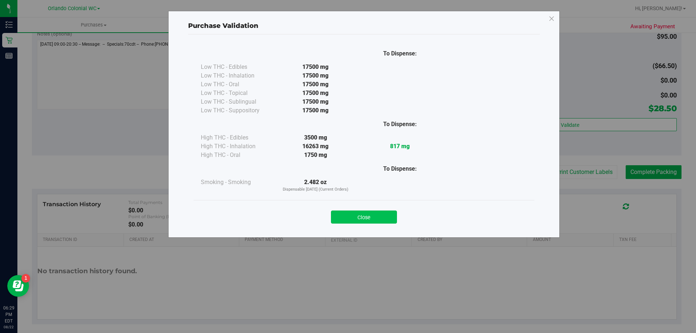
click at [368, 212] on button "Close" at bounding box center [364, 217] width 66 height 13
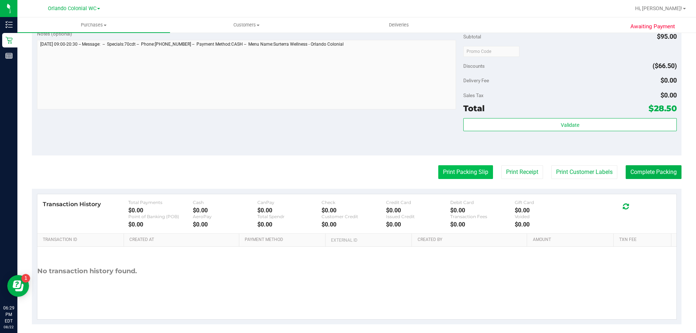
click at [453, 172] on button "Print Packing Slip" at bounding box center [465, 172] width 55 height 14
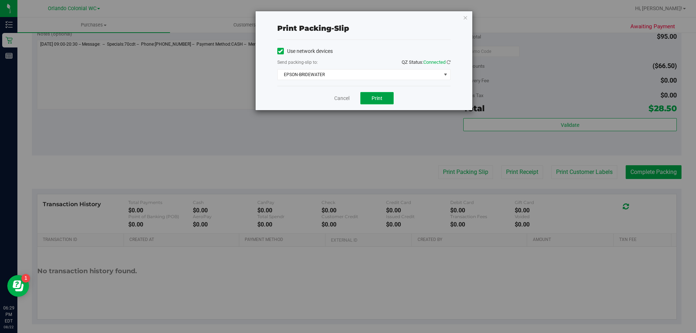
click at [379, 92] on button "Print" at bounding box center [377, 98] width 33 height 12
click at [466, 15] on icon "button" at bounding box center [465, 17] width 5 height 9
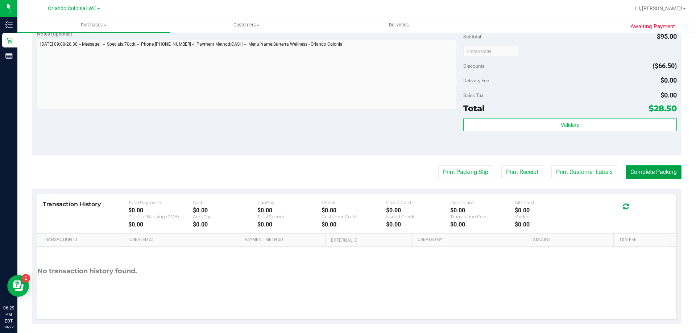
click at [647, 167] on button "Complete Packing" at bounding box center [654, 172] width 56 height 14
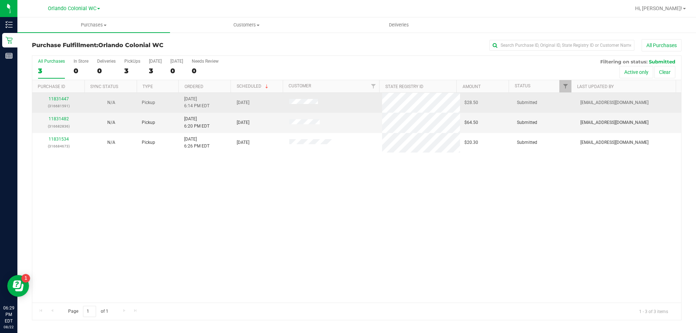
click at [64, 96] on div "11831447 (316681591)" at bounding box center [59, 103] width 44 height 14
click at [64, 97] on div "11831447 (316681591)" at bounding box center [59, 103] width 44 height 14
click at [67, 99] on link "11831447" at bounding box center [59, 98] width 20 height 5
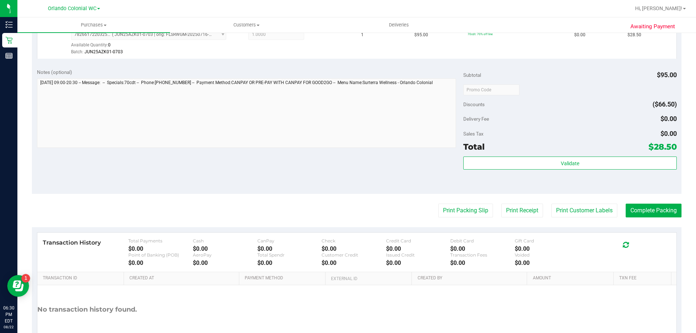
scroll to position [151, 0]
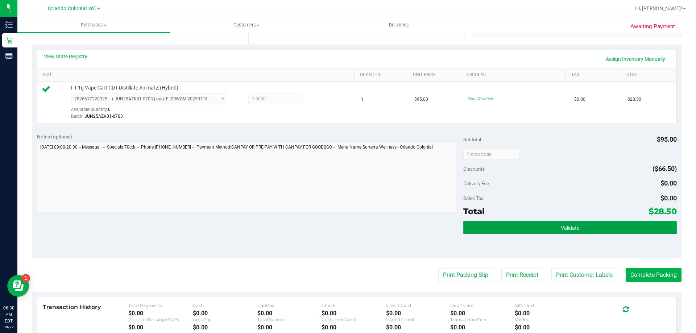
click at [487, 227] on button "Validate" at bounding box center [570, 227] width 213 height 13
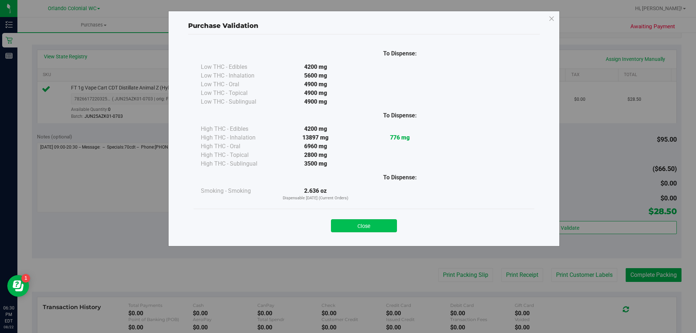
click at [382, 224] on button "Close" at bounding box center [364, 225] width 66 height 13
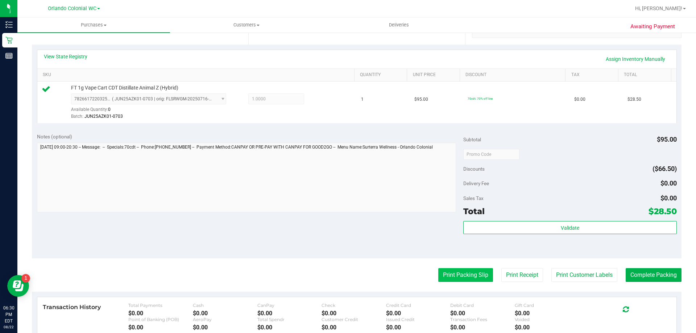
click at [446, 277] on button "Print Packing Slip" at bounding box center [465, 275] width 55 height 14
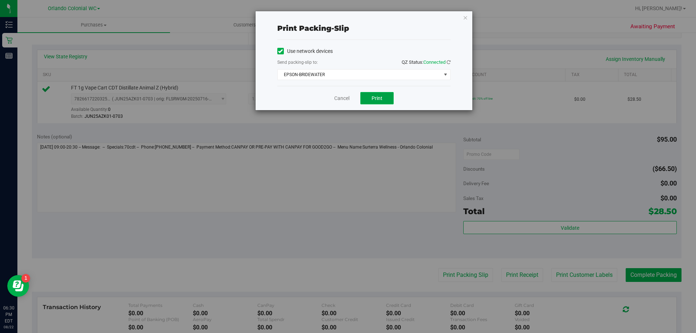
click at [371, 100] on button "Print" at bounding box center [377, 98] width 33 height 12
click at [464, 17] on icon "button" at bounding box center [465, 17] width 5 height 9
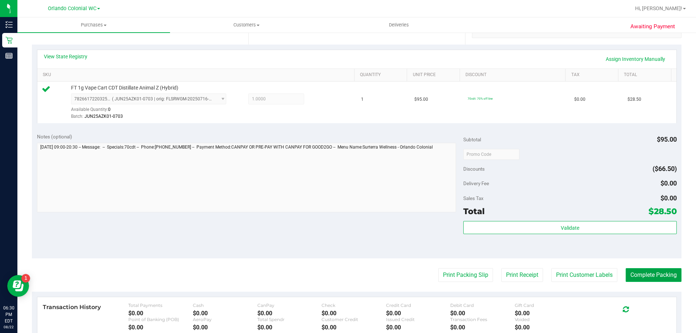
click at [641, 276] on button "Complete Packing" at bounding box center [654, 275] width 56 height 14
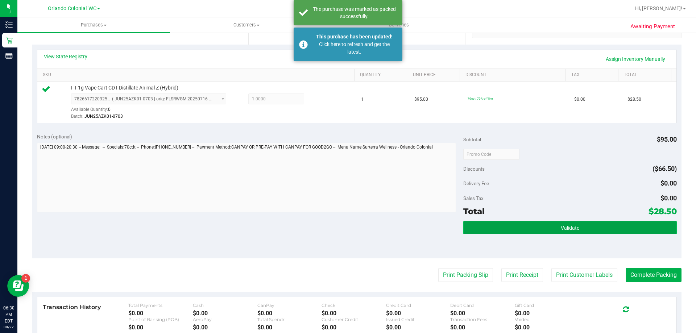
click at [604, 227] on button "Validate" at bounding box center [570, 227] width 213 height 13
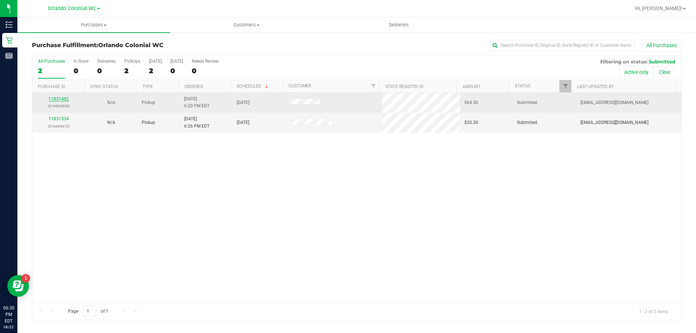
click at [52, 99] on link "11831482" at bounding box center [59, 98] width 20 height 5
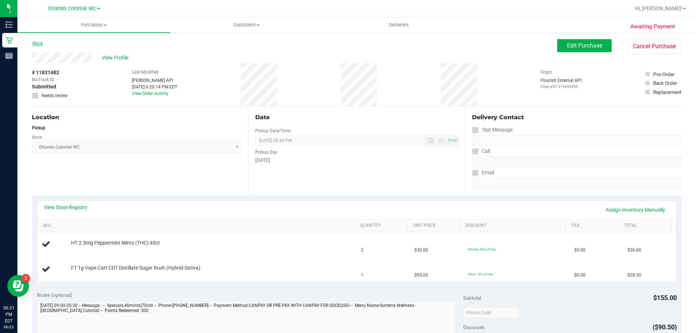
click at [38, 42] on link "Back" at bounding box center [37, 43] width 11 height 5
